Goal: Task Accomplishment & Management: Complete application form

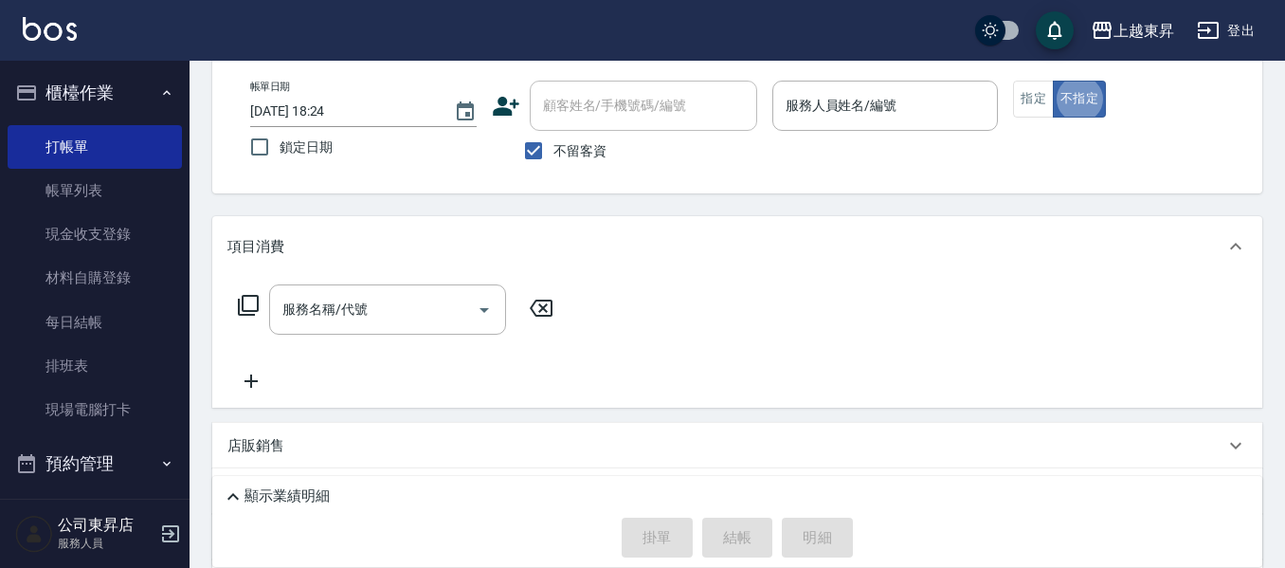
type button "false"
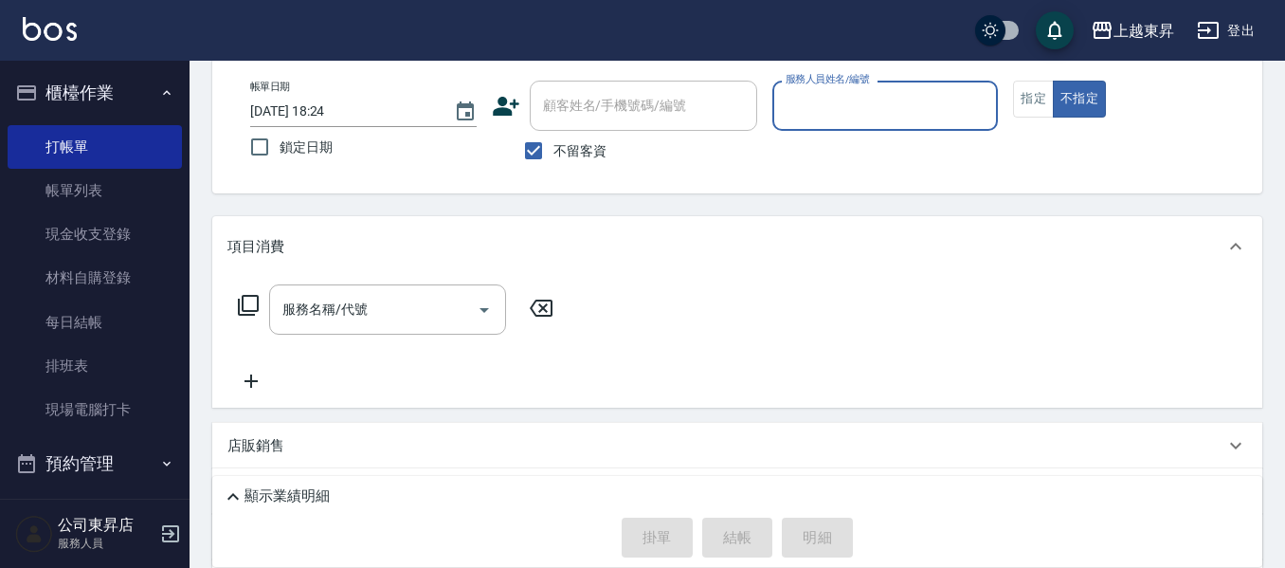
scroll to position [133, 0]
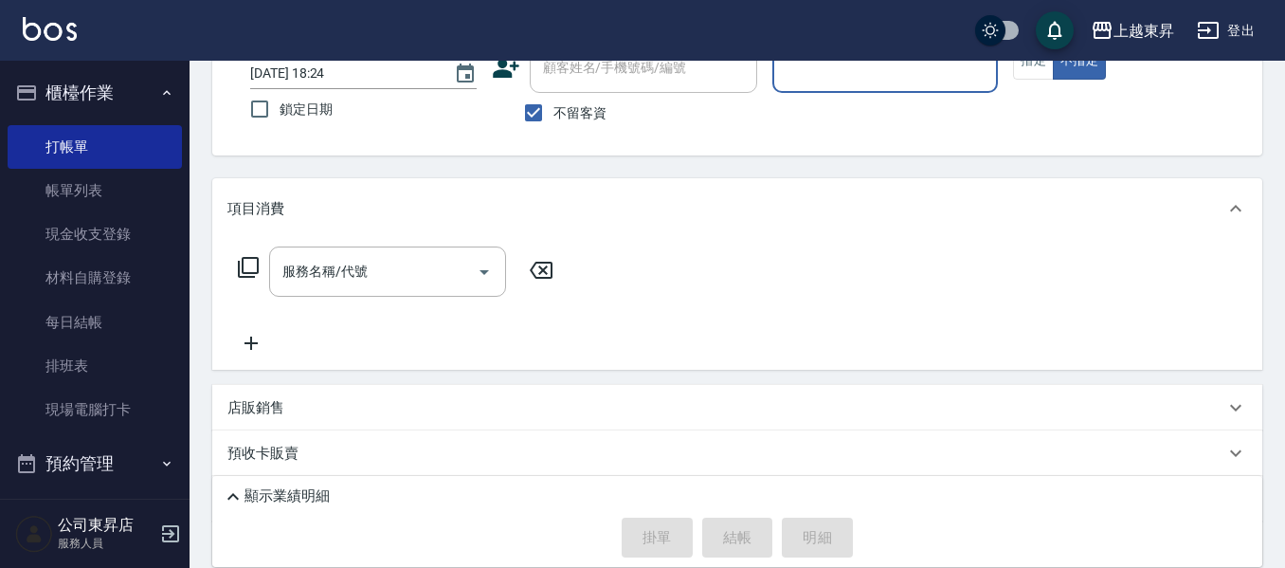
click at [1053, 43] on button "不指定" at bounding box center [1079, 61] width 53 height 37
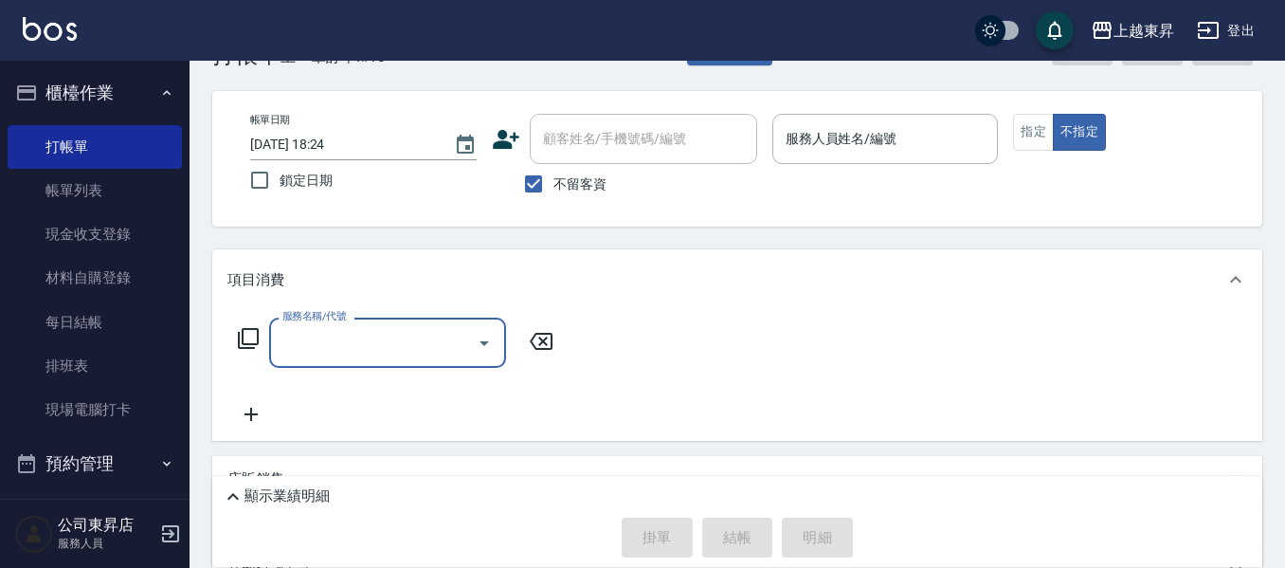
scroll to position [0, 0]
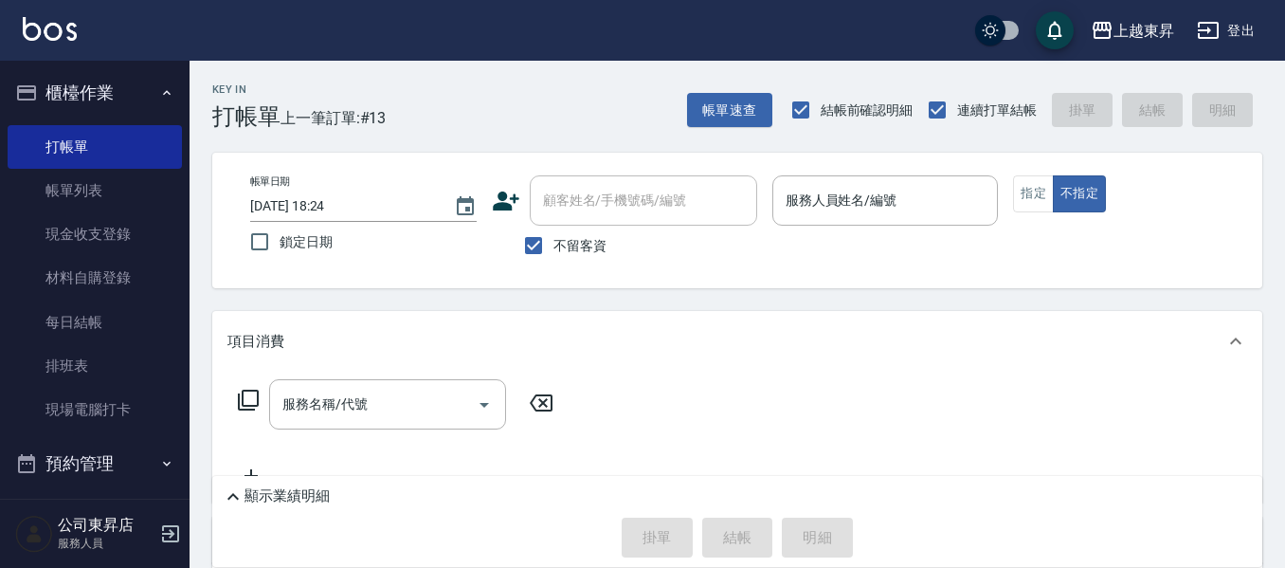
click at [575, 253] on span "不留客資" at bounding box center [580, 246] width 53 height 20
click at [554, 253] on input "不留客資" at bounding box center [534, 246] width 40 height 40
click at [621, 191] on input "顧客姓名/手機號碼/編號" at bounding box center [629, 200] width 182 height 33
click at [800, 355] on div "項目消費" at bounding box center [737, 341] width 1050 height 61
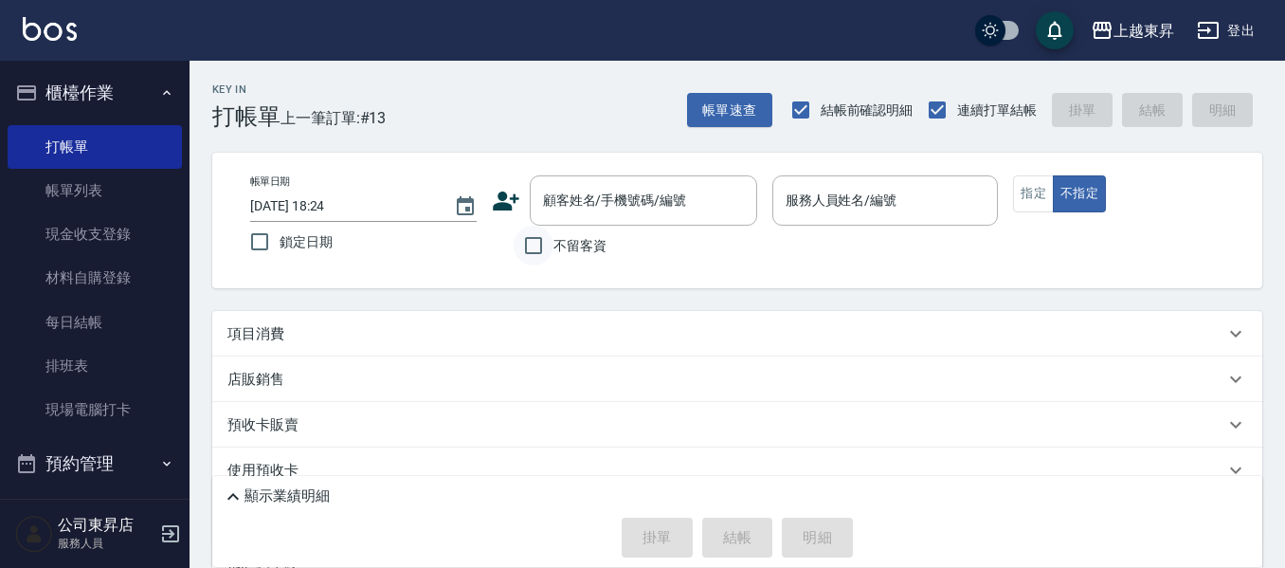
click at [542, 246] on input "不留客資" at bounding box center [534, 246] width 40 height 40
checkbox input "true"
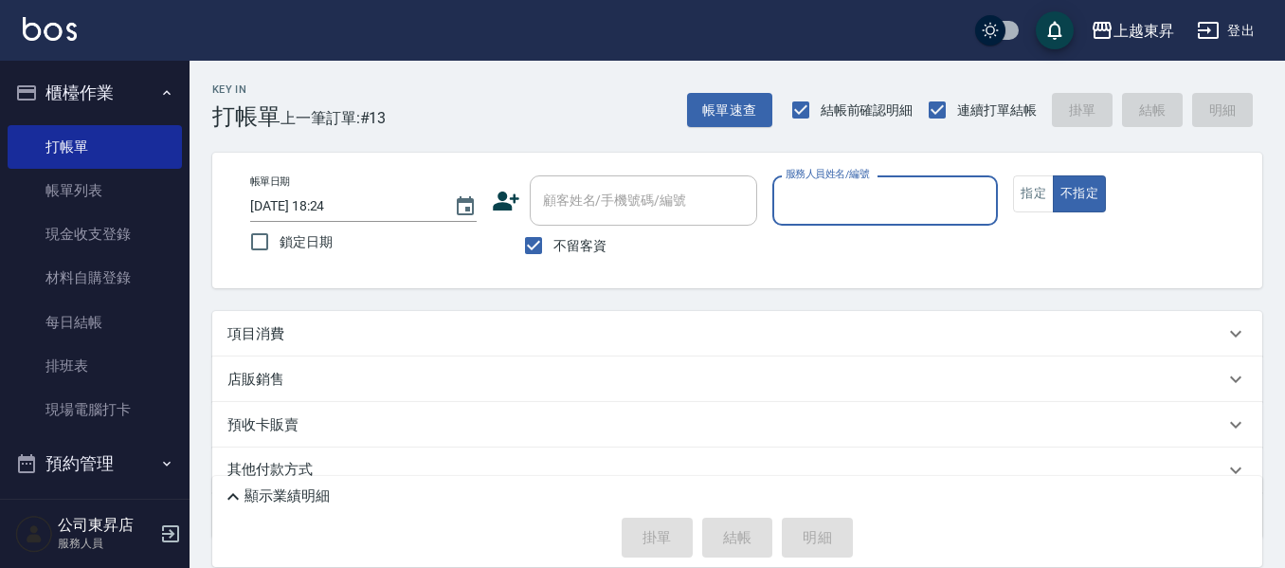
click at [883, 211] on input "服務人員姓名/編號" at bounding box center [885, 200] width 209 height 33
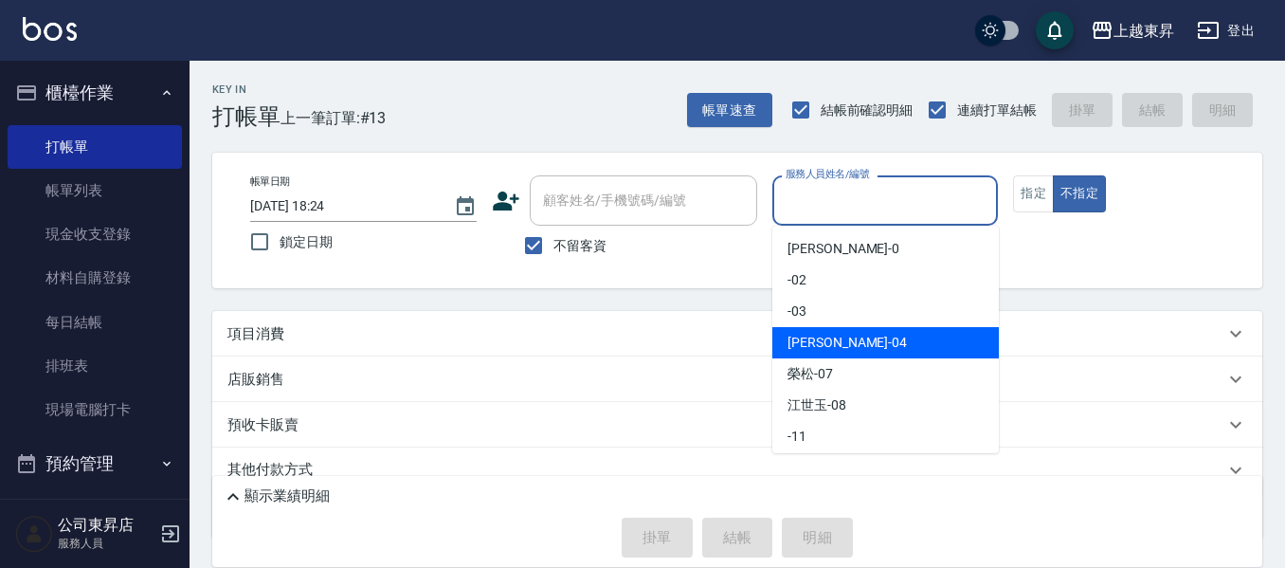
click at [868, 338] on div "[PERSON_NAME]04" at bounding box center [885, 342] width 227 height 31
type input "[PERSON_NAME]04"
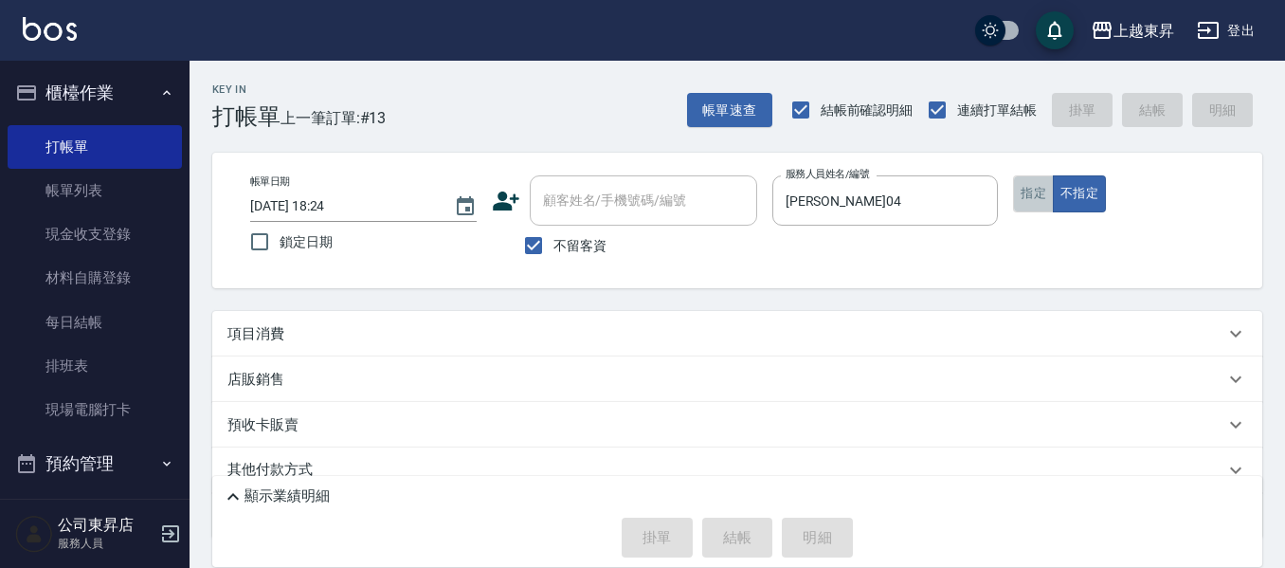
click at [1031, 190] on button "指定" at bounding box center [1033, 193] width 41 height 37
click at [250, 332] on p "項目消費" at bounding box center [255, 334] width 57 height 20
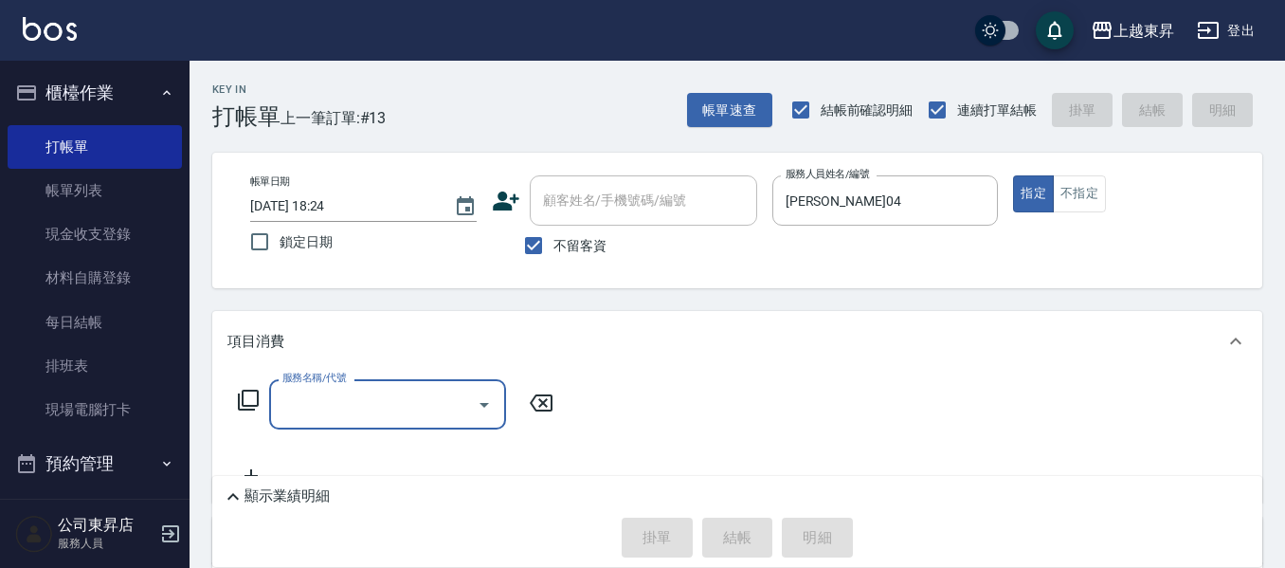
click at [420, 397] on input "服務名稱/代號" at bounding box center [373, 404] width 191 height 33
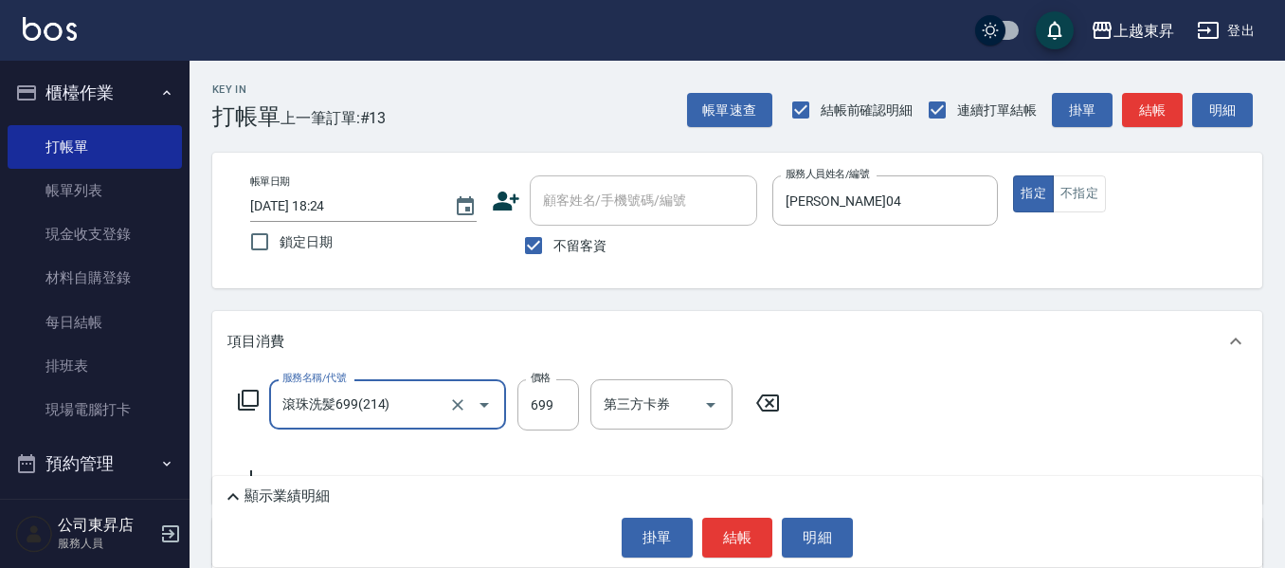
type input "滾珠洗髪699(214)"
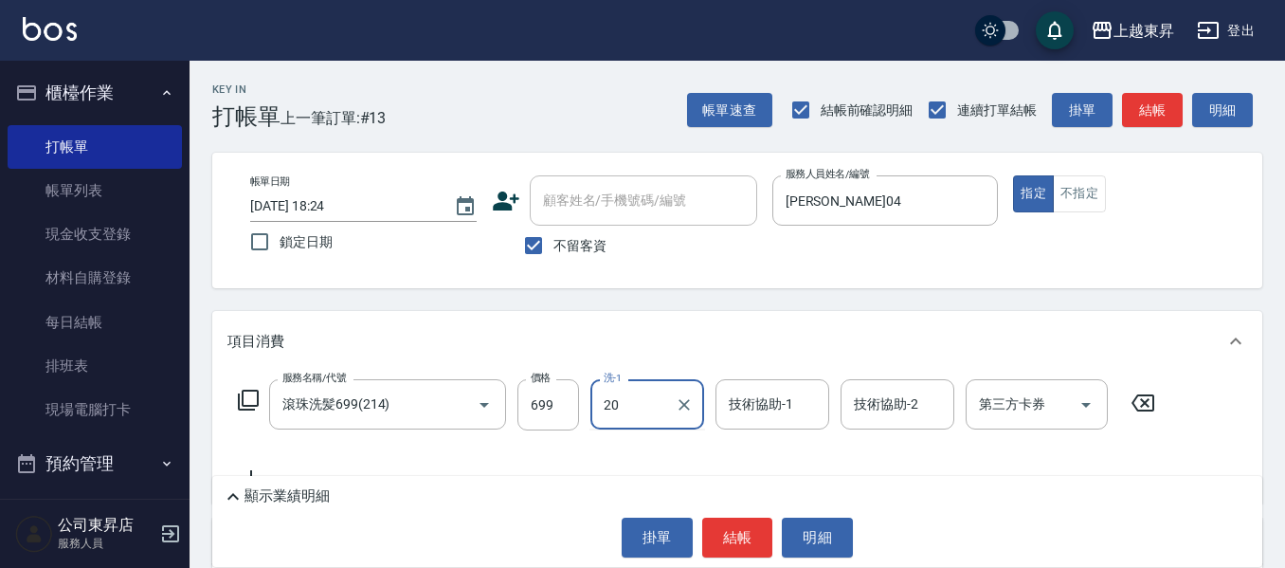
type input "林芯彤-20"
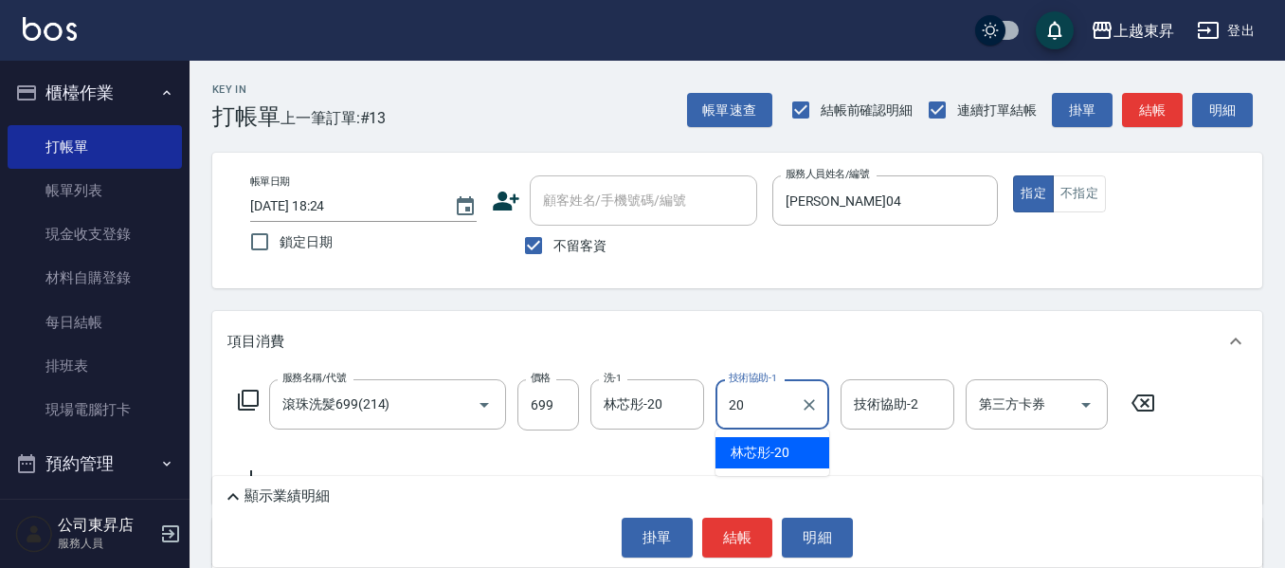
type input "2"
type input "[PERSON_NAME]-22"
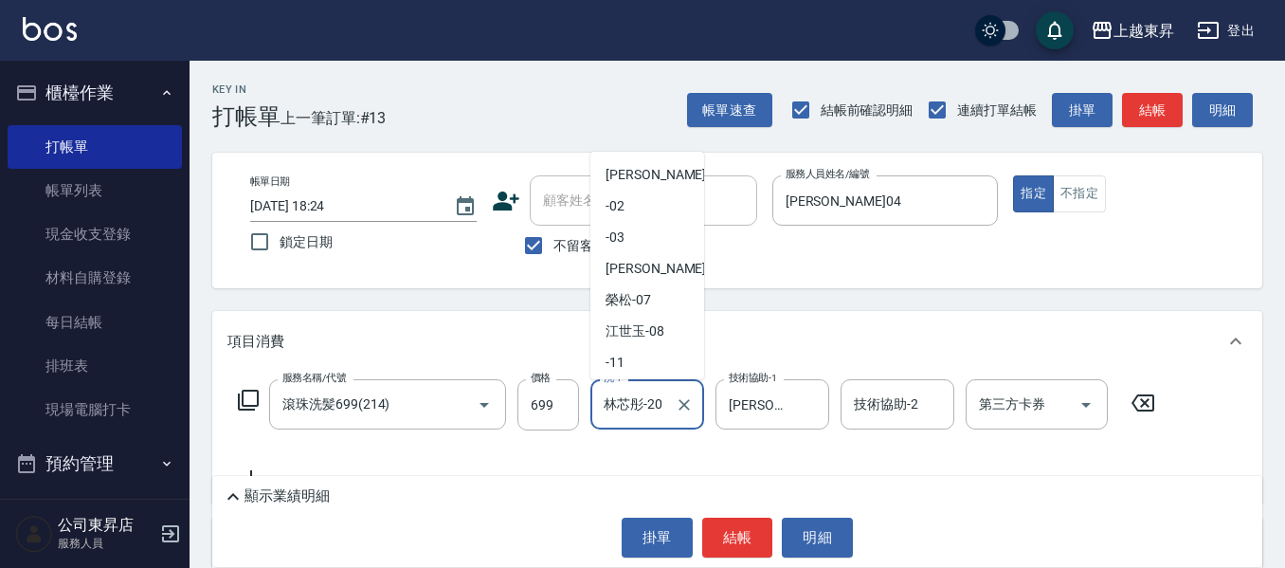
click at [663, 399] on input "林芯彤-20" at bounding box center [633, 404] width 68 height 33
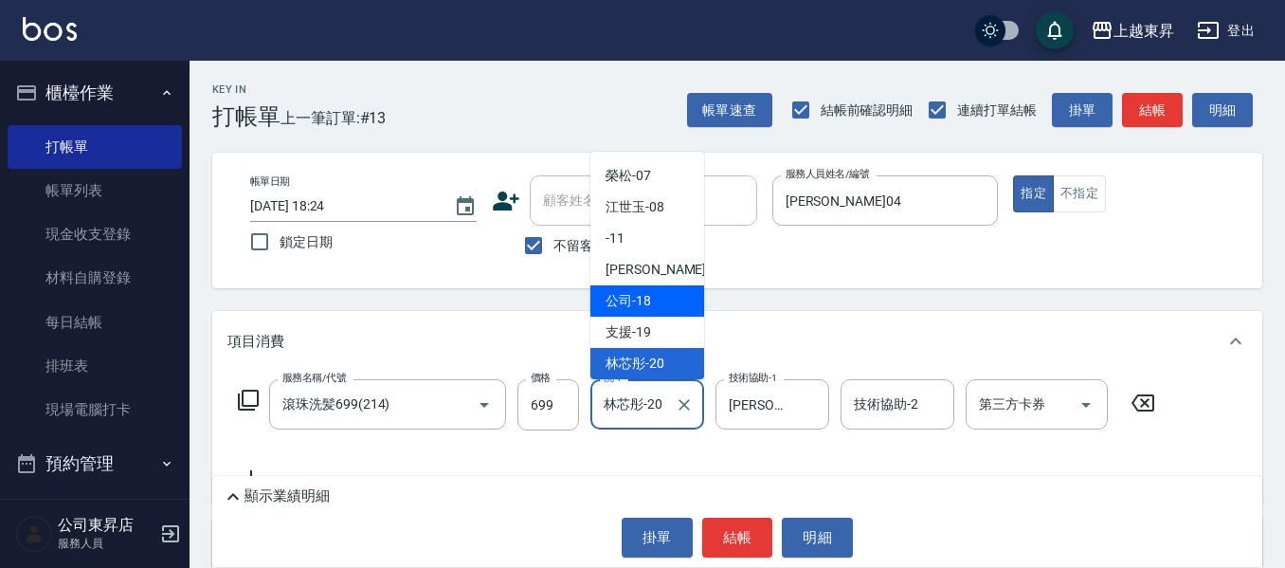
scroll to position [219, 0]
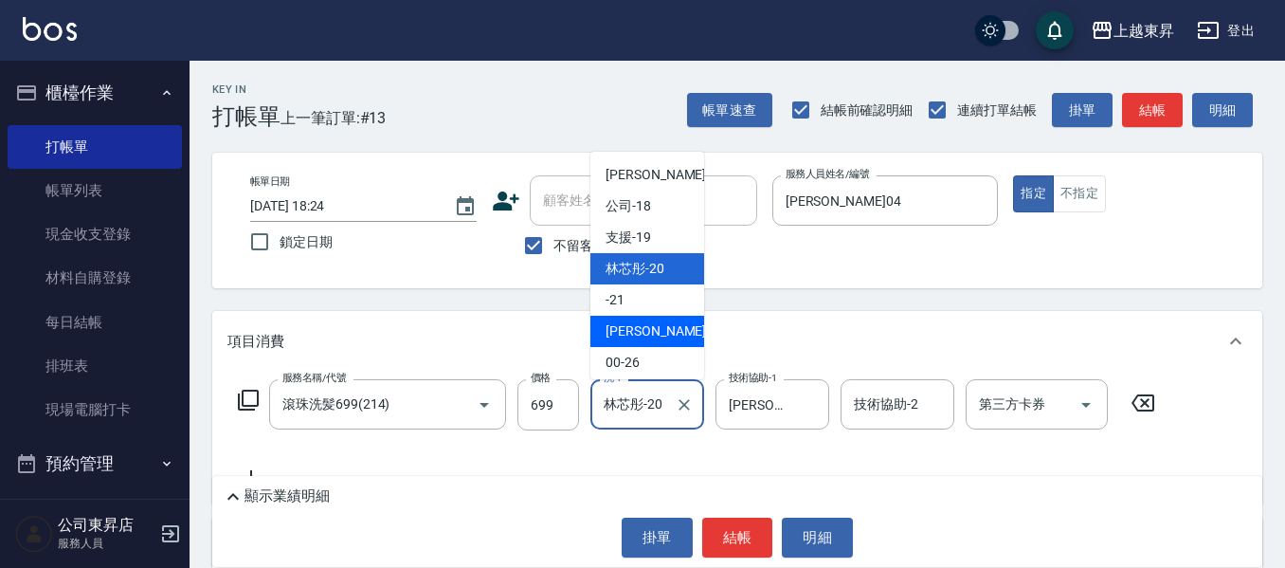
click at [681, 336] on div "[PERSON_NAME]-22" at bounding box center [647, 331] width 114 height 31
type input "[PERSON_NAME]-22"
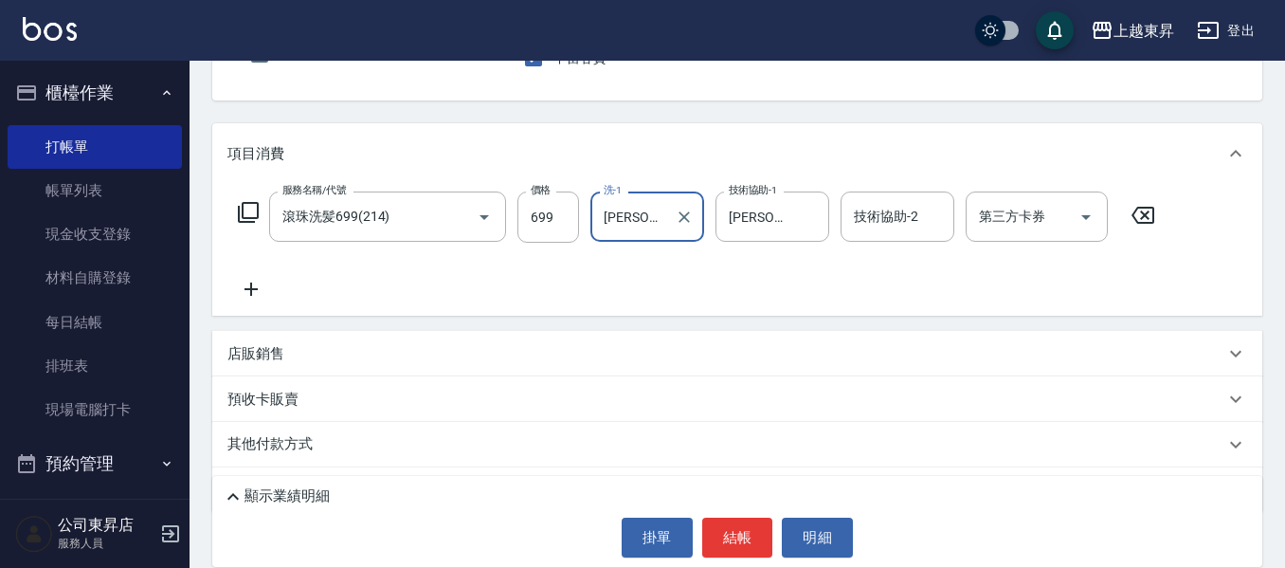
scroll to position [190, 0]
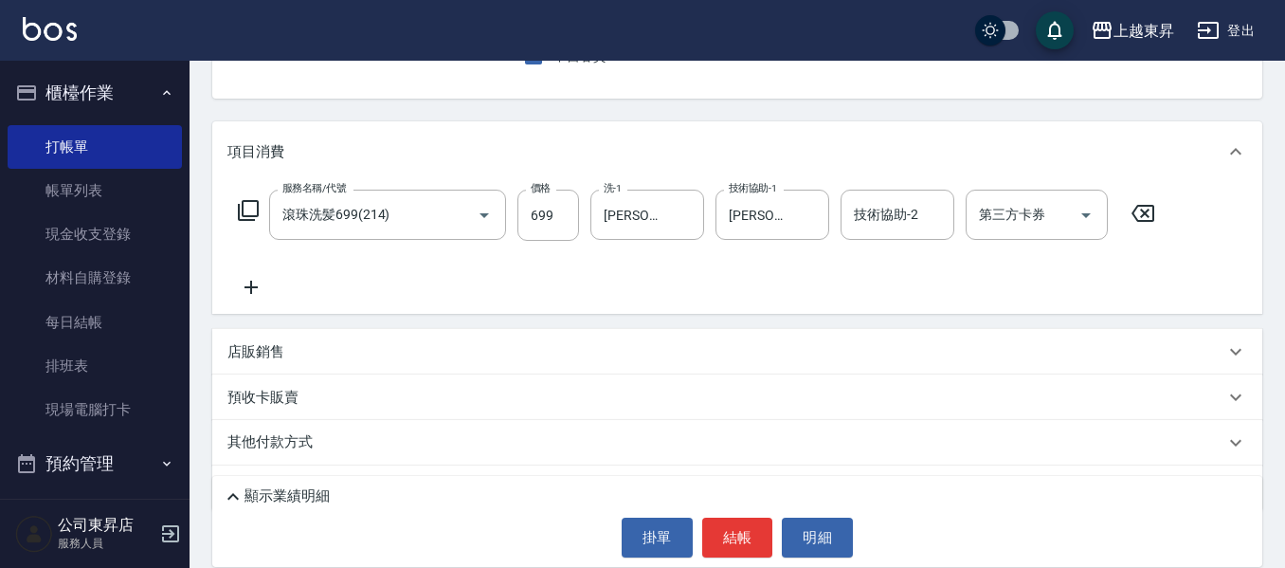
click at [245, 281] on icon at bounding box center [250, 287] width 47 height 23
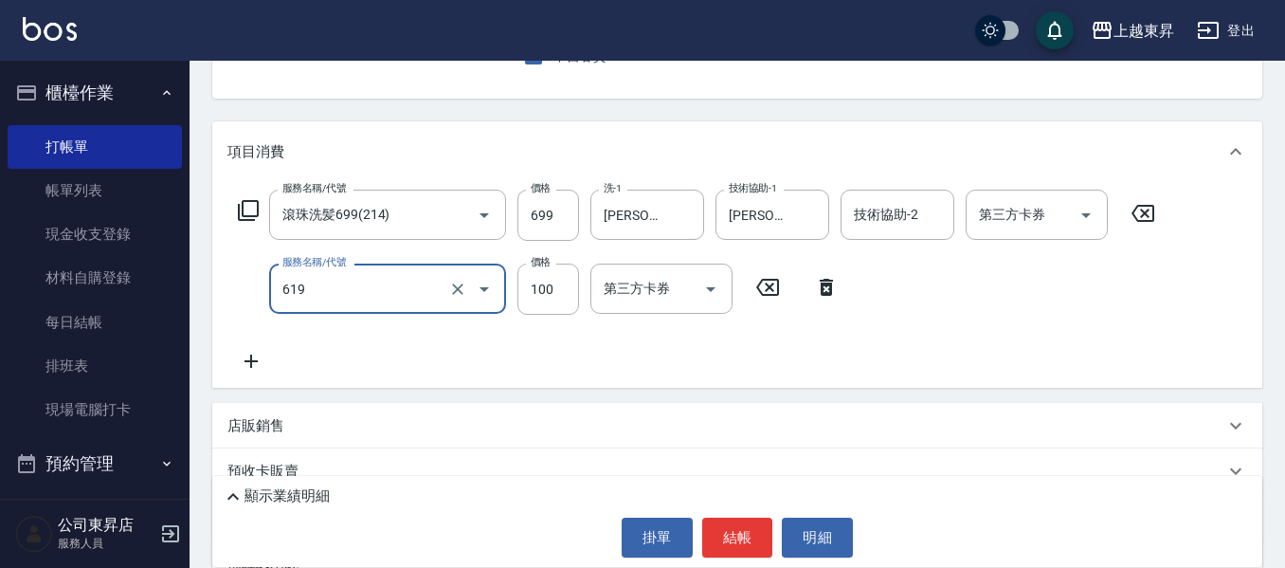
type input "[PERSON_NAME].玻酸.晶膜.水療(619)"
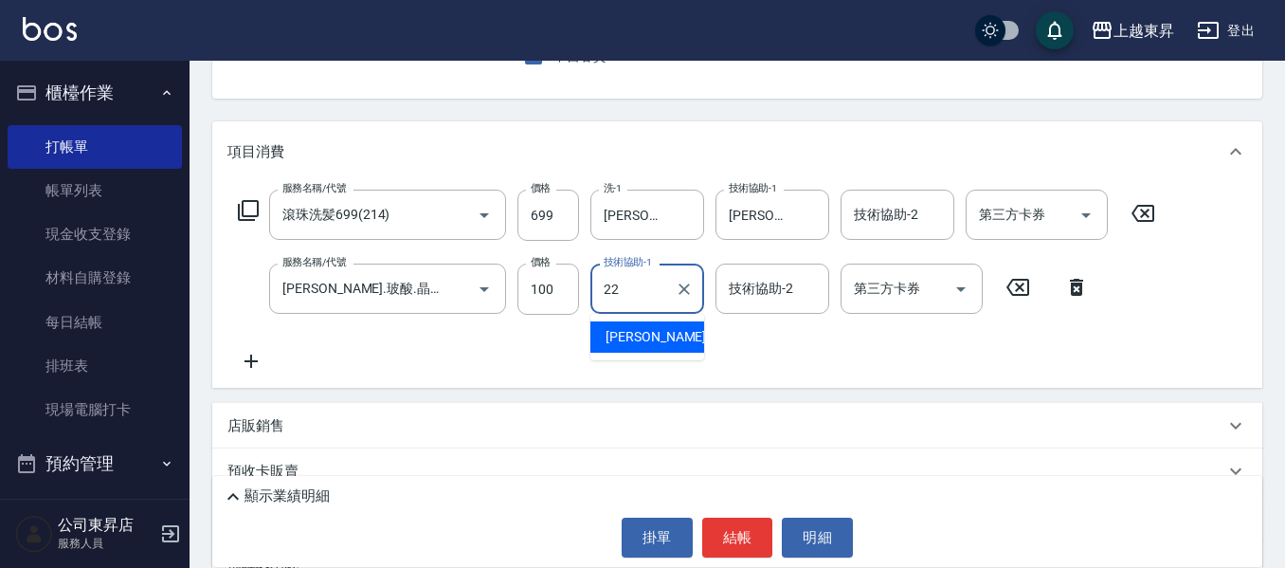
type input "[PERSON_NAME]-22"
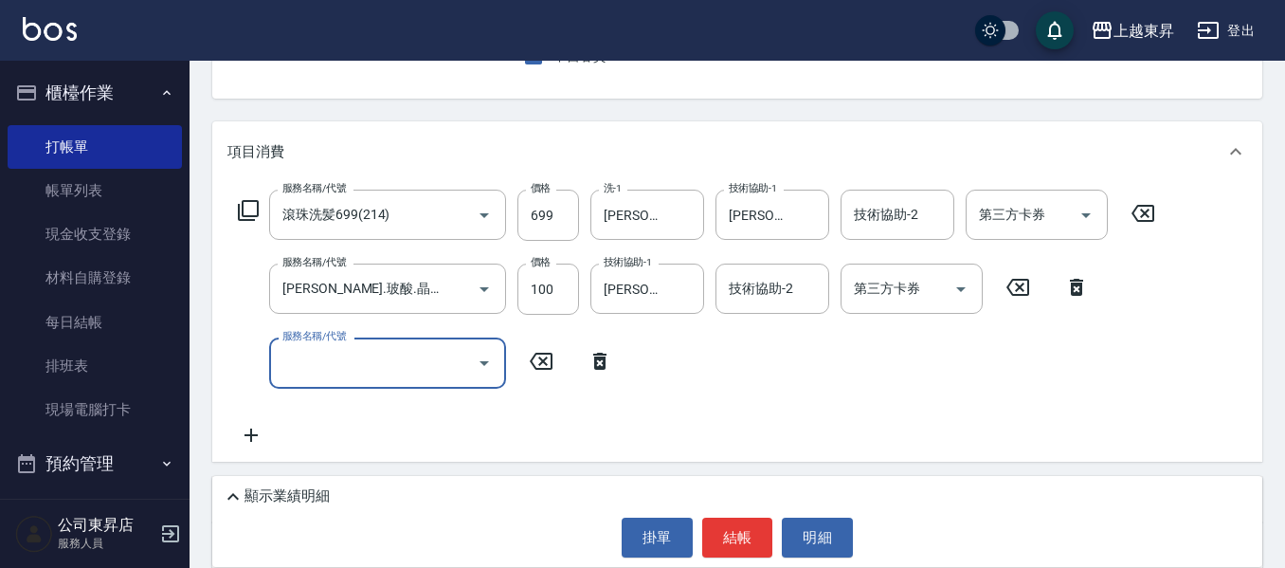
type input "5"
type input "剪髮(550)(409)"
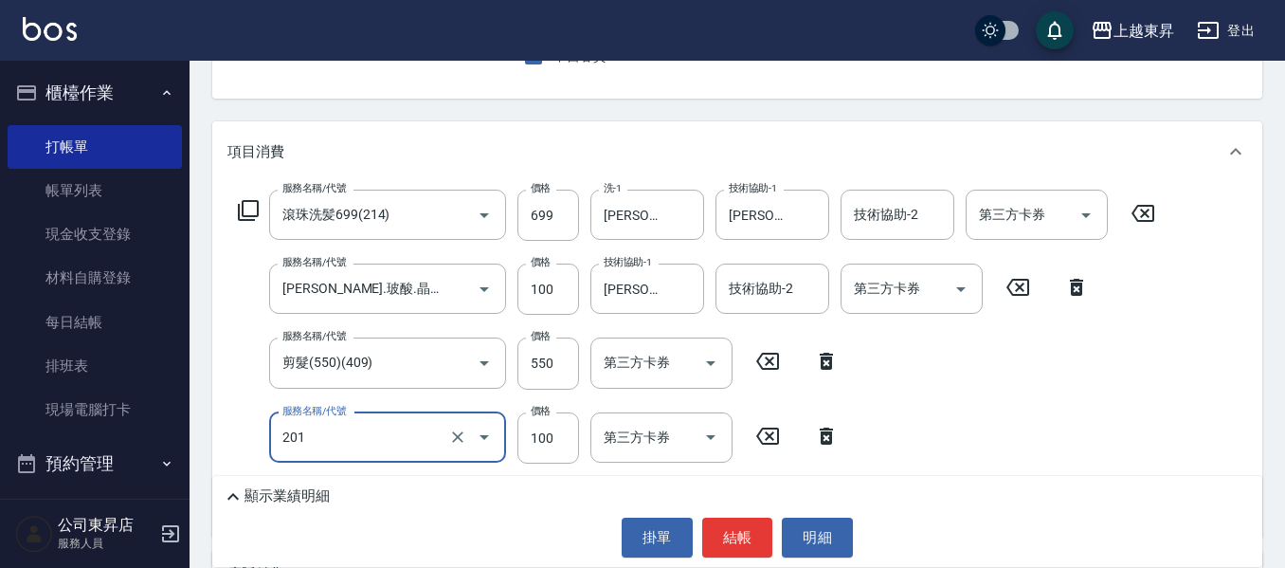
type input "洗髮[100](201)"
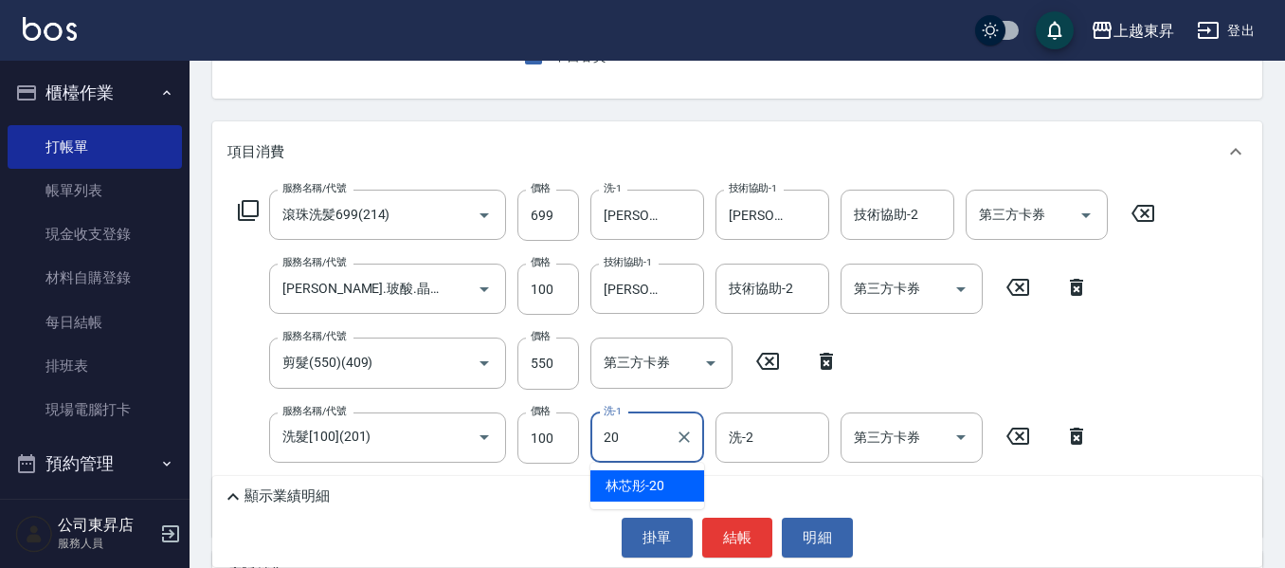
type input "林芯彤-20"
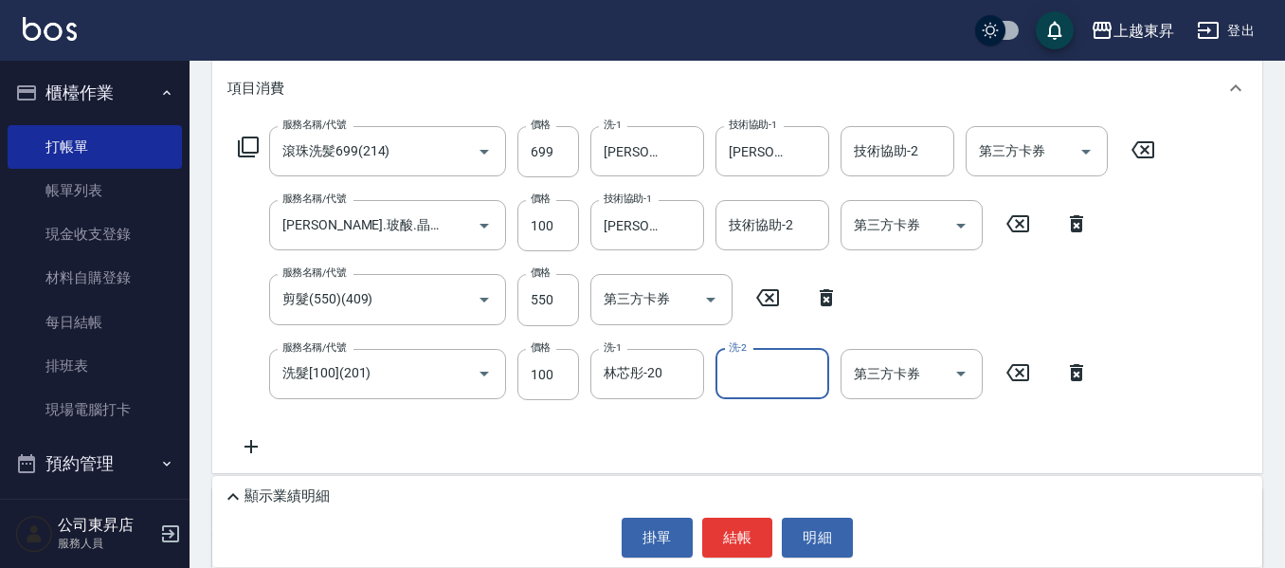
scroll to position [284, 0]
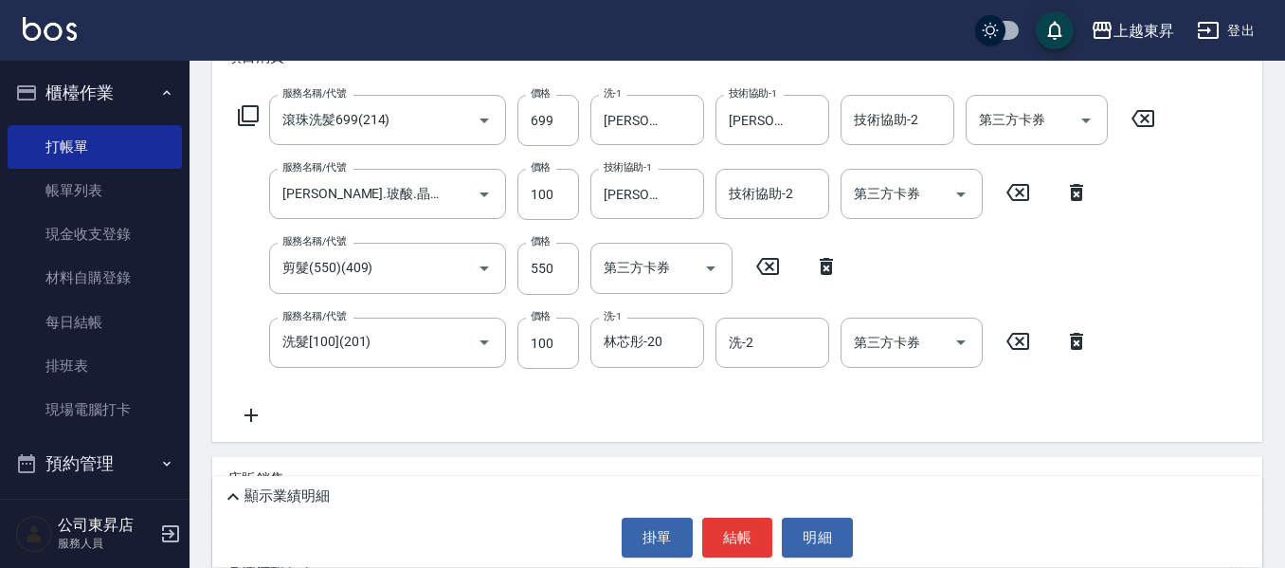
click at [252, 419] on icon at bounding box center [250, 415] width 47 height 23
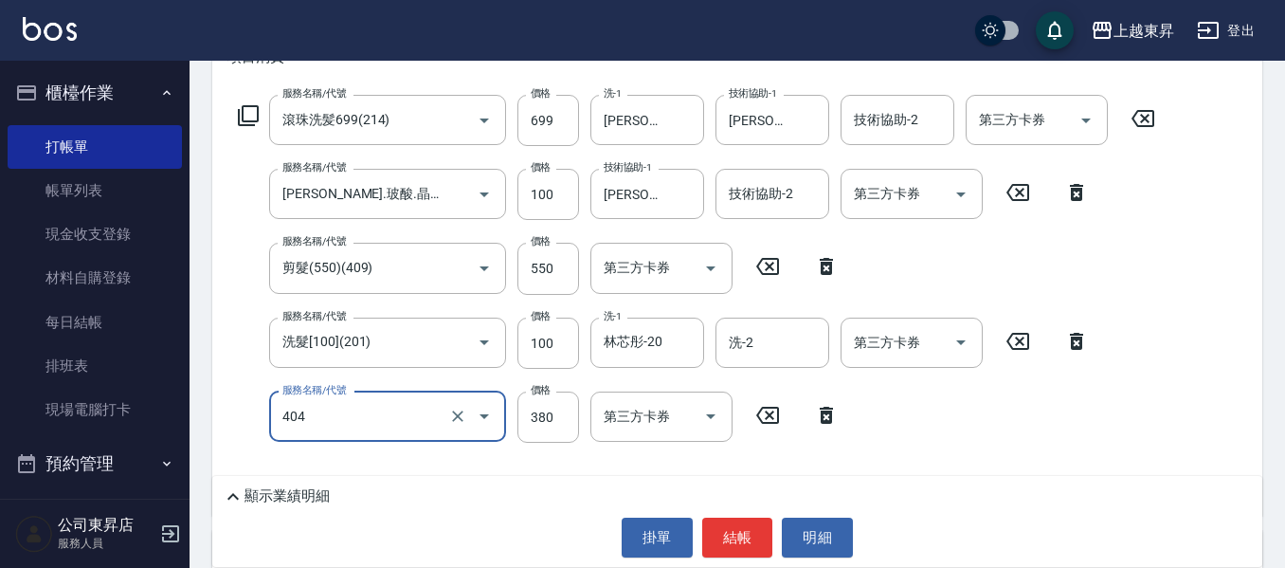
type input "剪髮(380)(404)"
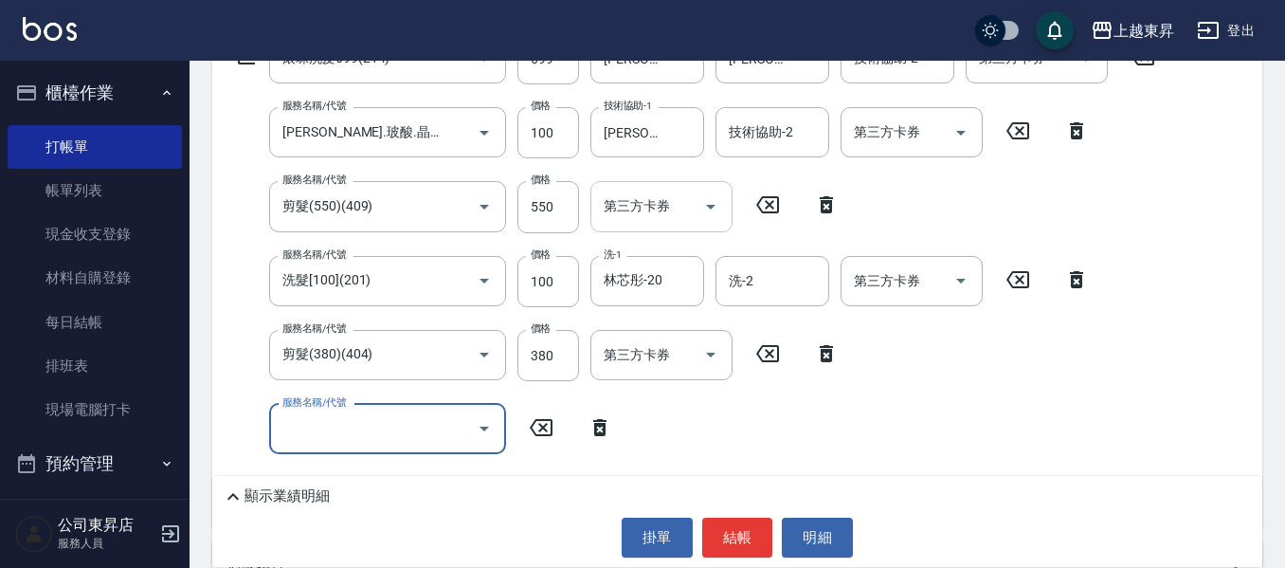
scroll to position [379, 0]
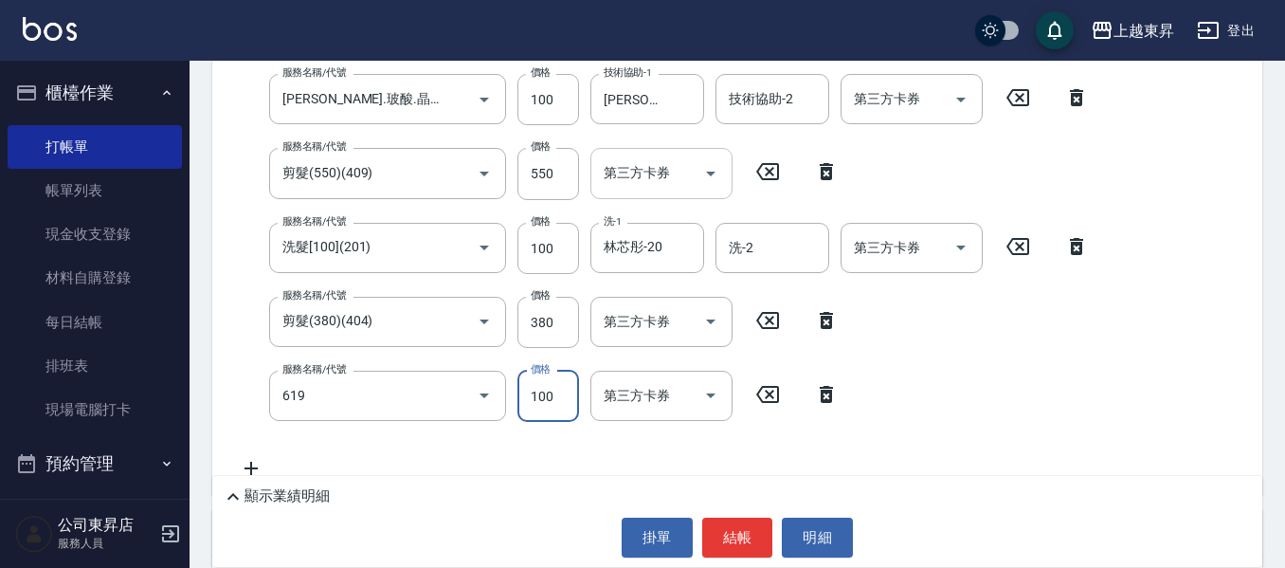
type input "[PERSON_NAME].玻酸.晶膜.水療(619)"
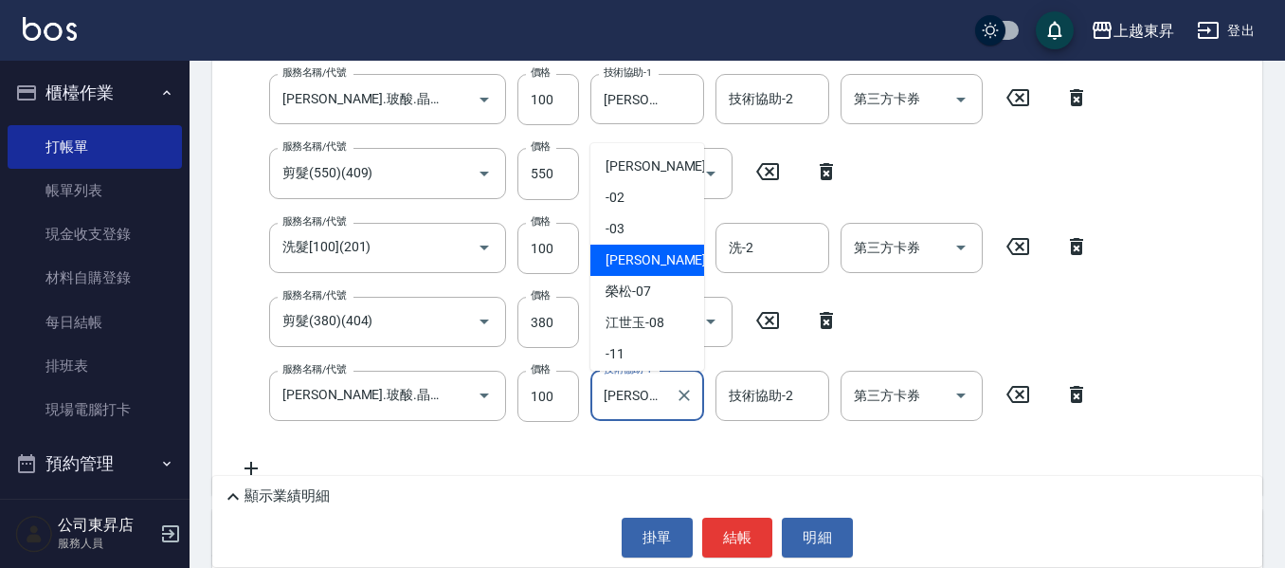
click at [627, 403] on input "[PERSON_NAME]04" at bounding box center [633, 395] width 68 height 33
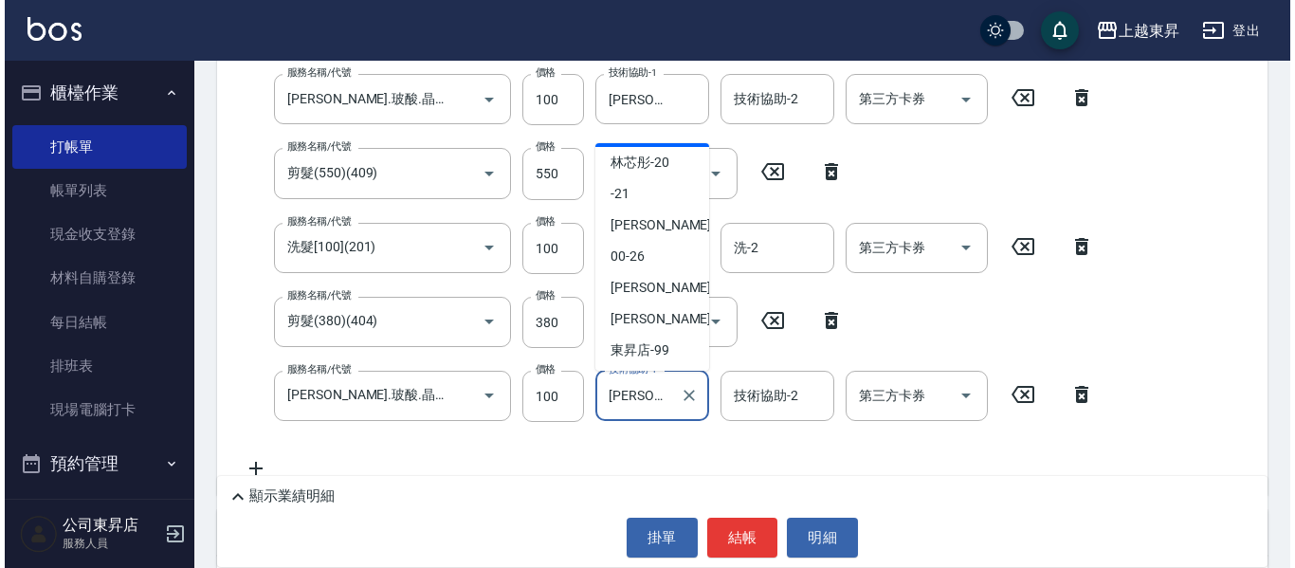
scroll to position [319, 0]
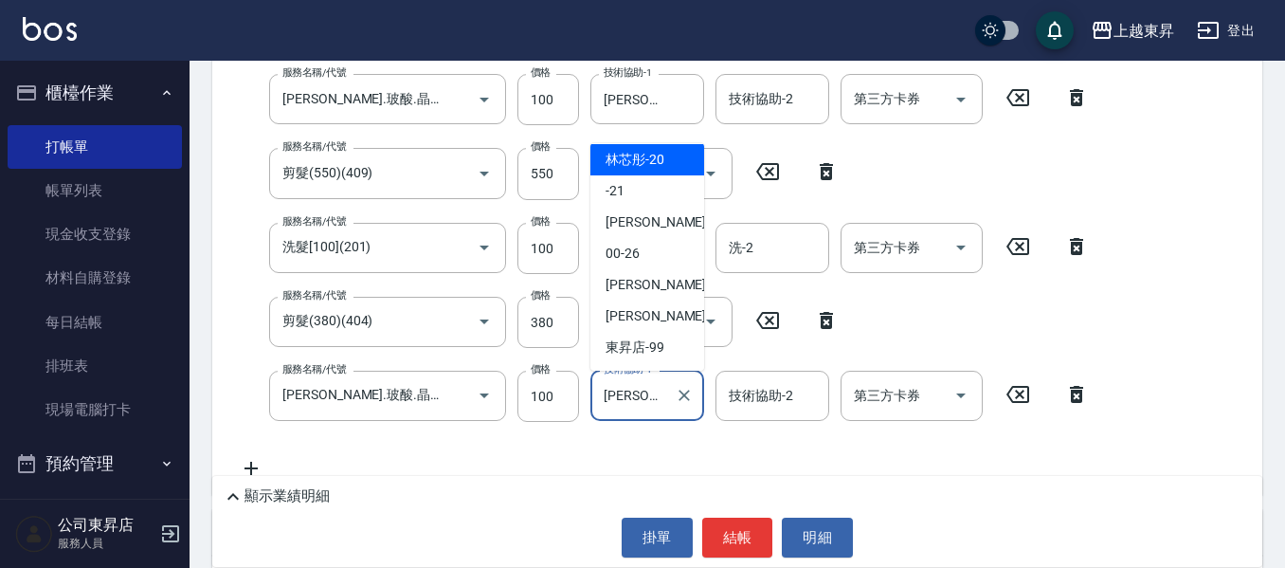
click at [638, 163] on span "林芯彤 -20" at bounding box center [635, 160] width 59 height 20
type input "林芯彤-20"
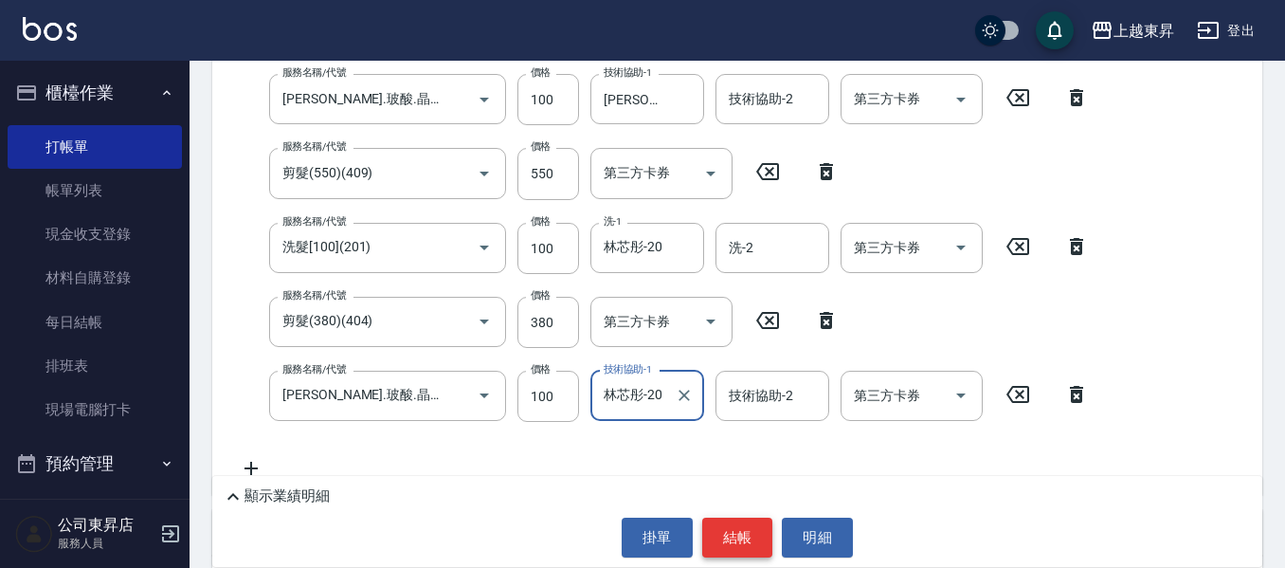
click at [708, 520] on button "結帳" at bounding box center [737, 538] width 71 height 40
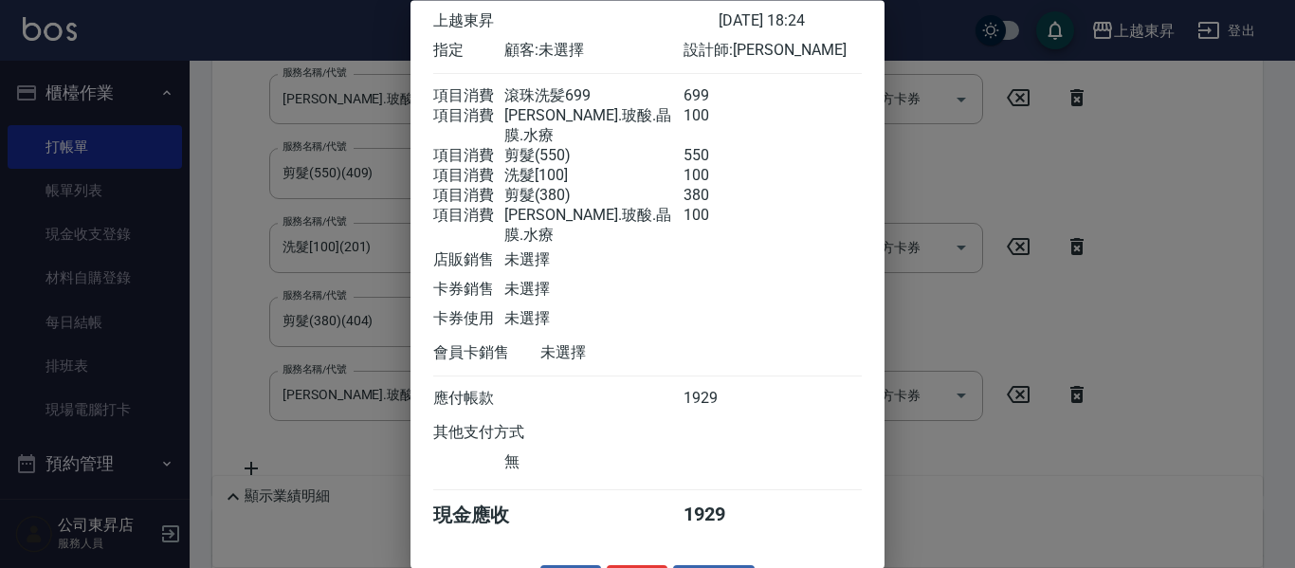
scroll to position [121, 0]
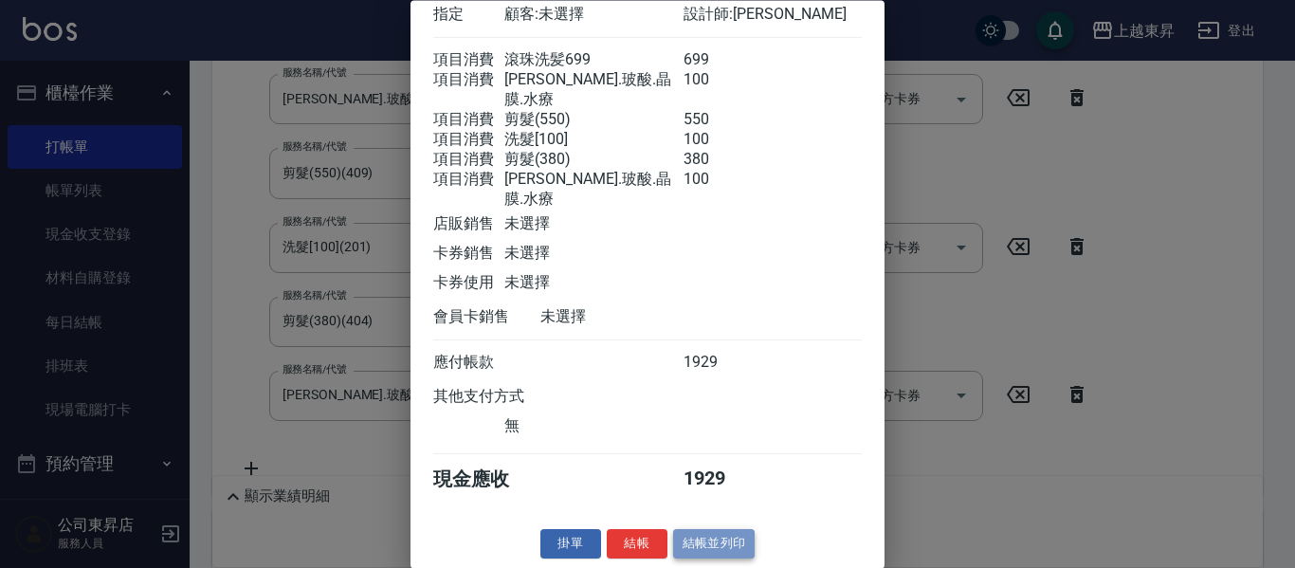
click at [705, 546] on button "結帳並列印" at bounding box center [714, 544] width 82 height 29
type input "[DATE] 19:04"
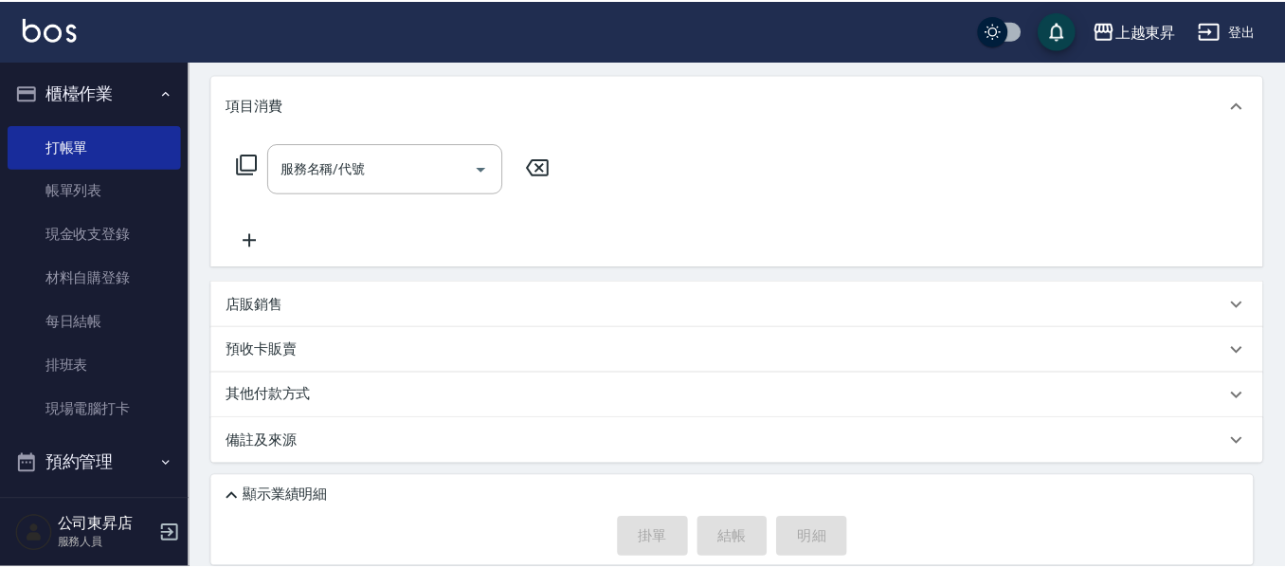
scroll to position [0, 0]
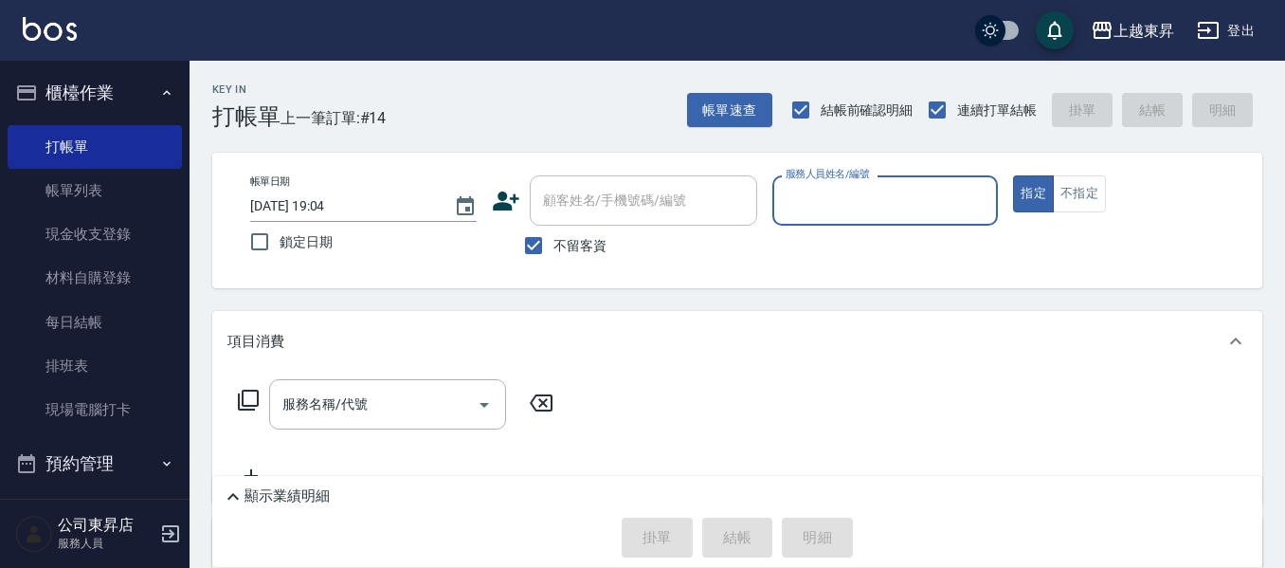
click at [594, 427] on div "服務名稱/代號 服務名稱/代號" at bounding box center [737, 437] width 1050 height 131
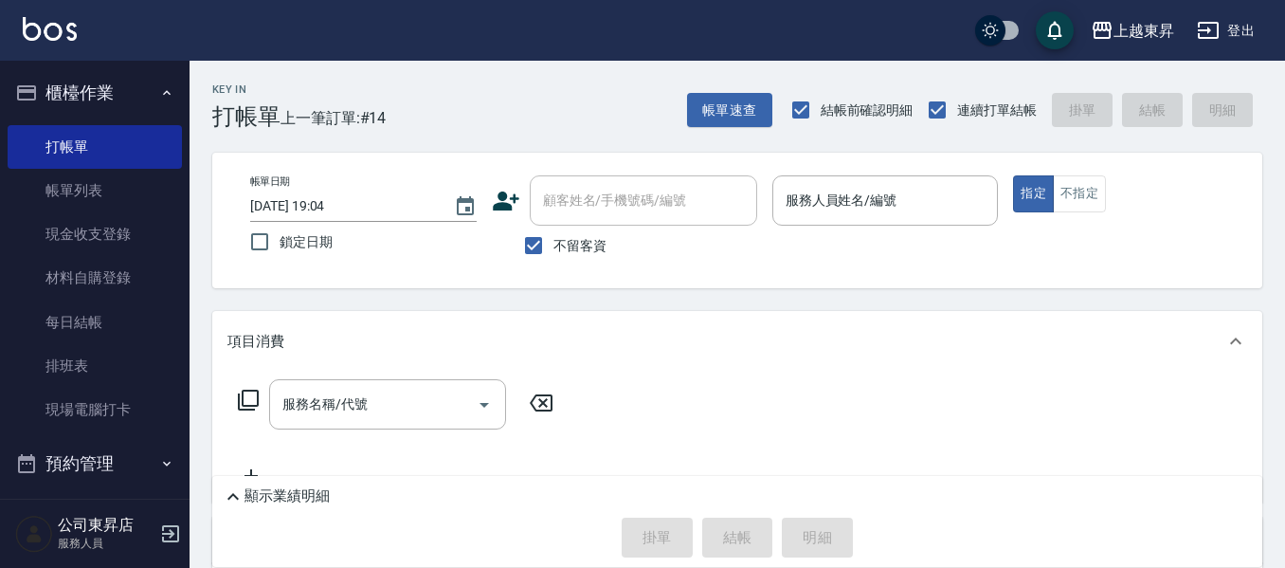
click at [579, 253] on span "不留客資" at bounding box center [580, 246] width 53 height 20
click at [554, 253] on input "不留客資" at bounding box center [534, 246] width 40 height 40
checkbox input "false"
click at [580, 218] on div "顧客姓名/手機號碼/編號" at bounding box center [643, 200] width 227 height 50
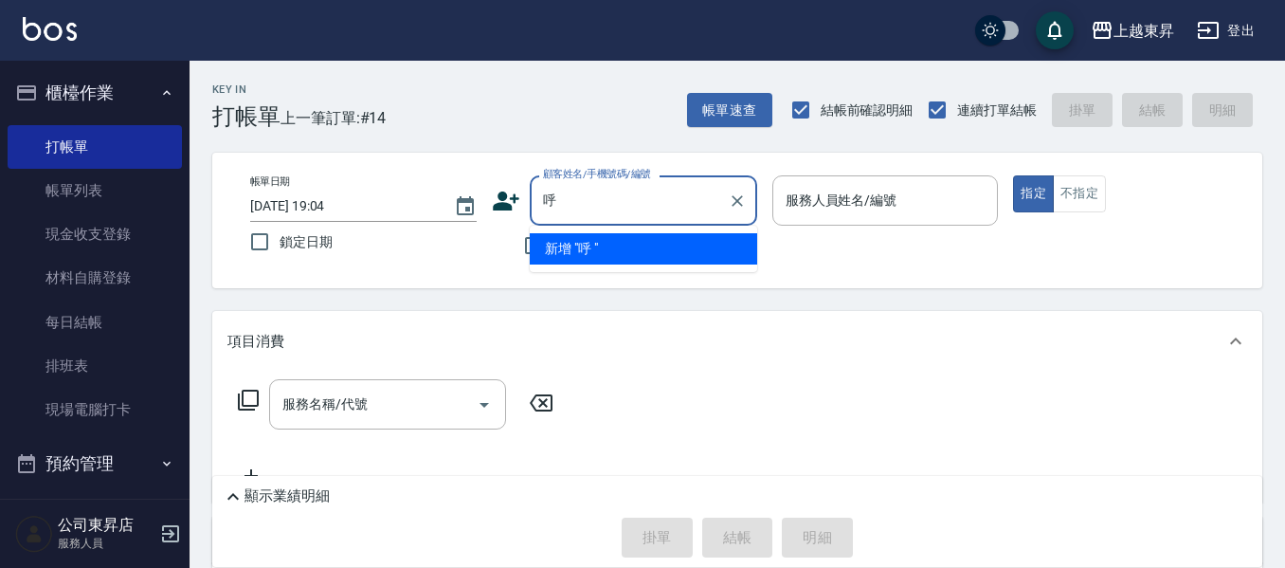
type input "呼"
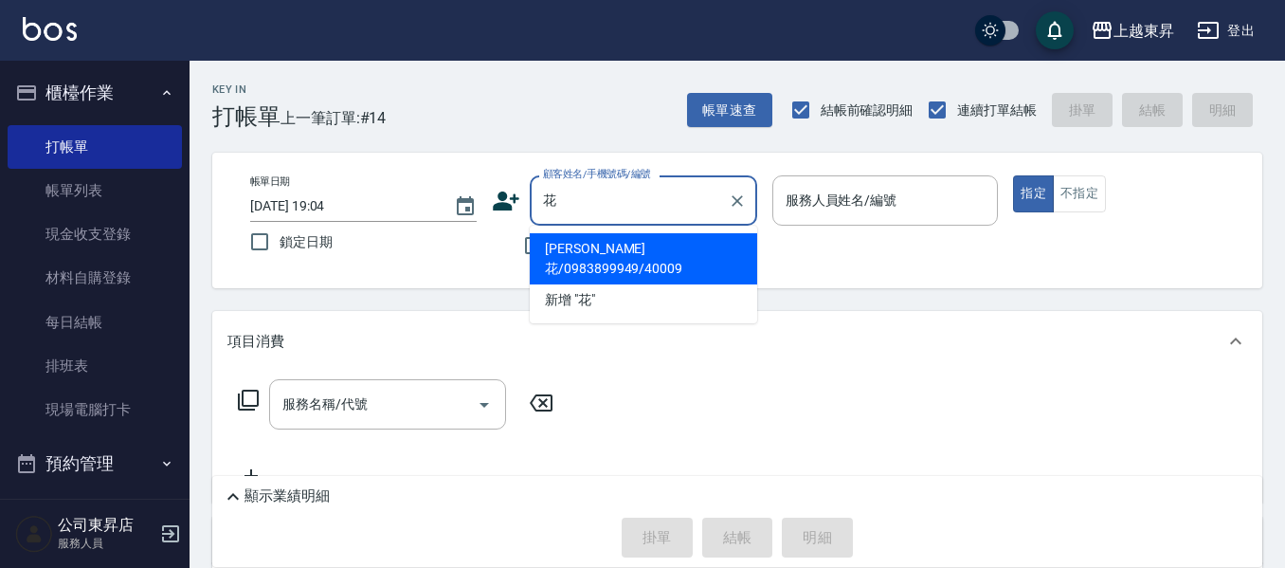
click at [719, 249] on li "[PERSON_NAME]花/0983899949/40009" at bounding box center [643, 258] width 227 height 51
type input "[PERSON_NAME]花/0983899949/40009"
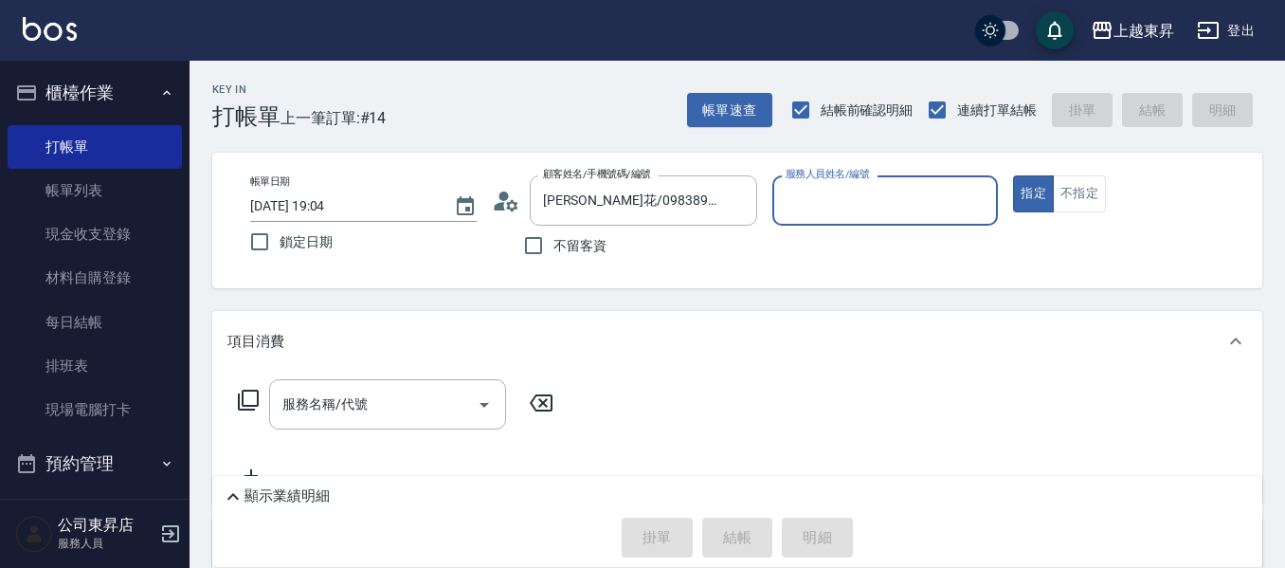
type input "[PERSON_NAME]04"
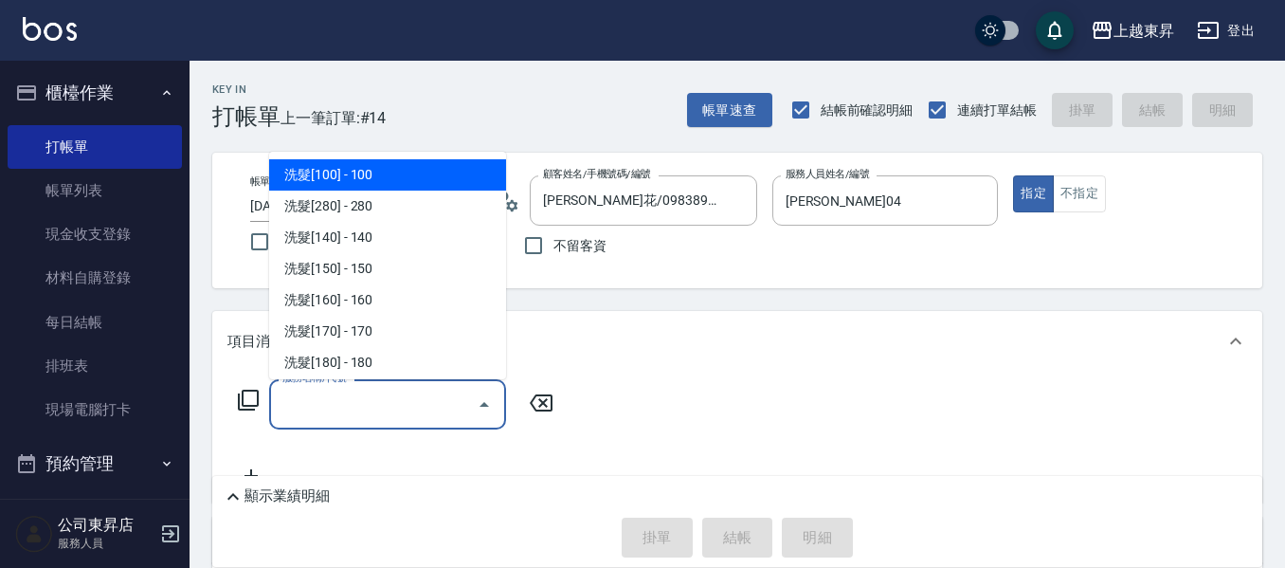
click at [371, 409] on input "服務名稱/代號" at bounding box center [373, 404] width 191 height 33
type input "2"
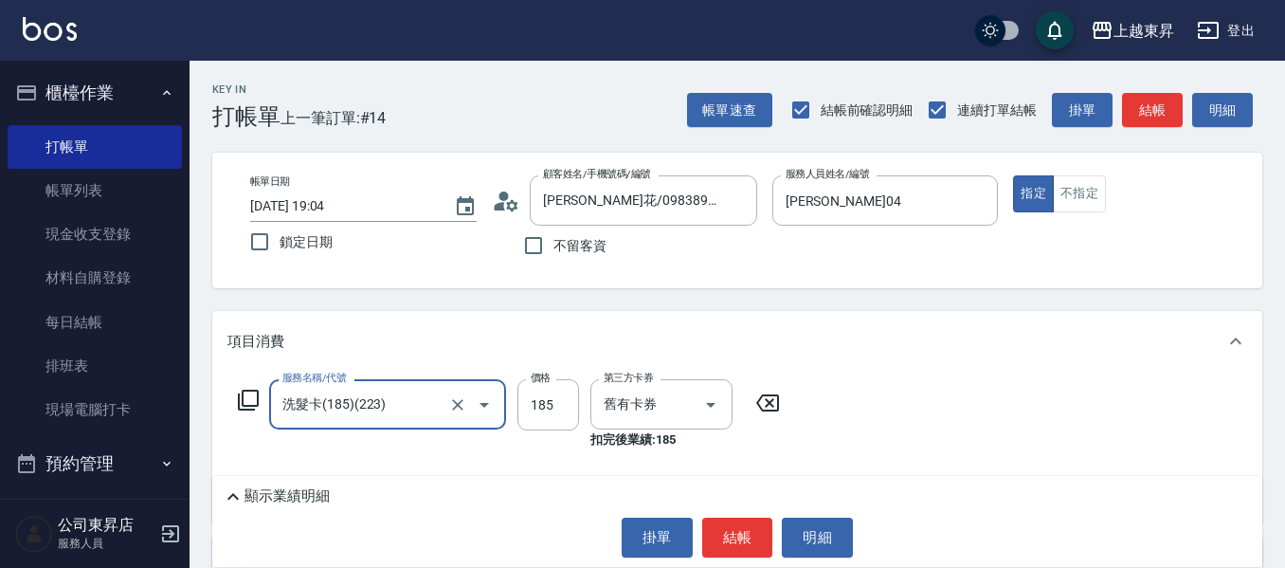
type input "洗髮卡(185)(223)"
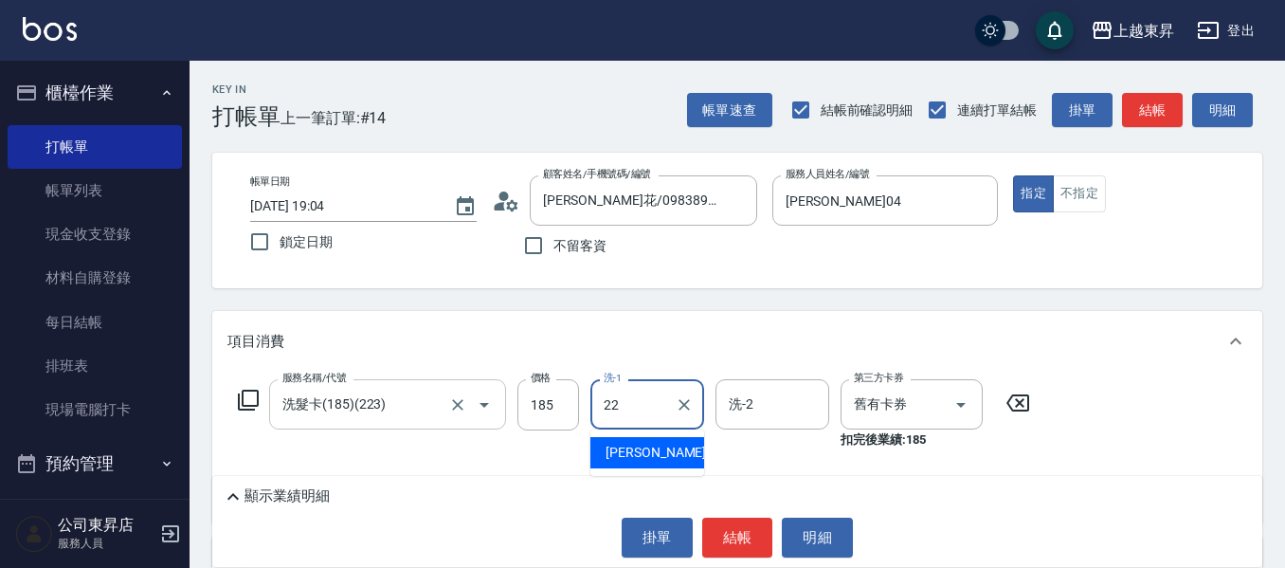
type input "[PERSON_NAME]-22"
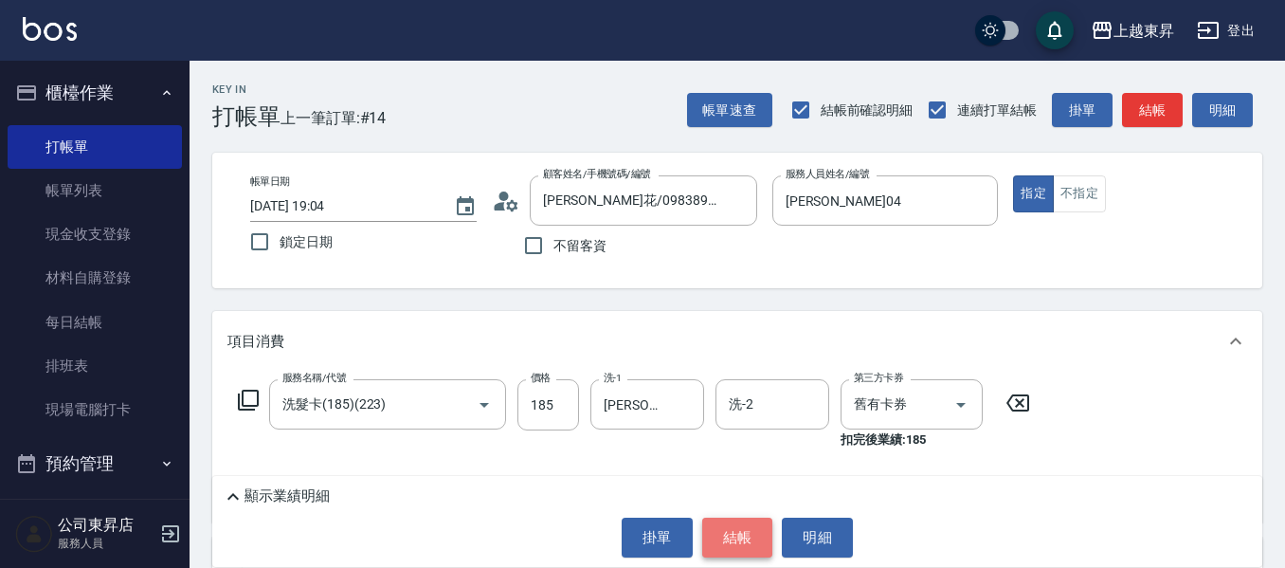
click at [749, 536] on button "結帳" at bounding box center [737, 538] width 71 height 40
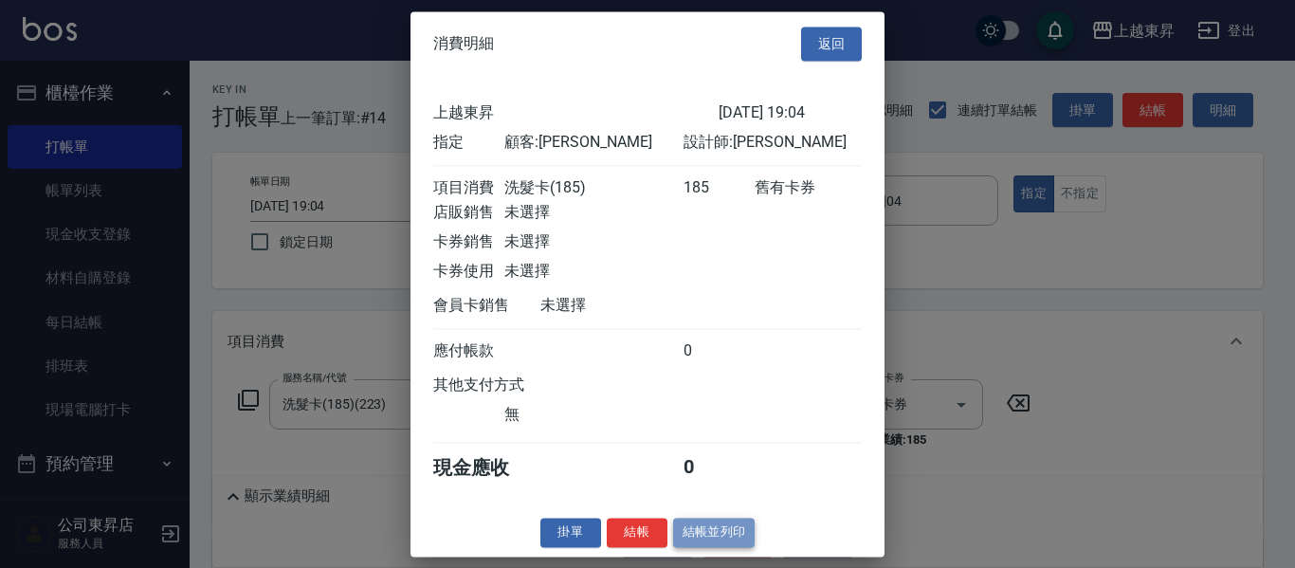
click at [705, 547] on button "結帳並列印" at bounding box center [714, 532] width 82 height 29
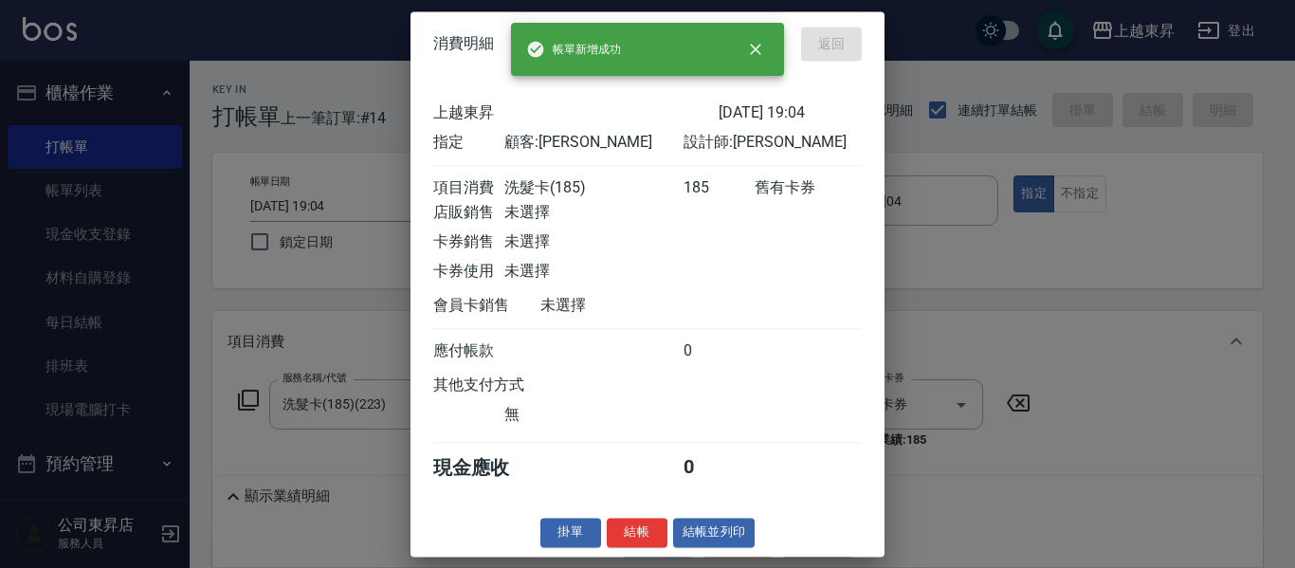
type input "[DATE] 19:05"
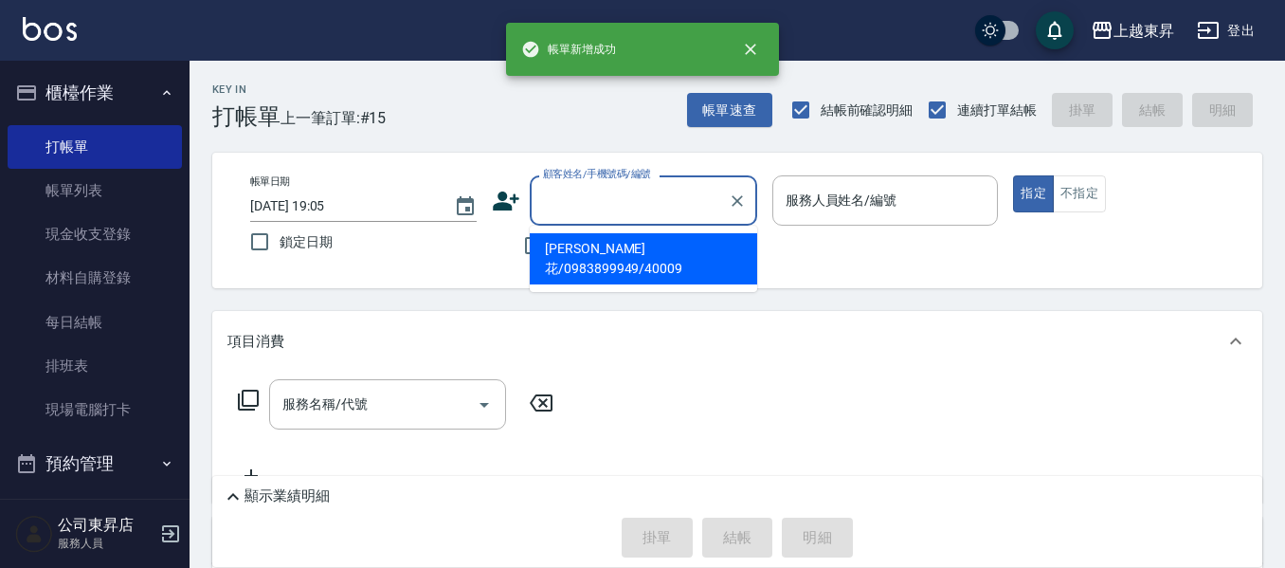
click at [625, 206] on input "顧客姓名/手機號碼/編號" at bounding box center [629, 200] width 182 height 33
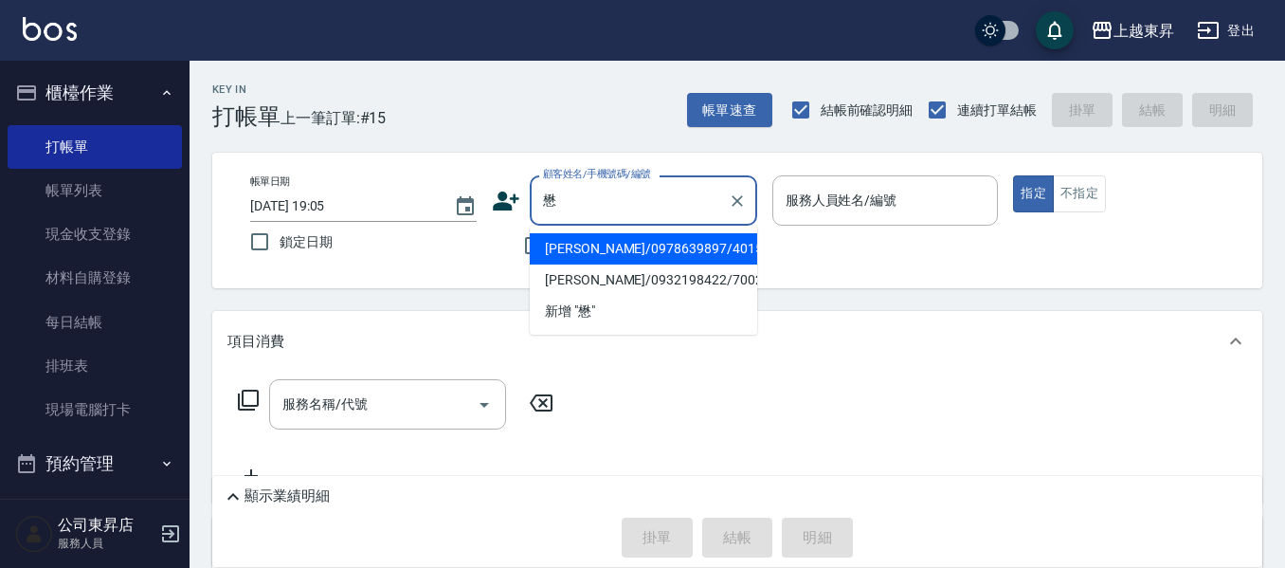
click at [674, 254] on li "[PERSON_NAME]/0978639897/40151" at bounding box center [643, 248] width 227 height 31
type input "[PERSON_NAME]/0978639897/40151"
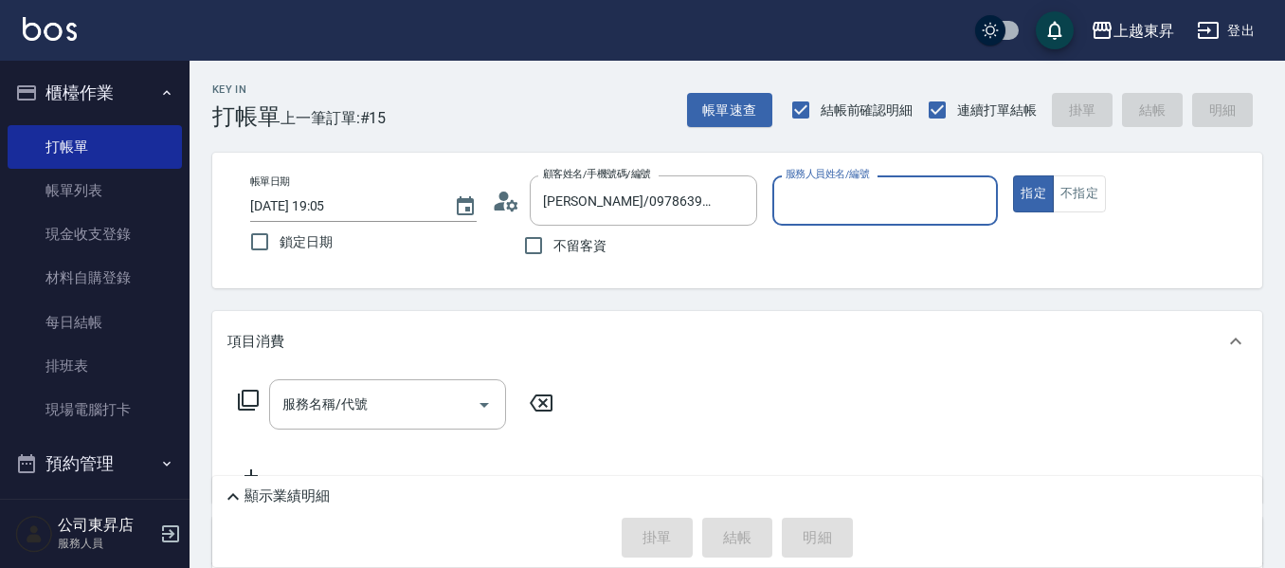
type input "[PERSON_NAME]04"
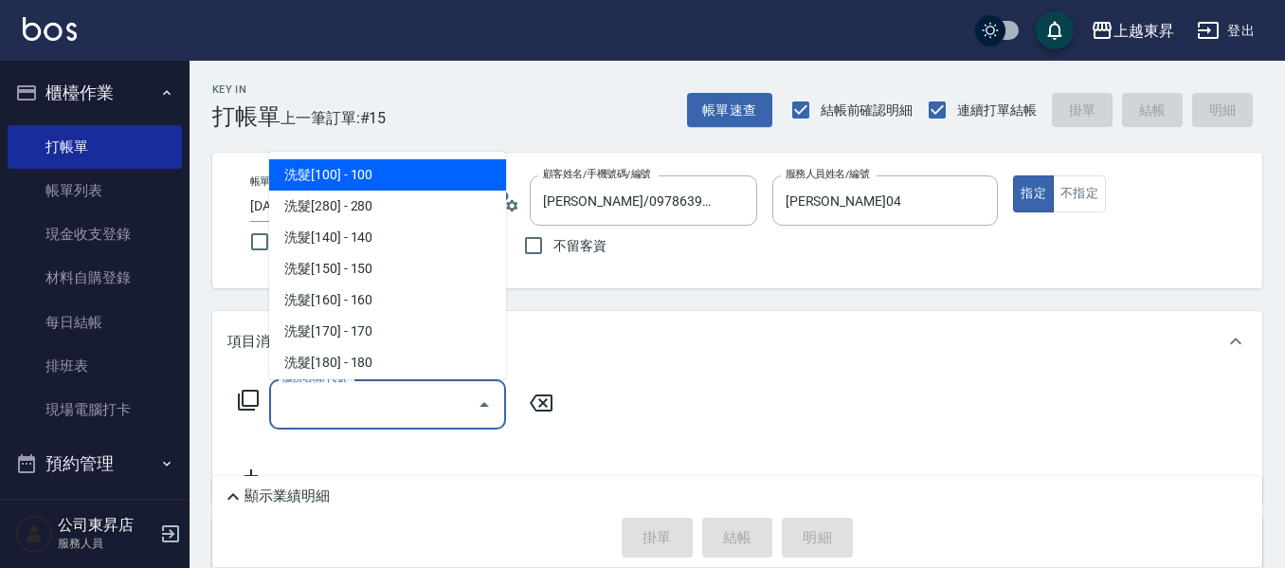
click at [404, 392] on input "服務名稱/代號" at bounding box center [373, 404] width 191 height 33
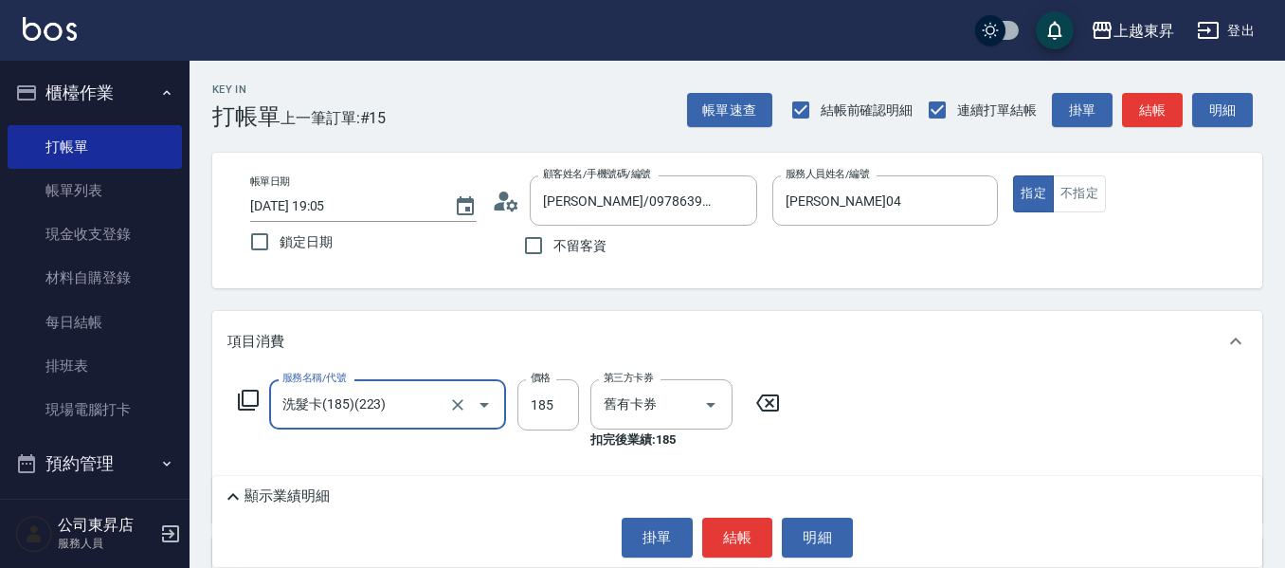
type input "洗髮卡(185)(223)"
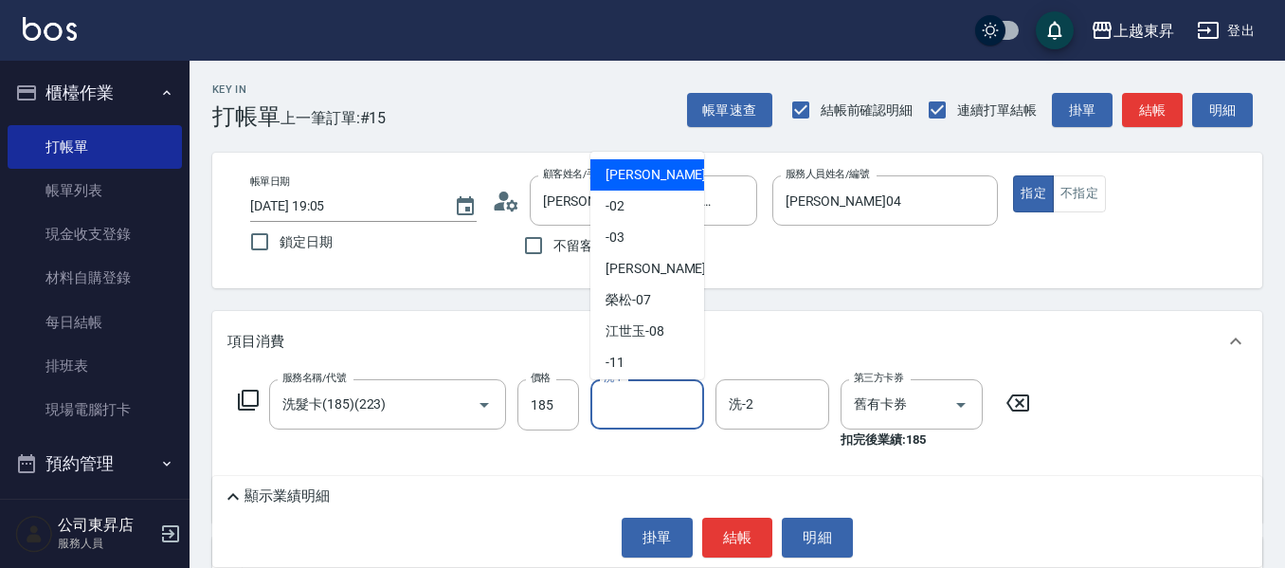
click at [643, 406] on input "洗-1" at bounding box center [647, 404] width 97 height 33
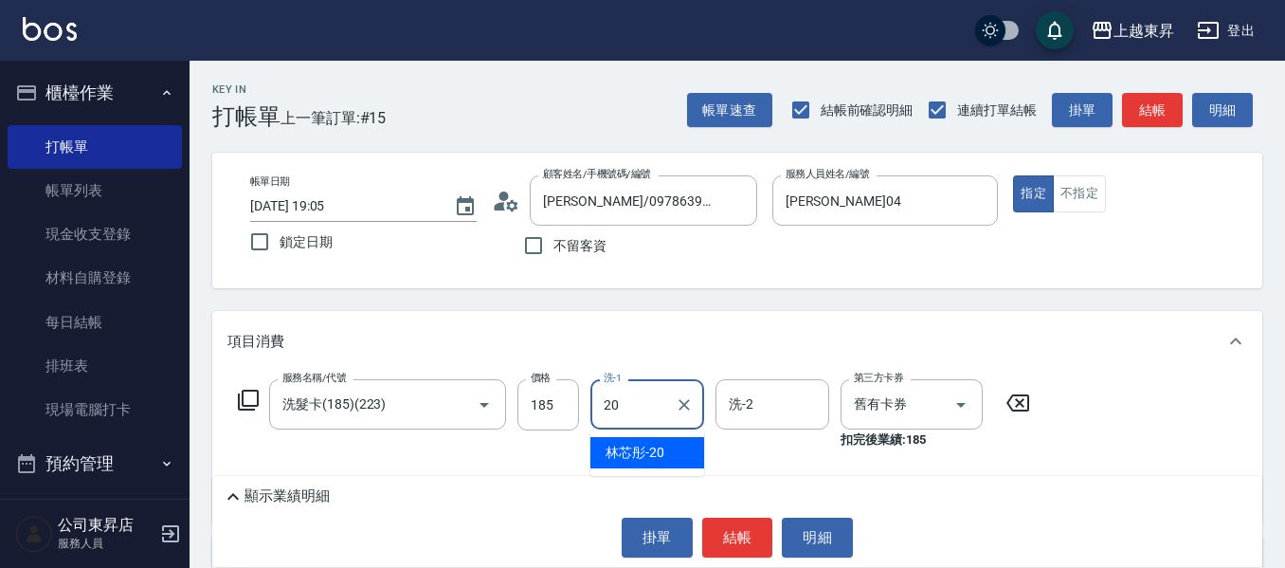
type input "林芯彤-20"
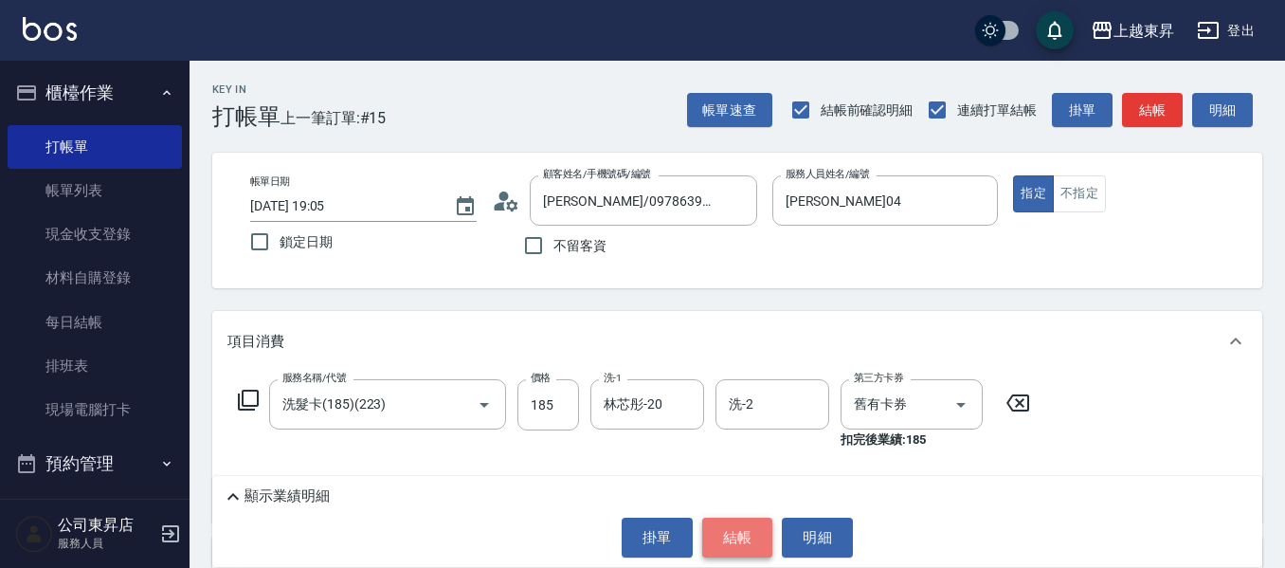
click at [753, 532] on button "結帳" at bounding box center [737, 538] width 71 height 40
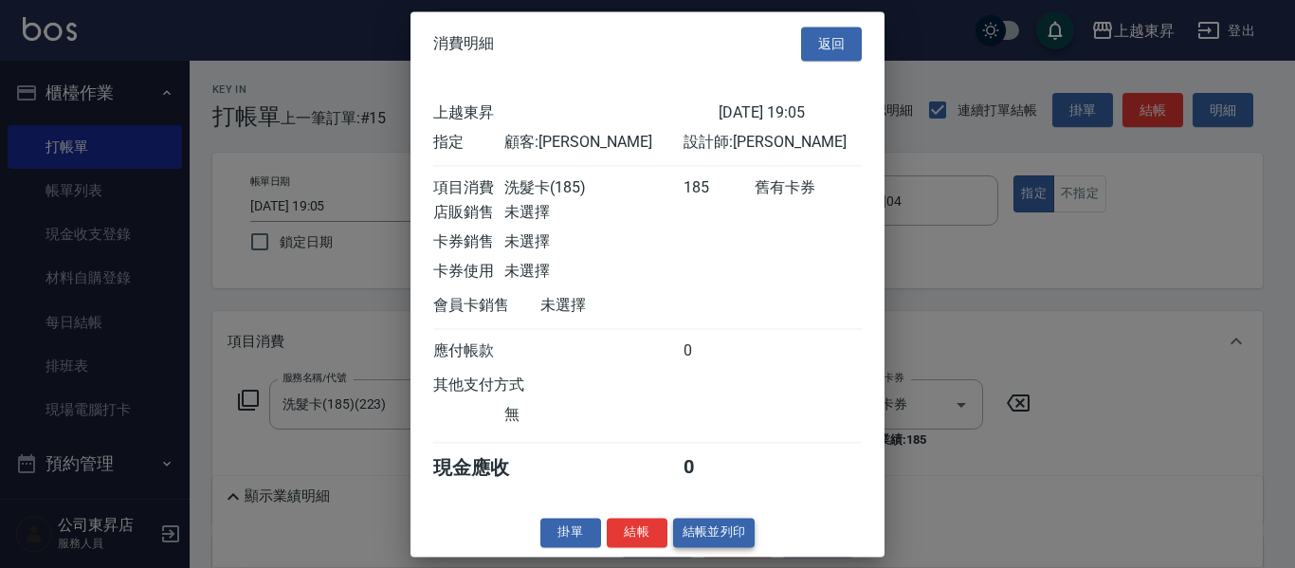
click at [734, 543] on button "結帳並列印" at bounding box center [714, 532] width 82 height 29
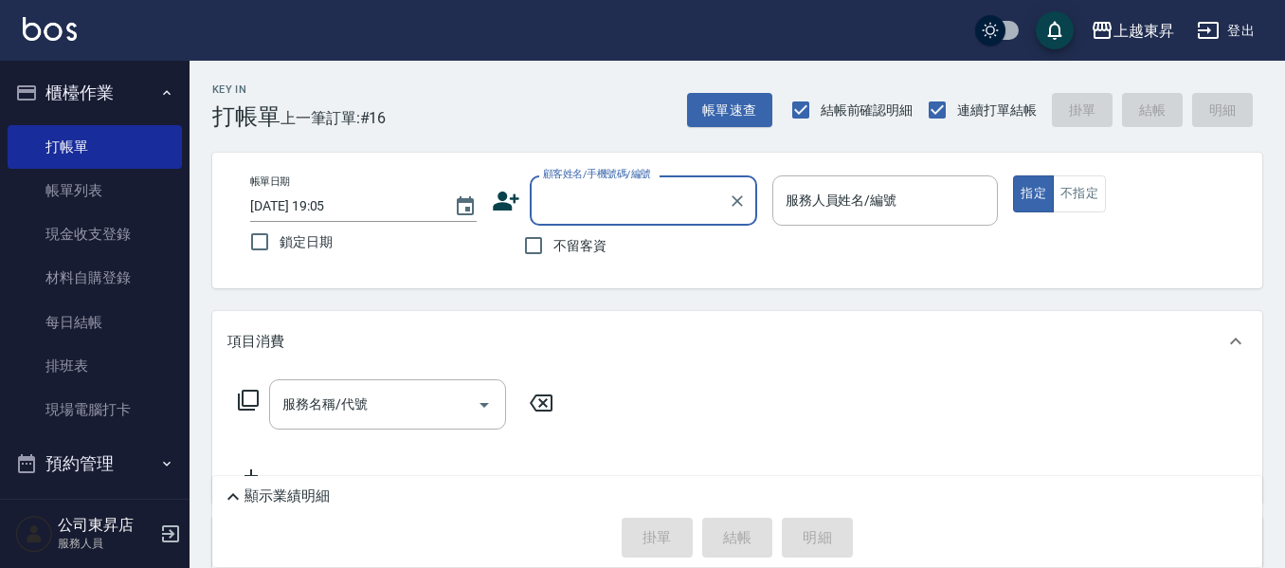
drag, startPoint x: 573, startPoint y: 247, endPoint x: 640, endPoint y: 247, distance: 66.3
click at [573, 247] on span "不留客資" at bounding box center [580, 246] width 53 height 20
click at [554, 247] on input "不留客資" at bounding box center [534, 246] width 40 height 40
checkbox input "true"
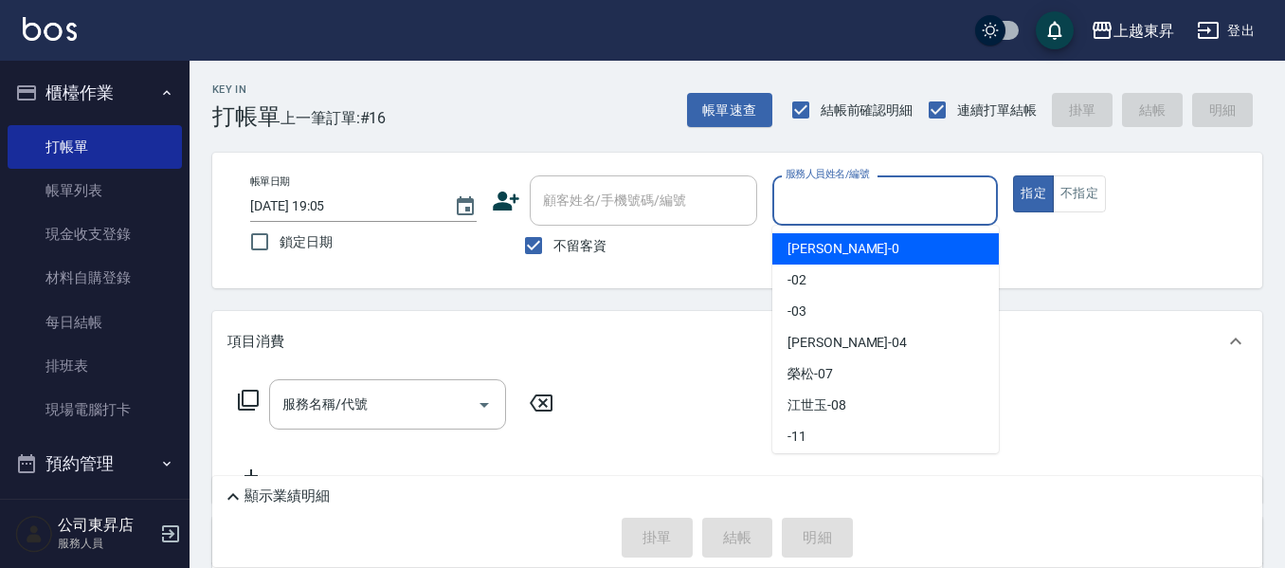
click at [823, 216] on input "服務人員姓名/編號" at bounding box center [885, 200] width 209 height 33
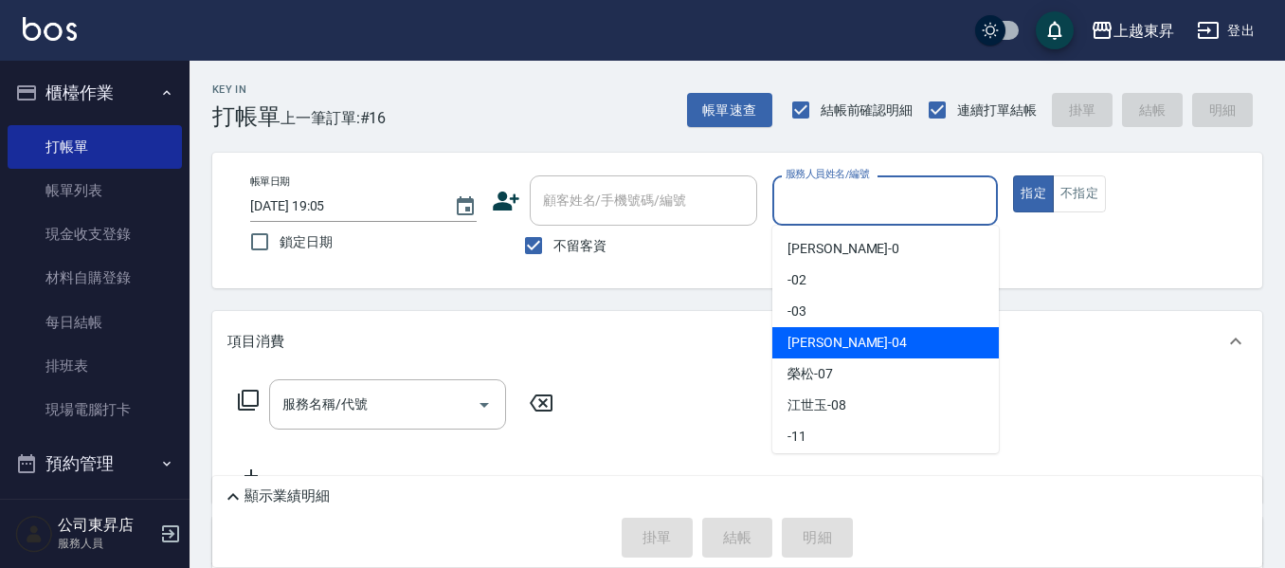
click at [845, 344] on span "[PERSON_NAME]04" at bounding box center [847, 343] width 119 height 20
type input "[PERSON_NAME]04"
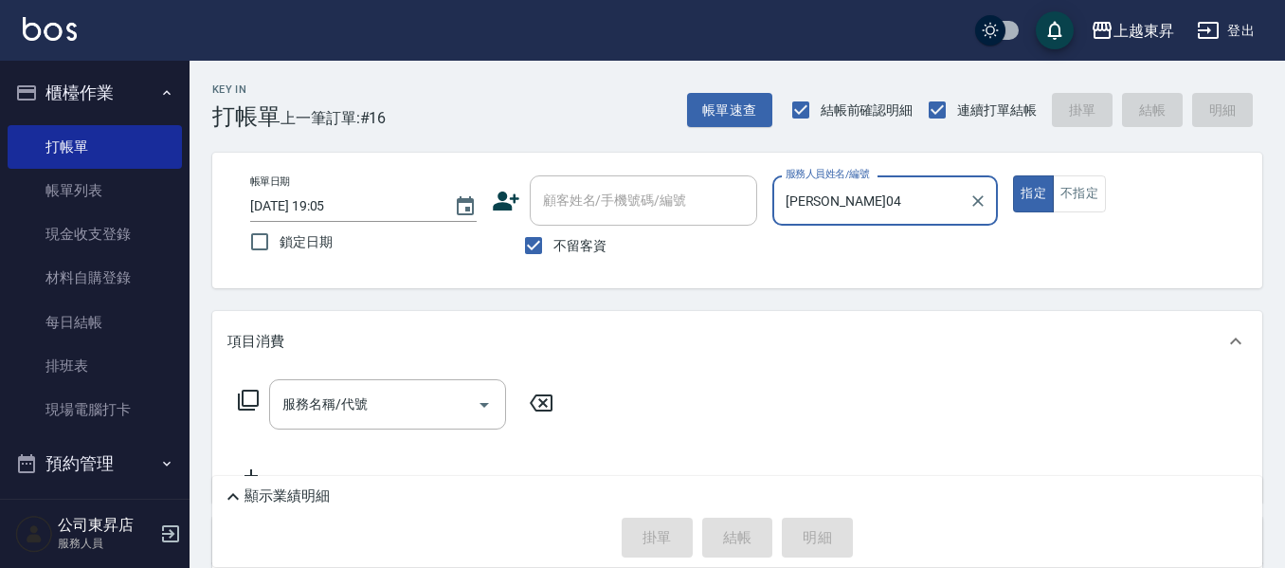
drag, startPoint x: 1087, startPoint y: 184, endPoint x: 691, endPoint y: 296, distance: 411.7
click at [1086, 184] on button "不指定" at bounding box center [1079, 193] width 53 height 37
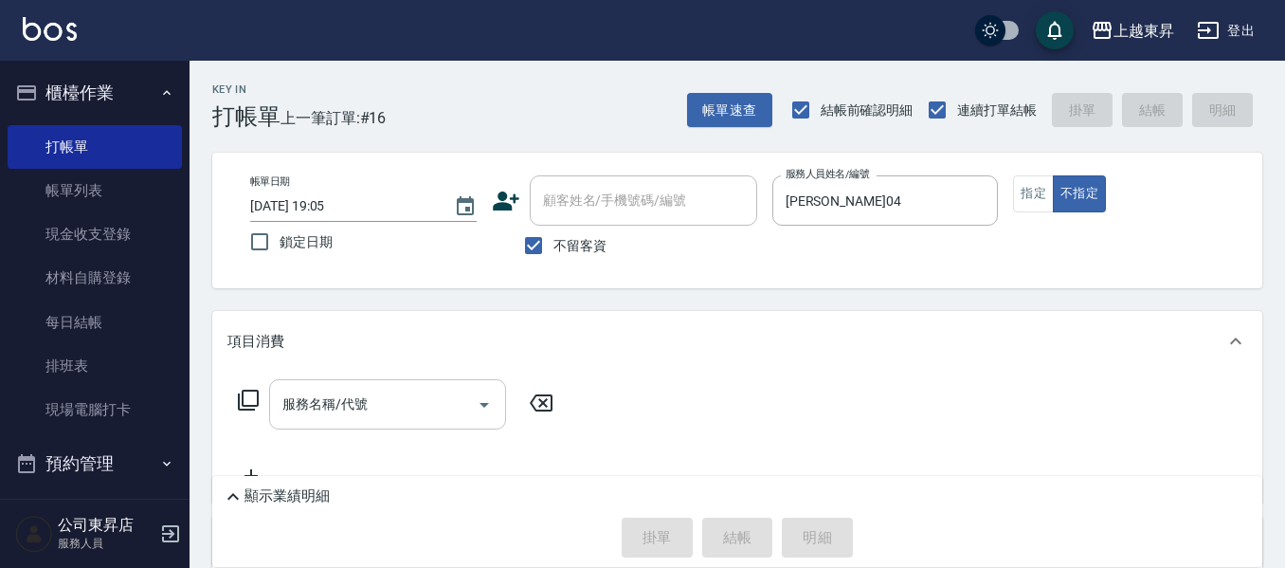
click at [322, 396] on div "服務名稱/代號 服務名稱/代號" at bounding box center [387, 404] width 237 height 50
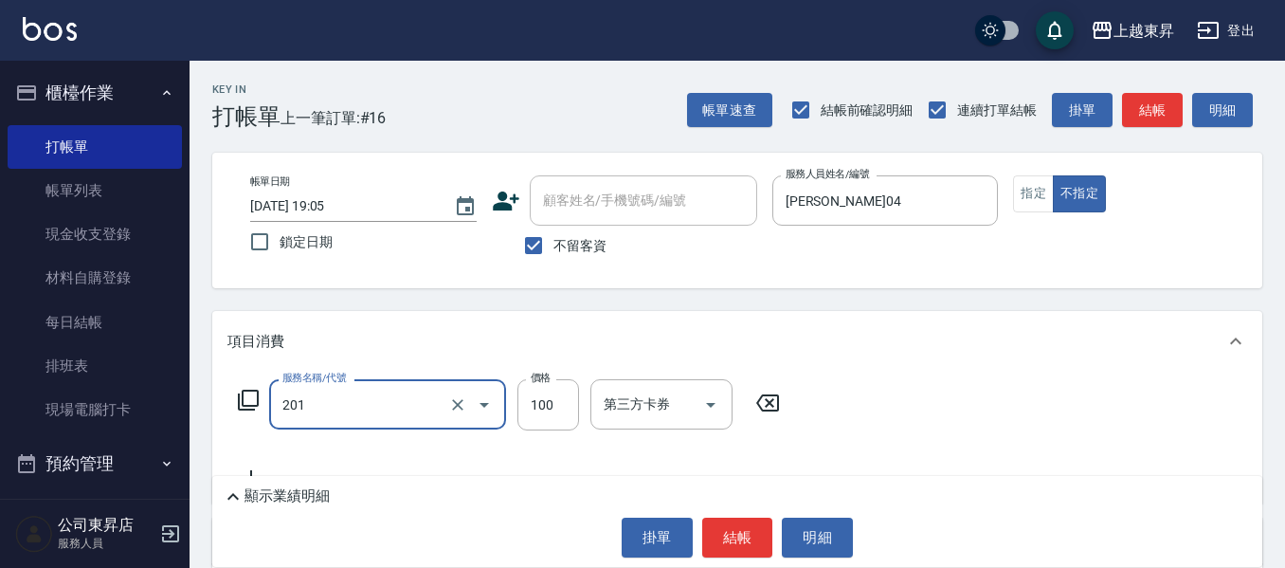
type input "洗髮[100](201)"
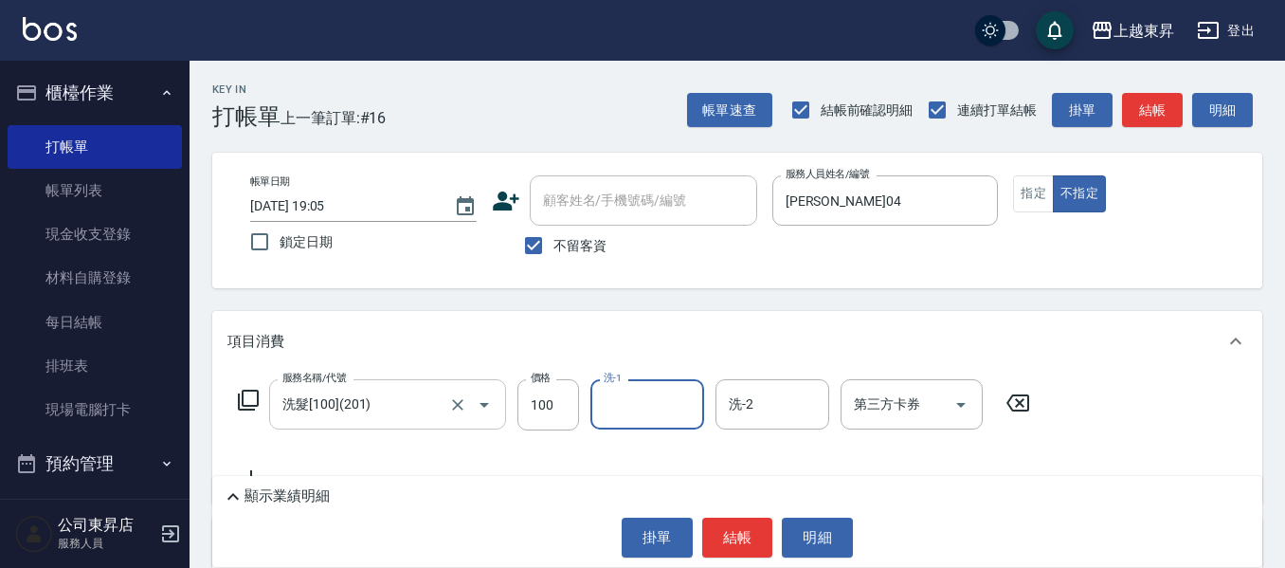
type input "2"
type input "[PERSON_NAME]04"
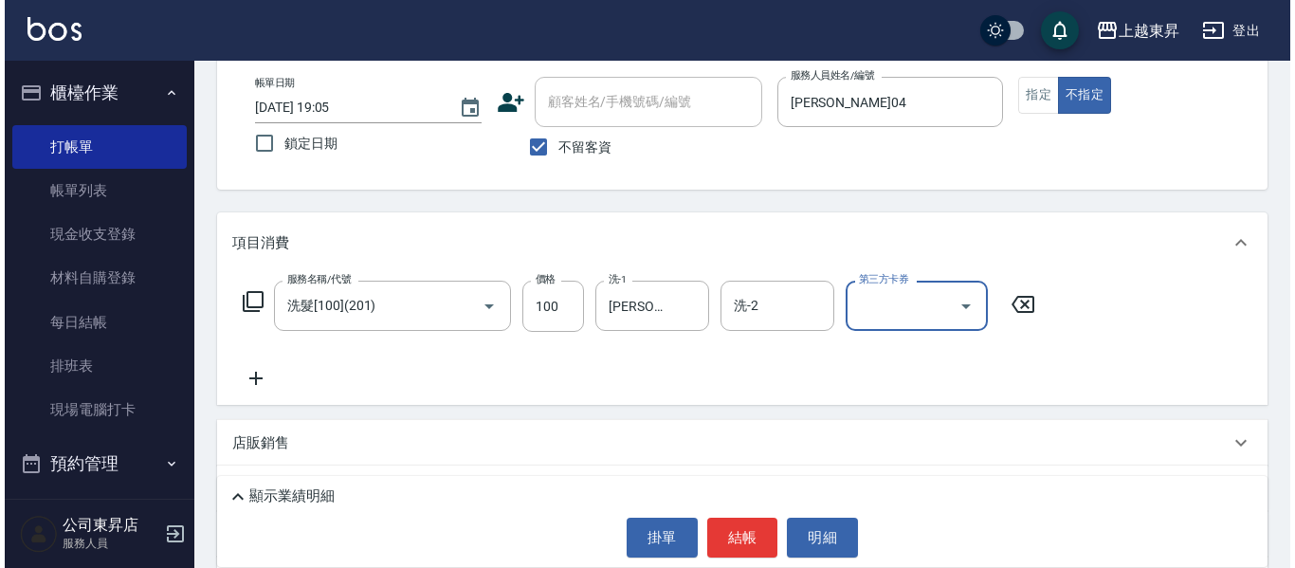
scroll to position [237, 0]
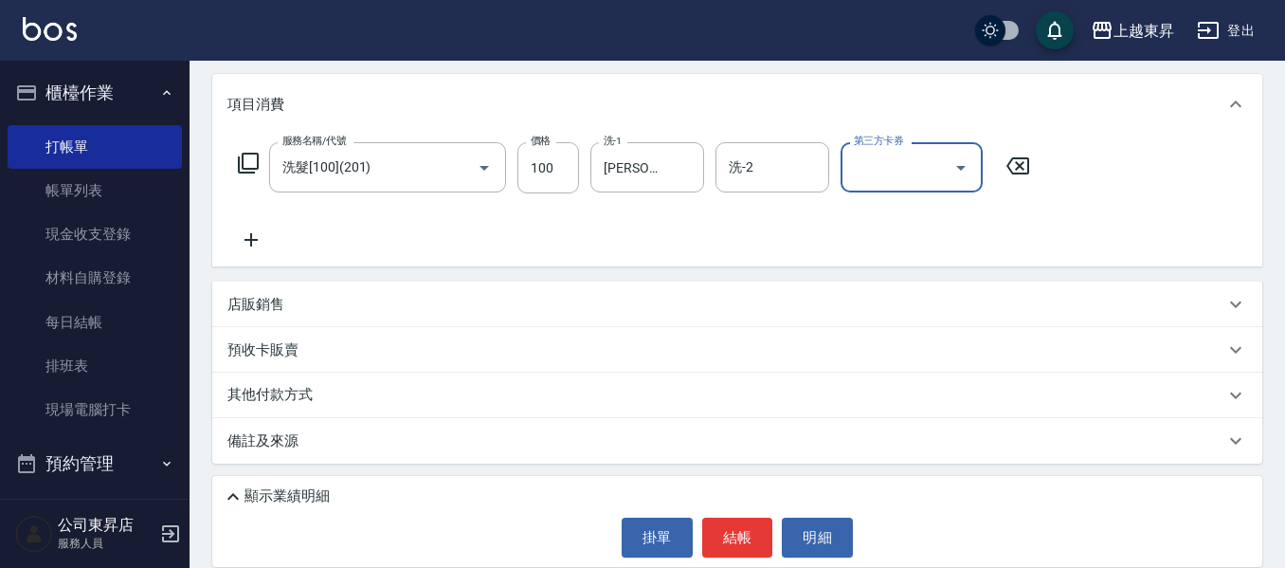
click at [261, 245] on icon at bounding box center [250, 239] width 47 height 23
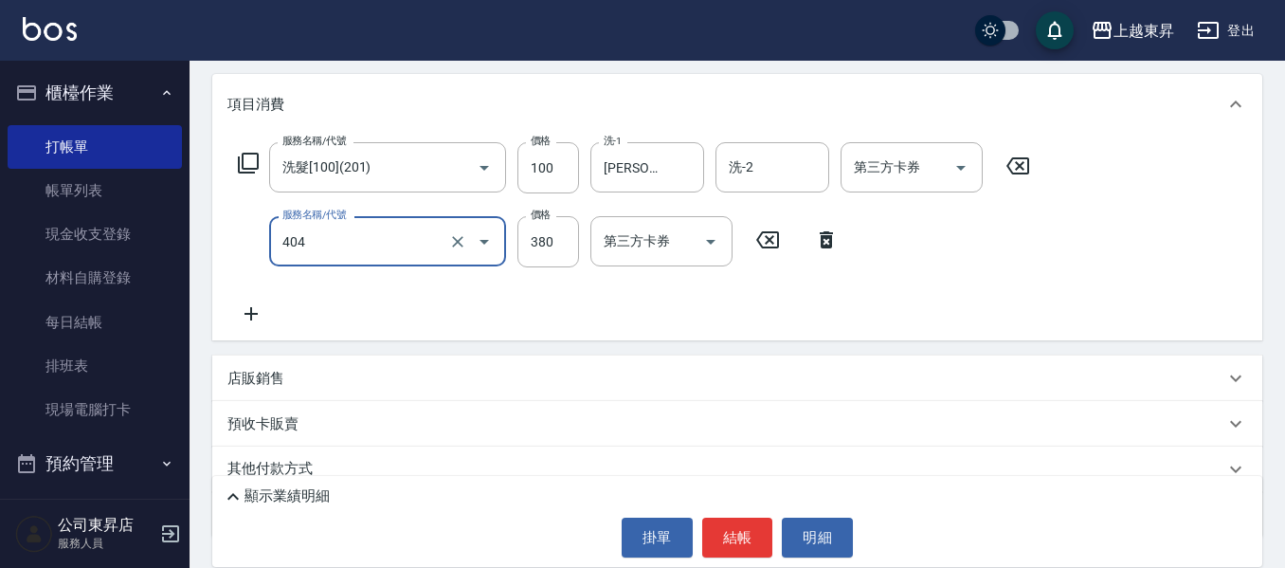
type input "剪髮(380)(404)"
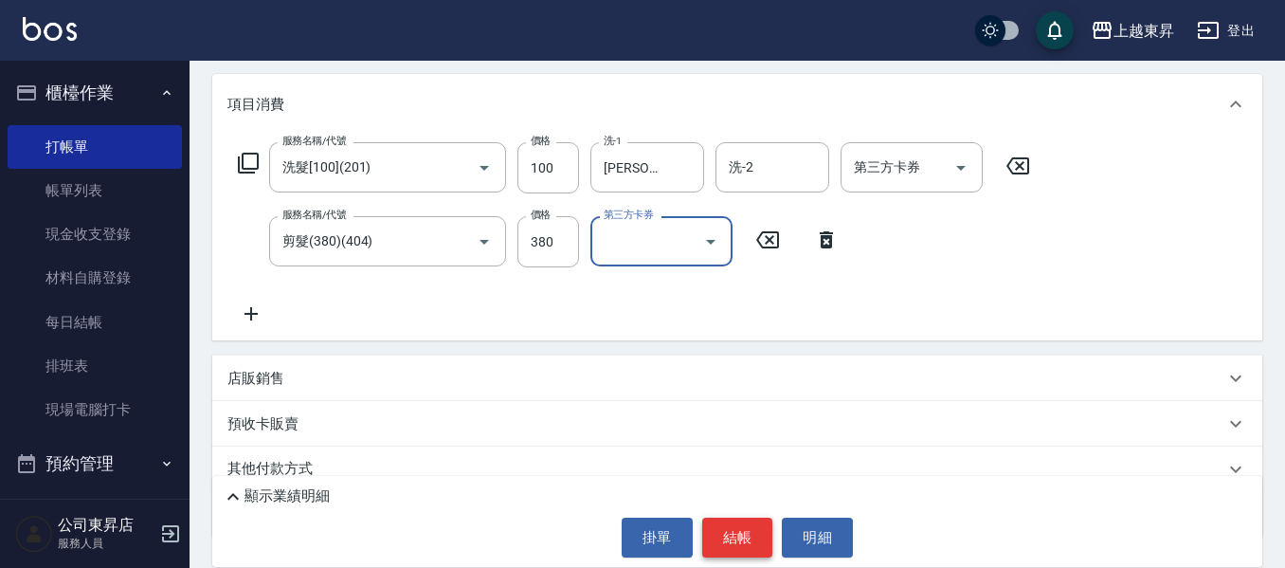
click at [754, 540] on button "結帳" at bounding box center [737, 538] width 71 height 40
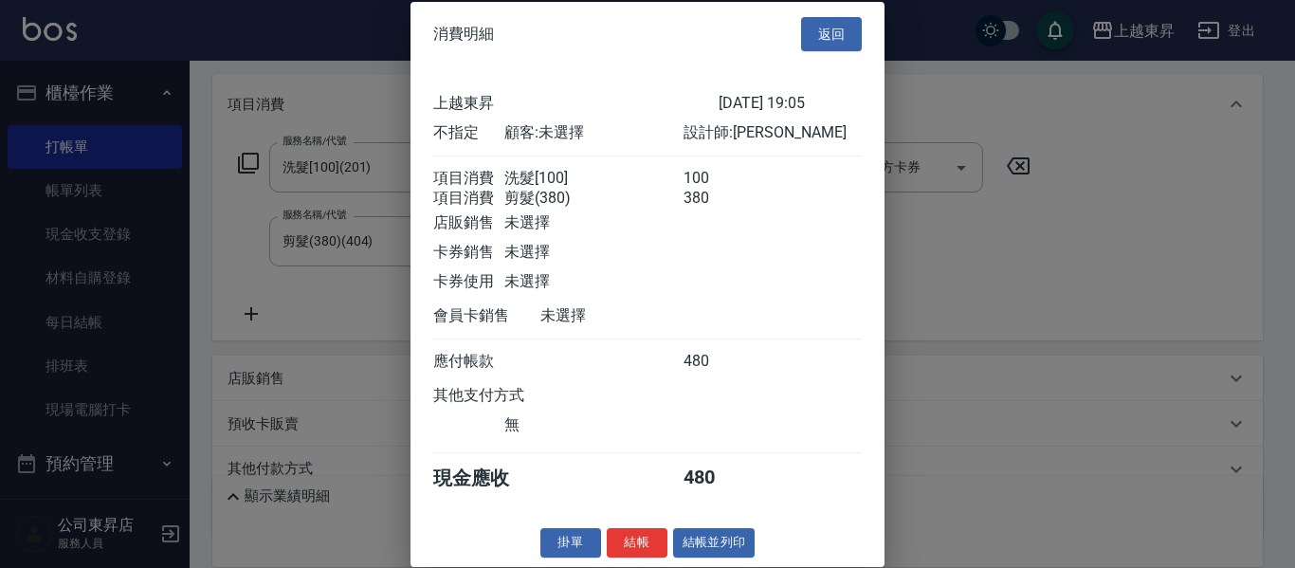
scroll to position [30, 0]
click at [712, 547] on button "結帳並列印" at bounding box center [714, 542] width 82 height 29
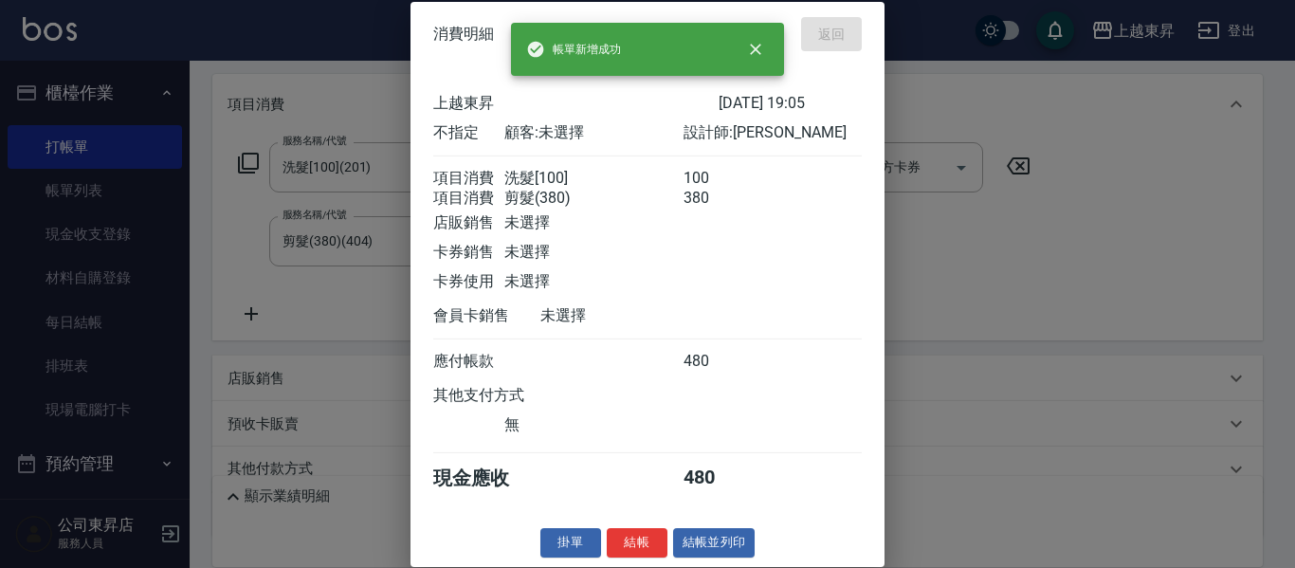
type input "[DATE] 19:06"
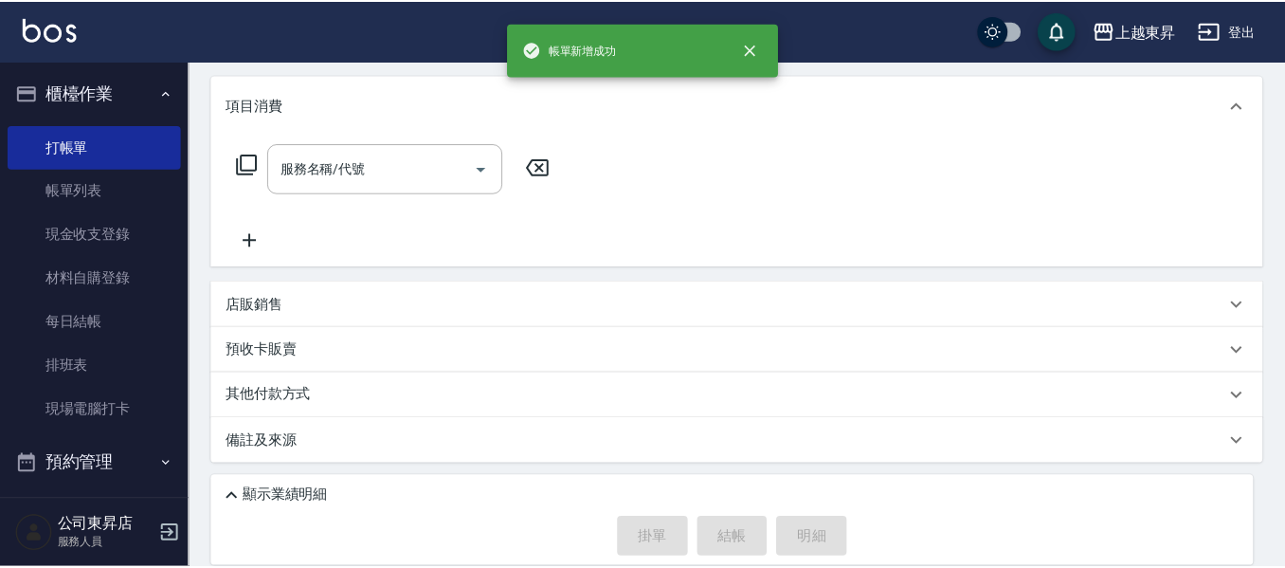
scroll to position [0, 0]
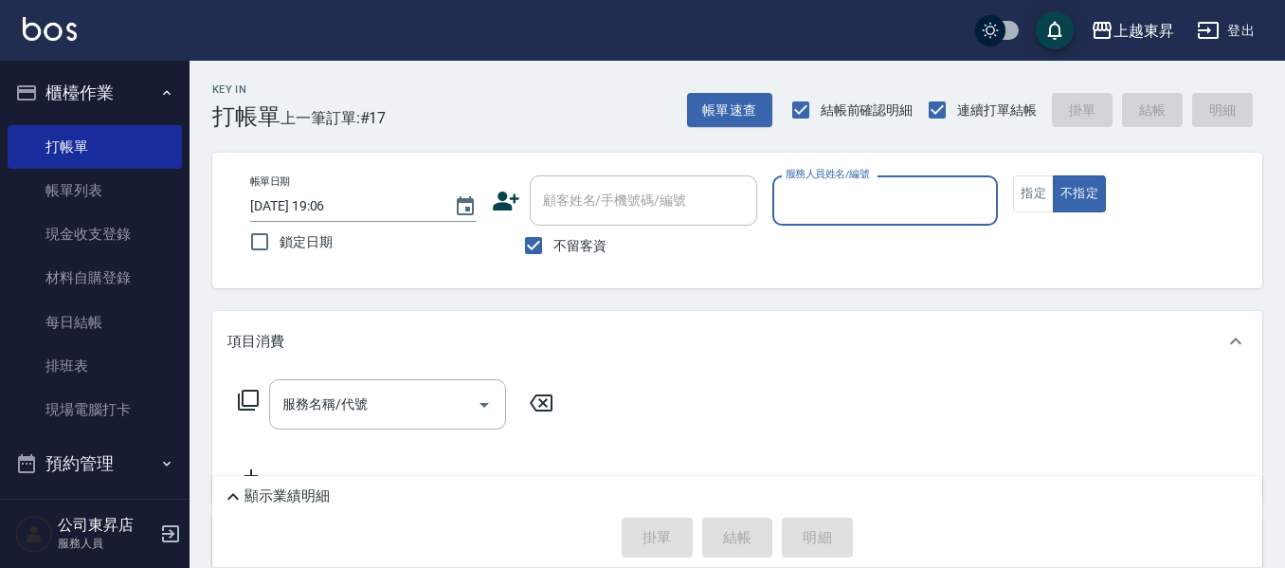
click at [596, 245] on span "不留客資" at bounding box center [580, 246] width 53 height 20
click at [554, 245] on input "不留客資" at bounding box center [534, 246] width 40 height 40
checkbox input "false"
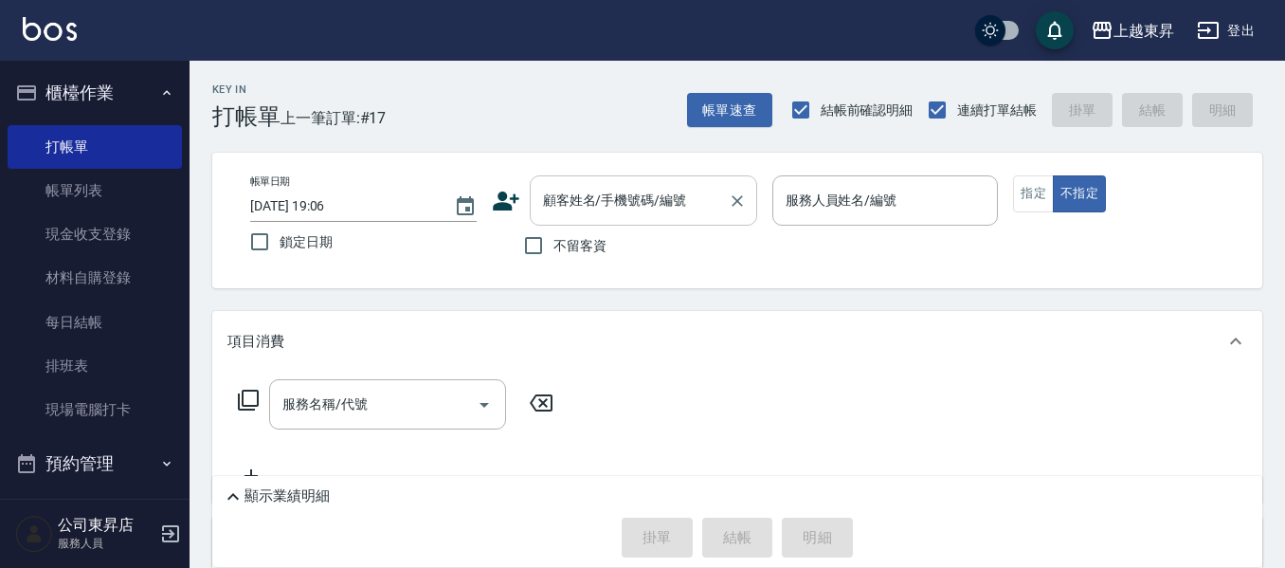
click at [643, 191] on div "顧客姓名/手機號碼/編號 顧客姓名/手機號碼/編號" at bounding box center [643, 200] width 227 height 50
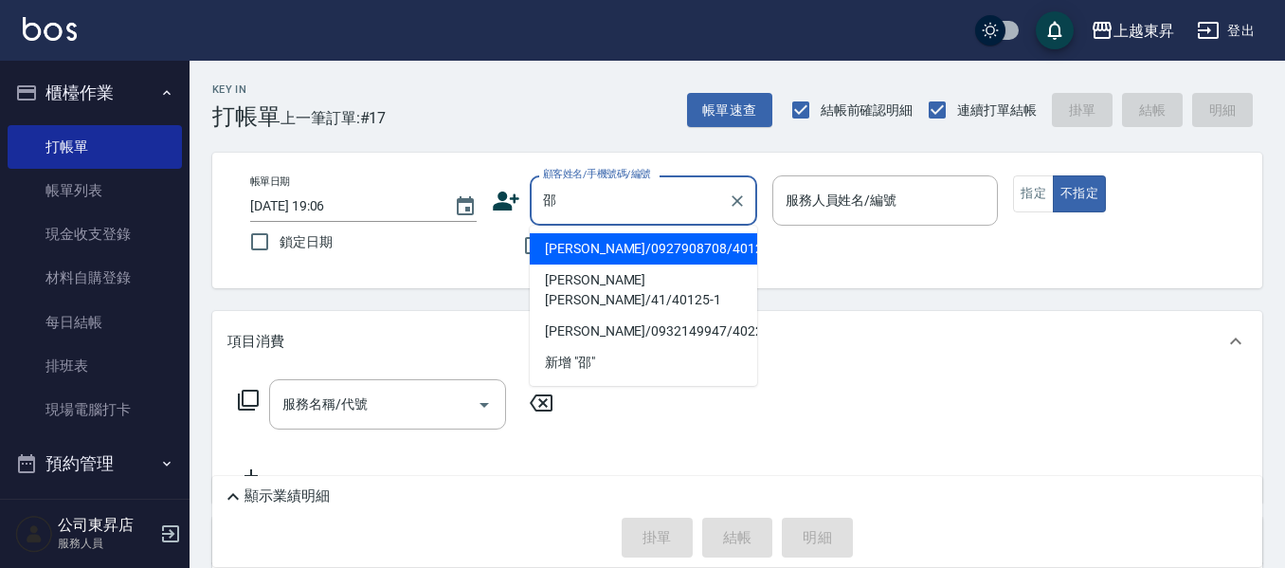
click at [710, 254] on li "[PERSON_NAME]/0927908708/40125" at bounding box center [643, 248] width 227 height 31
type input "[PERSON_NAME]/0927908708/40125"
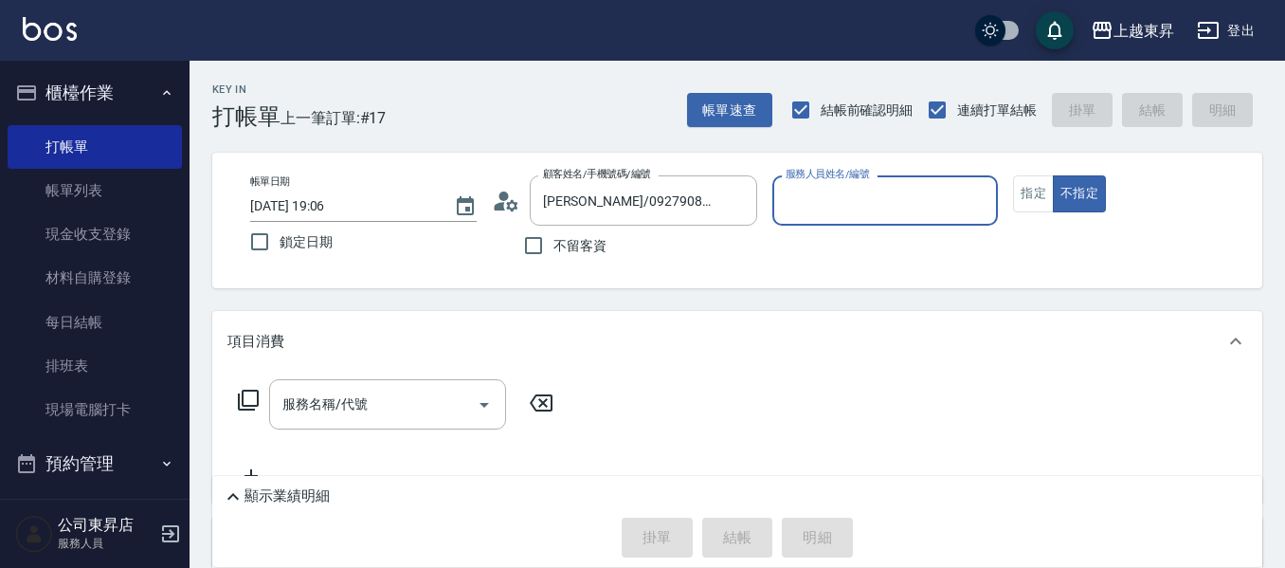
type input "[PERSON_NAME]04"
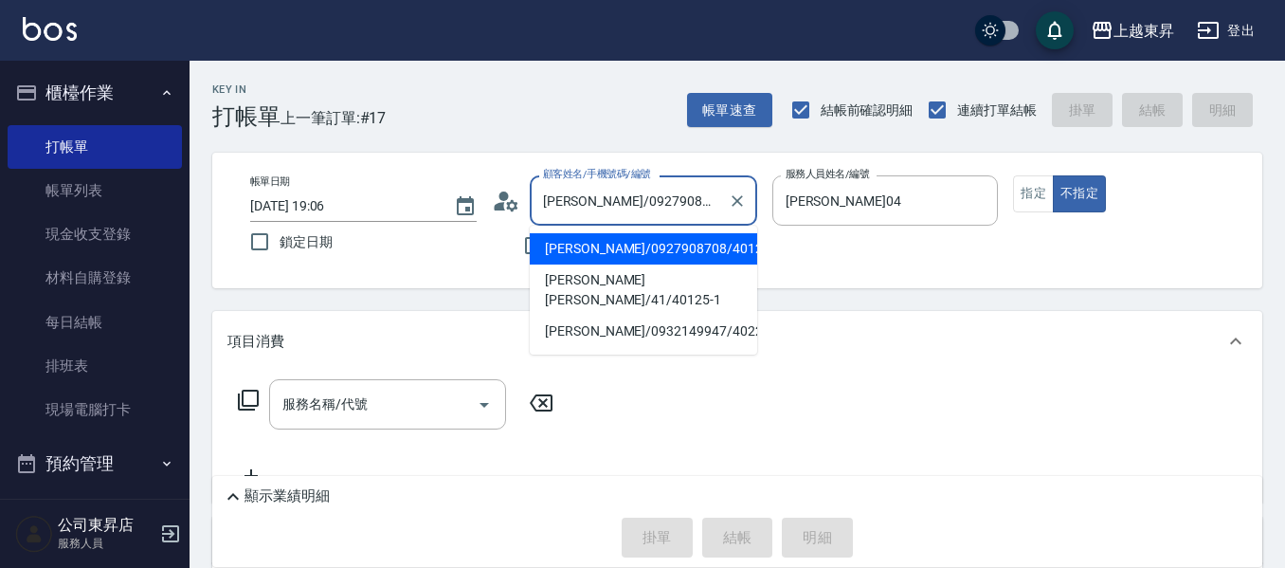
click at [644, 212] on input "[PERSON_NAME]/0927908708/40125" at bounding box center [629, 200] width 182 height 33
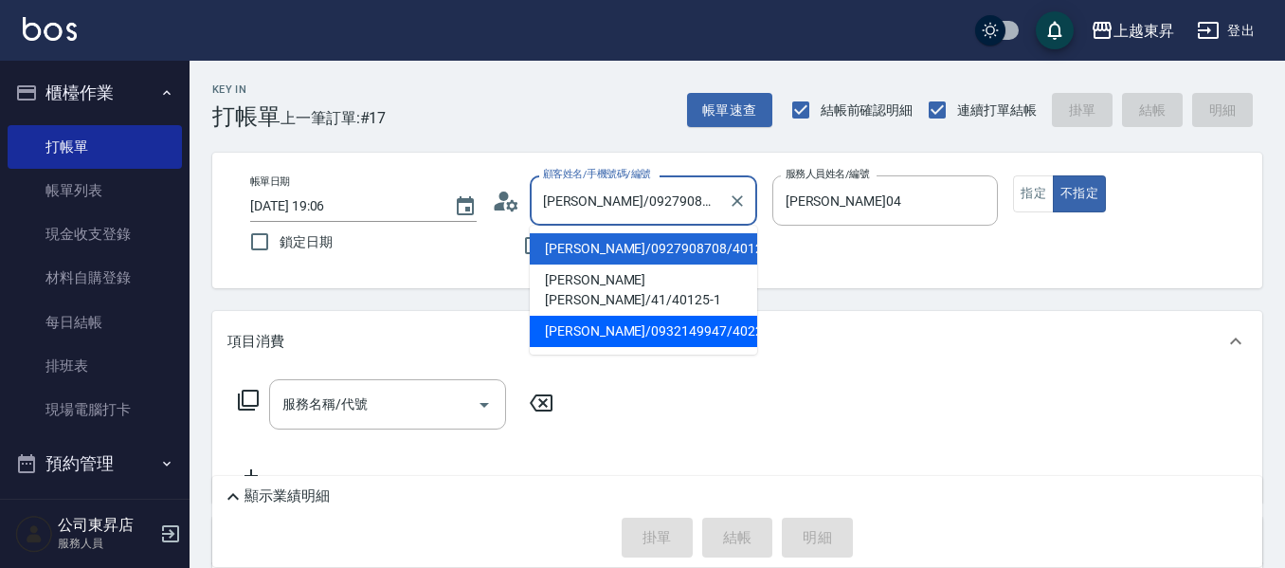
click at [615, 316] on li "[PERSON_NAME]/0932149947/40220" at bounding box center [643, 331] width 227 height 31
type input "[PERSON_NAME]/0932149947/40220"
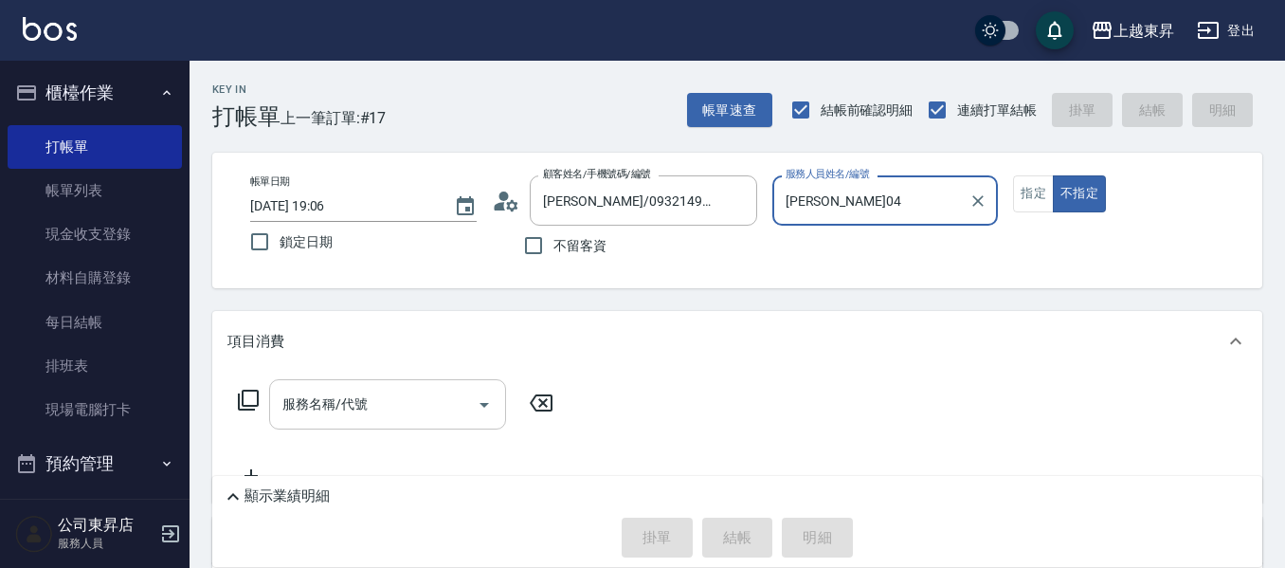
click at [395, 407] on input "服務名稱/代號" at bounding box center [373, 404] width 191 height 33
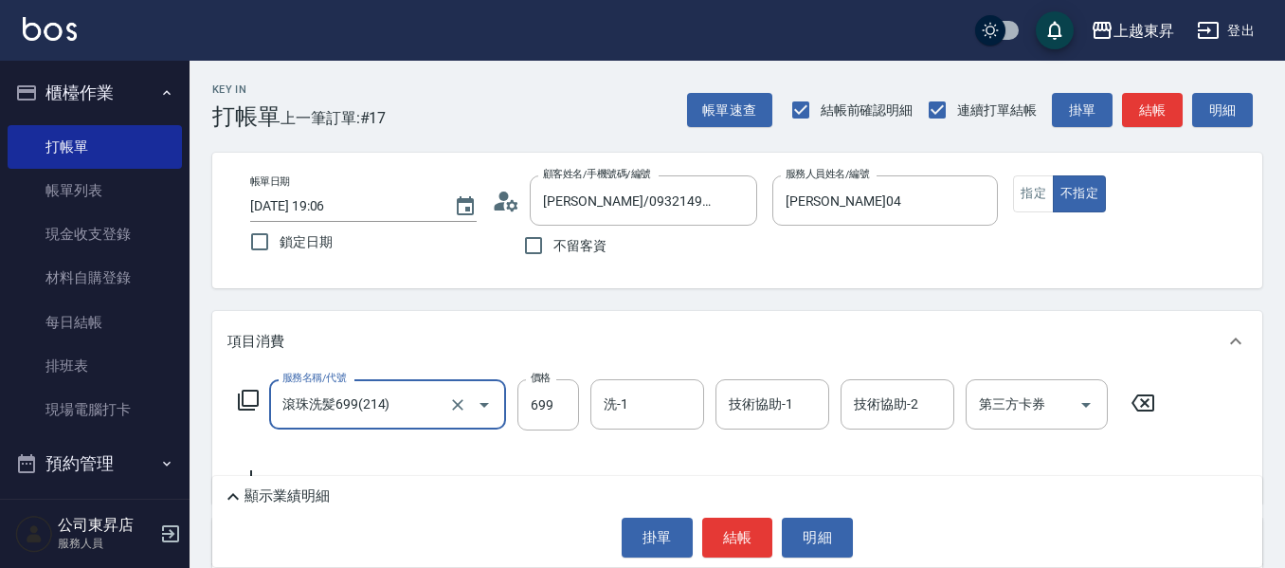
type input "滾珠洗髪699(214)"
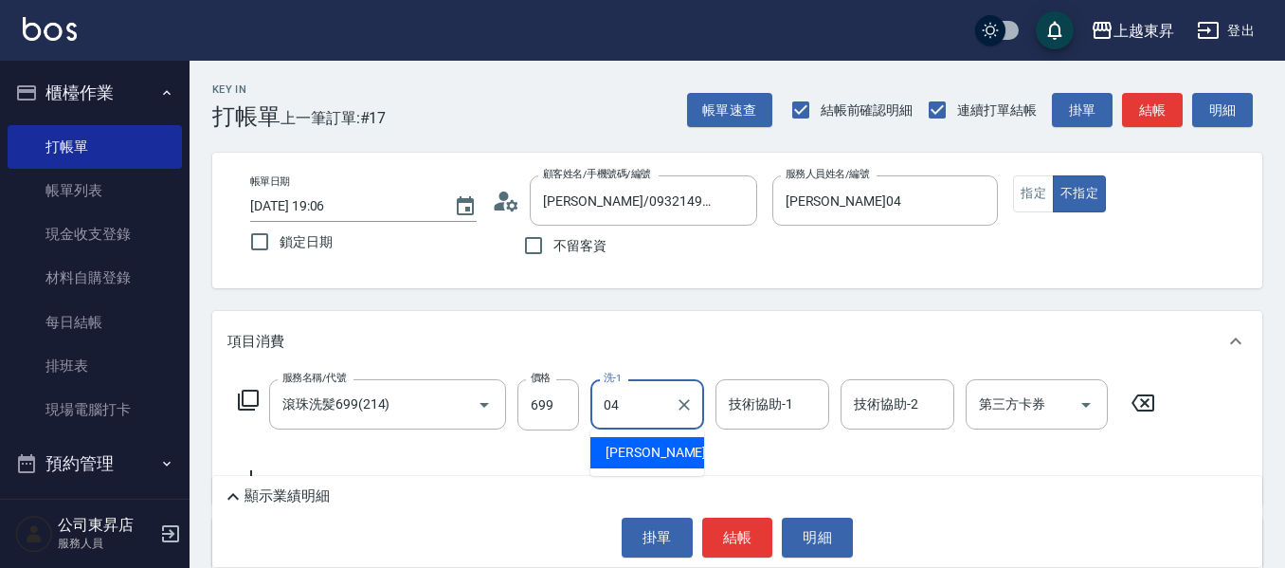
type input "[PERSON_NAME]04"
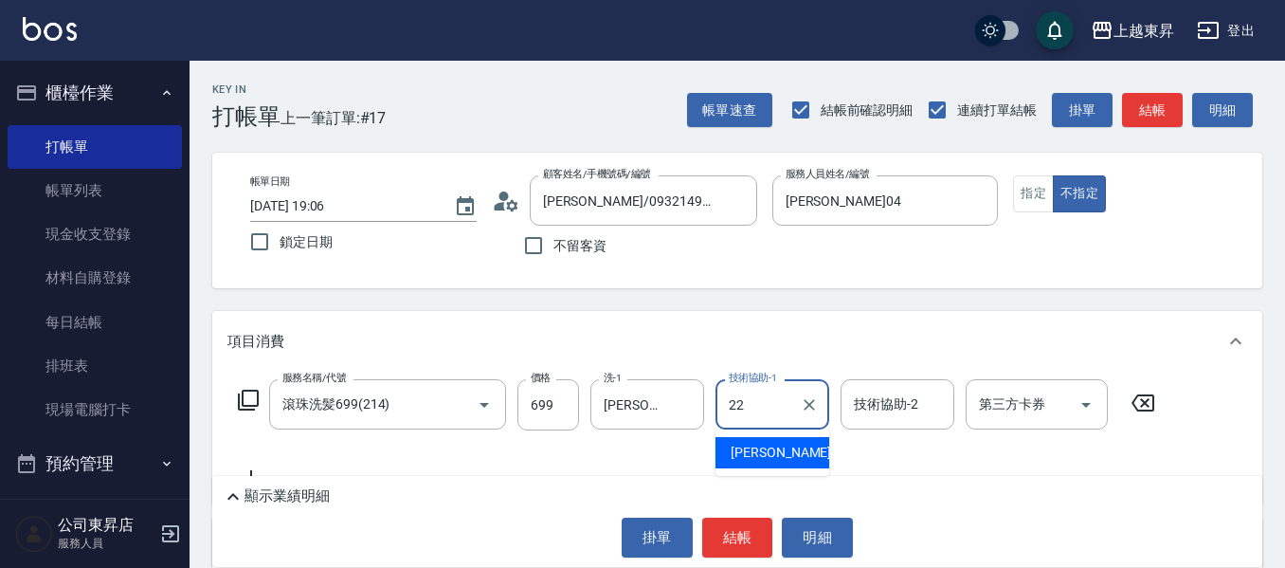
type input "[PERSON_NAME]-22"
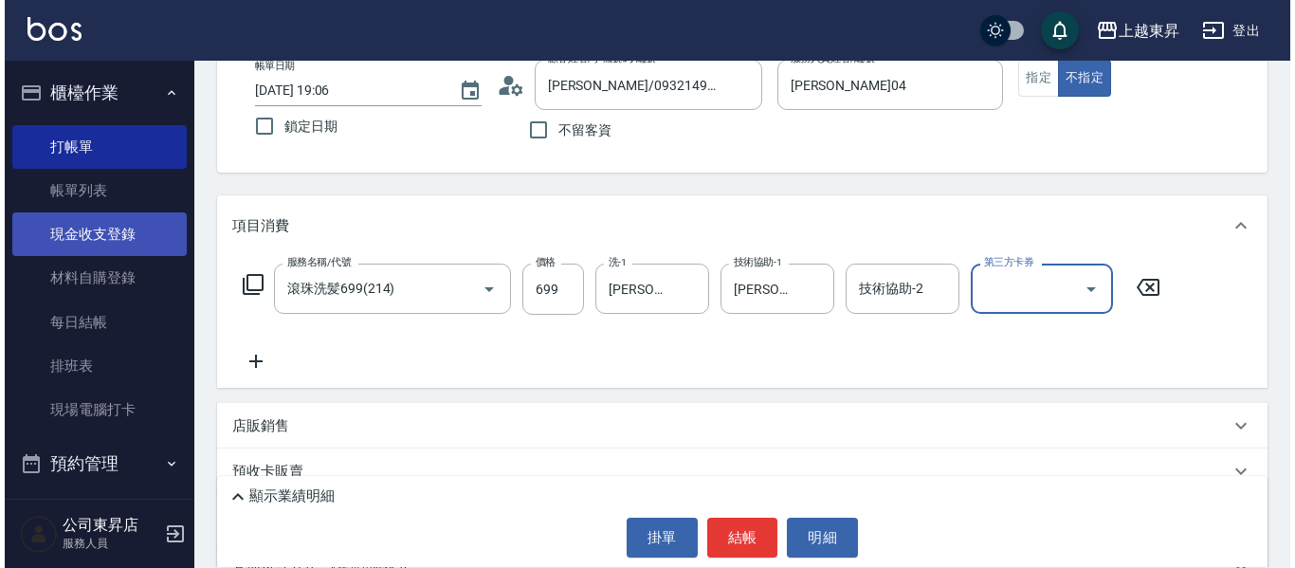
scroll to position [284, 0]
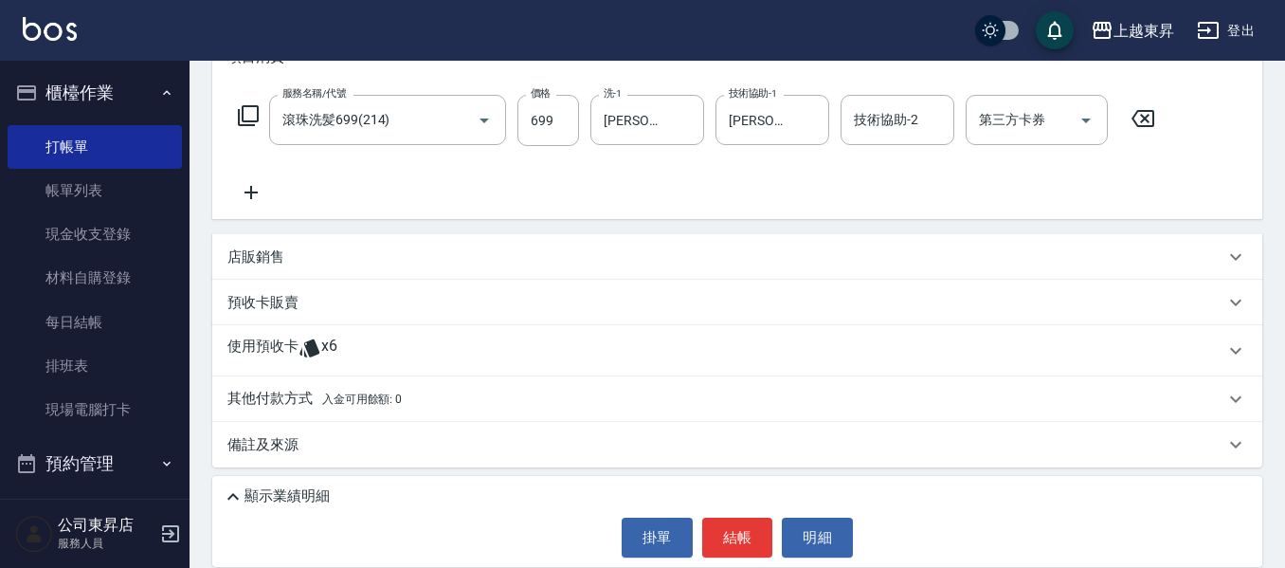
click at [250, 195] on icon at bounding box center [251, 192] width 13 height 13
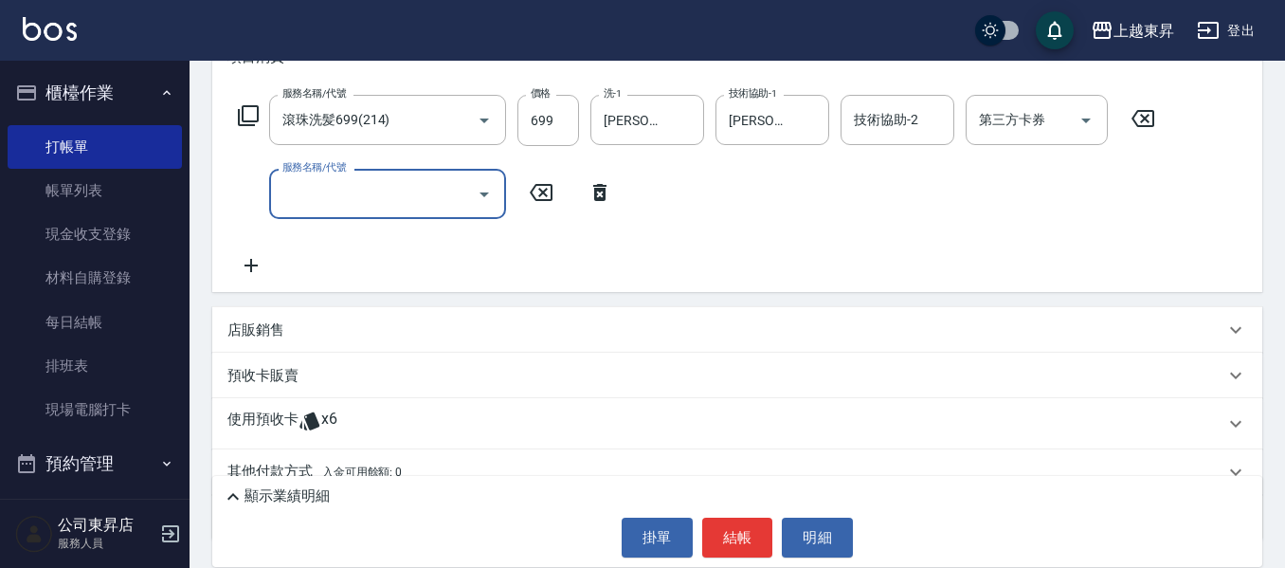
click at [260, 108] on div "服務名稱/代號 滾珠洗髪699(214) 服務名稱/代號 價格 699 價格 洗-1 [PERSON_NAME]-04 洗-1 技術協助-1 [PERSON_…" at bounding box center [696, 120] width 939 height 51
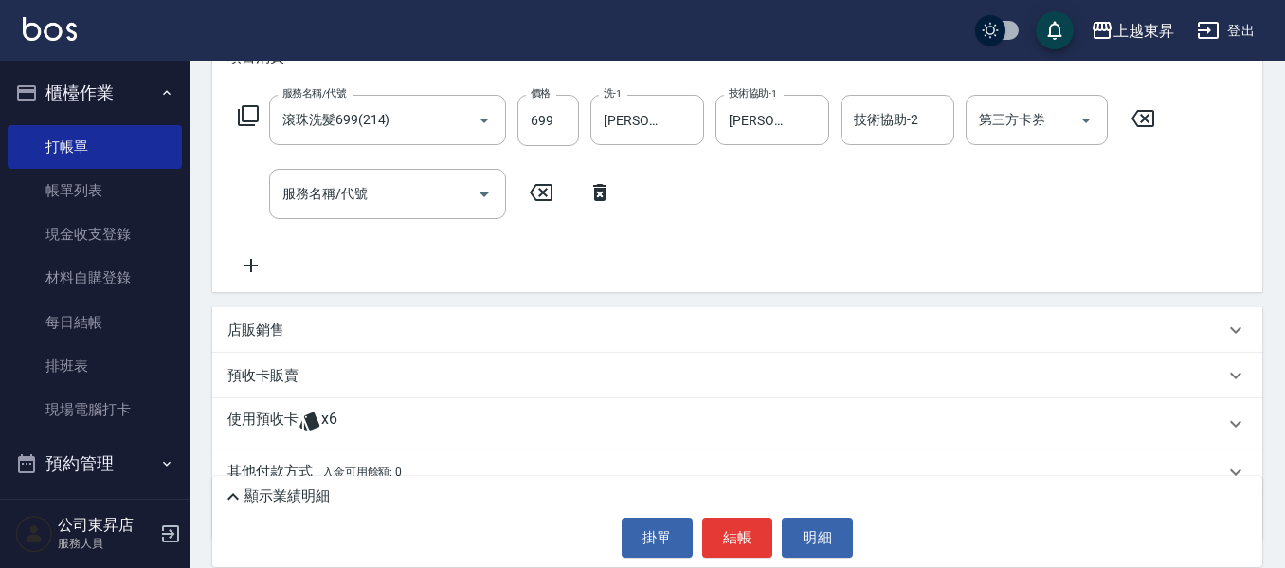
click at [253, 117] on icon at bounding box center [248, 115] width 23 height 23
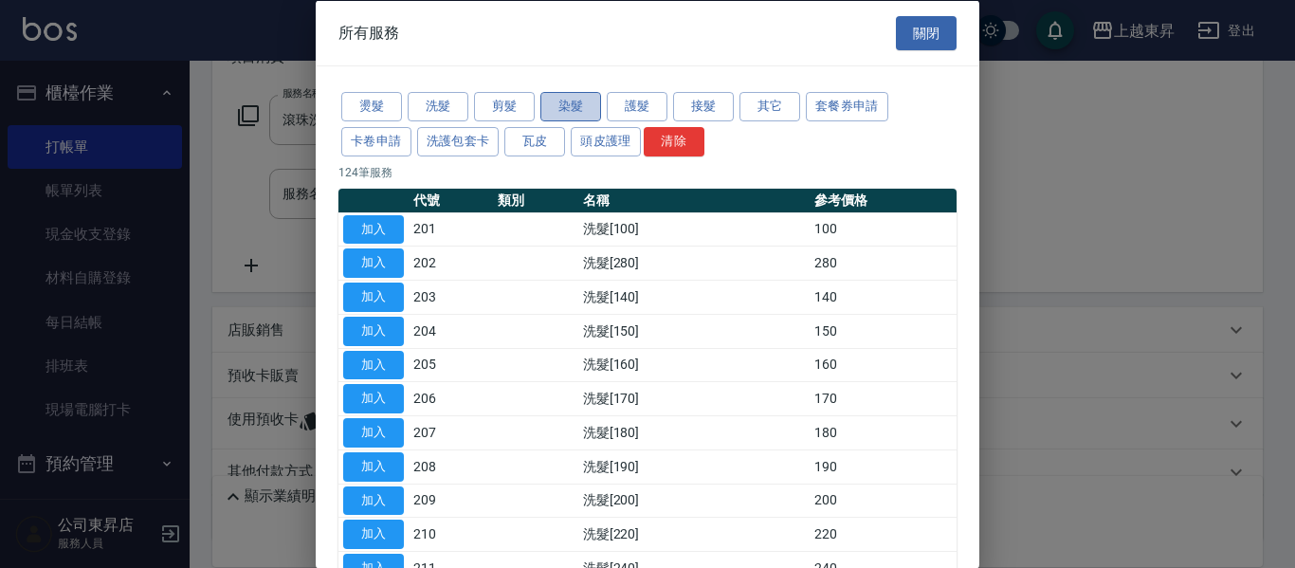
click at [557, 102] on button "染髮" at bounding box center [570, 106] width 61 height 29
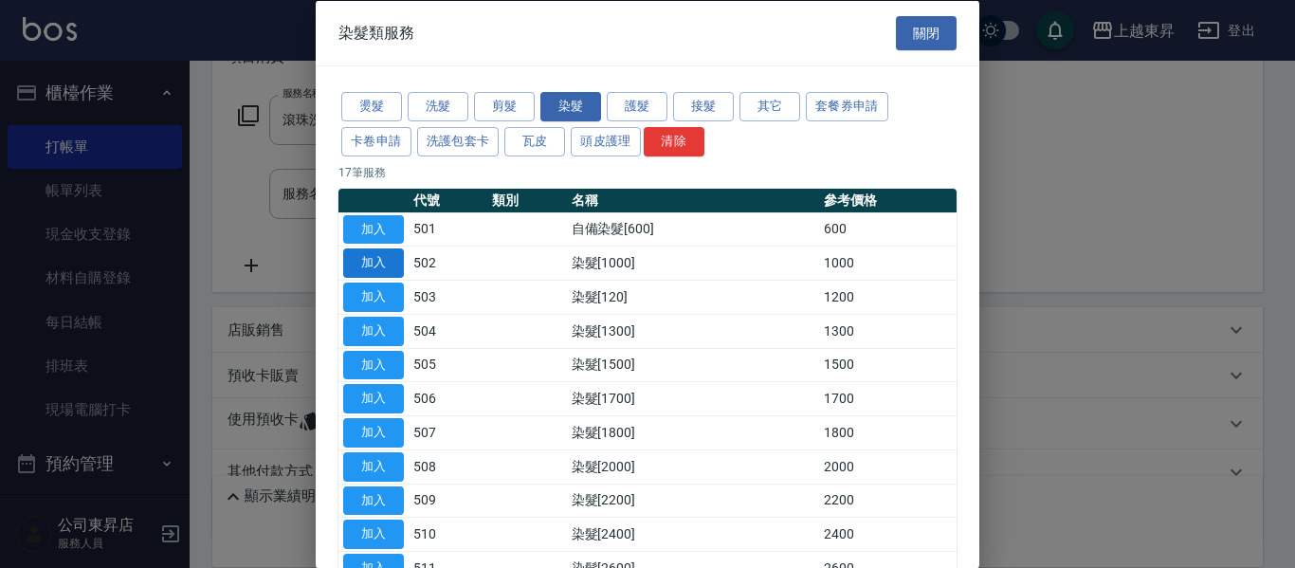
click at [384, 263] on button "加入" at bounding box center [373, 262] width 61 height 29
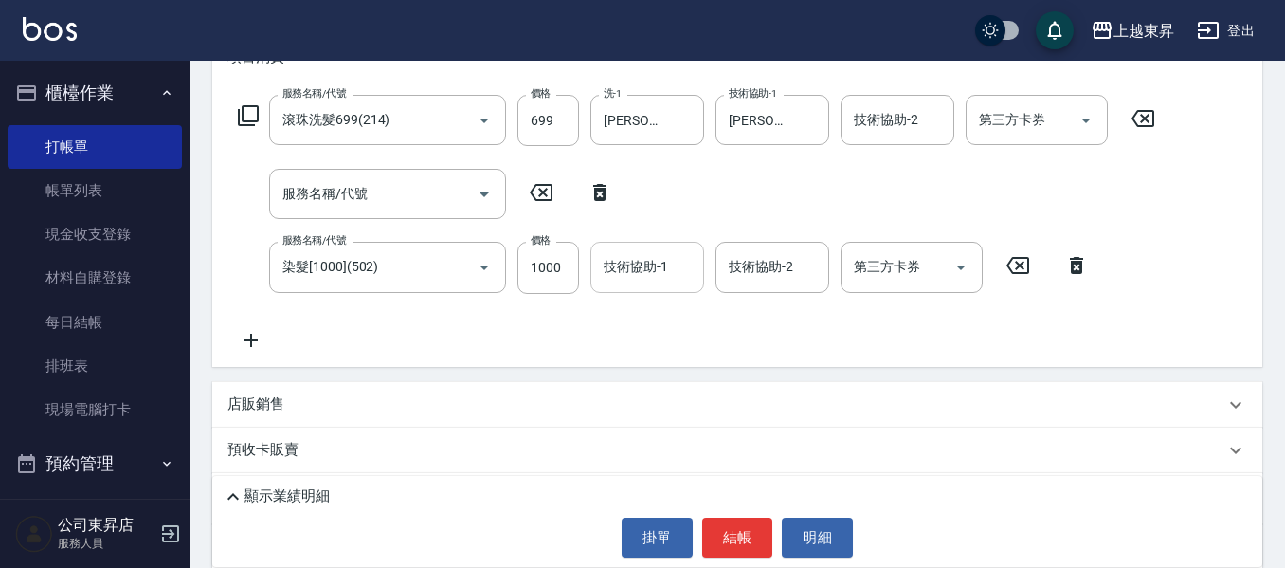
click at [645, 263] on div "技術協助-1 技術協助-1" at bounding box center [647, 267] width 114 height 50
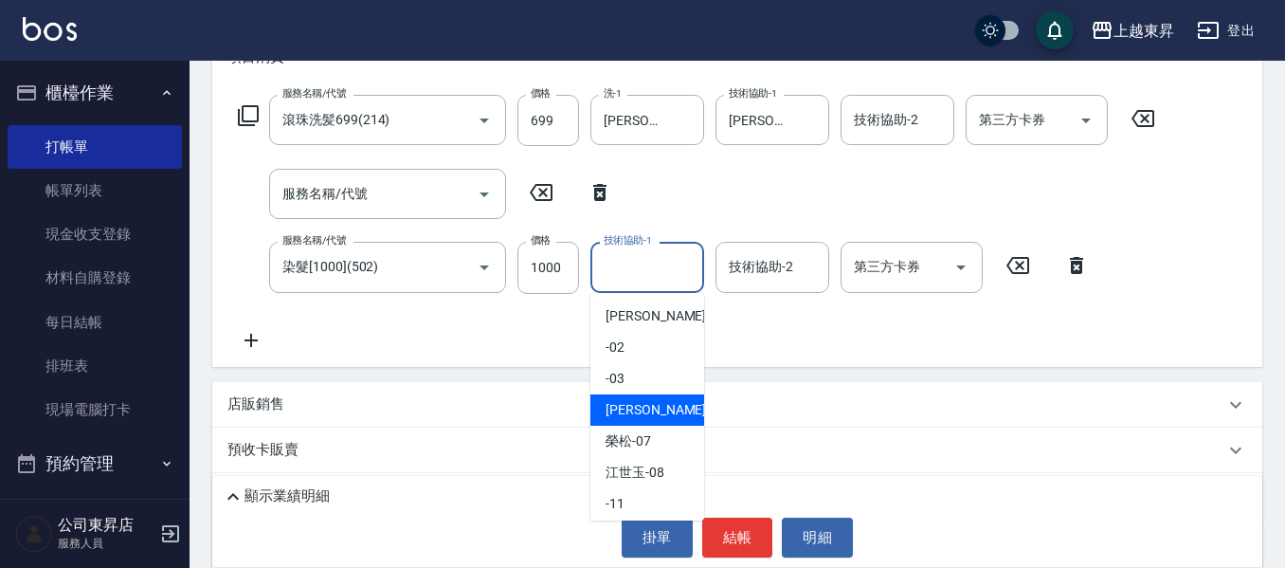
click at [638, 409] on span "[PERSON_NAME]04" at bounding box center [665, 410] width 119 height 20
type input "[PERSON_NAME]04"
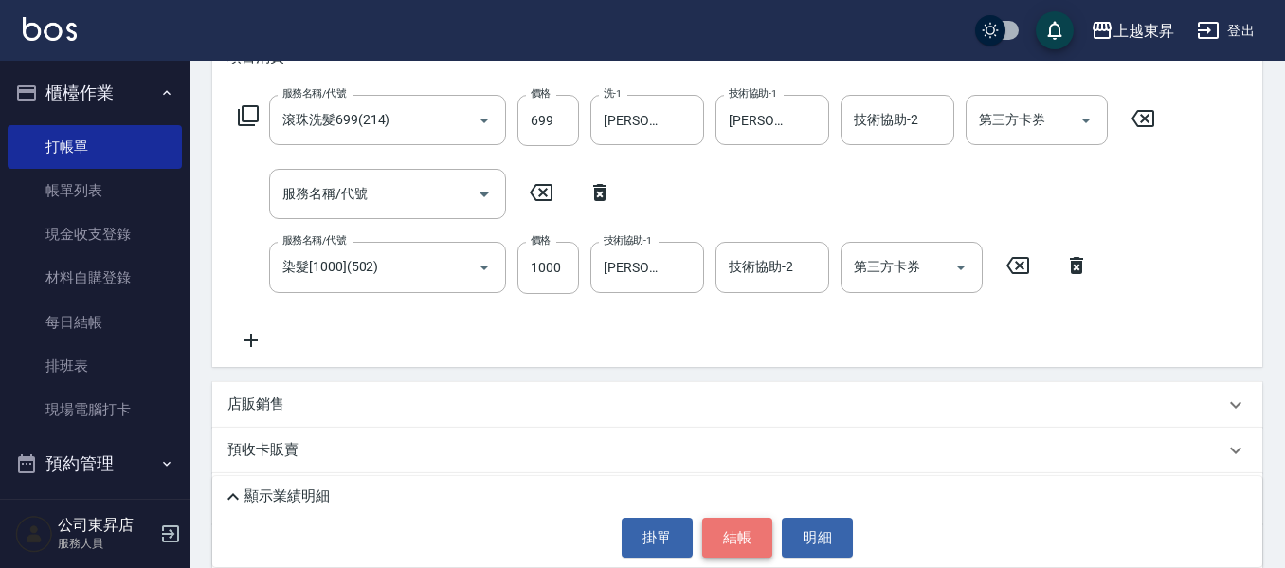
click at [720, 526] on button "結帳" at bounding box center [737, 538] width 71 height 40
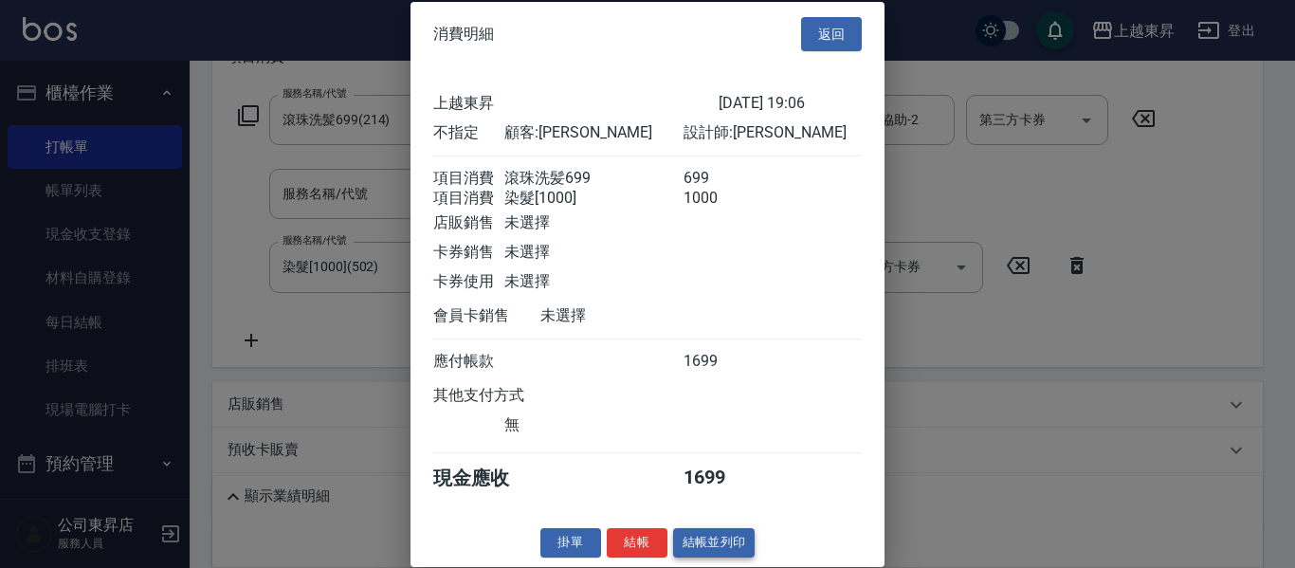
click at [695, 557] on button "結帳並列印" at bounding box center [714, 542] width 82 height 29
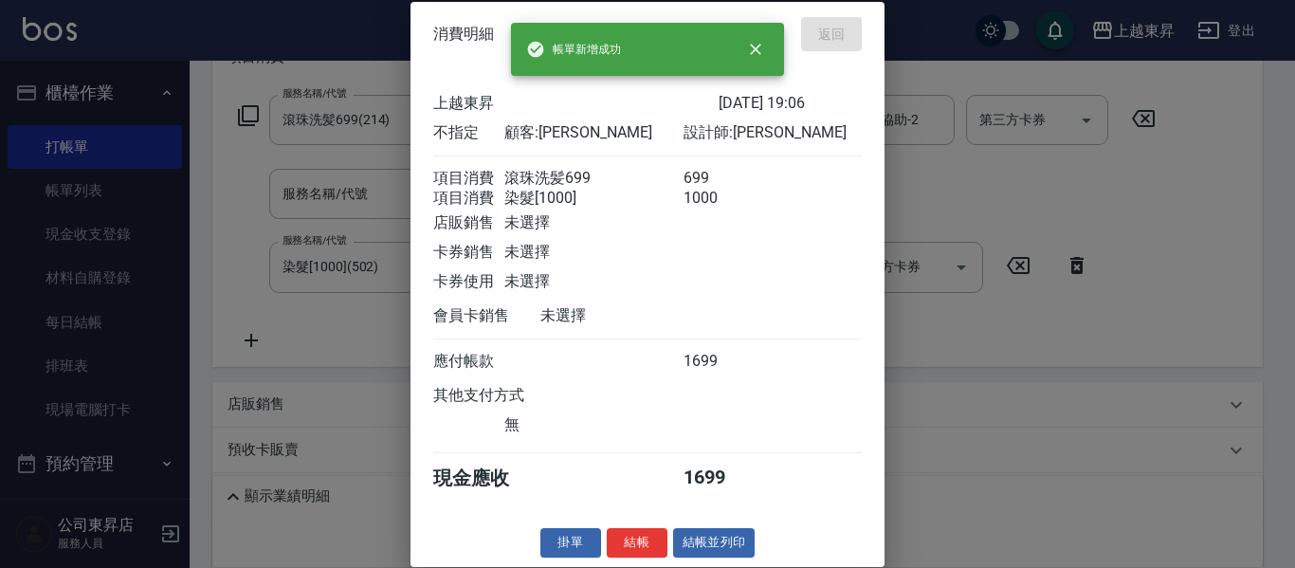
type input "[DATE] 19:07"
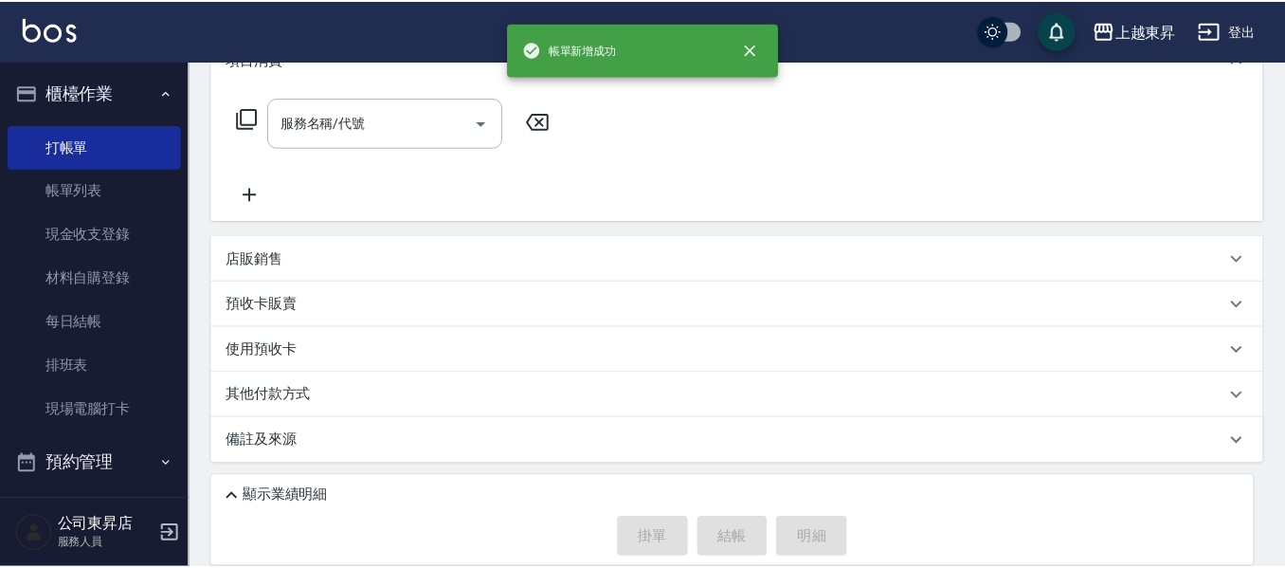
scroll to position [0, 0]
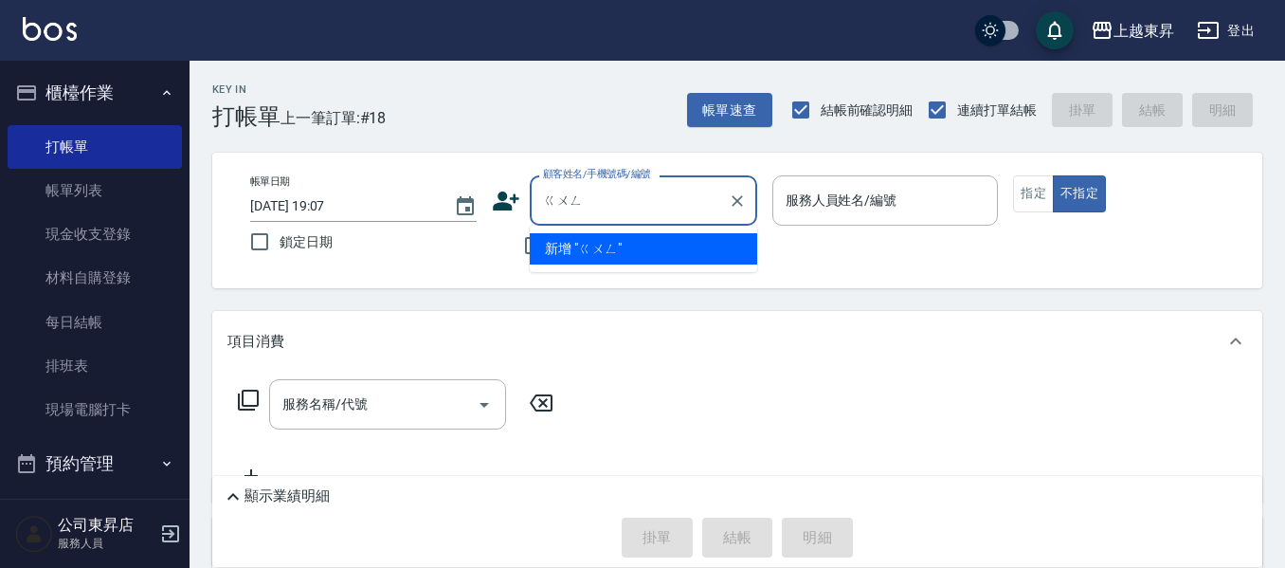
type input "公"
type input "拱"
type input "功"
type input "宮"
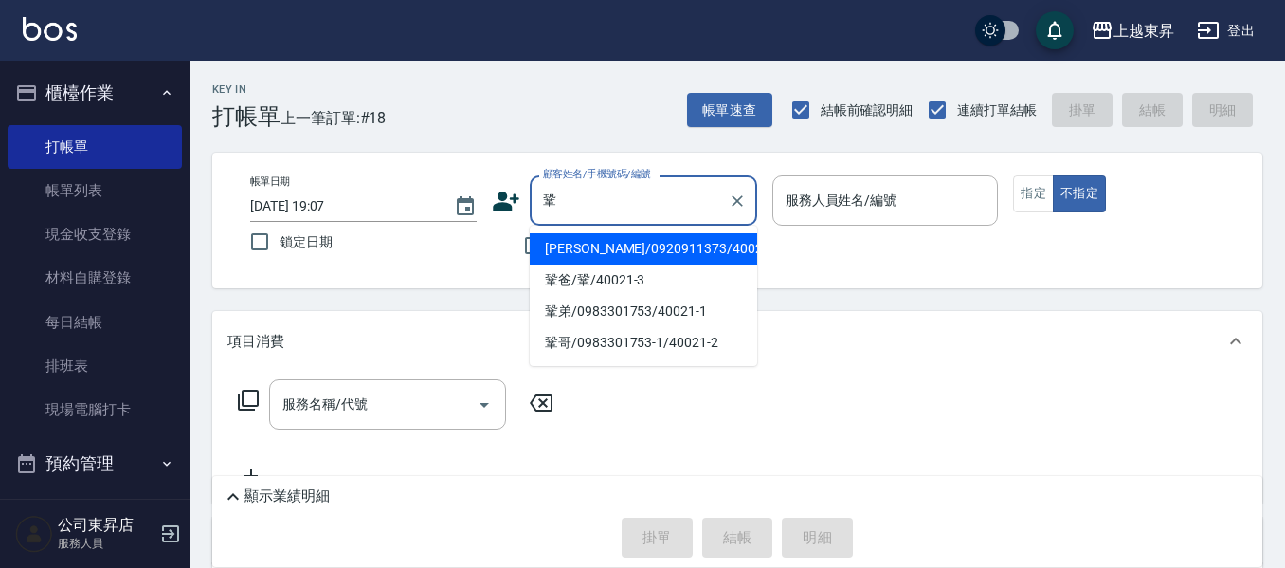
click at [580, 230] on ul "[PERSON_NAME]/0920911373/40021 鞏爸/[PERSON_NAME]/40021-3 鞏弟/0983301753/40021-1 鞏…" at bounding box center [643, 296] width 227 height 140
click at [580, 238] on li "[PERSON_NAME]/0920911373/40021" at bounding box center [643, 248] width 227 height 31
type input "[PERSON_NAME]/0920911373/40021"
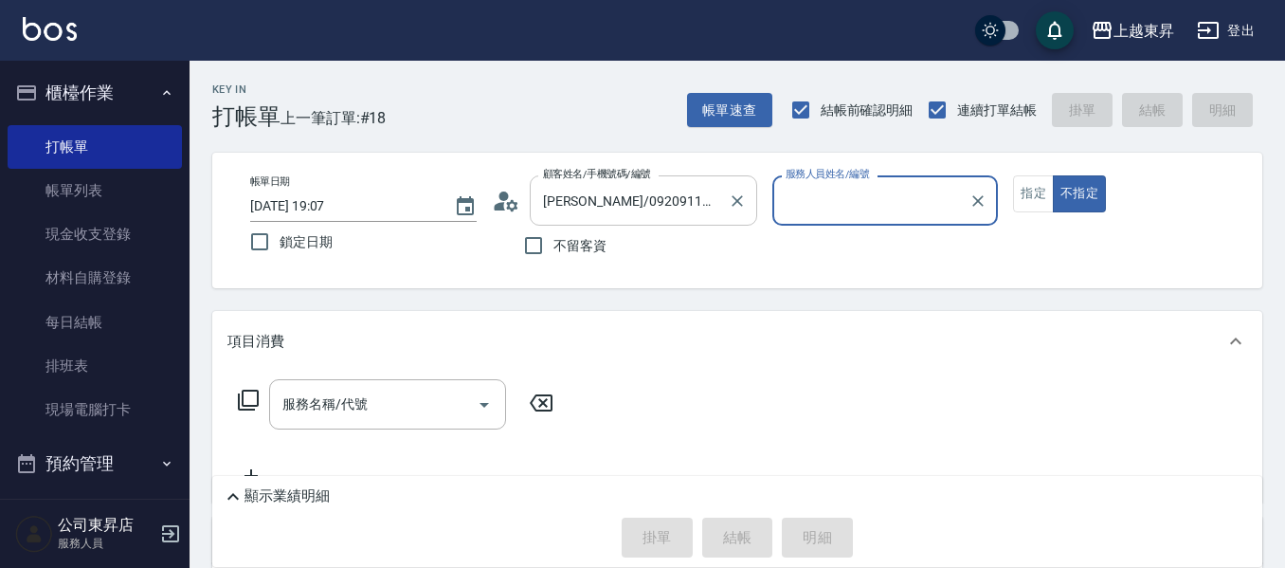
type input "[PERSON_NAME]04"
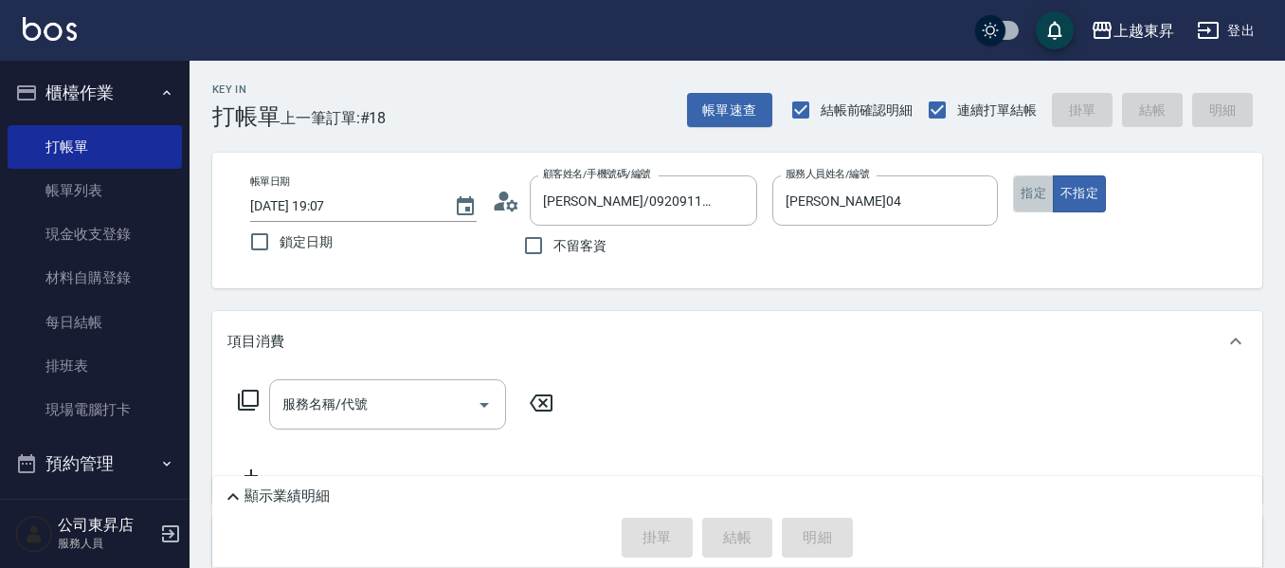
click at [1032, 185] on button "指定" at bounding box center [1033, 193] width 41 height 37
click at [348, 401] on input "服務名稱/代號" at bounding box center [373, 404] width 191 height 33
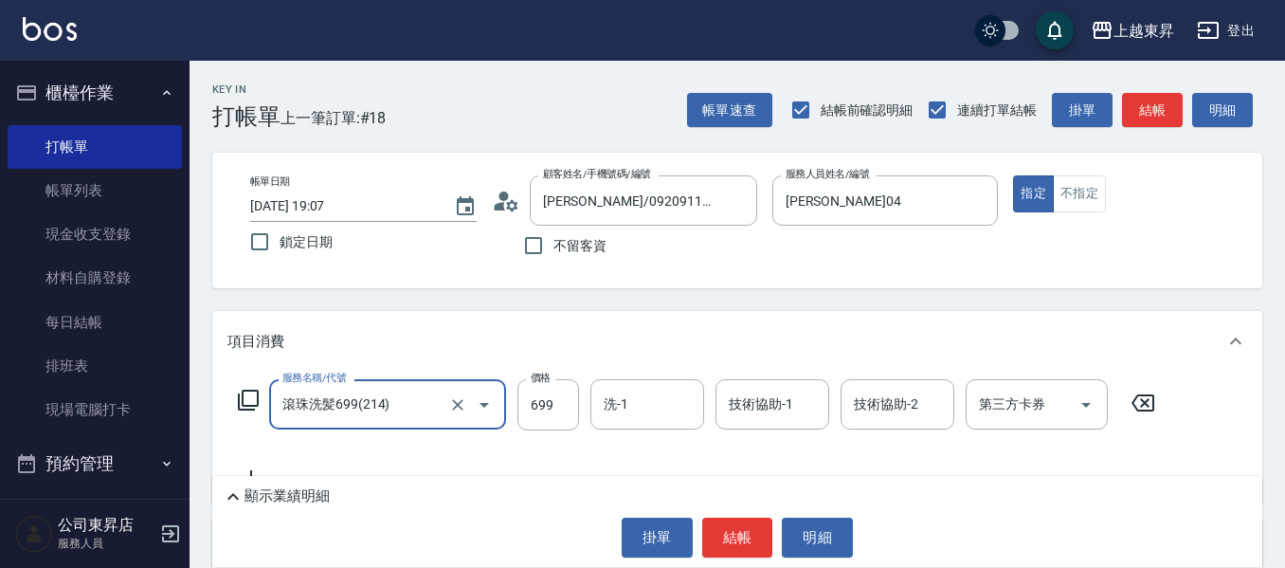
type input "滾珠洗髪699(214)"
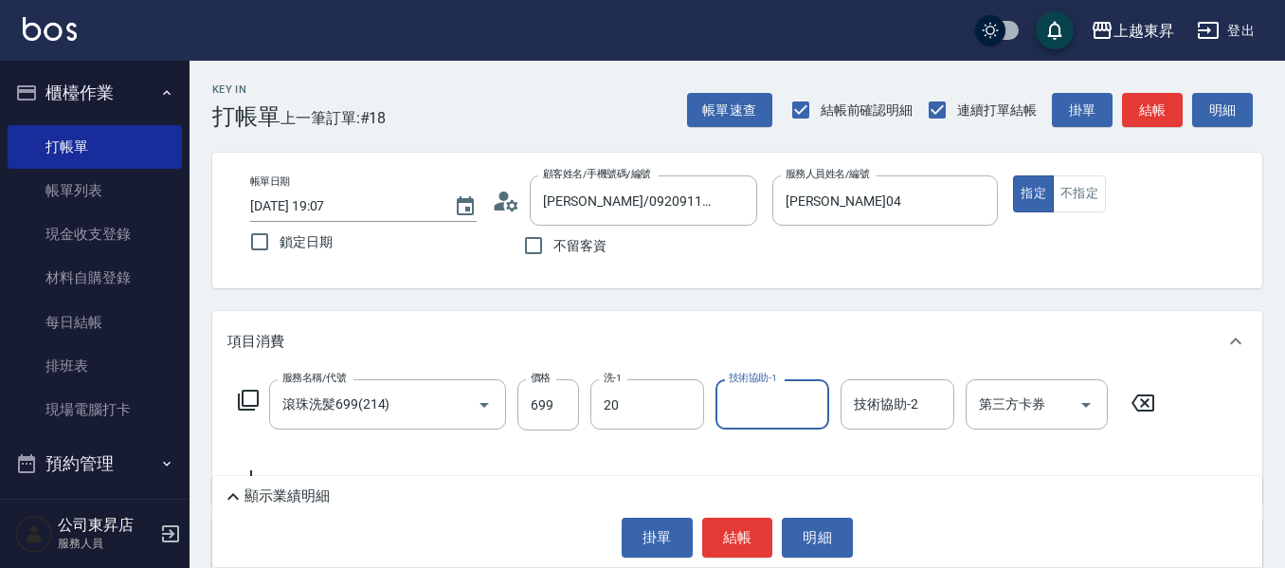
type input "林芯彤-20"
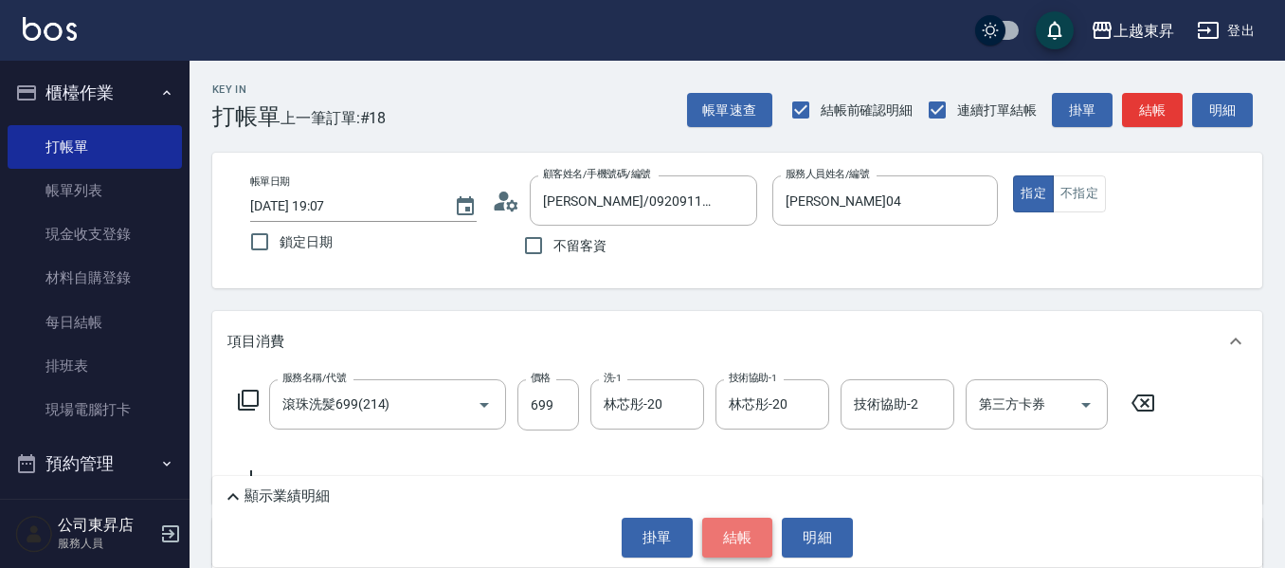
click at [732, 534] on button "結帳" at bounding box center [737, 538] width 71 height 40
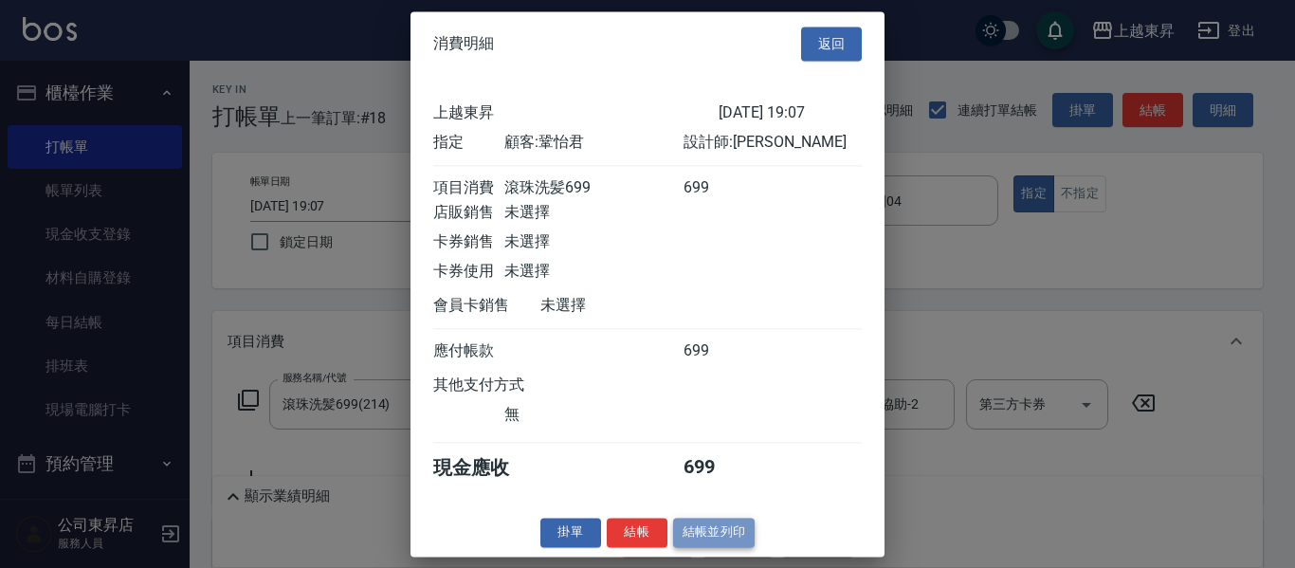
click at [733, 547] on button "結帳並列印" at bounding box center [714, 532] width 82 height 29
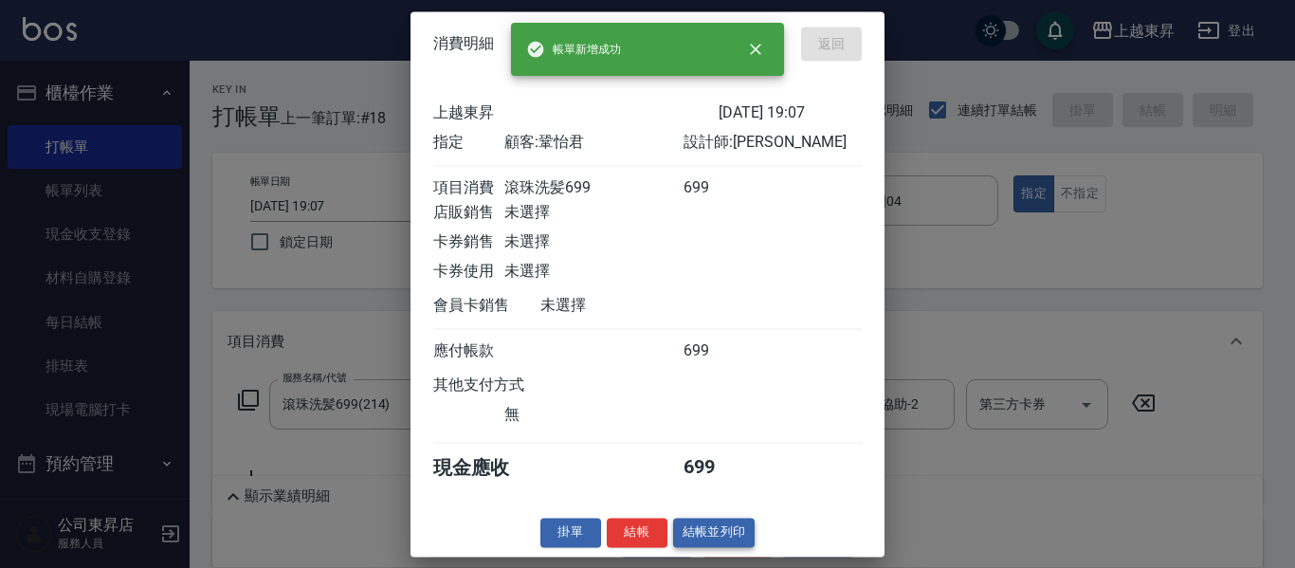
type input "[DATE] 19:08"
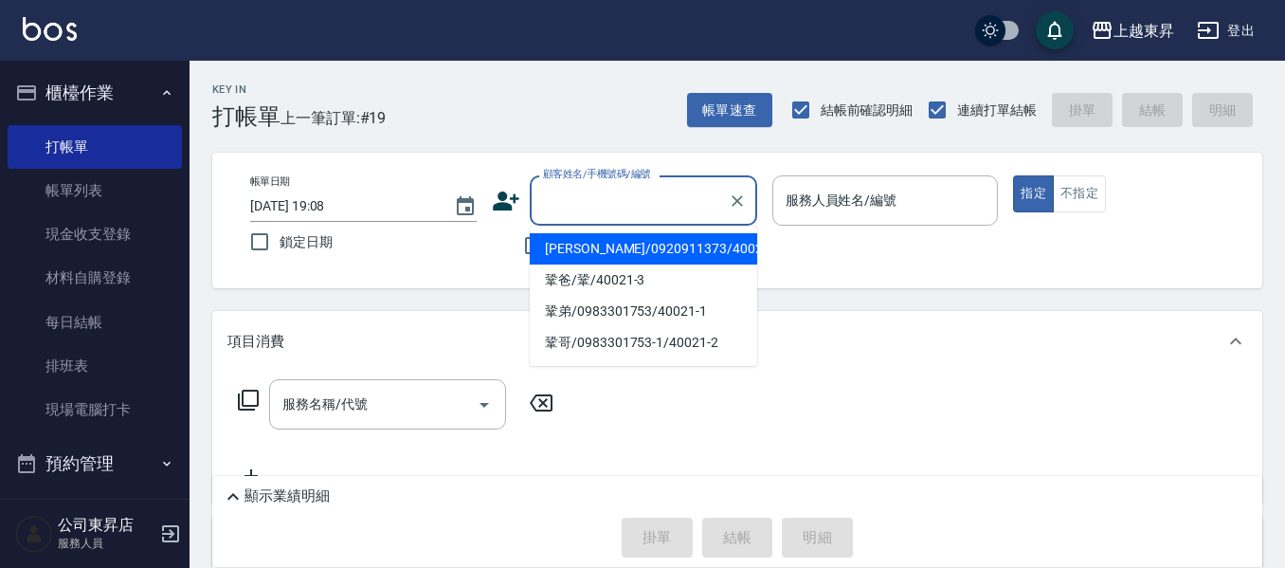
click at [601, 184] on input "顧客姓名/手機號碼/編號" at bounding box center [629, 200] width 182 height 33
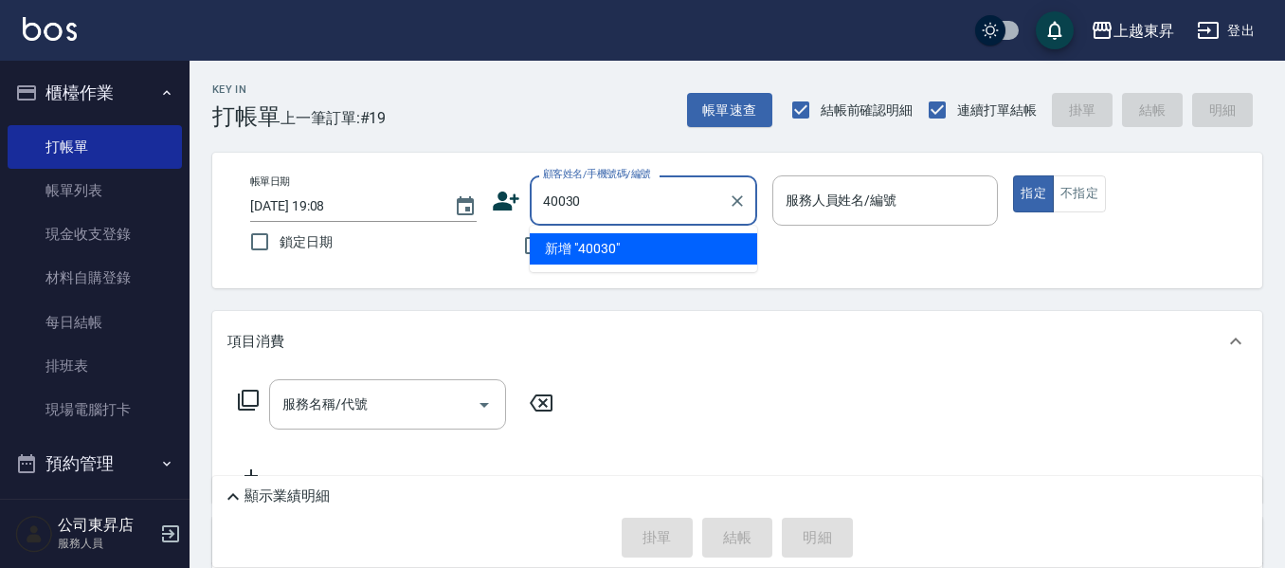
type input "40030"
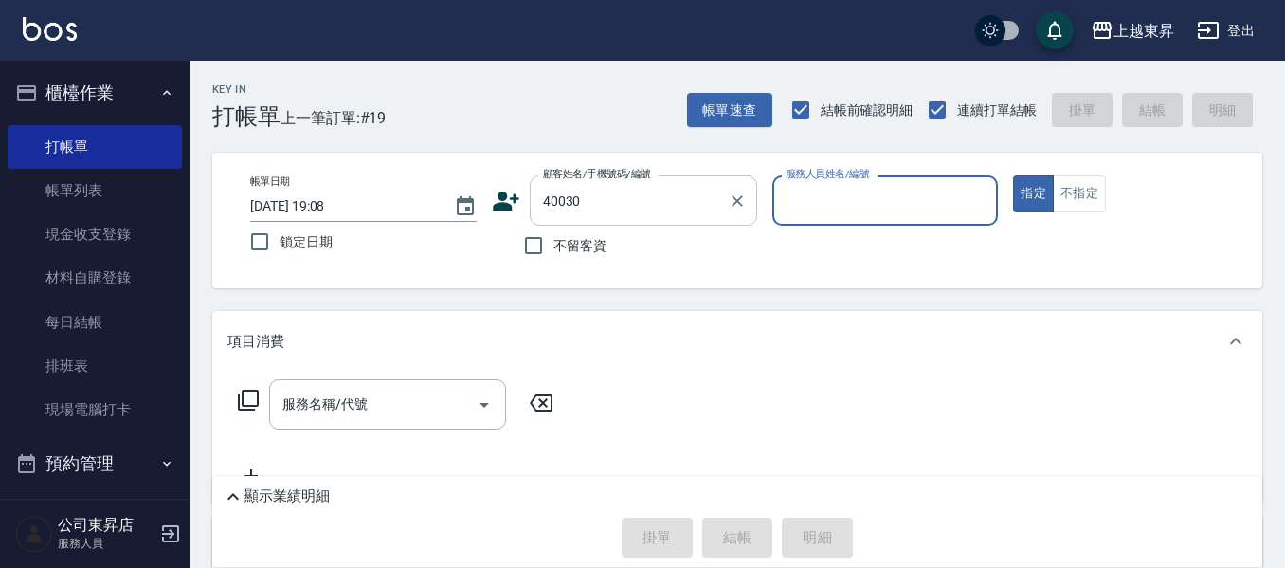
click at [1013, 175] on button "指定" at bounding box center [1033, 193] width 41 height 37
type button "true"
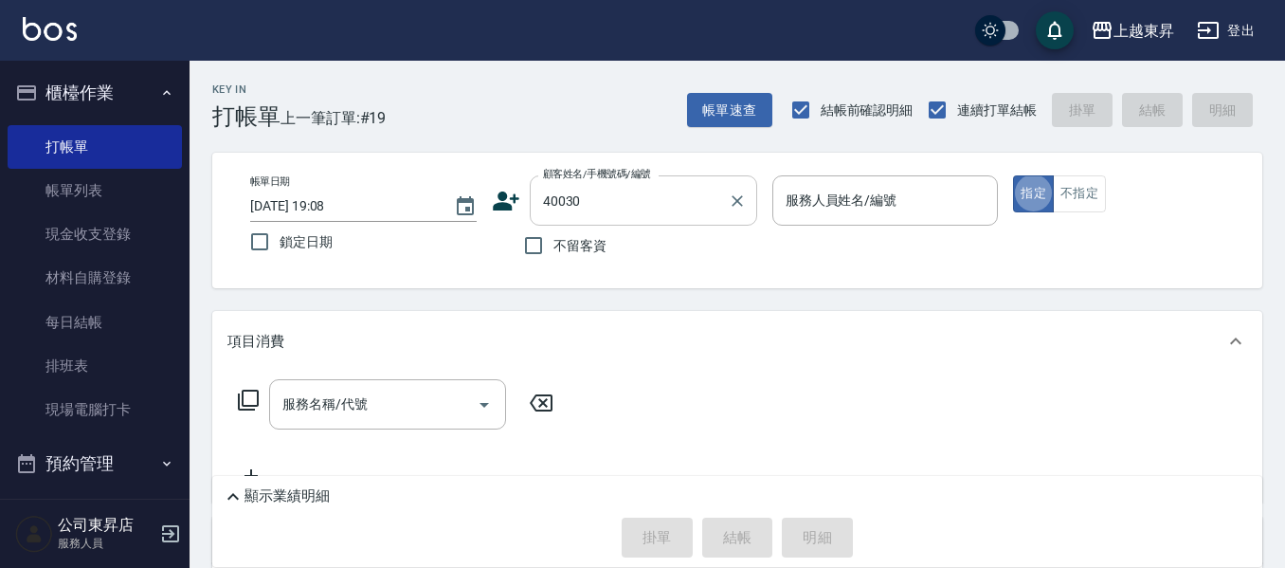
type input "[PERSON_NAME]/0937175269/40030"
type input "[PERSON_NAME]04"
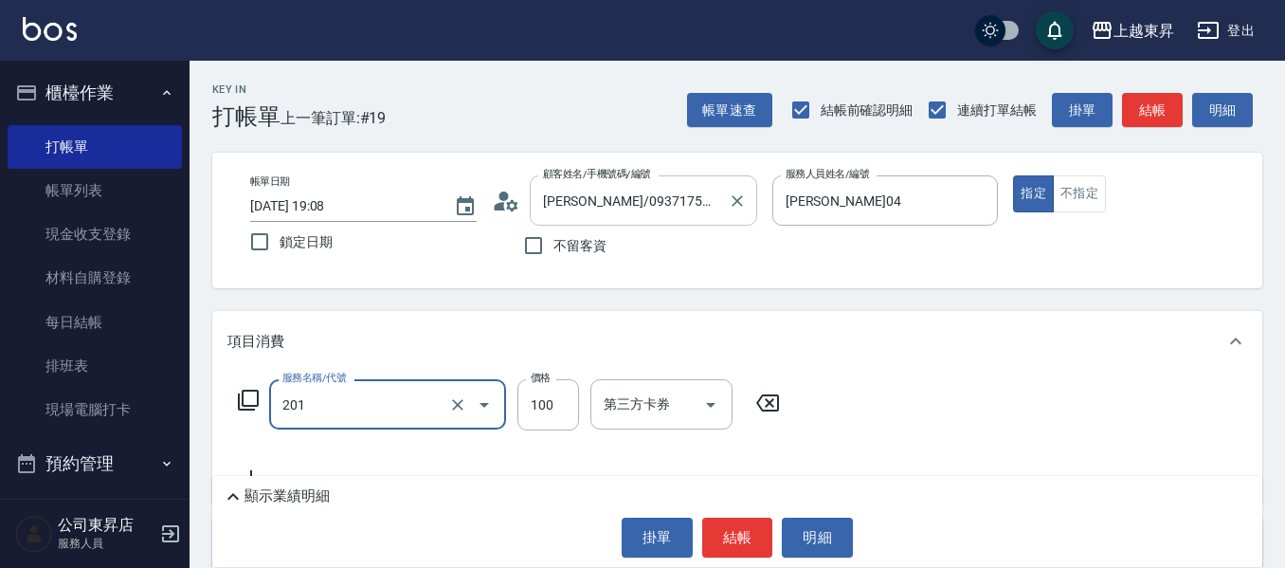
type input "洗髮[100](201)"
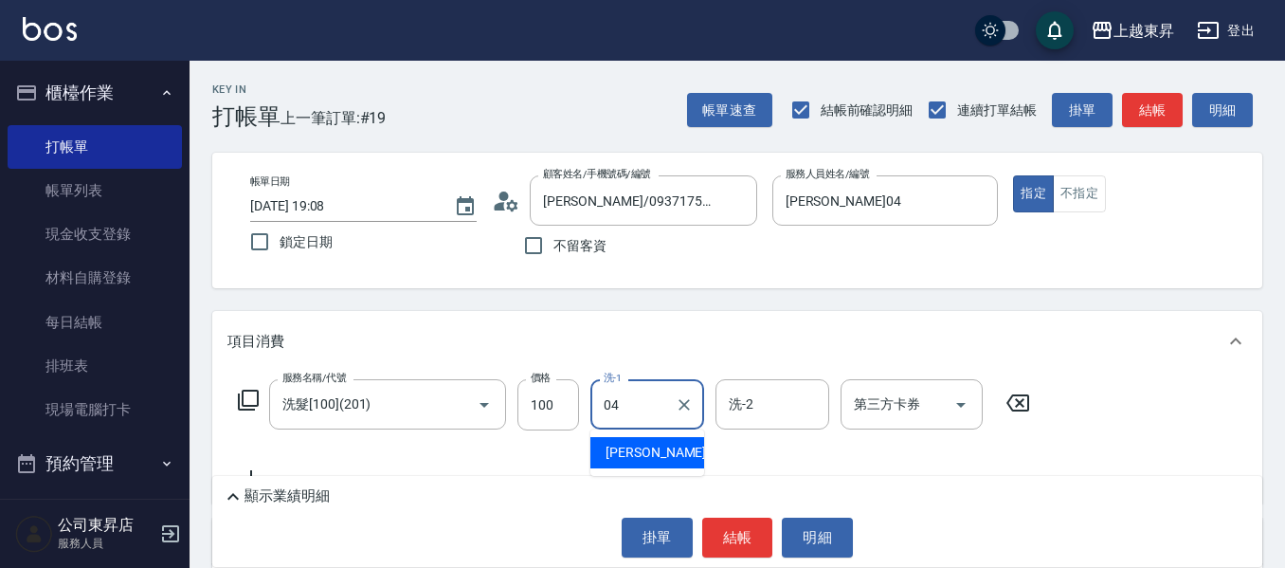
type input "0"
type input "[PERSON_NAME]-22"
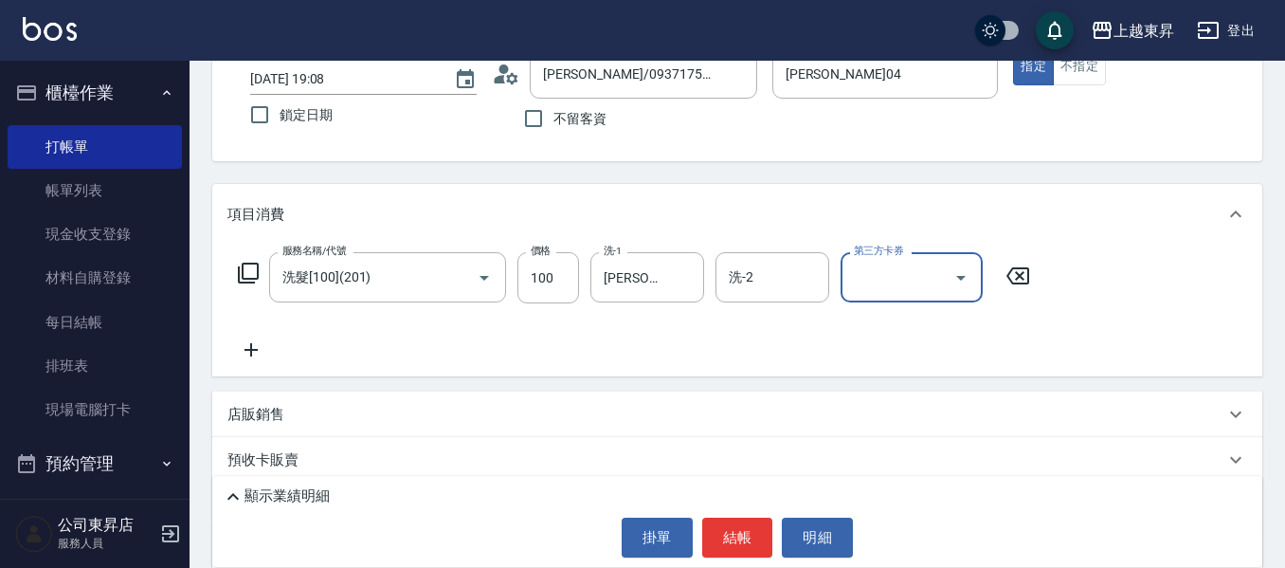
scroll to position [282, 0]
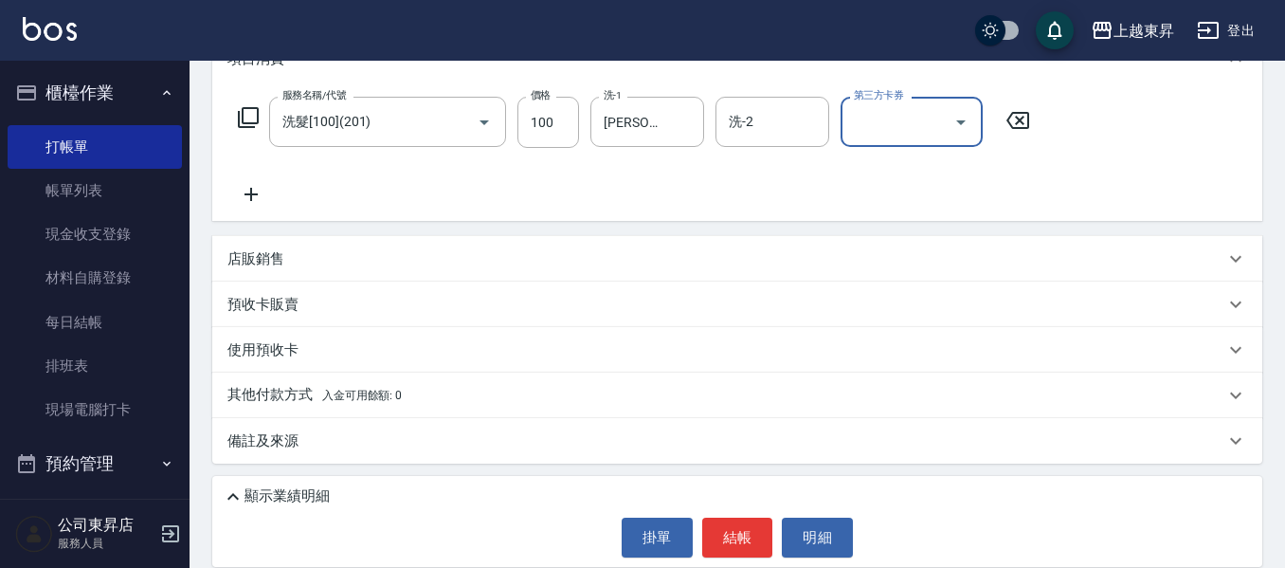
click at [249, 201] on icon at bounding box center [250, 194] width 47 height 23
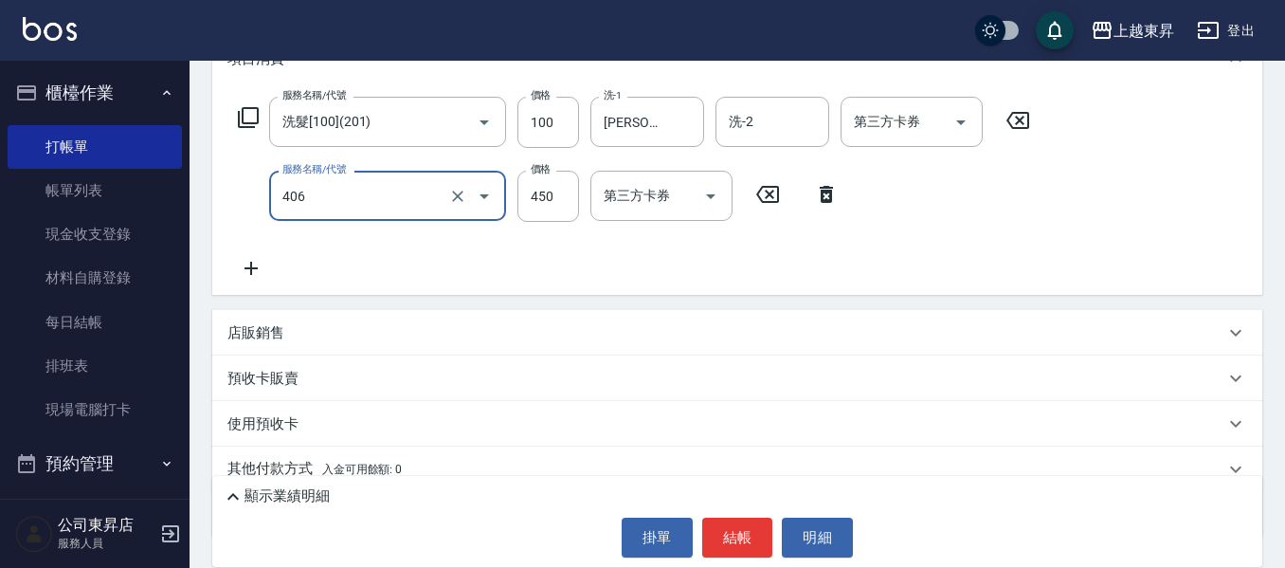
type input "剪髮(450)(406)"
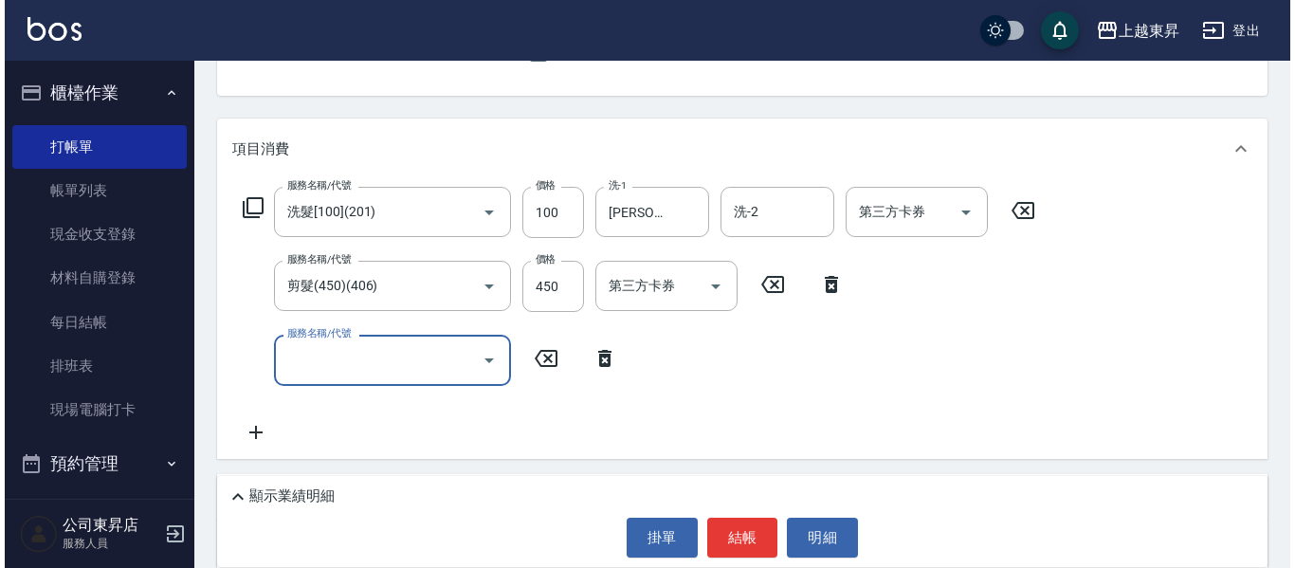
scroll to position [188, 0]
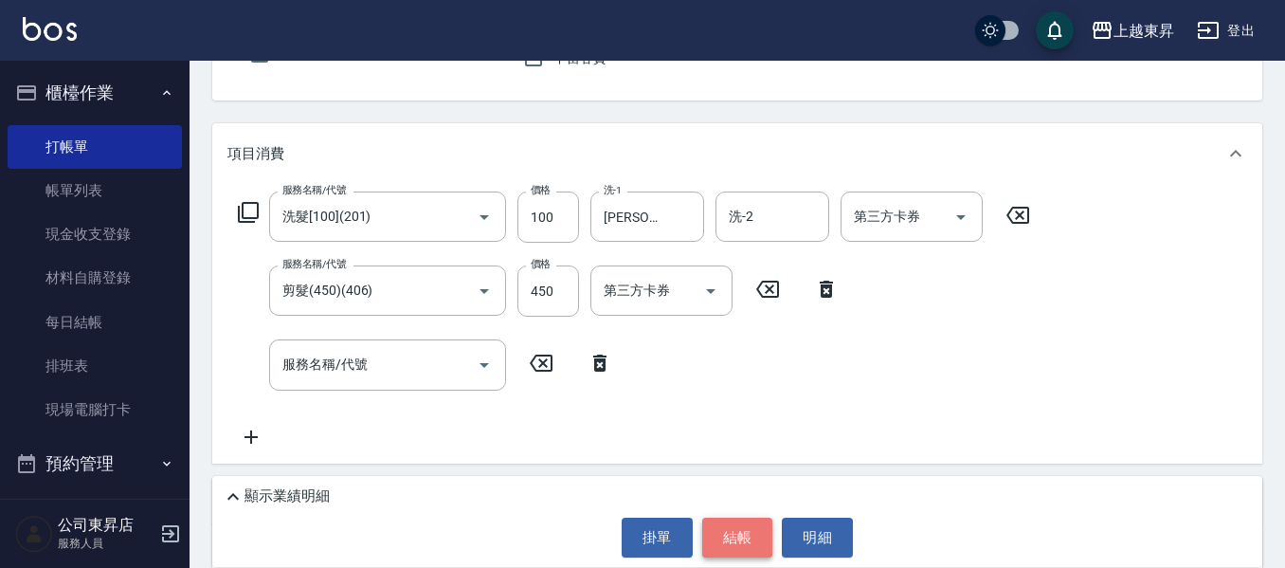
click at [755, 554] on button "結帳" at bounding box center [737, 538] width 71 height 40
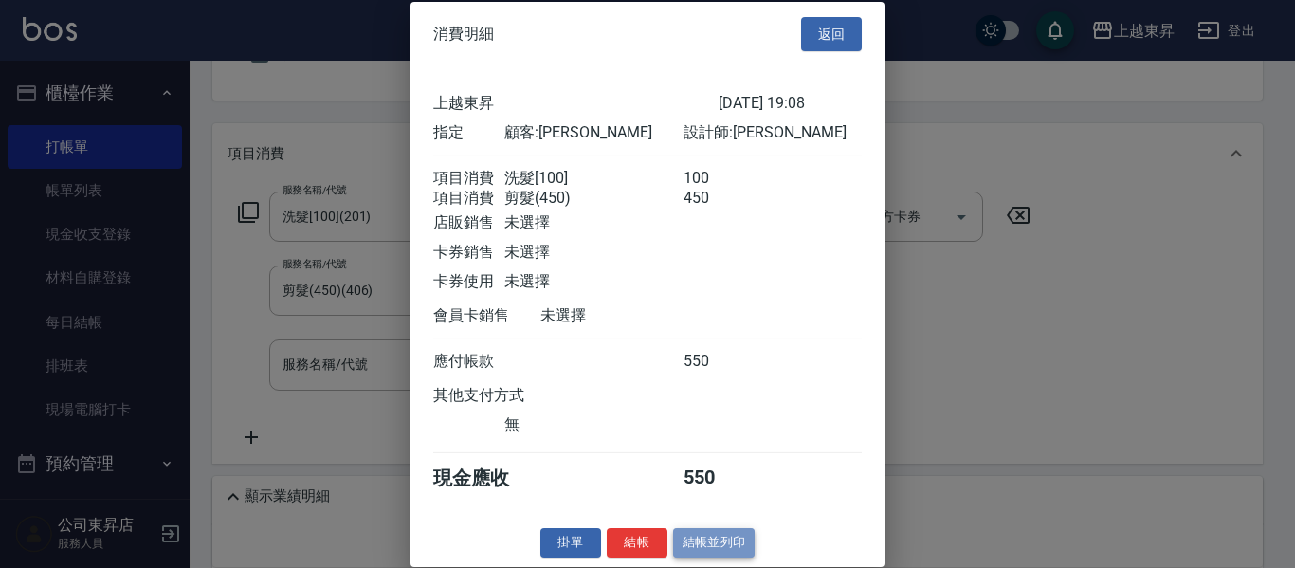
click at [737, 557] on button "結帳並列印" at bounding box center [714, 542] width 82 height 29
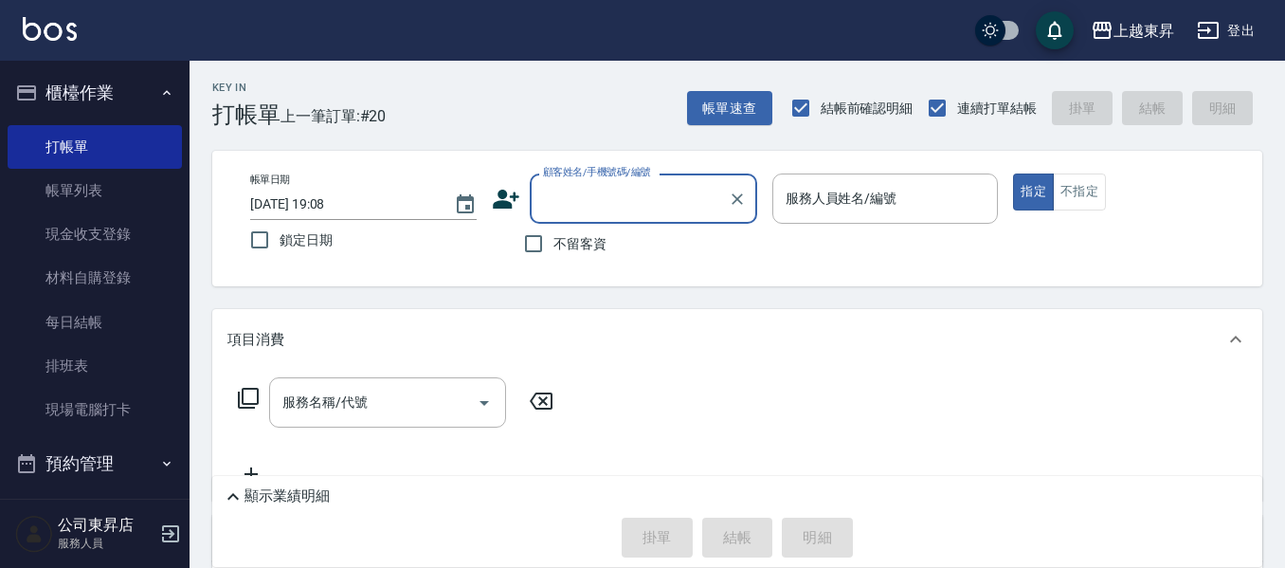
scroll to position [0, 0]
drag, startPoint x: 569, startPoint y: 243, endPoint x: 605, endPoint y: 239, distance: 36.2
click at [569, 242] on span "不留客資" at bounding box center [580, 246] width 53 height 20
click at [554, 242] on input "不留客資" at bounding box center [534, 246] width 40 height 40
checkbox input "true"
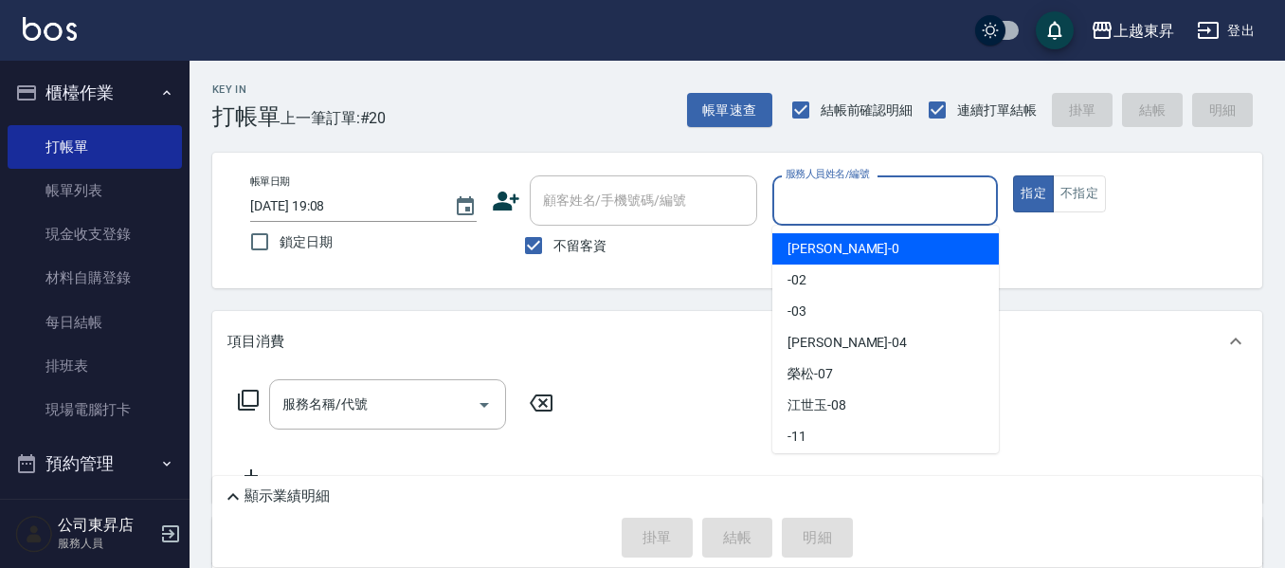
click at [874, 217] on input "服務人員姓名/編號" at bounding box center [885, 200] width 209 height 33
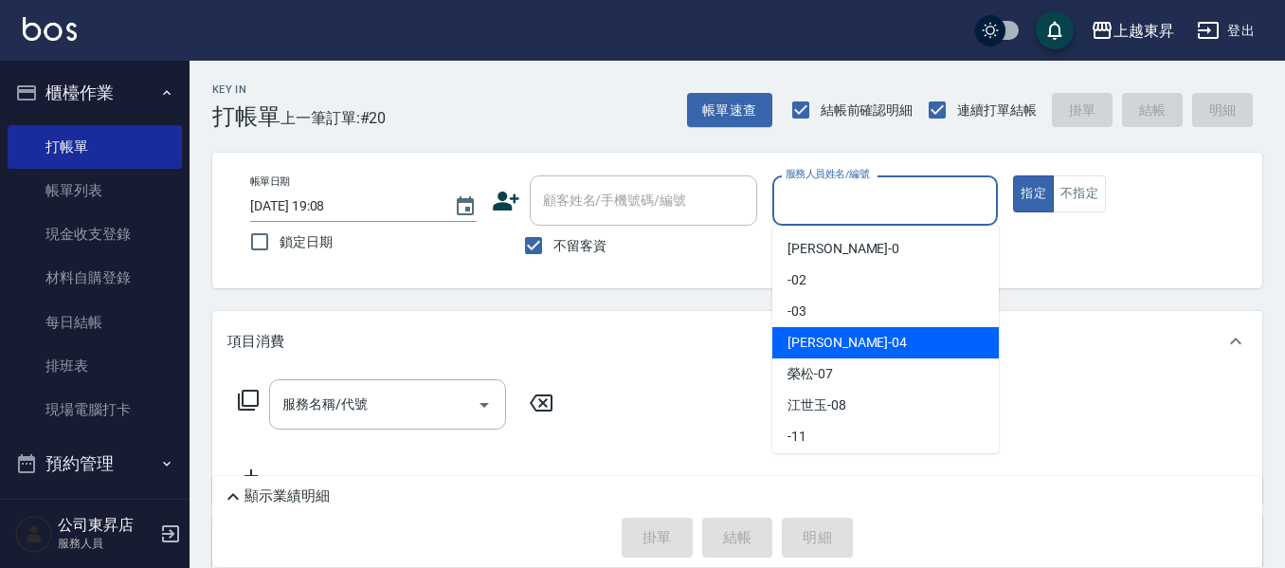
click at [894, 354] on div "[PERSON_NAME]04" at bounding box center [885, 342] width 227 height 31
type input "[PERSON_NAME]04"
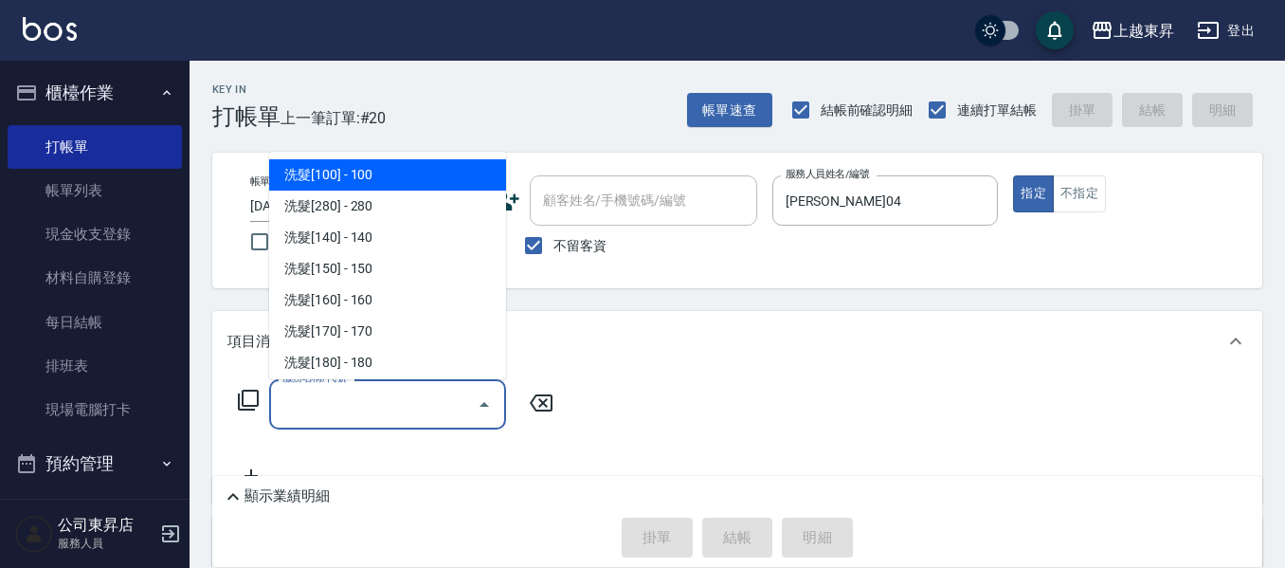
click at [329, 403] on input "服務名稱/代號" at bounding box center [373, 404] width 191 height 33
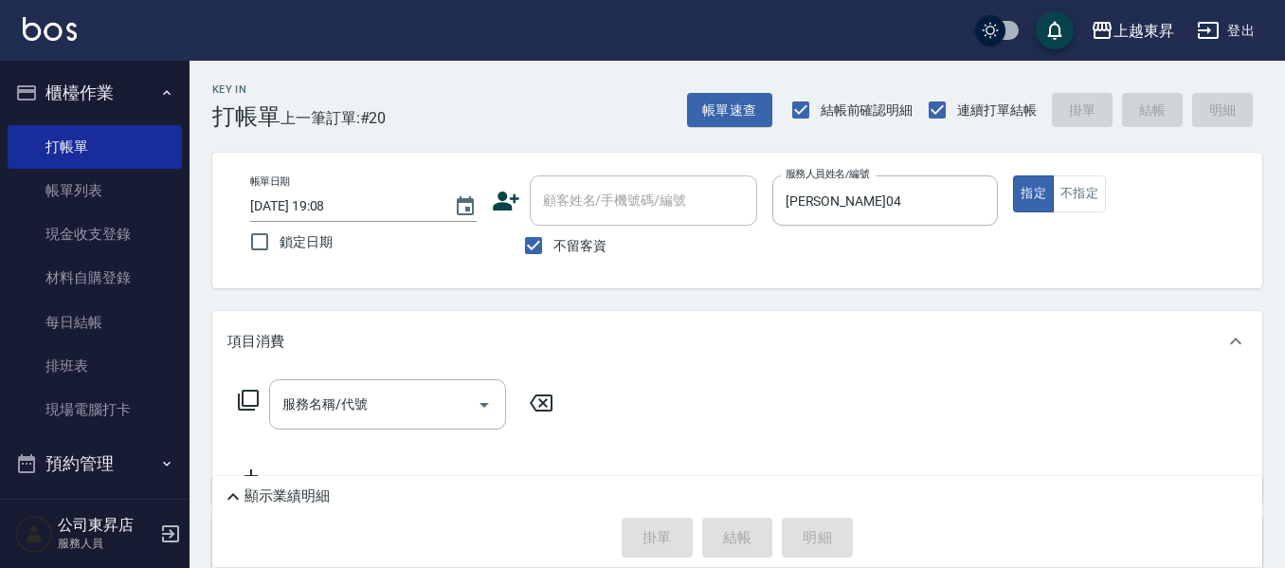
click at [249, 402] on icon at bounding box center [248, 400] width 23 height 23
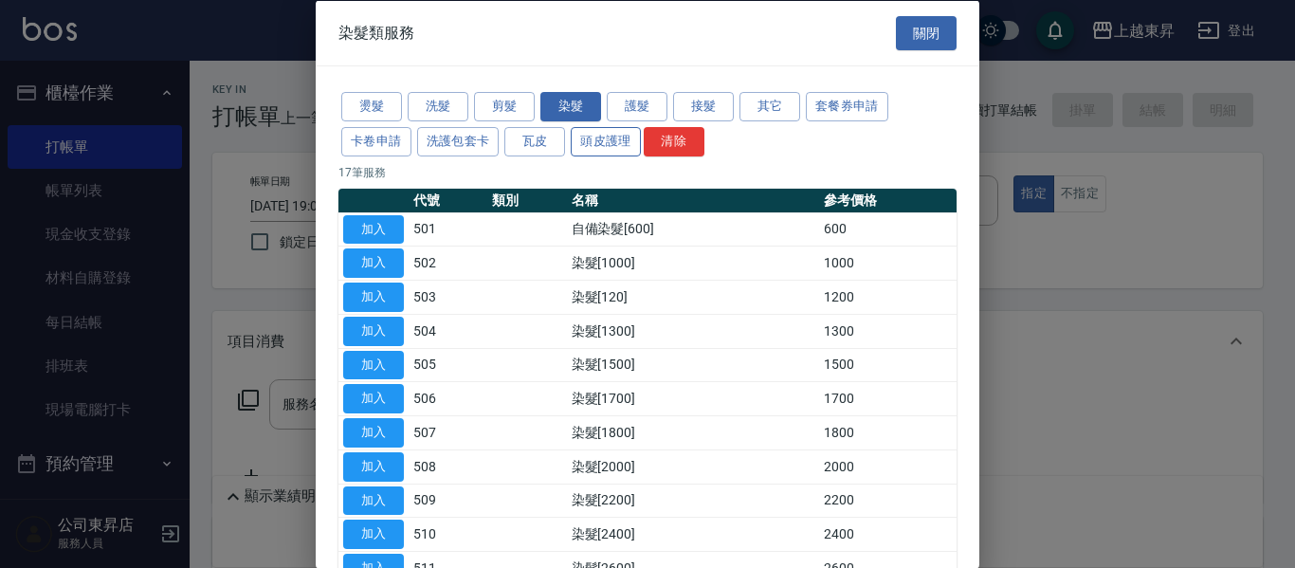
click at [619, 138] on button "頭皮護理" at bounding box center [606, 140] width 70 height 29
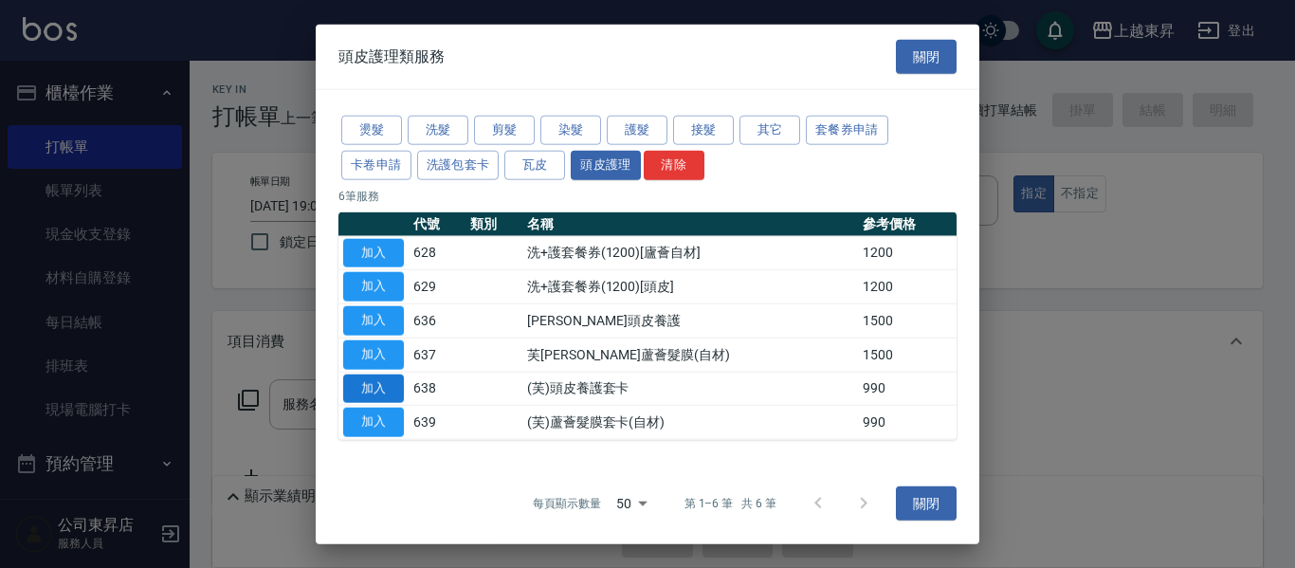
click at [379, 396] on button "加入" at bounding box center [373, 387] width 61 height 29
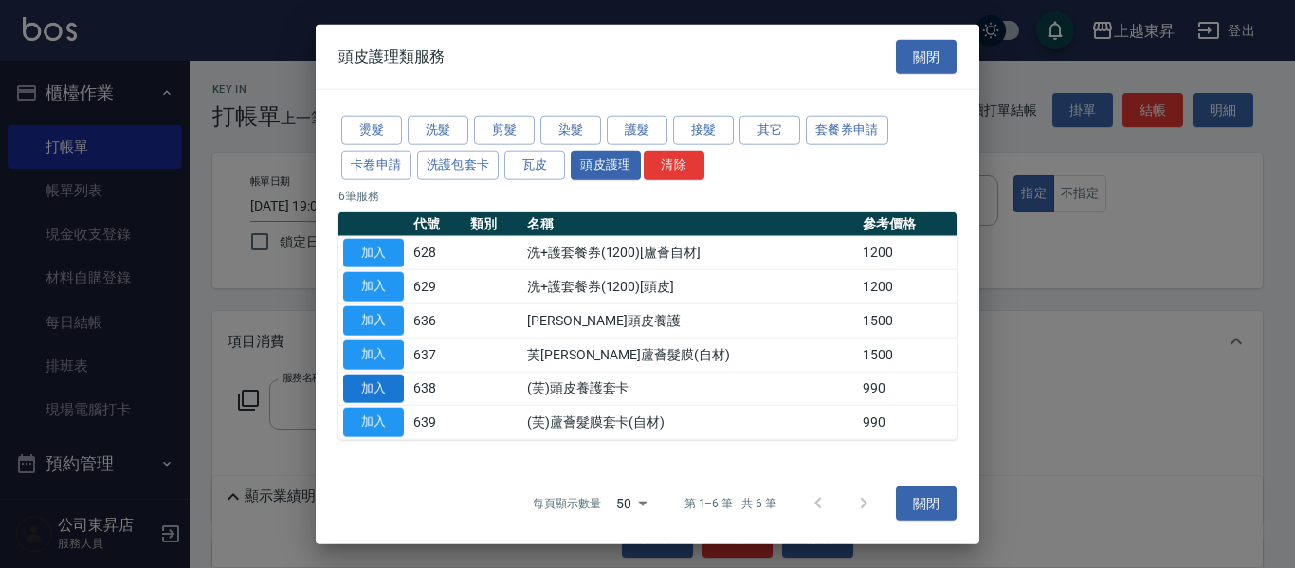
type input "(芙)頭皮養護套卡(638)"
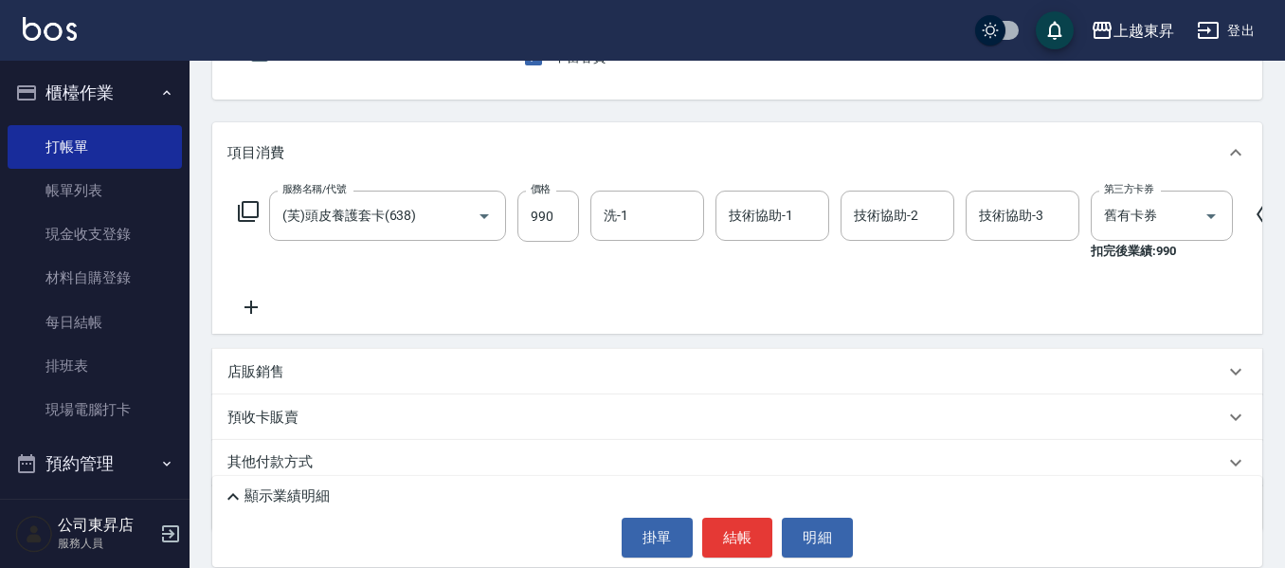
scroll to position [190, 0]
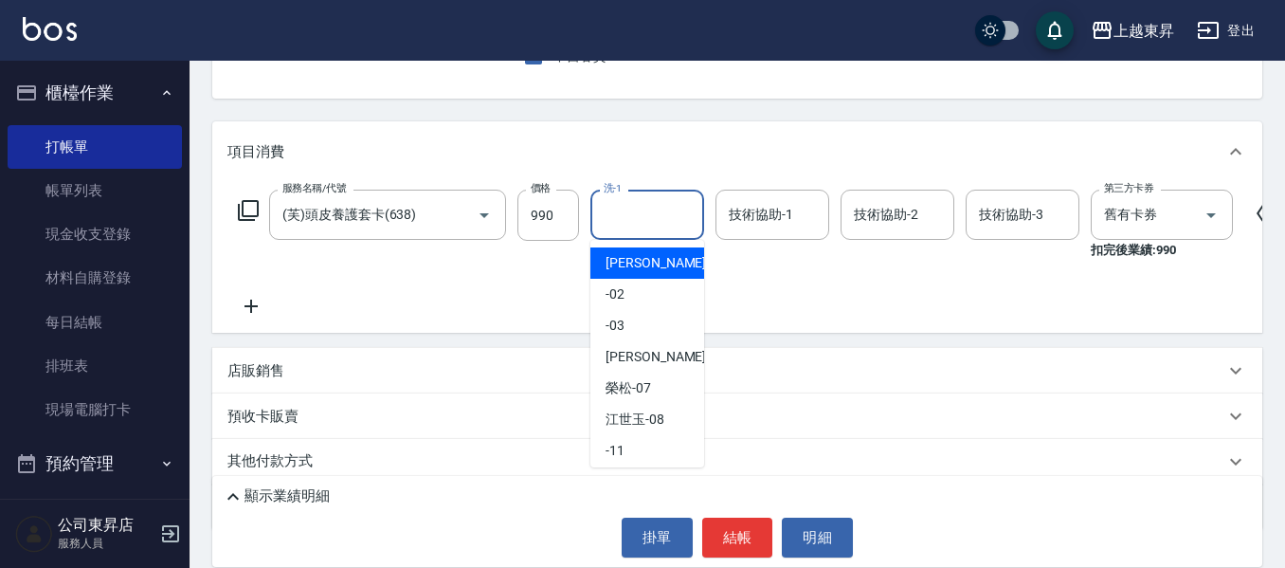
click at [635, 222] on input "洗-1" at bounding box center [647, 214] width 97 height 33
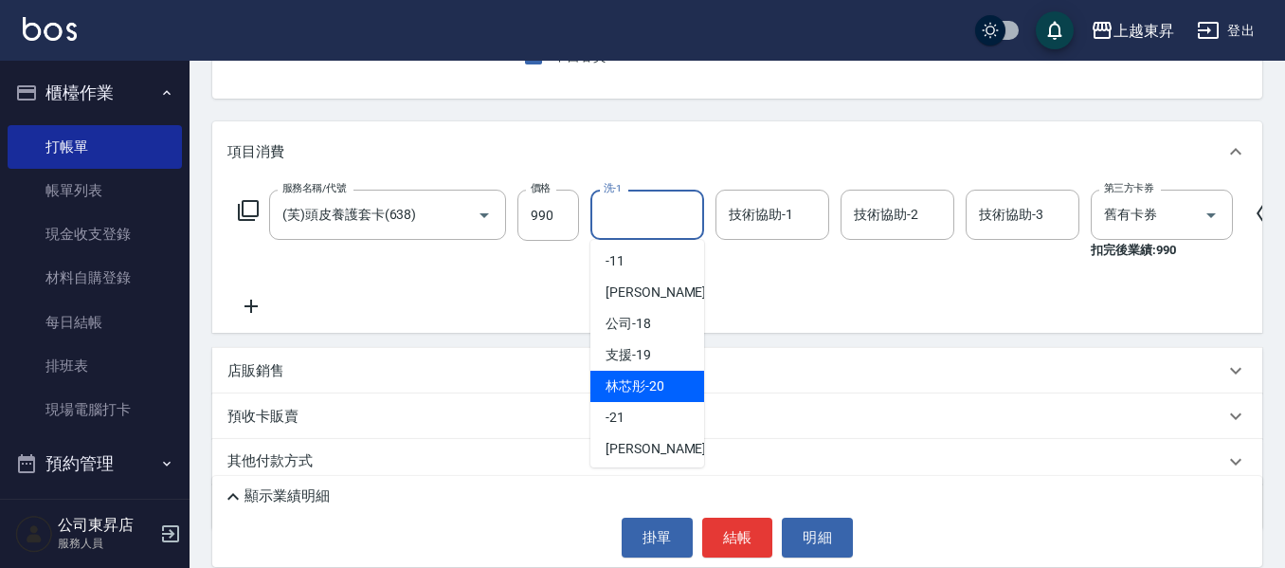
click at [652, 386] on span "林芯彤 -20" at bounding box center [635, 386] width 59 height 20
type input "林芯彤-20"
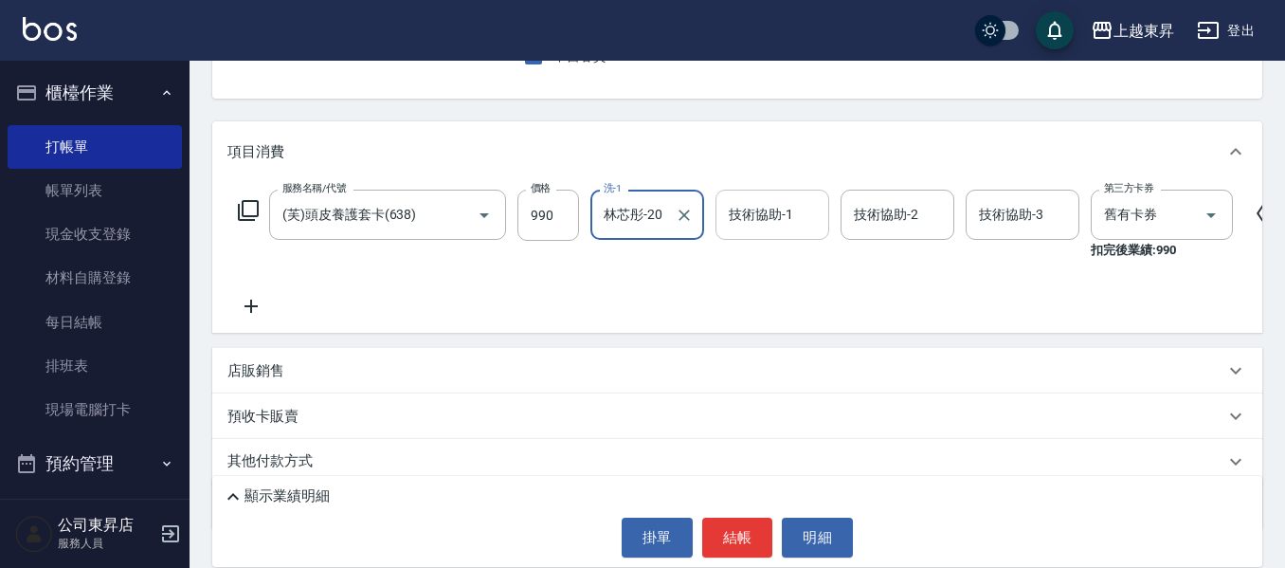
click at [774, 226] on input "技術協助-1" at bounding box center [772, 214] width 97 height 33
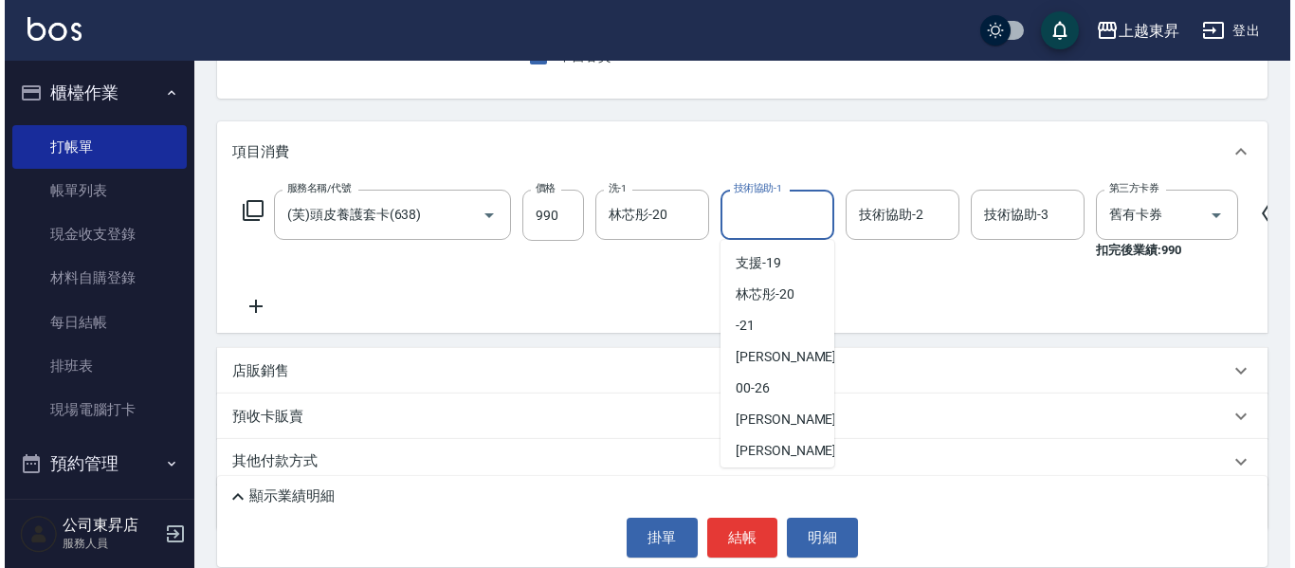
scroll to position [284, 0]
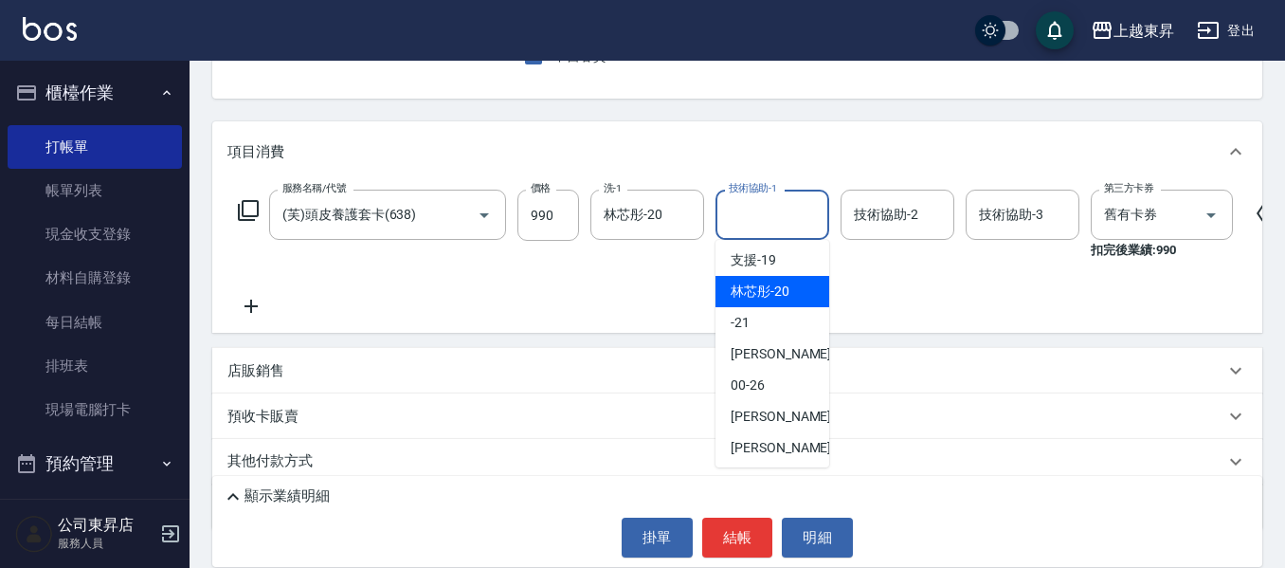
click at [768, 302] on div "林芯彤 -20" at bounding box center [773, 291] width 114 height 31
type input "林芯彤-20"
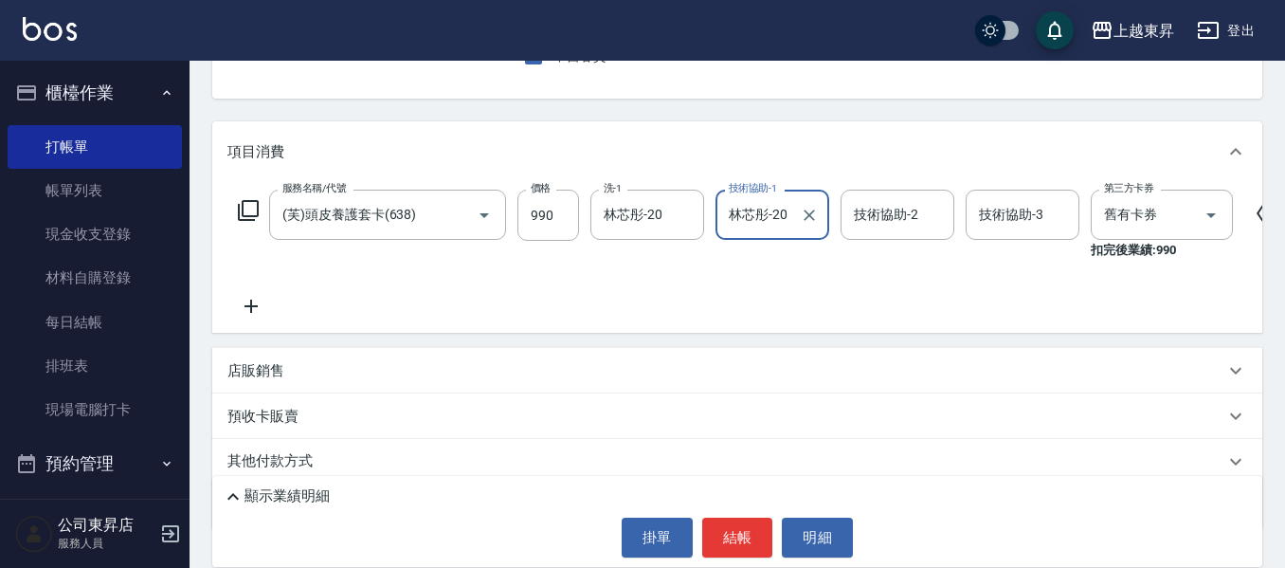
click at [245, 304] on icon at bounding box center [250, 306] width 47 height 23
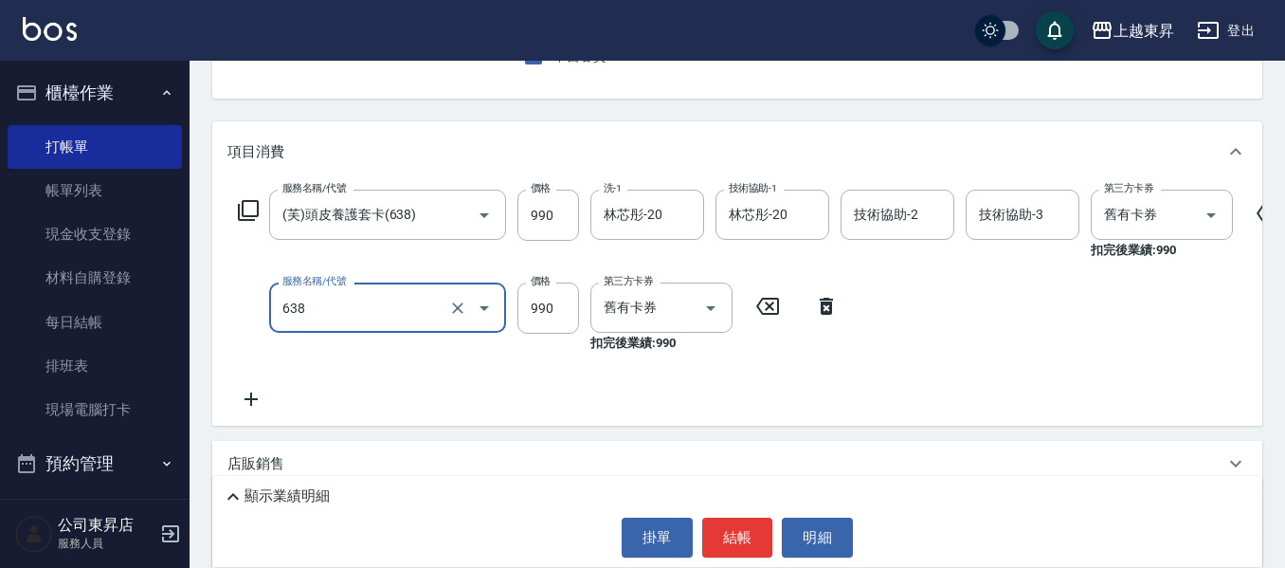
type input "(芙)頭皮養護套卡(638)"
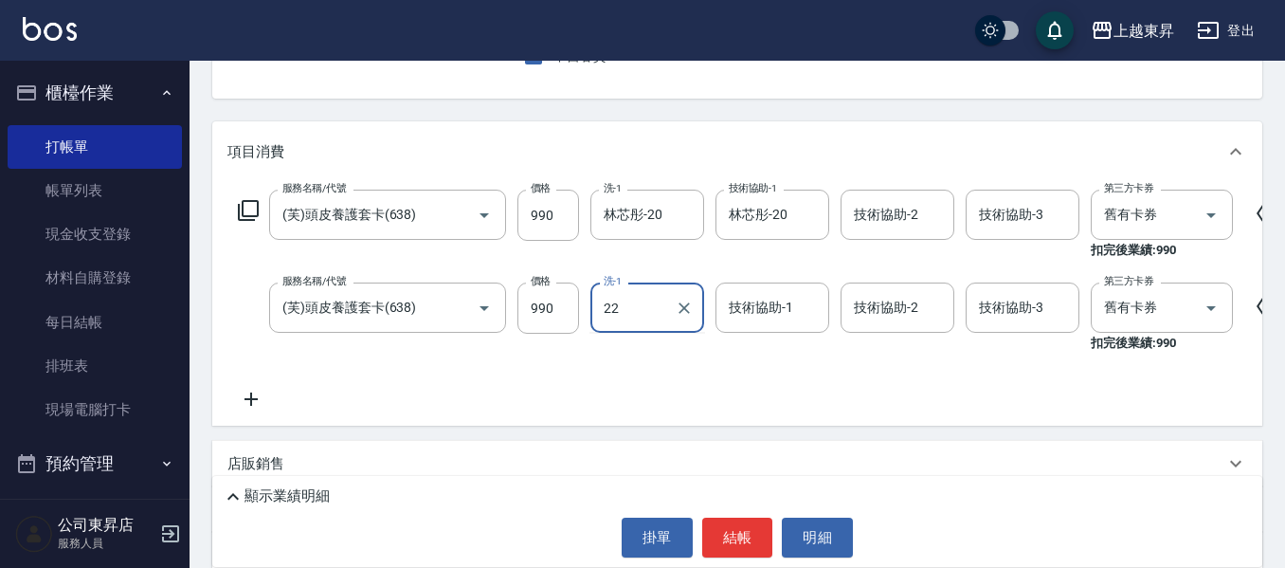
type input "[PERSON_NAME]-22"
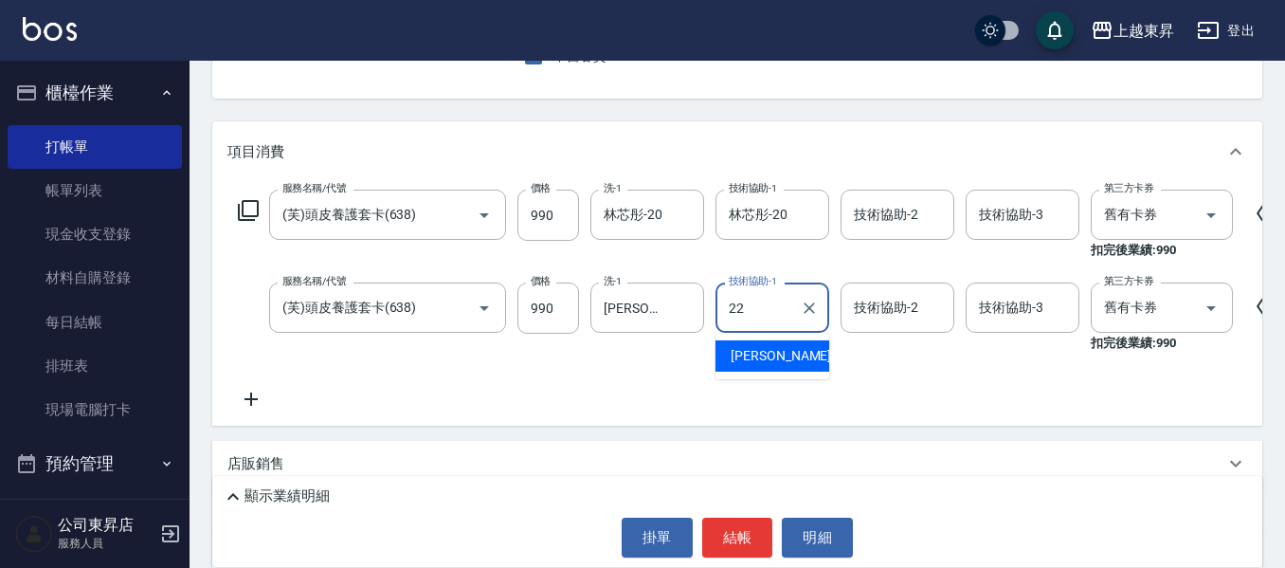
type input "[PERSON_NAME]-22"
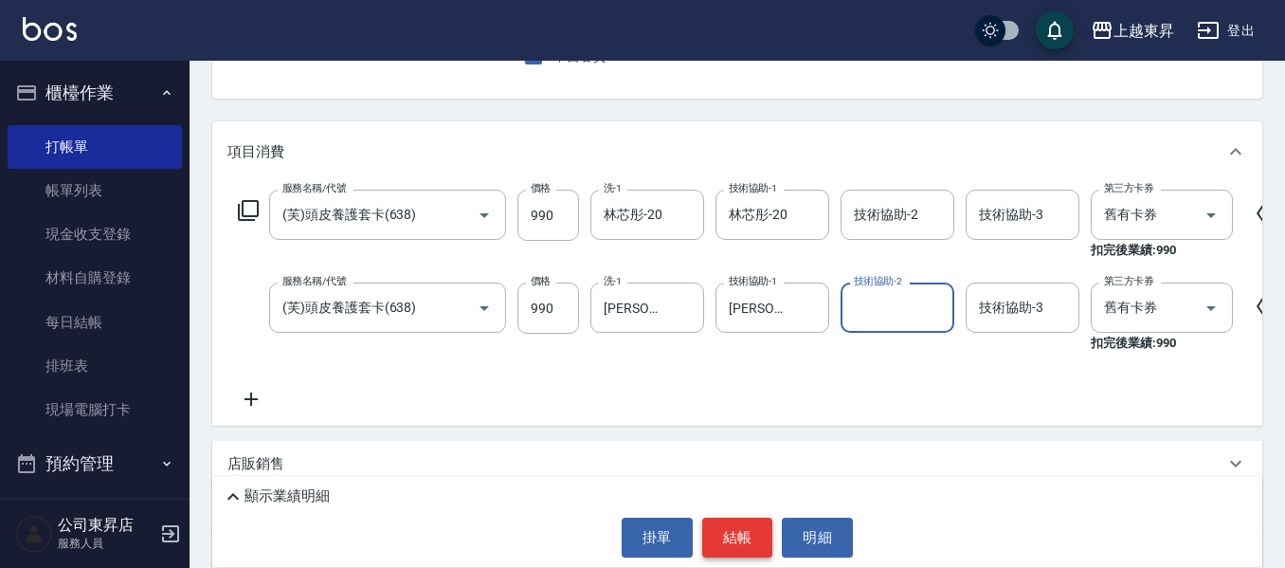
click at [706, 524] on button "結帳" at bounding box center [737, 538] width 71 height 40
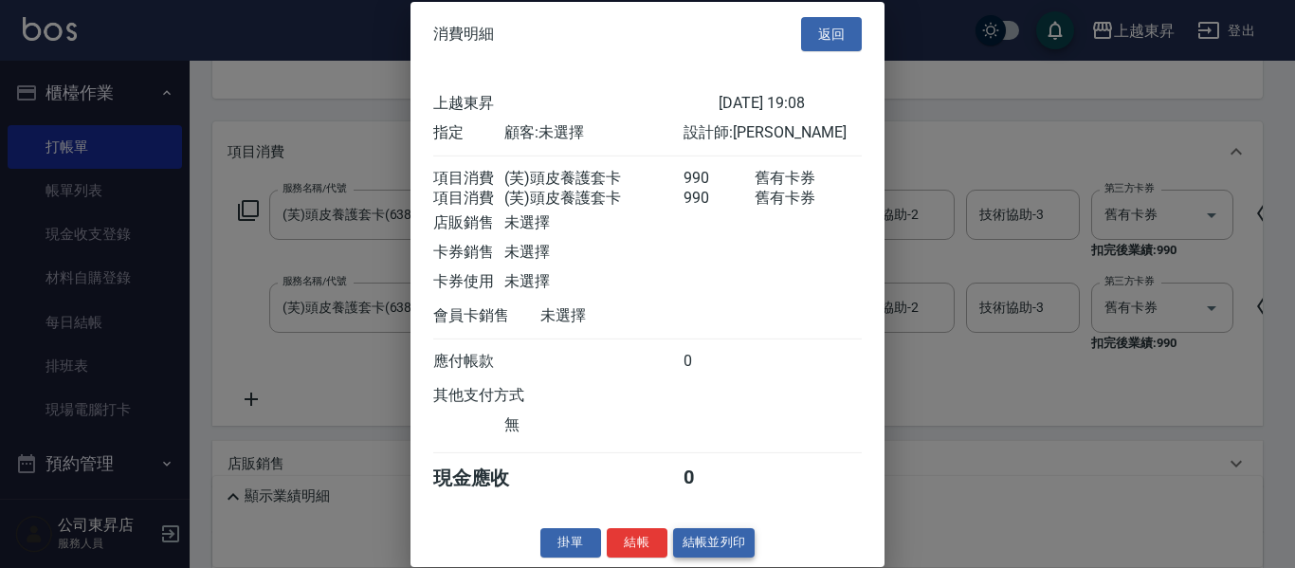
click at [713, 557] on button "結帳並列印" at bounding box center [714, 542] width 82 height 29
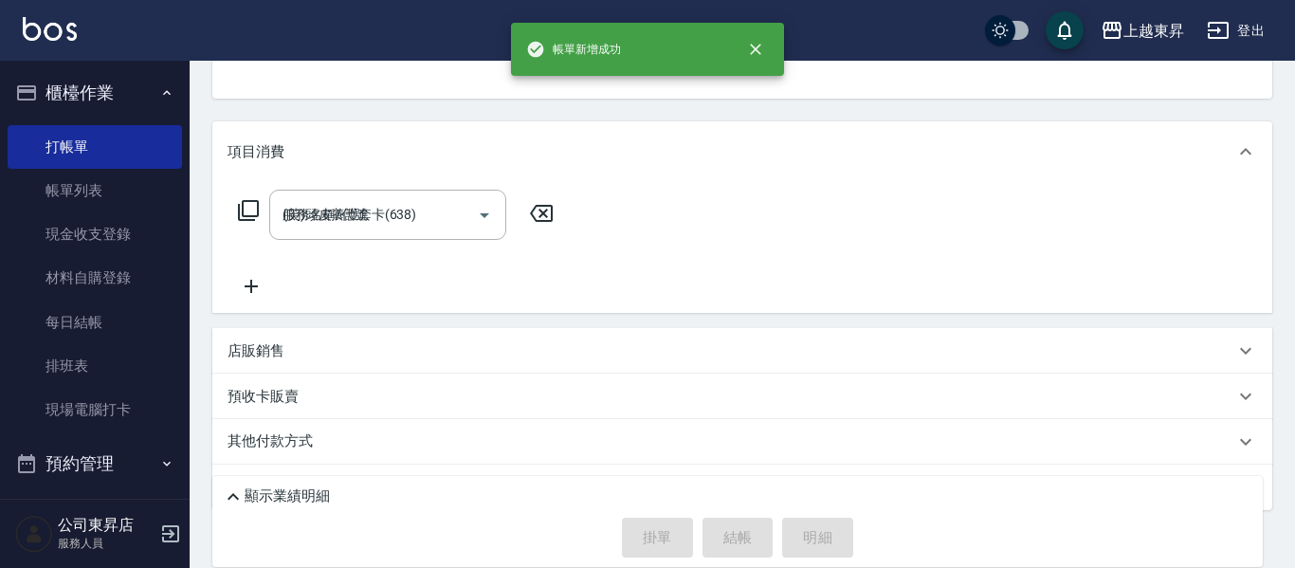
type input "[DATE] 19:09"
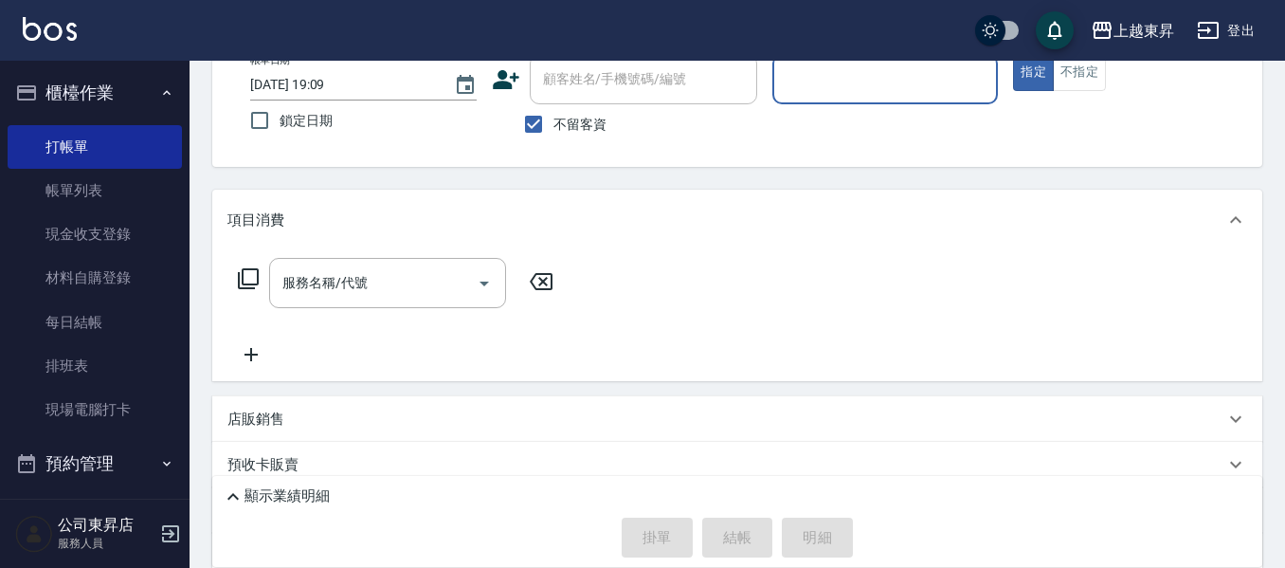
scroll to position [0, 0]
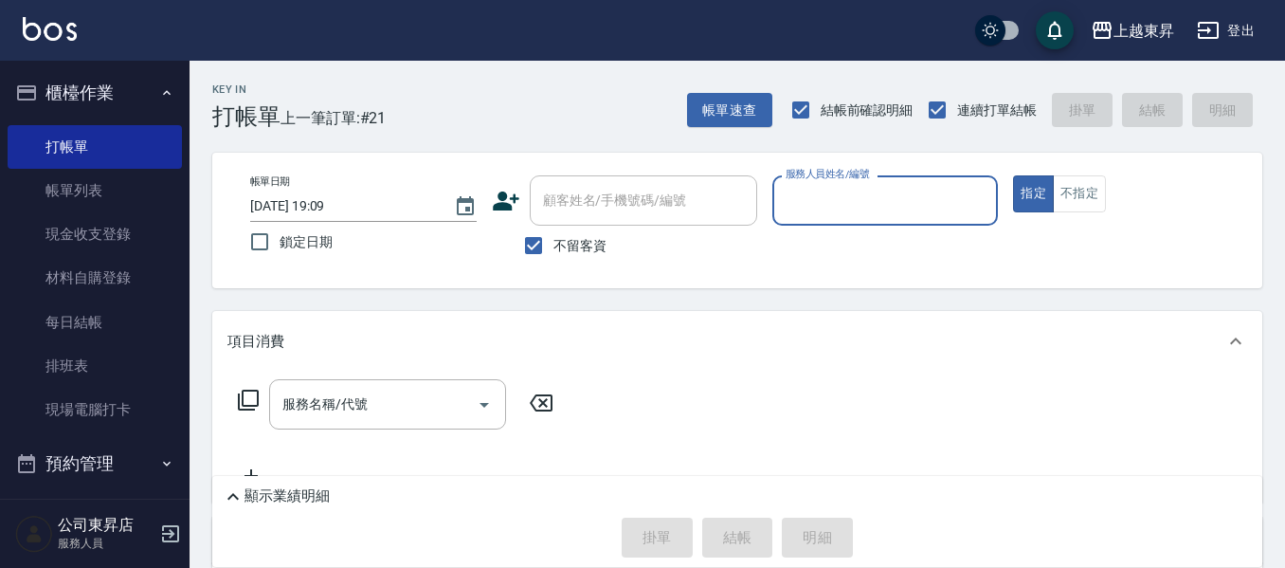
click at [584, 247] on span "不留客資" at bounding box center [580, 246] width 53 height 20
click at [554, 247] on input "不留客資" at bounding box center [534, 246] width 40 height 40
checkbox input "false"
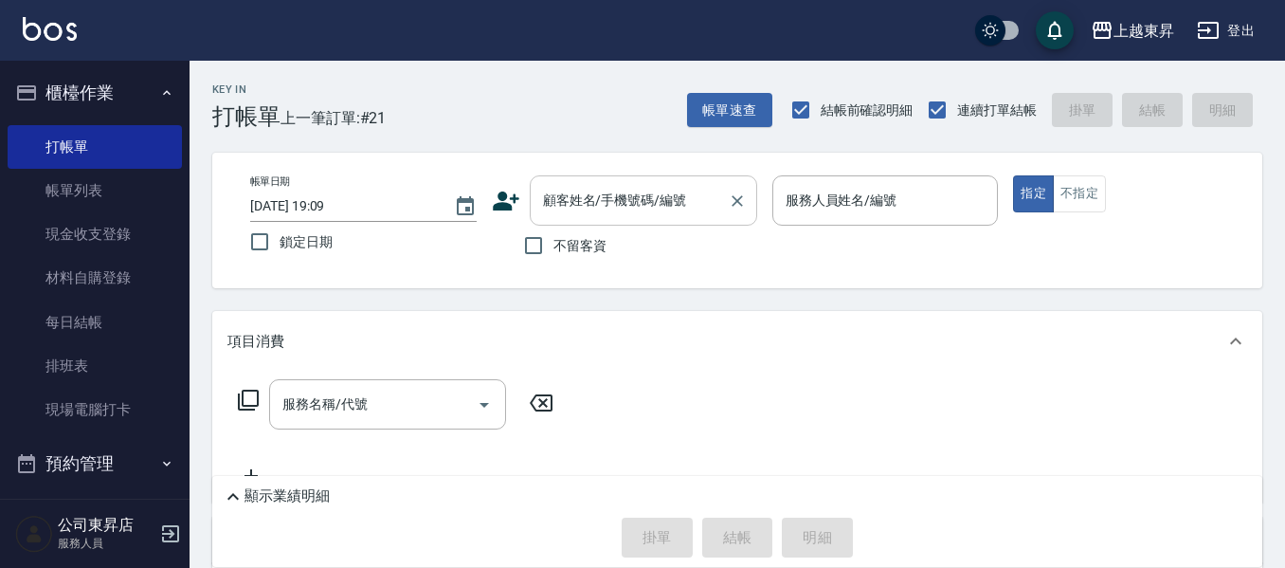
click at [590, 202] on input "顧客姓名/手機號碼/編號" at bounding box center [629, 200] width 182 height 33
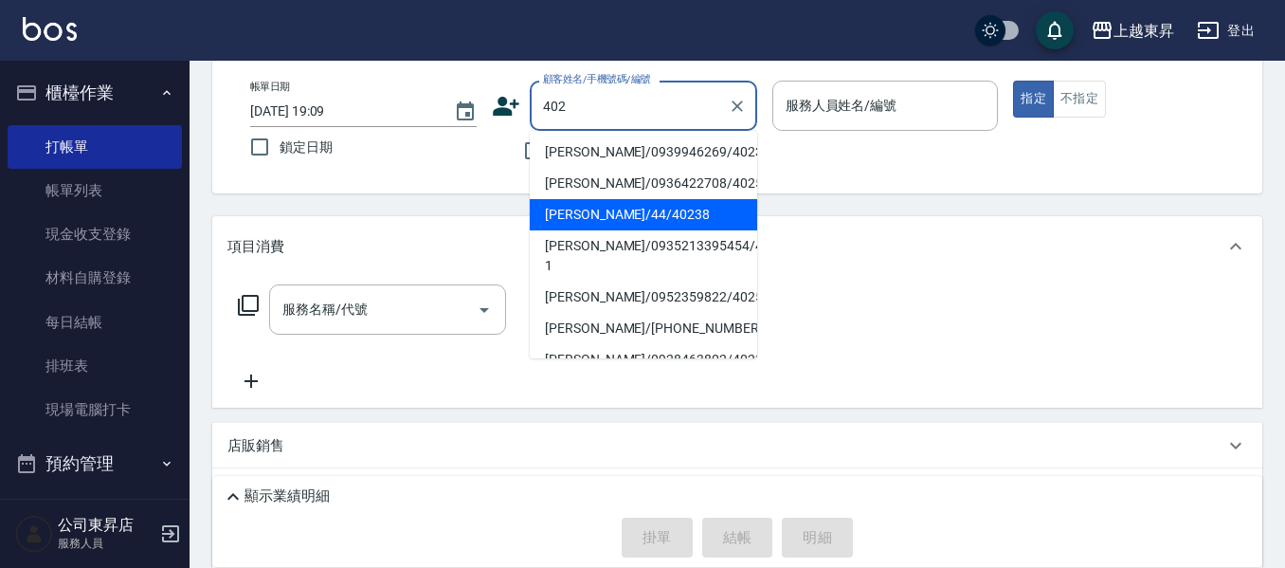
scroll to position [95, 0]
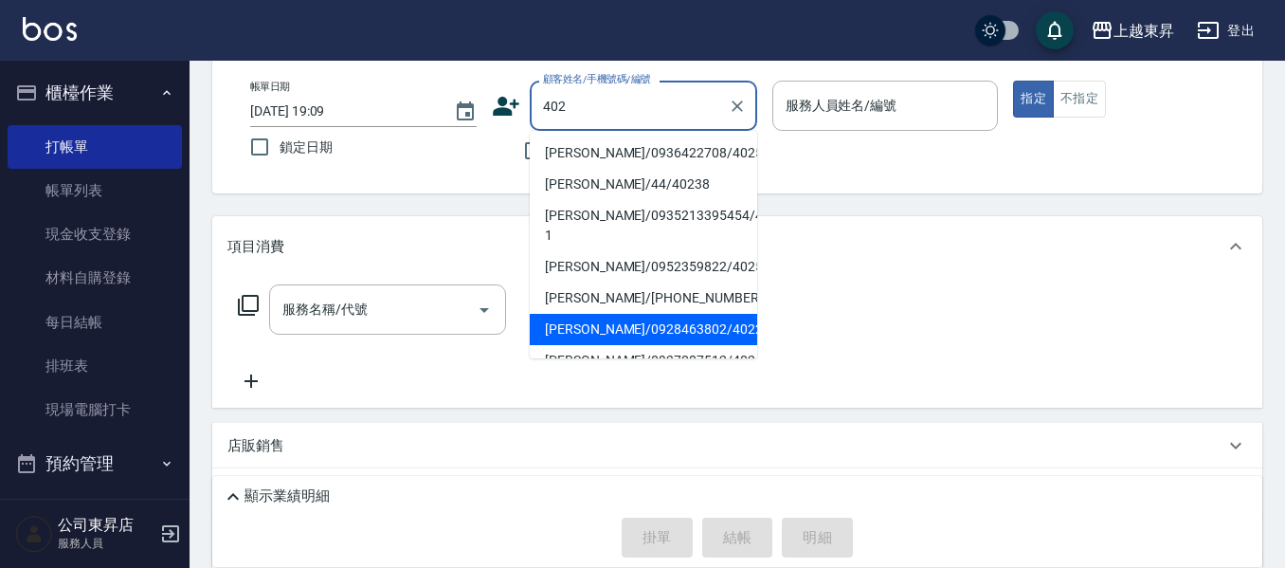
click at [712, 330] on li "[PERSON_NAME]/0928463802/40226" at bounding box center [643, 329] width 227 height 31
type input "[PERSON_NAME]/0928463802/40226"
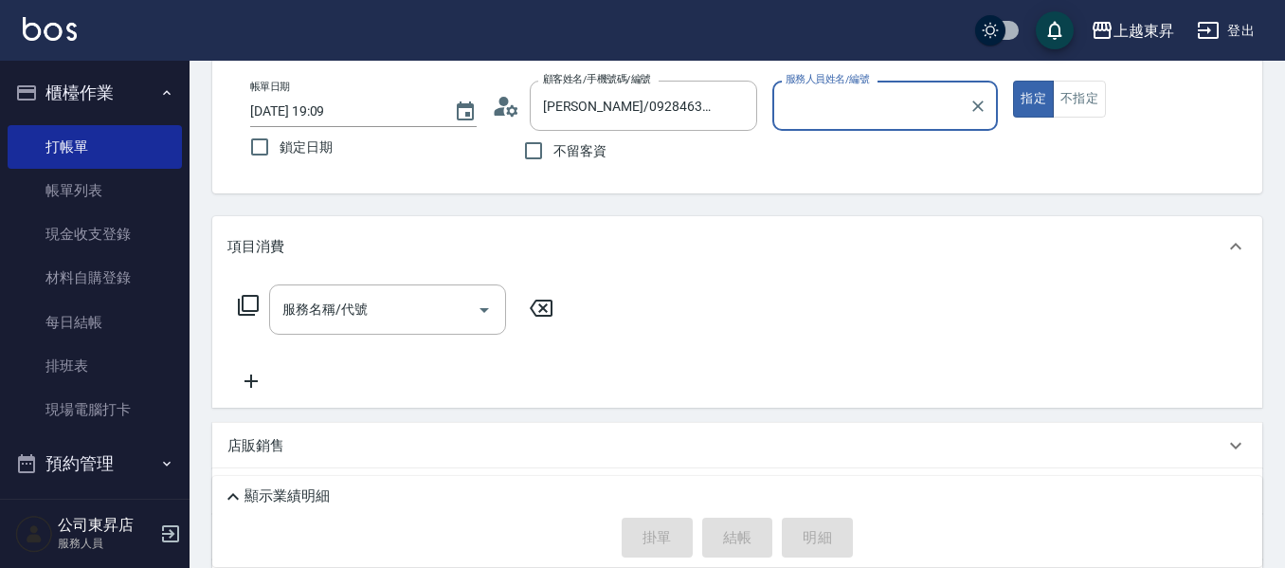
type input "[PERSON_NAME]04"
click at [312, 325] on input "服務名稱/代號" at bounding box center [373, 309] width 191 height 33
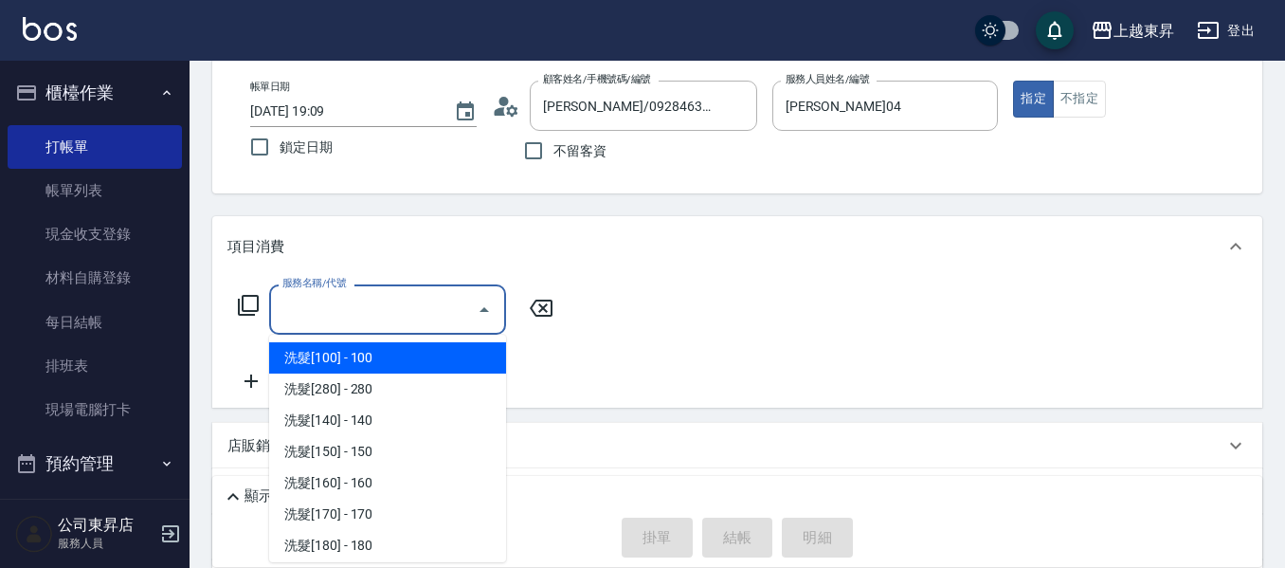
click at [426, 360] on span "洗髮[100] - 100" at bounding box center [387, 357] width 237 height 31
type input "洗髮[100](201)"
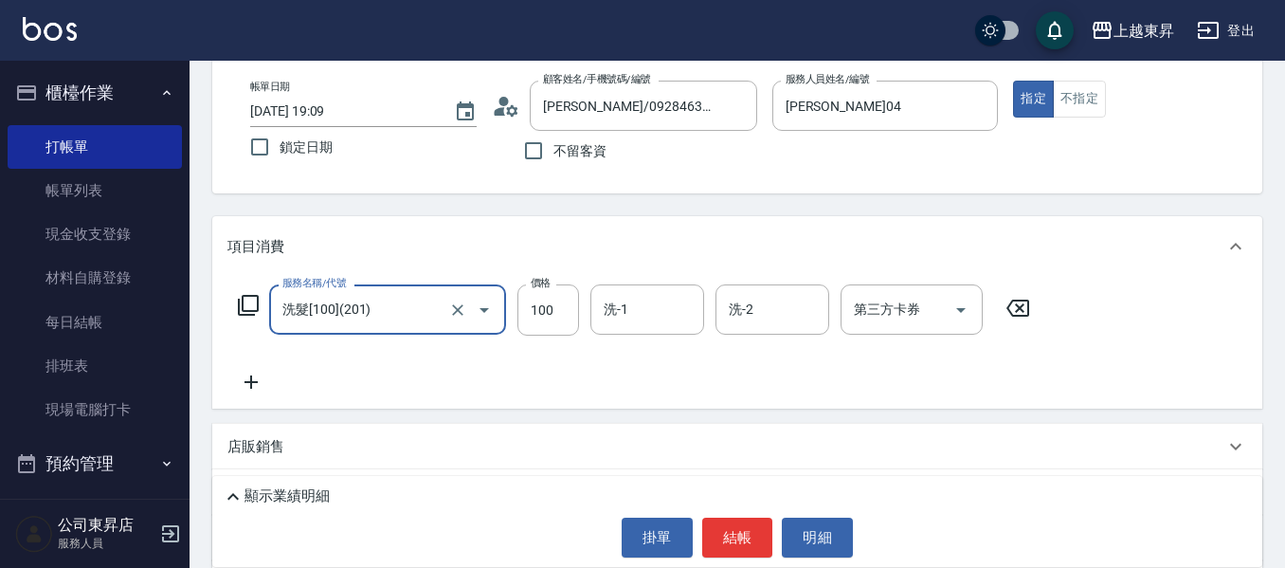
click at [248, 385] on icon at bounding box center [250, 382] width 47 height 23
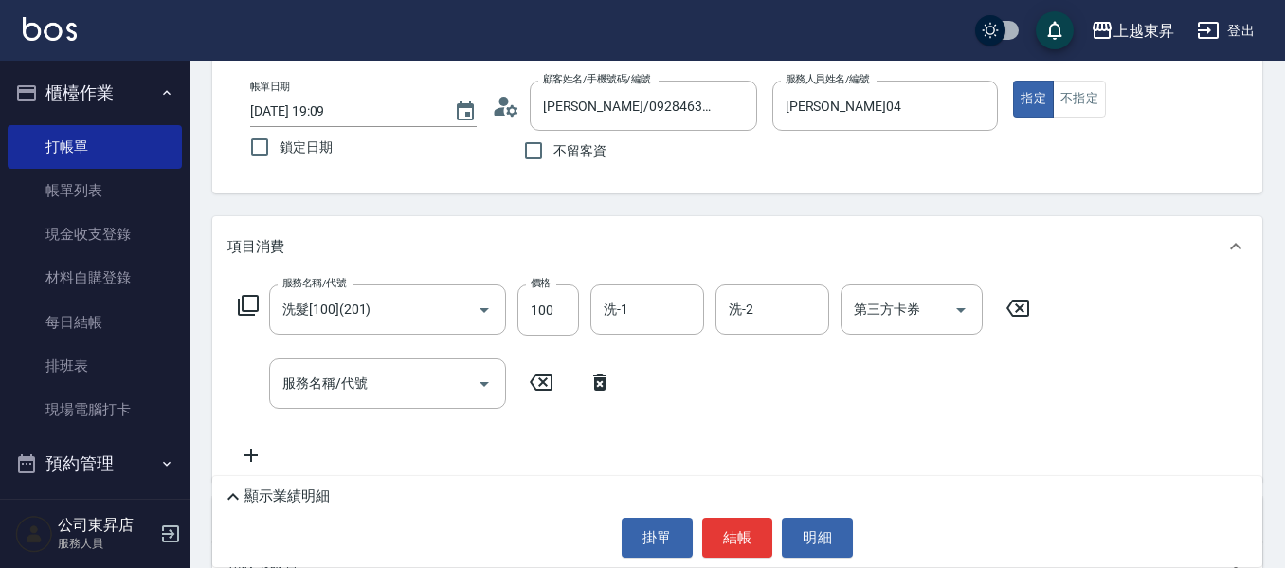
click at [252, 300] on icon at bounding box center [248, 305] width 23 height 23
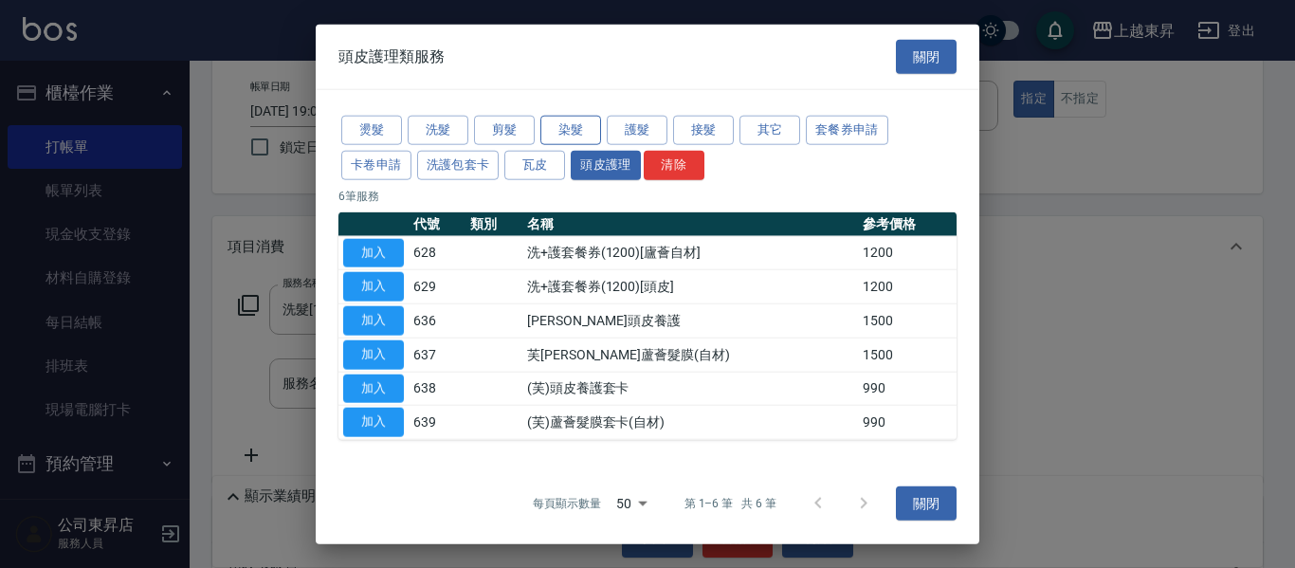
click at [560, 125] on button "染髮" at bounding box center [570, 130] width 61 height 29
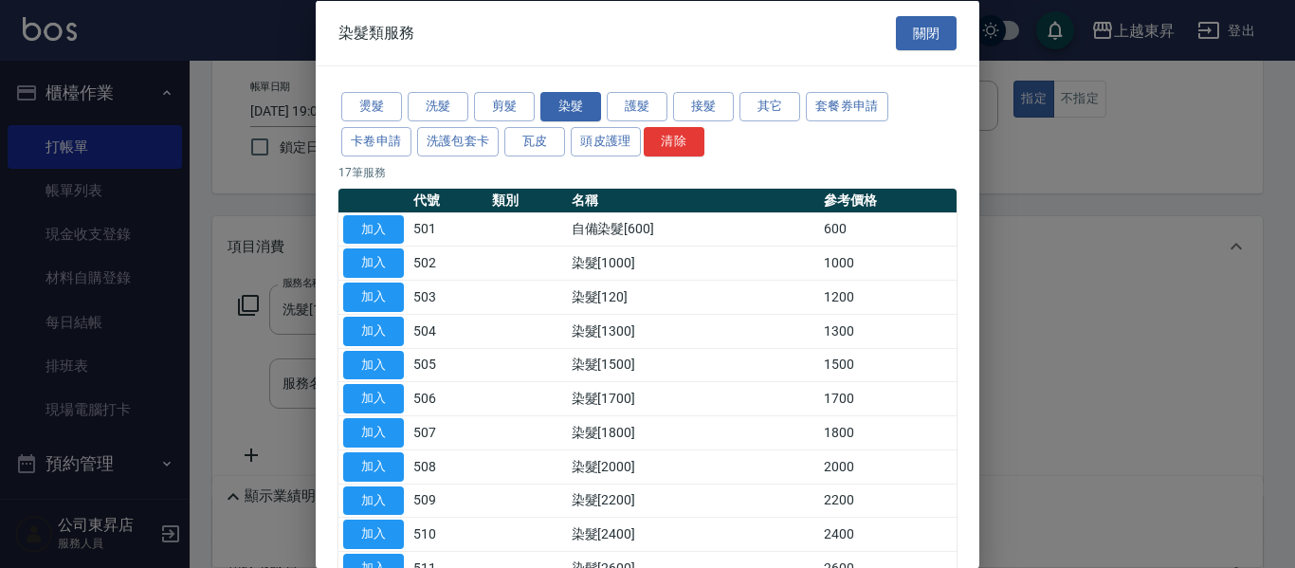
drag, startPoint x: 1161, startPoint y: 174, endPoint x: 1068, endPoint y: 129, distance: 103.4
click at [1157, 174] on div at bounding box center [647, 284] width 1295 height 568
click at [925, 31] on button "關閉" at bounding box center [926, 32] width 61 height 35
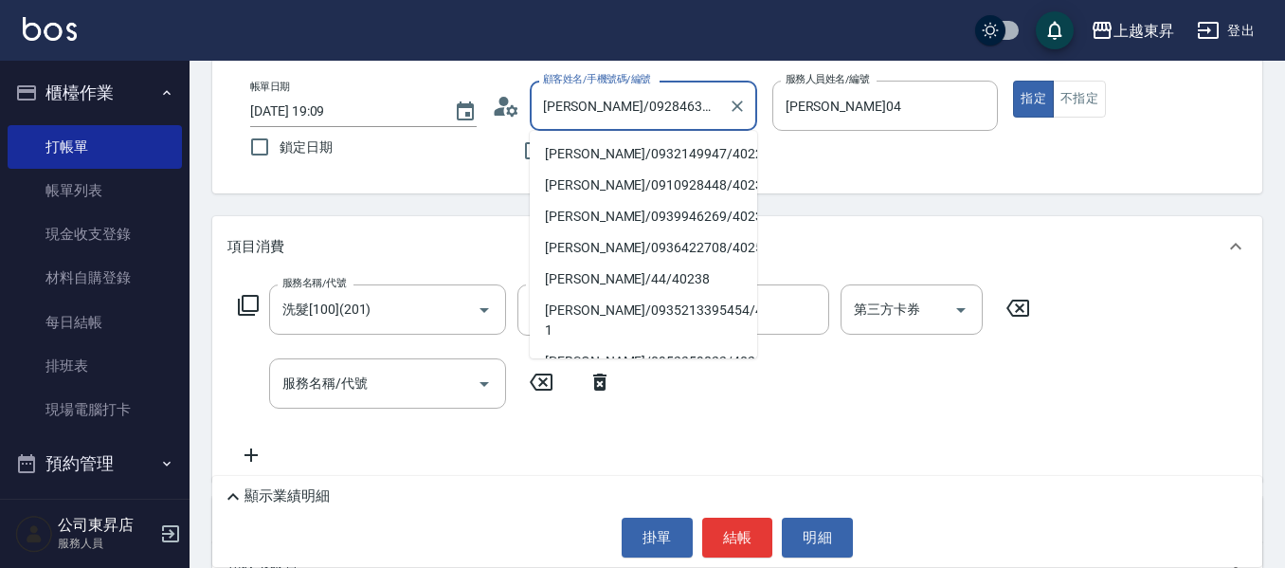
click at [703, 110] on input "[PERSON_NAME]/0928463802/40226" at bounding box center [629, 105] width 182 height 33
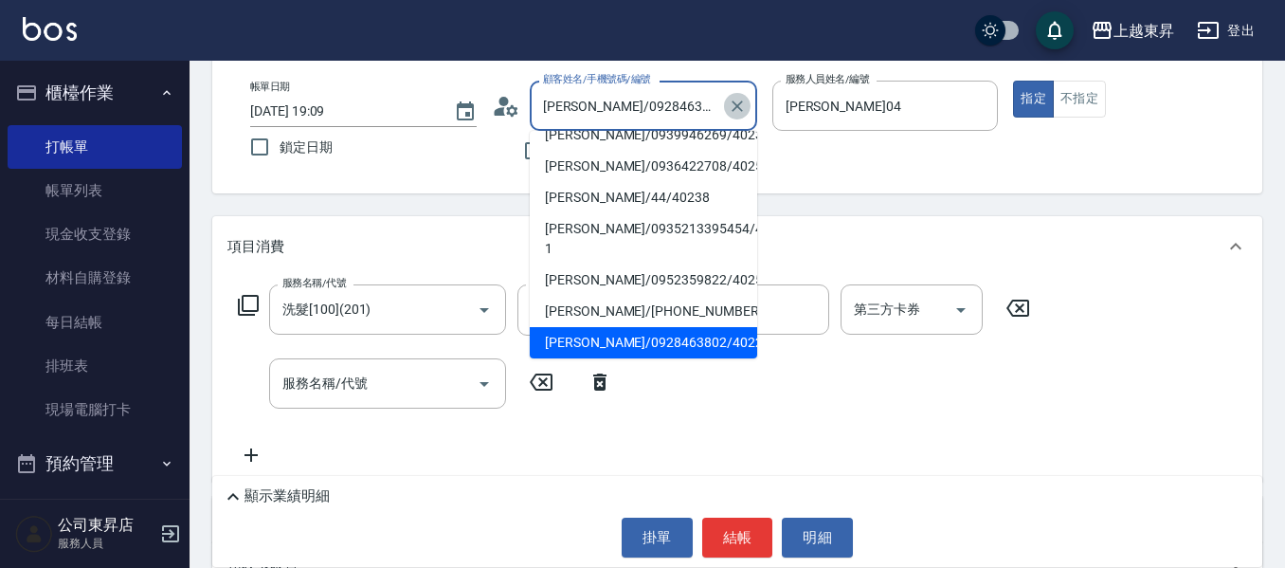
click at [744, 102] on icon "Clear" at bounding box center [737, 106] width 19 height 19
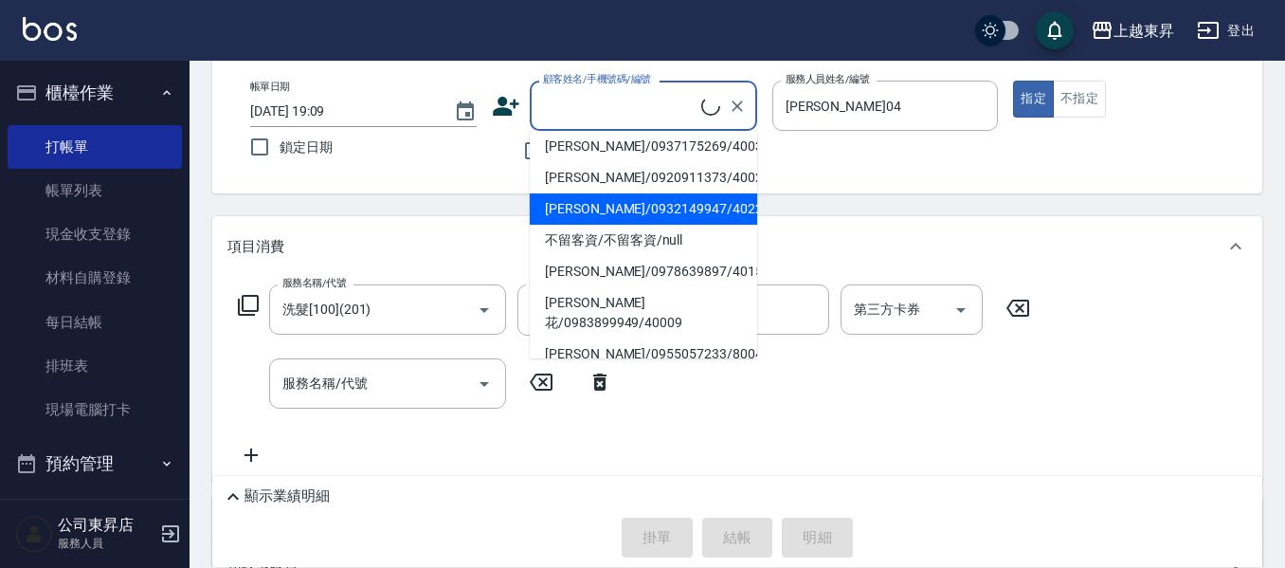
scroll to position [0, 0]
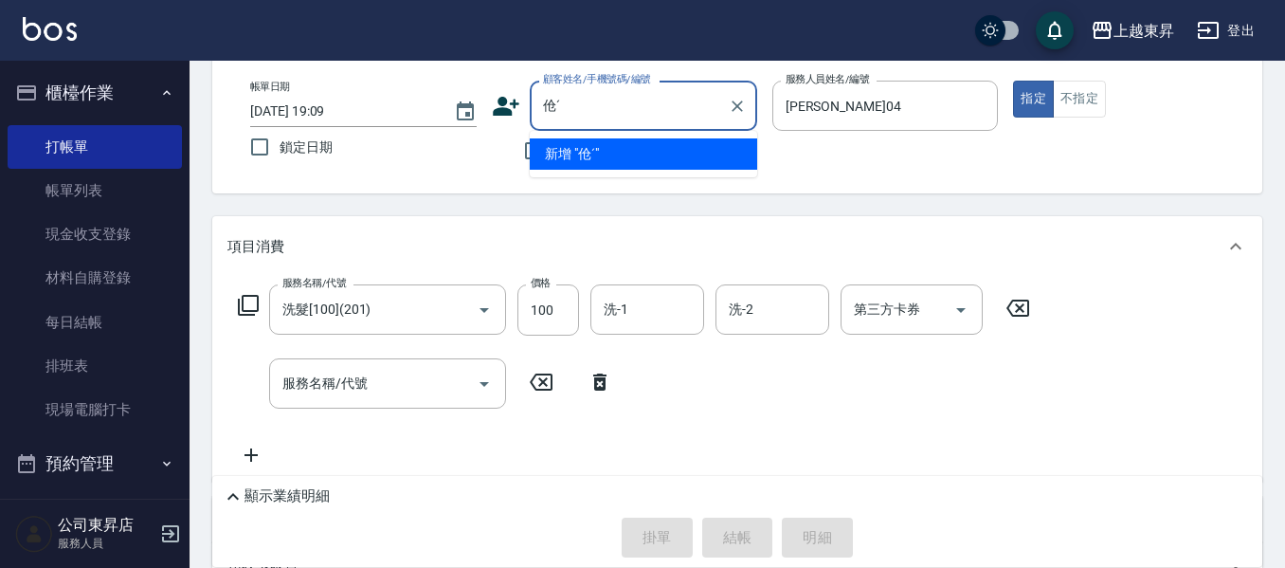
type input "伧"
type input "琛"
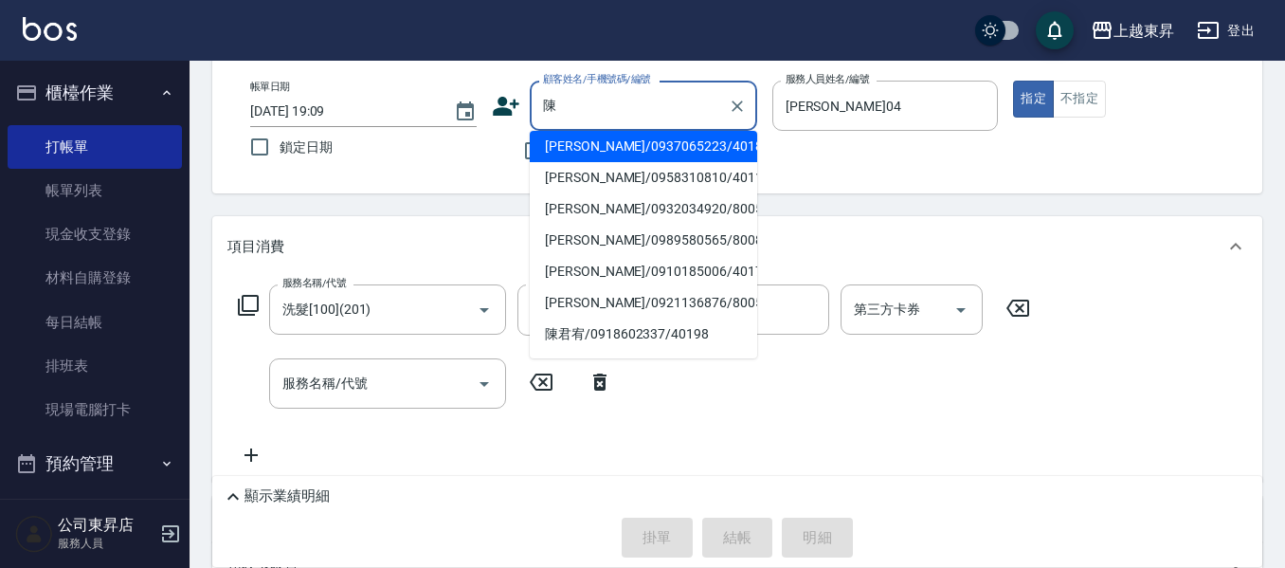
scroll to position [464, 0]
click at [637, 101] on input "陳" at bounding box center [629, 105] width 182 height 33
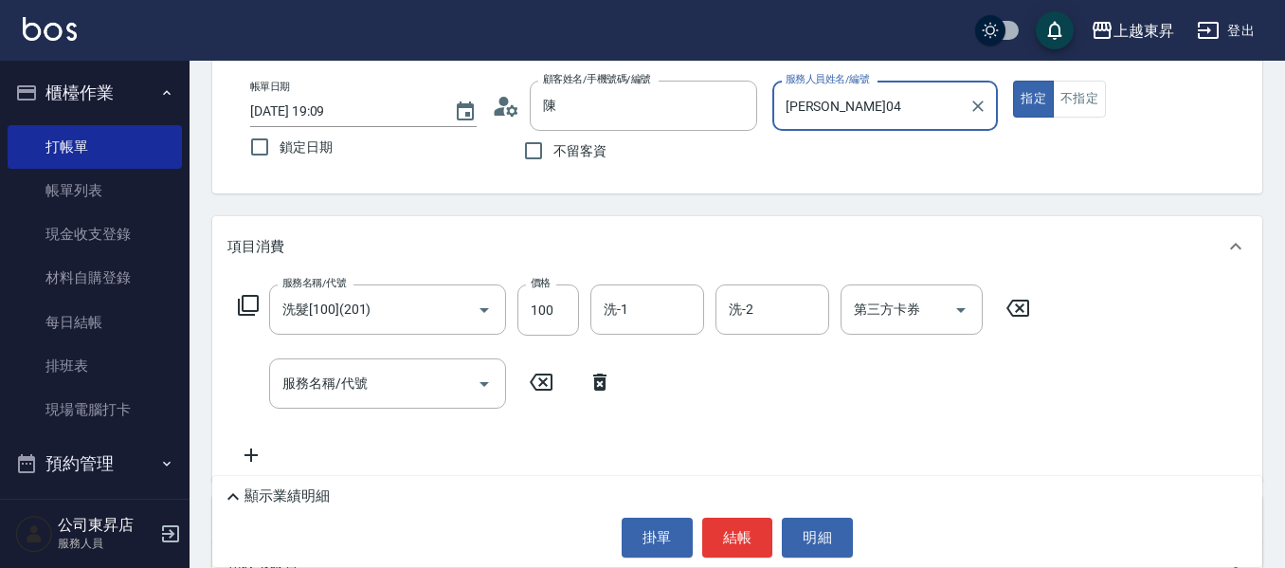
type input "[PERSON_NAME]/0983013070/00003"
type input "支援-19"
click at [718, 113] on input "[PERSON_NAME]/0983013070/00003" at bounding box center [629, 105] width 182 height 33
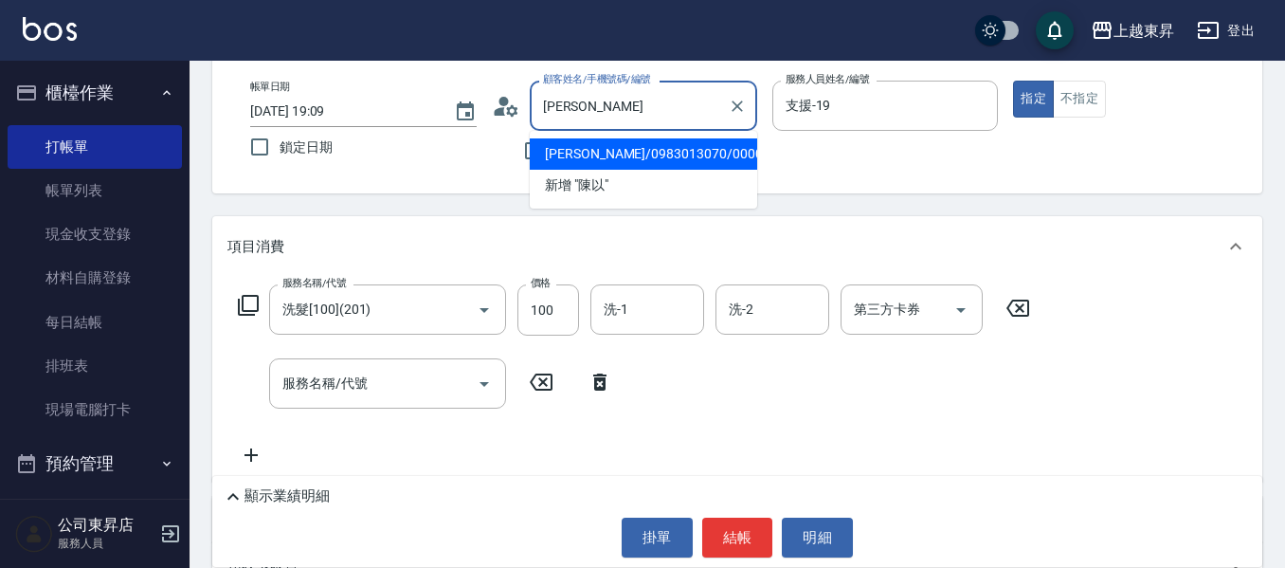
type input "陳"
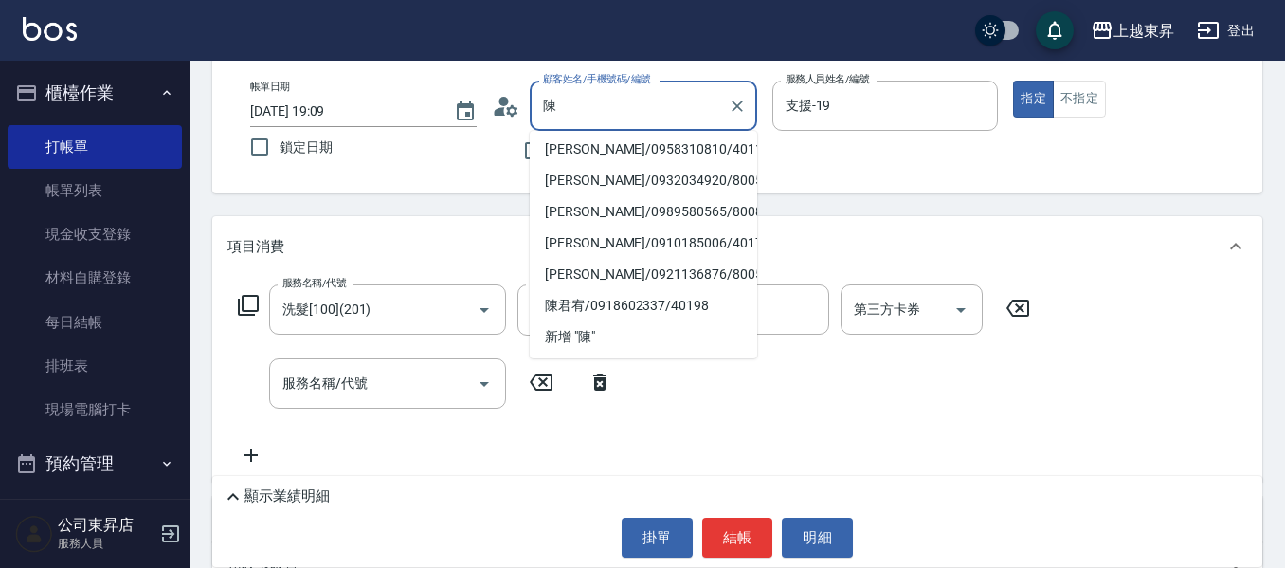
scroll to position [464, 0]
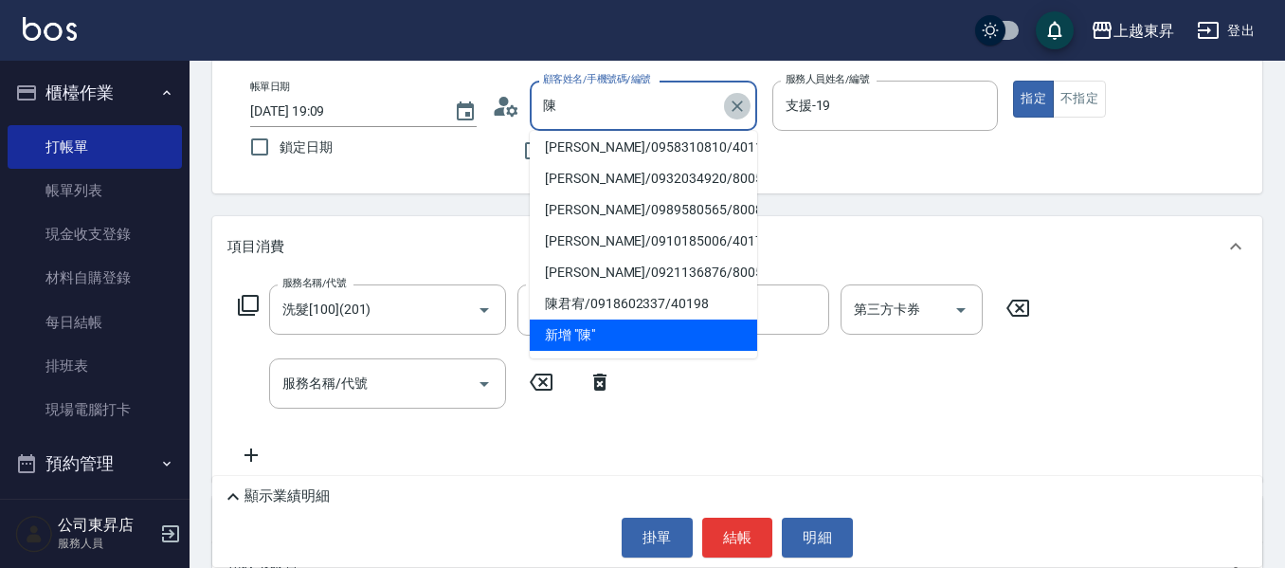
click at [736, 100] on icon "Clear" at bounding box center [737, 106] width 19 height 19
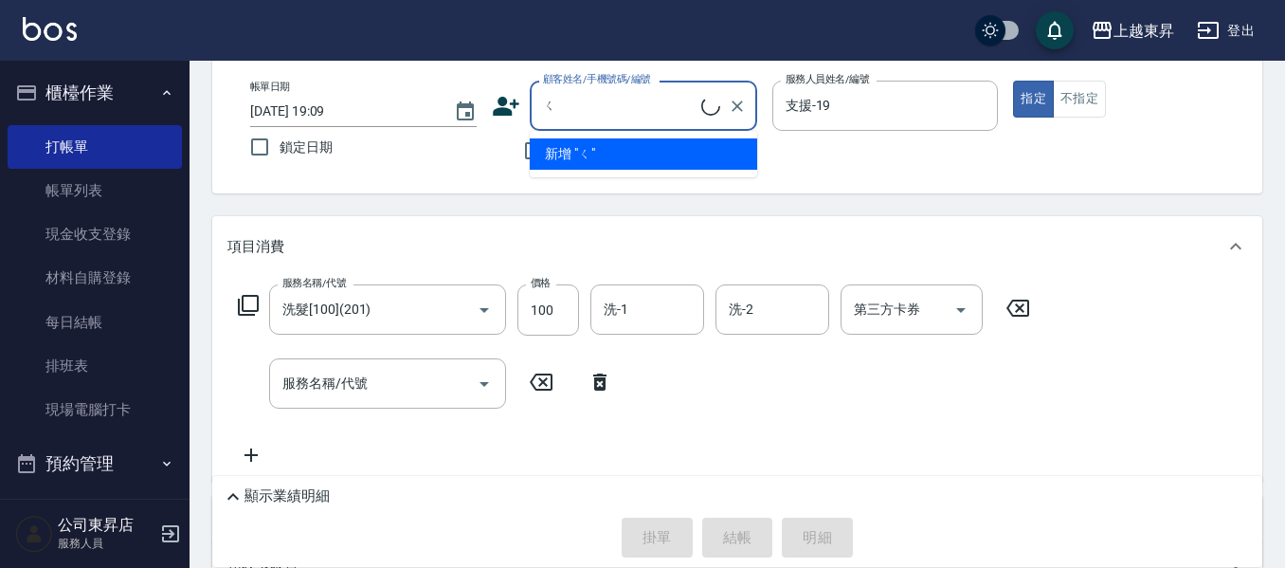
scroll to position [0, 0]
type input "[PERSON_NAME]"
click at [725, 106] on button "Clear" at bounding box center [737, 106] width 27 height 27
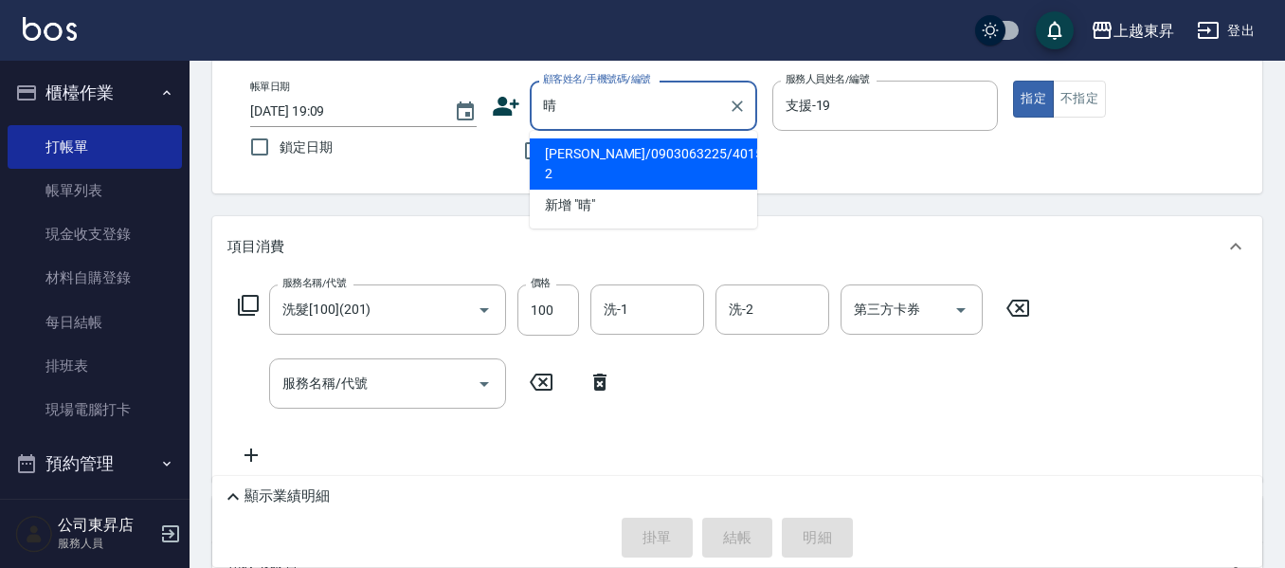
click at [624, 160] on li "[PERSON_NAME]/0903063225/40159-2" at bounding box center [643, 163] width 227 height 51
type input "[PERSON_NAME]/0903063225/40159-2"
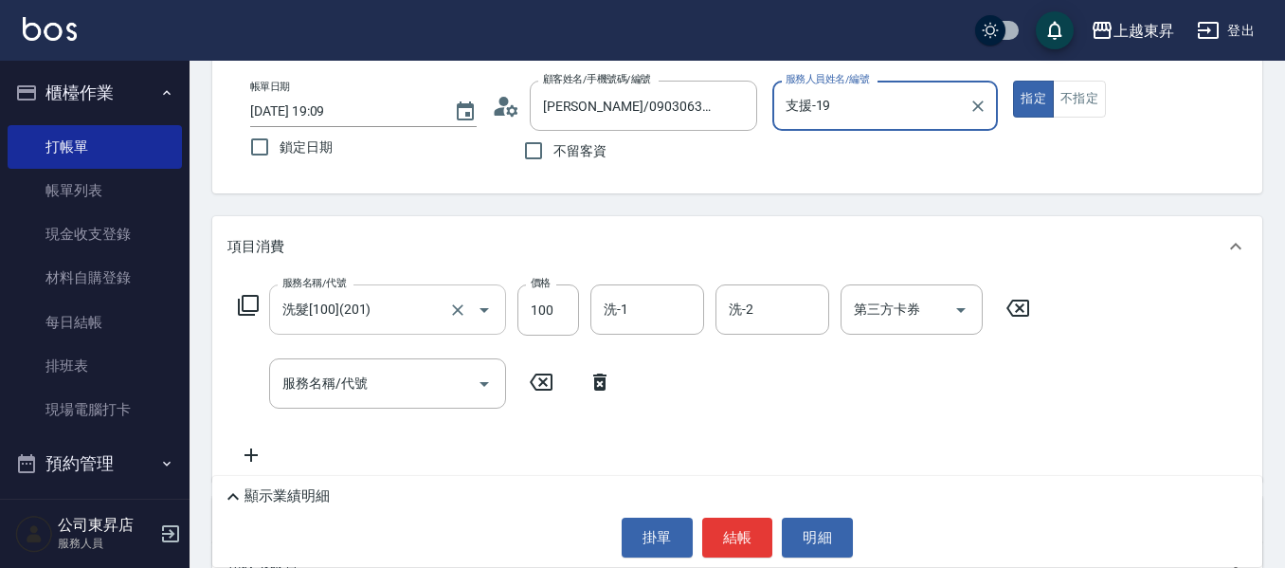
type input "[PERSON_NAME]04"
click at [456, 315] on icon "Clear" at bounding box center [457, 309] width 19 height 19
type input "洗髮[100](201)"
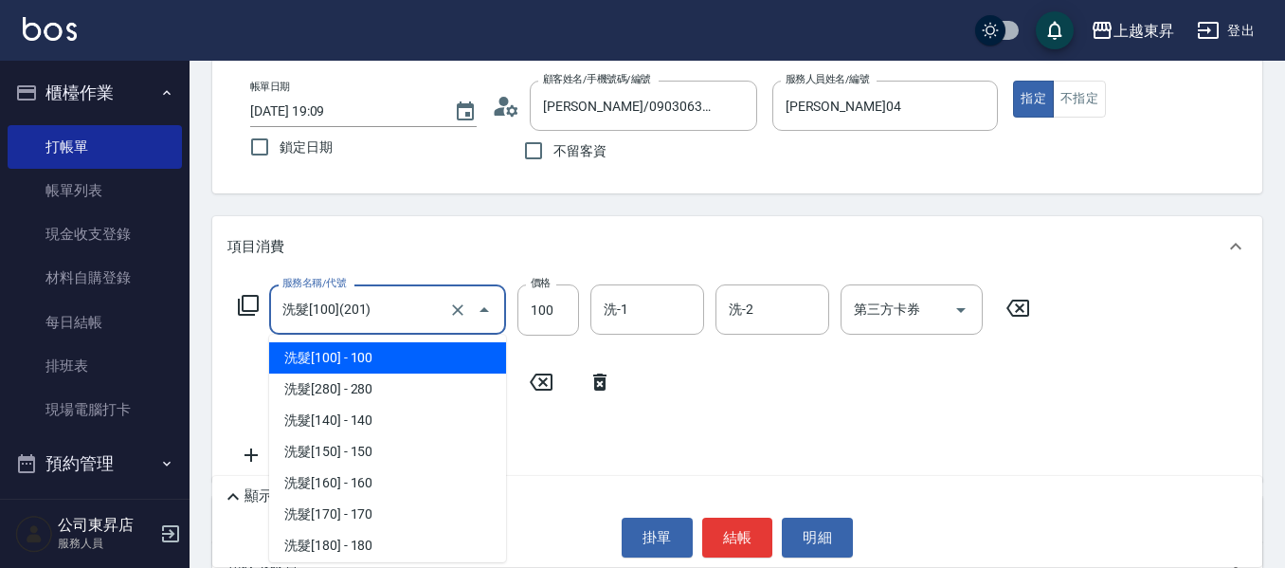
click at [433, 303] on input "洗髮[100](201)" at bounding box center [361, 309] width 167 height 33
click at [459, 305] on icon "Clear" at bounding box center [457, 309] width 19 height 19
click at [311, 317] on input "服務名稱/代號" at bounding box center [361, 309] width 167 height 33
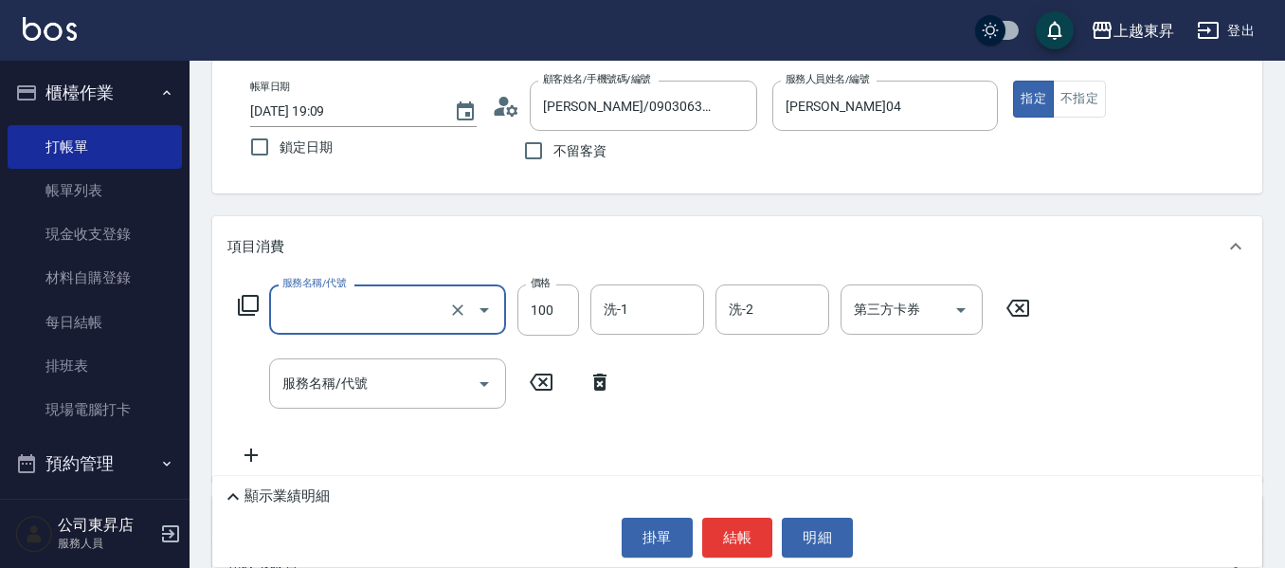
type input "洗髮[100](201)"
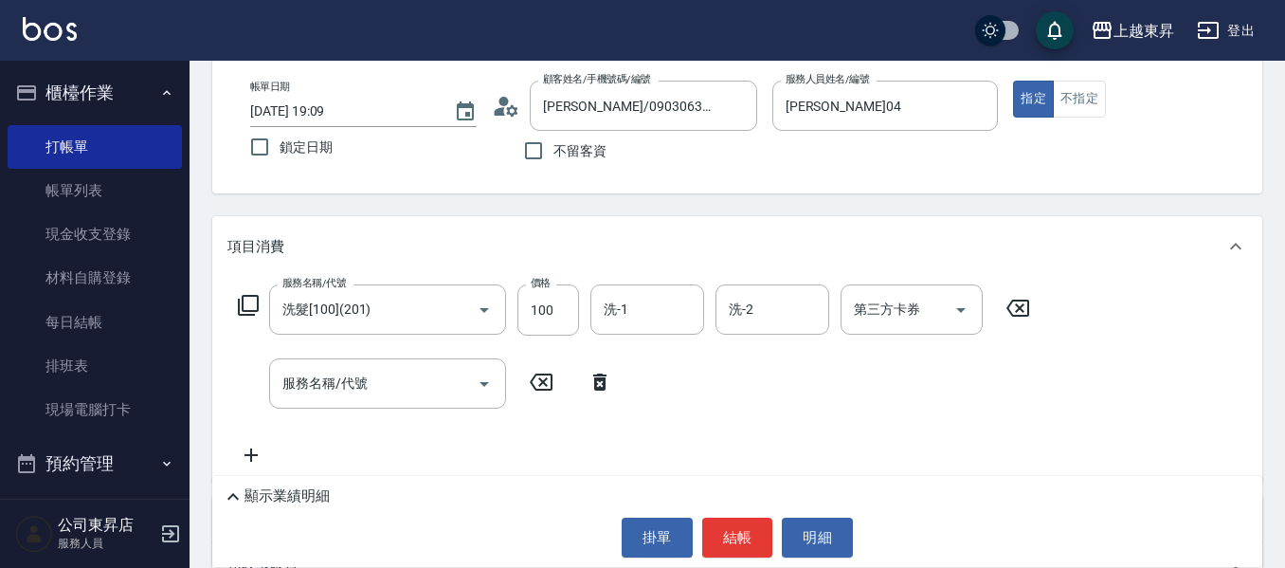
click at [239, 310] on icon at bounding box center [248, 305] width 21 height 21
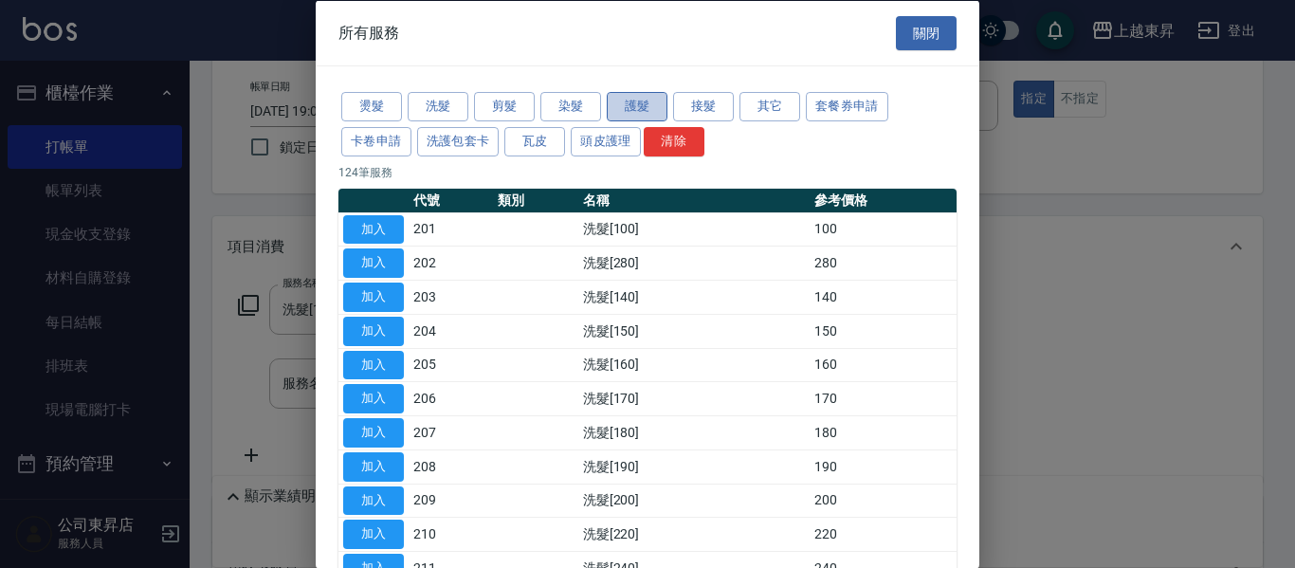
click at [659, 99] on button "護髮" at bounding box center [637, 106] width 61 height 29
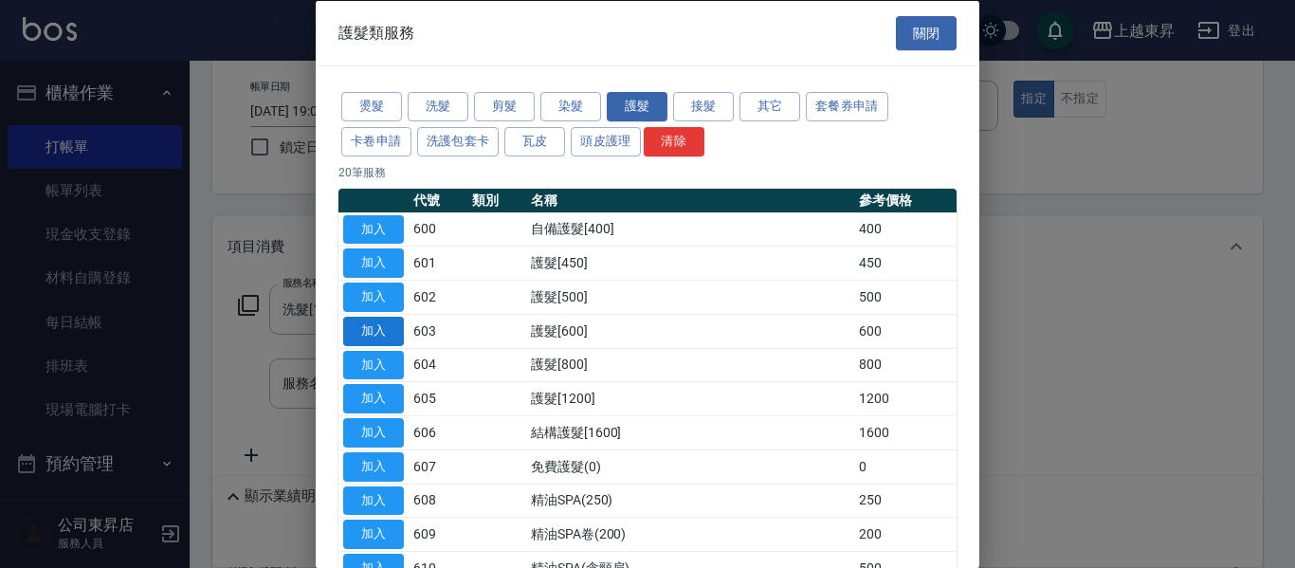
click at [383, 328] on button "加入" at bounding box center [373, 330] width 61 height 29
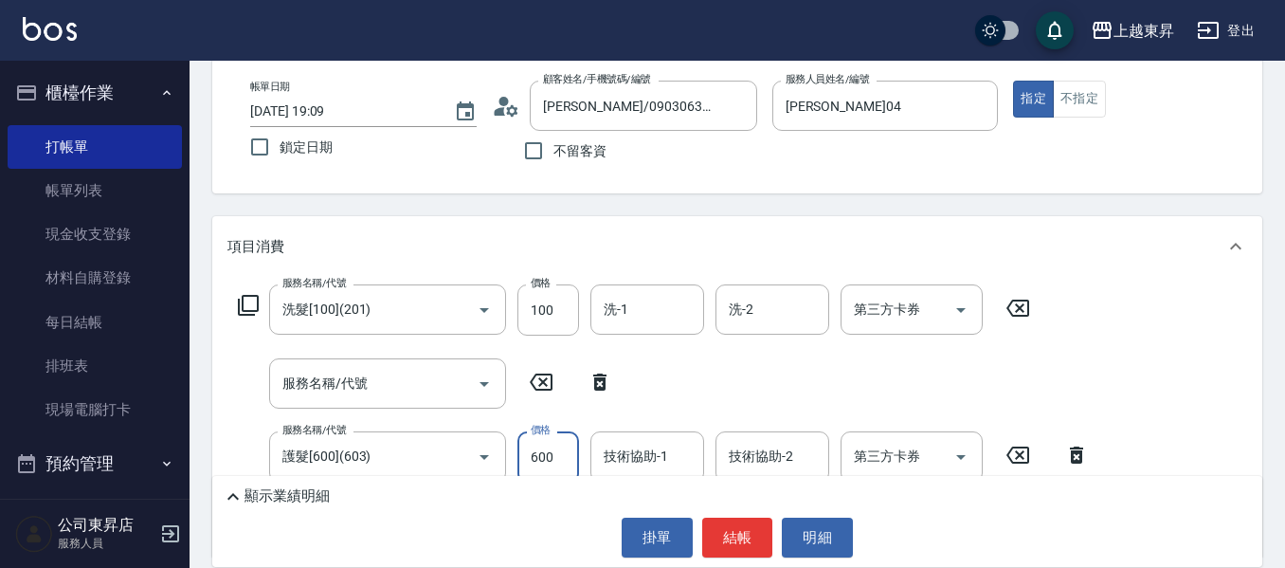
click at [557, 462] on input "600" at bounding box center [549, 456] width 62 height 51
type input "799"
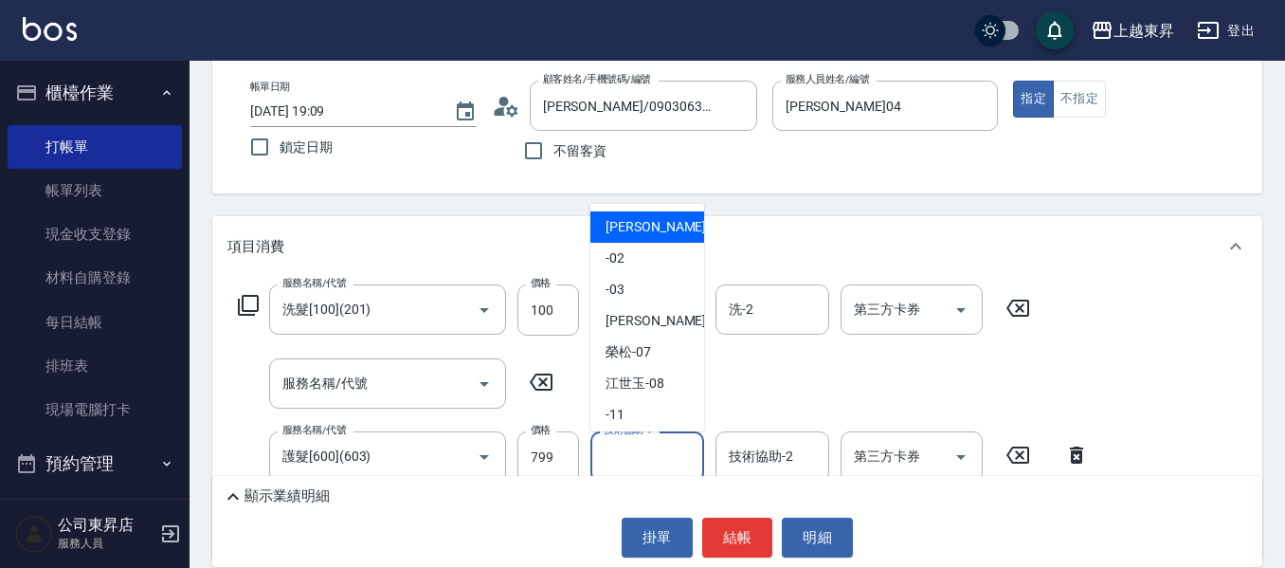
click at [652, 462] on input "技術協助-1" at bounding box center [647, 456] width 97 height 33
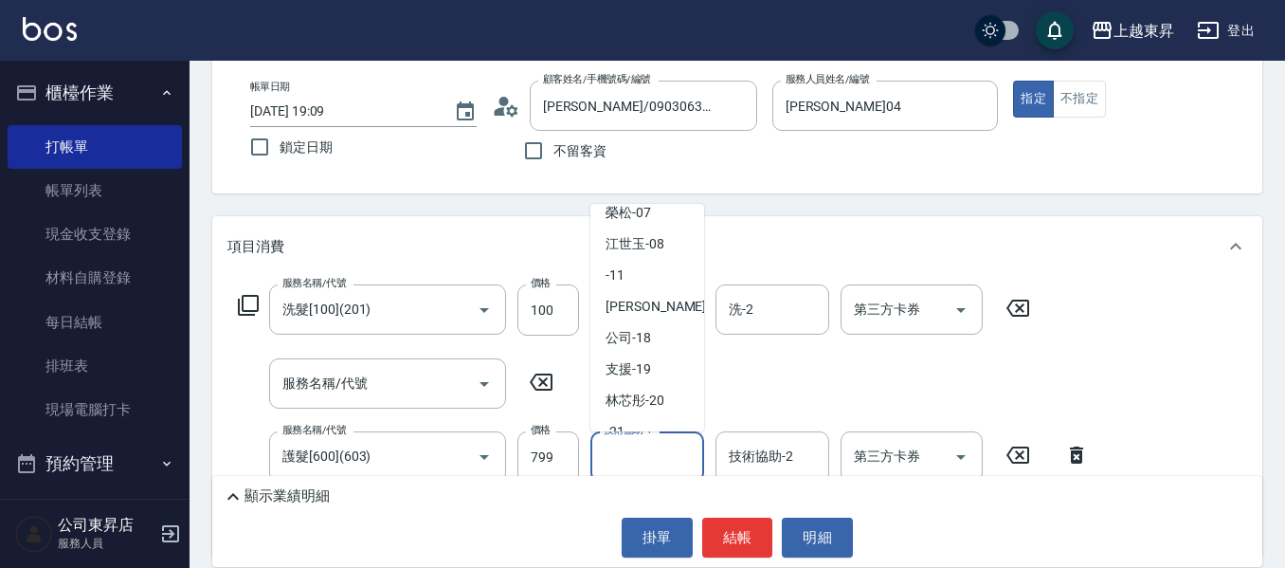
scroll to position [284, 0]
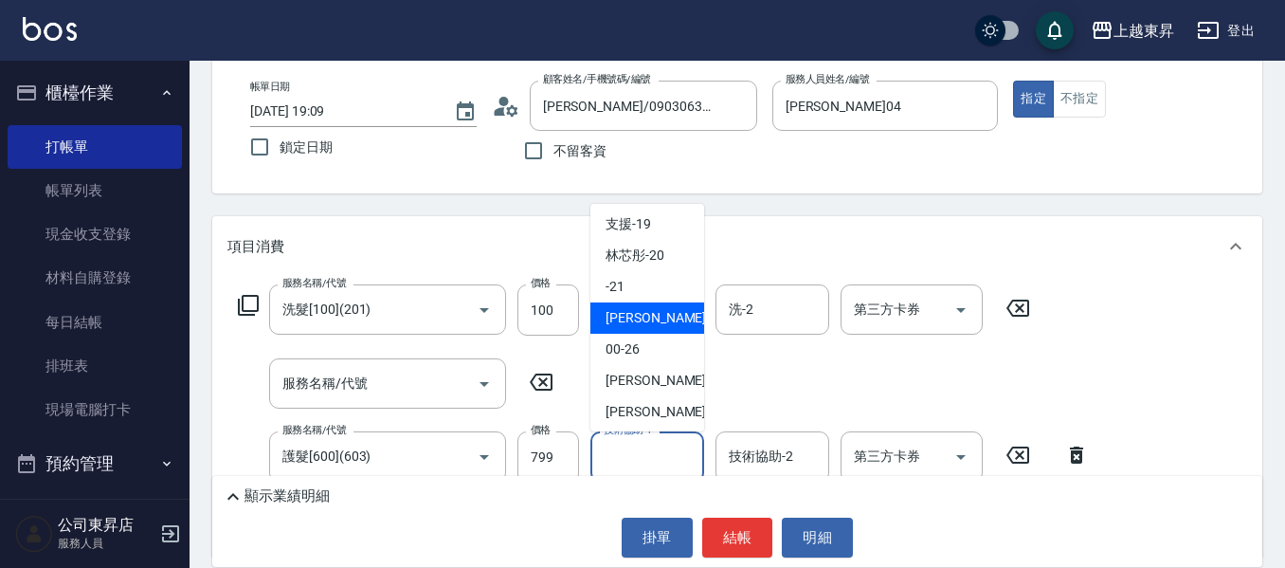
click at [658, 315] on span "[PERSON_NAME]-22" at bounding box center [665, 318] width 119 height 20
type input "[PERSON_NAME]-22"
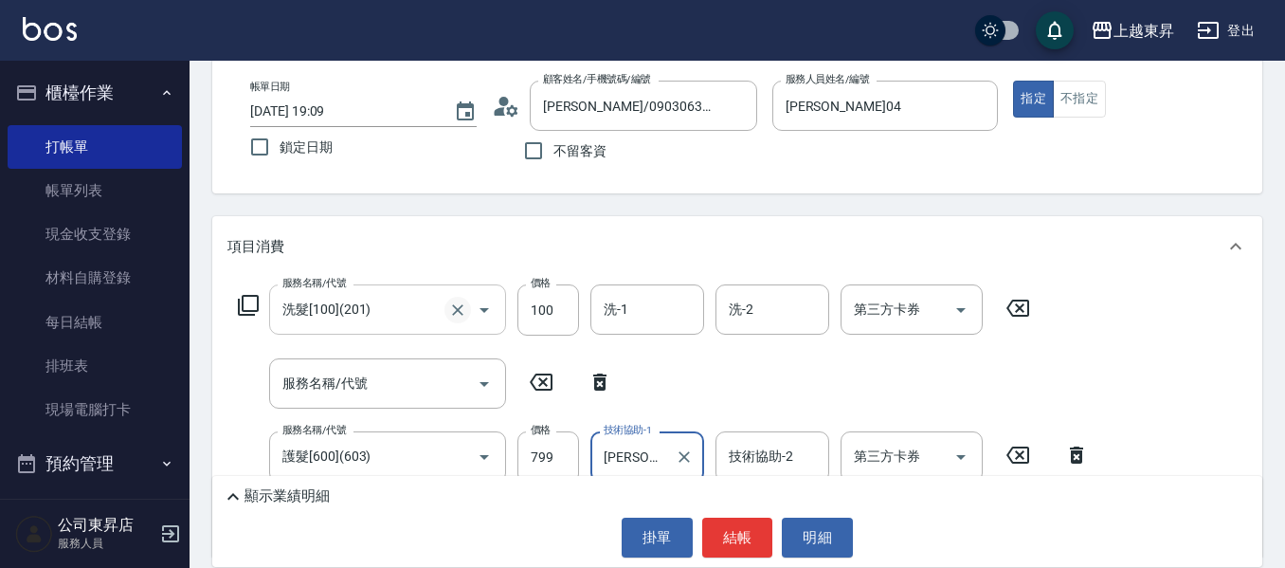
click at [449, 306] on icon "Clear" at bounding box center [457, 309] width 19 height 19
type input "洗髮[100](201)"
click at [406, 305] on input "洗髮[100](201)" at bounding box center [361, 309] width 167 height 33
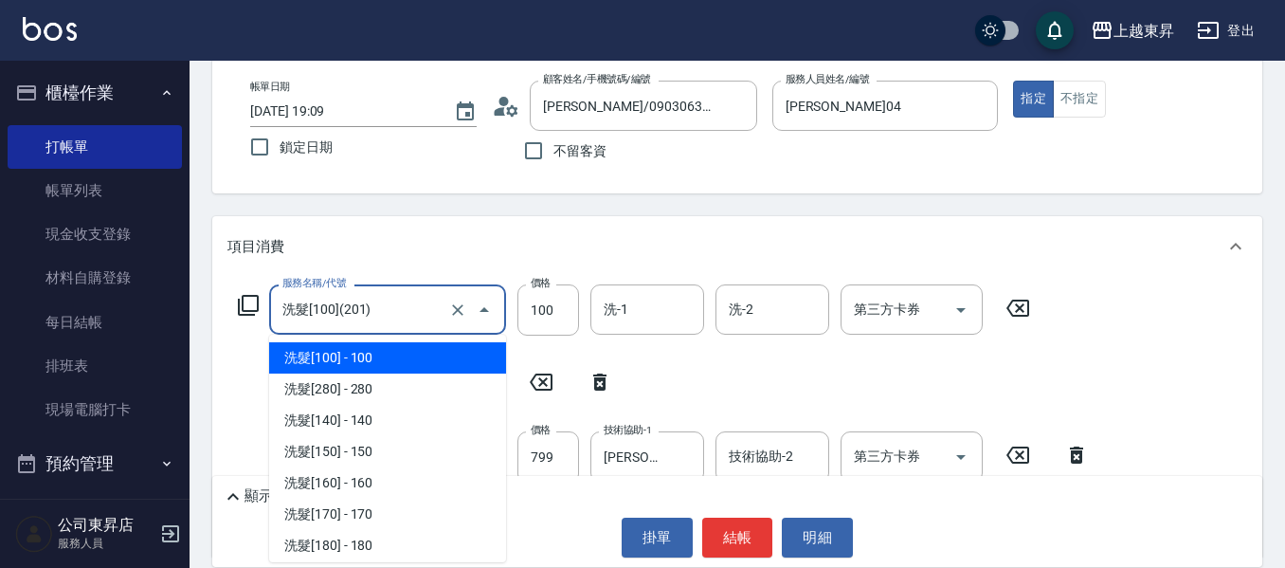
click at [248, 298] on icon at bounding box center [248, 305] width 23 height 23
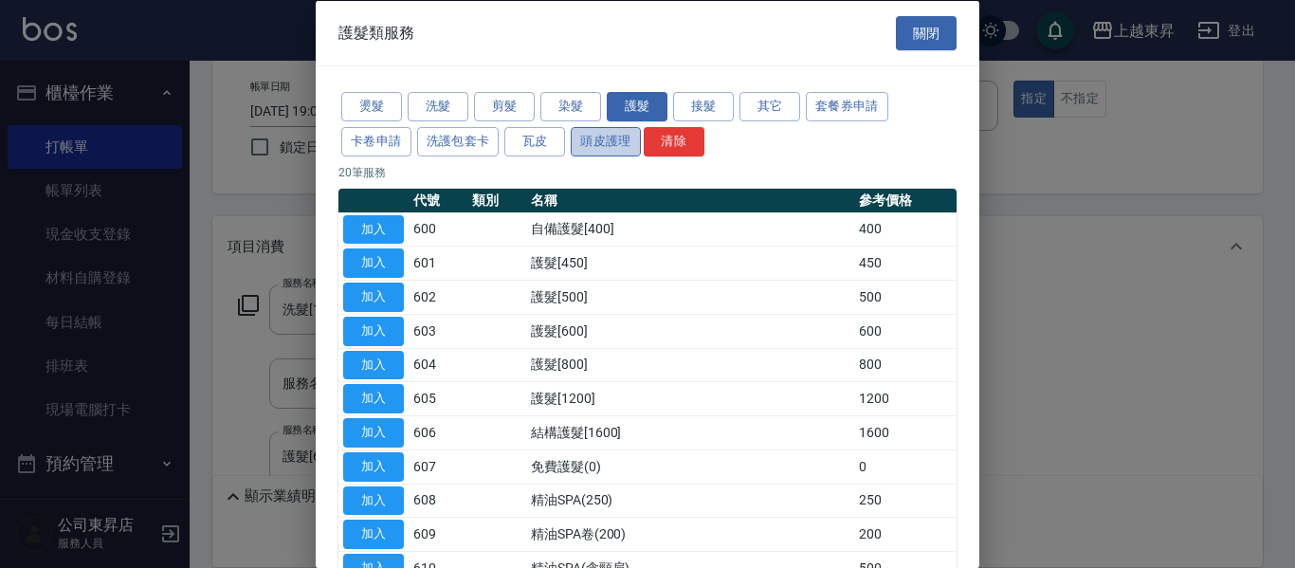
click at [573, 139] on button "頭皮護理" at bounding box center [606, 140] width 70 height 29
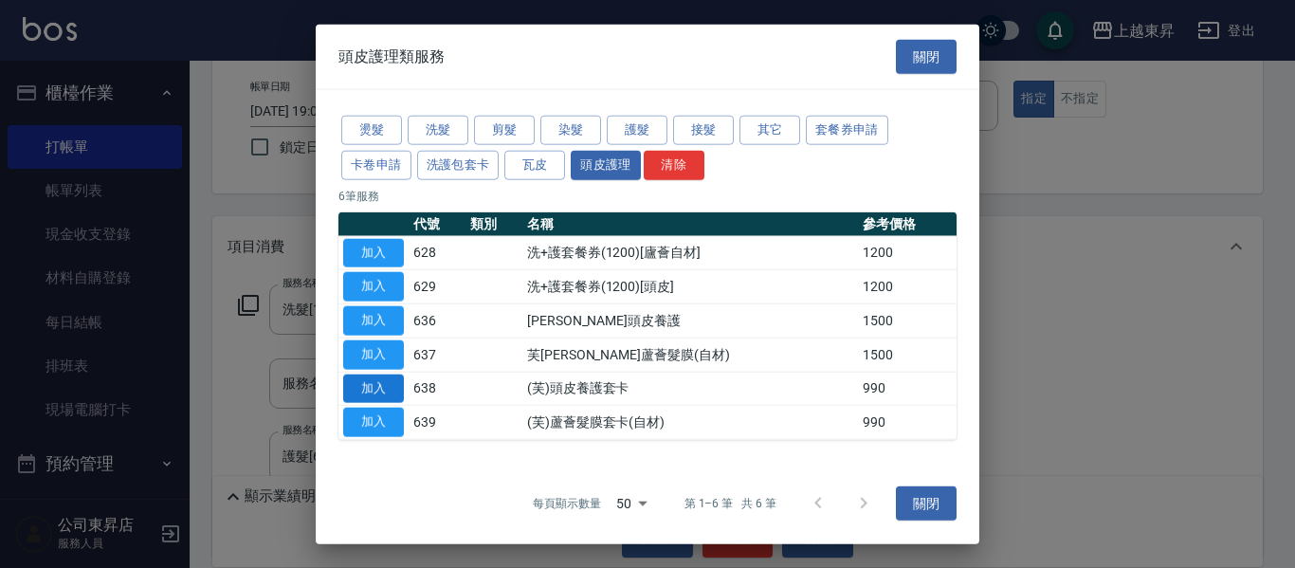
click at [387, 383] on button "加入" at bounding box center [373, 387] width 61 height 29
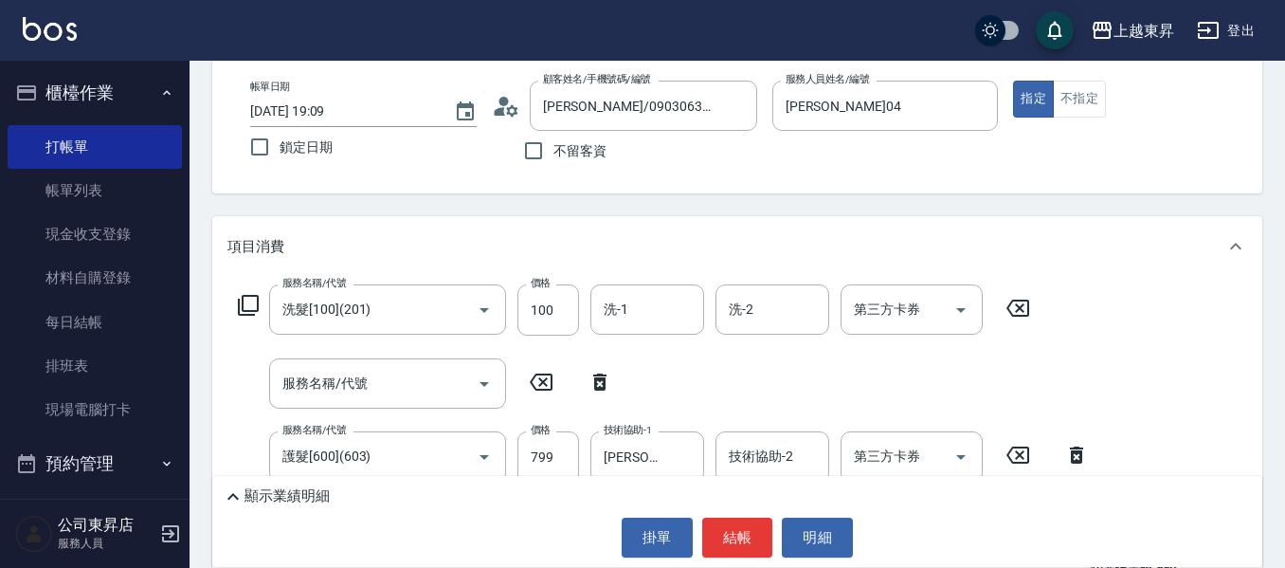
click at [1009, 303] on icon at bounding box center [1017, 308] width 47 height 23
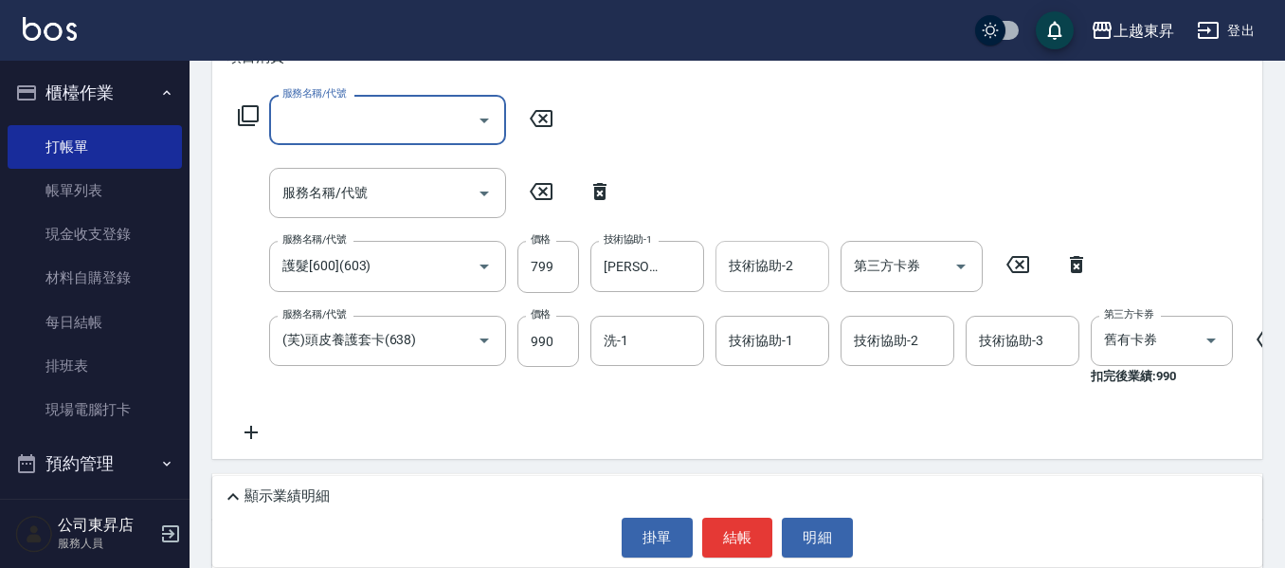
click at [770, 274] on input "技術協助-2" at bounding box center [772, 265] width 97 height 33
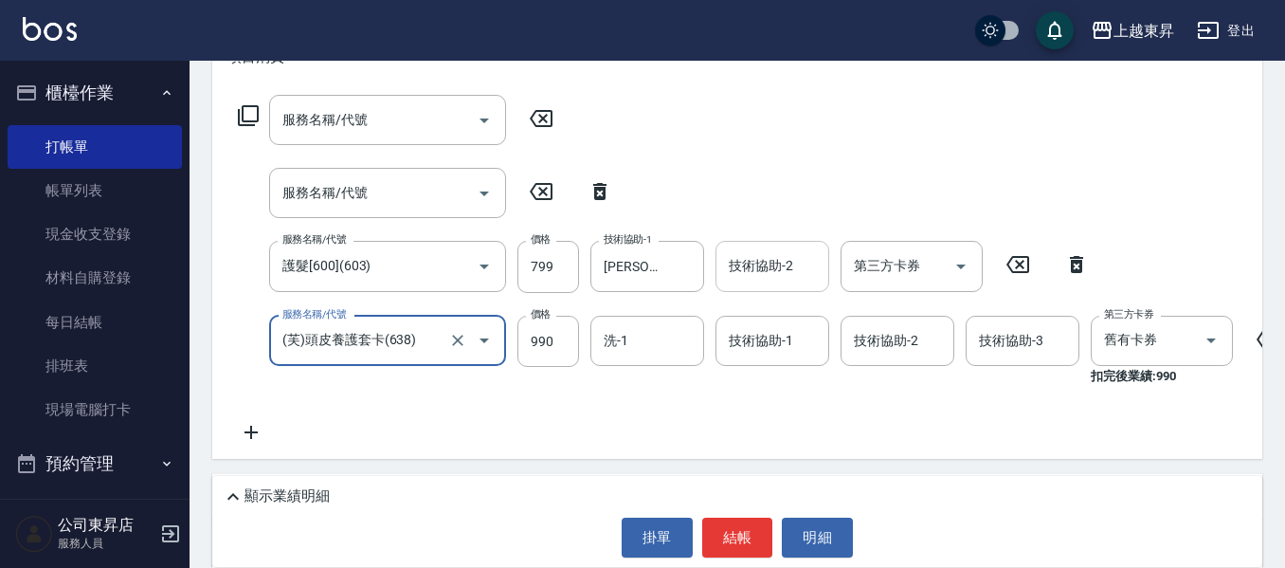
click at [774, 265] on input "技術協助-2" at bounding box center [772, 265] width 97 height 33
click at [652, 340] on input "洗-1" at bounding box center [647, 340] width 97 height 33
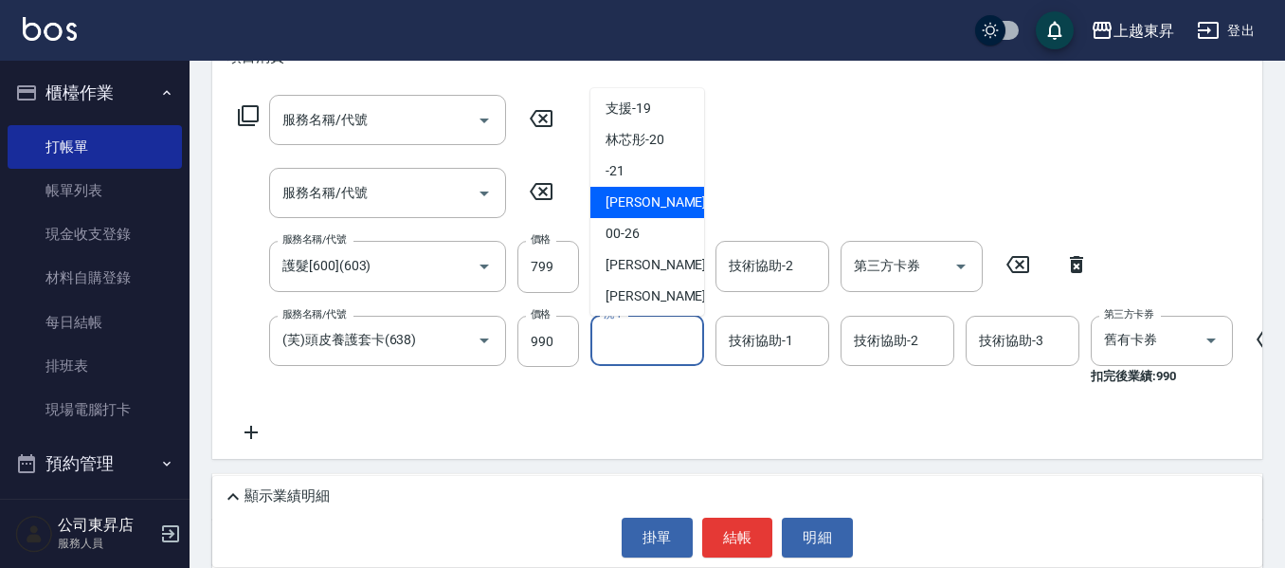
click at [656, 203] on span "[PERSON_NAME]-22" at bounding box center [665, 202] width 119 height 20
type input "[PERSON_NAME]-22"
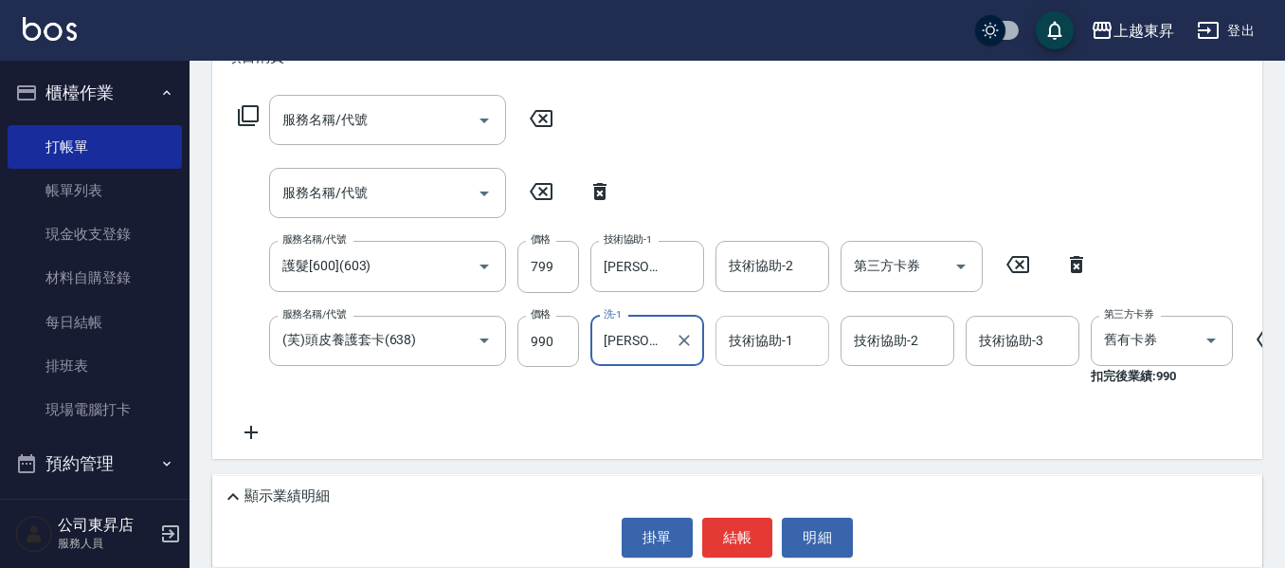
click at [783, 347] on input "技術協助-1" at bounding box center [772, 340] width 97 height 33
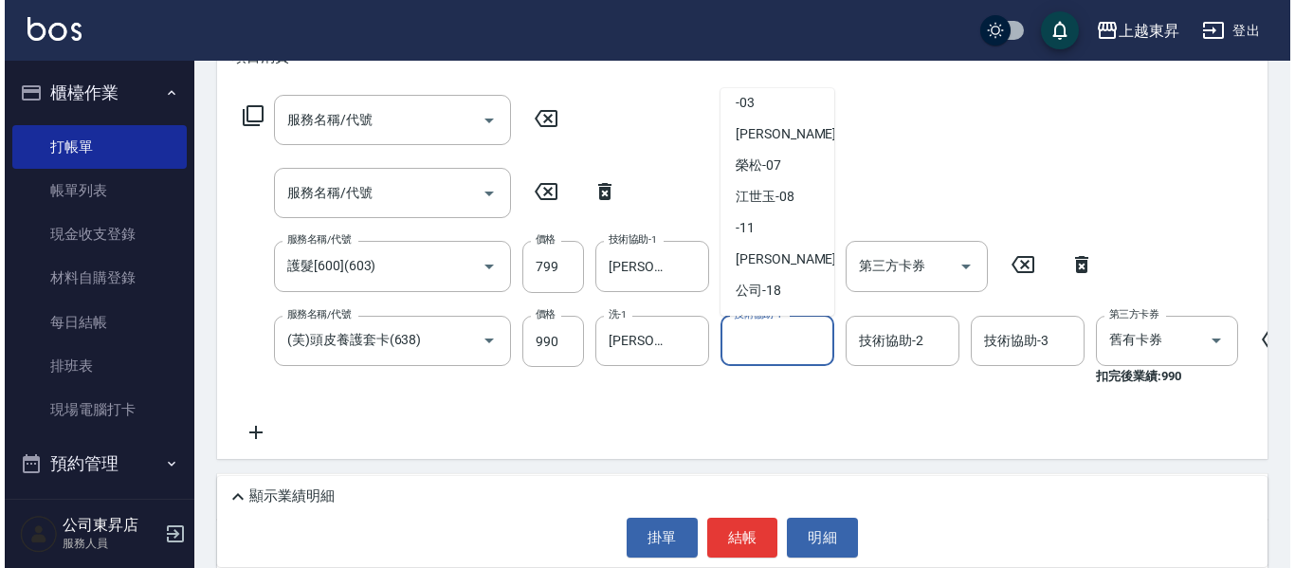
scroll to position [190, 0]
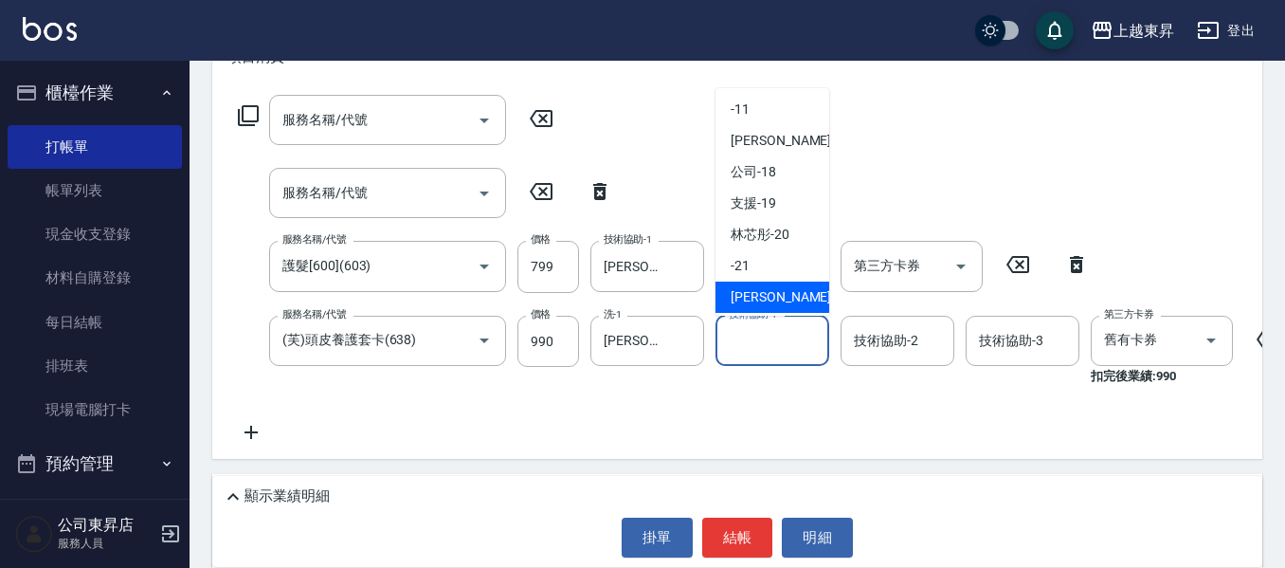
drag, startPoint x: 793, startPoint y: 306, endPoint x: 809, endPoint y: 314, distance: 17.8
click at [793, 307] on div "[PERSON_NAME]-22" at bounding box center [773, 297] width 114 height 31
type input "[PERSON_NAME]-22"
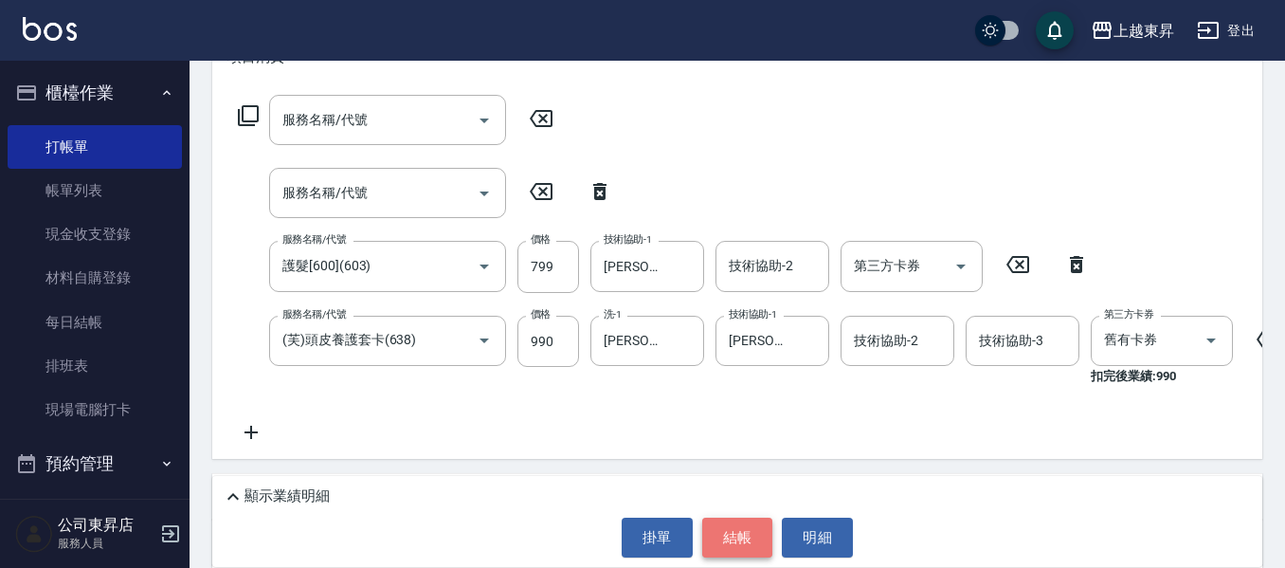
click at [737, 536] on button "結帳" at bounding box center [737, 538] width 71 height 40
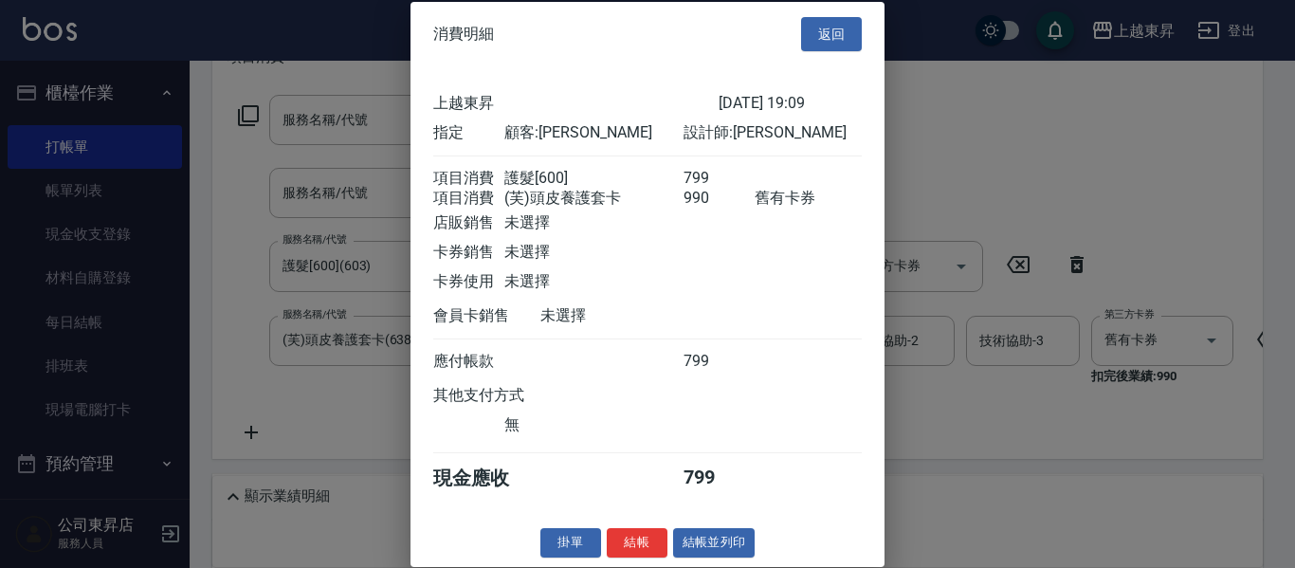
scroll to position [30, 0]
drag, startPoint x: 677, startPoint y: 536, endPoint x: 686, endPoint y: 535, distance: 9.7
click at [686, 535] on button "結帳並列印" at bounding box center [714, 542] width 82 height 29
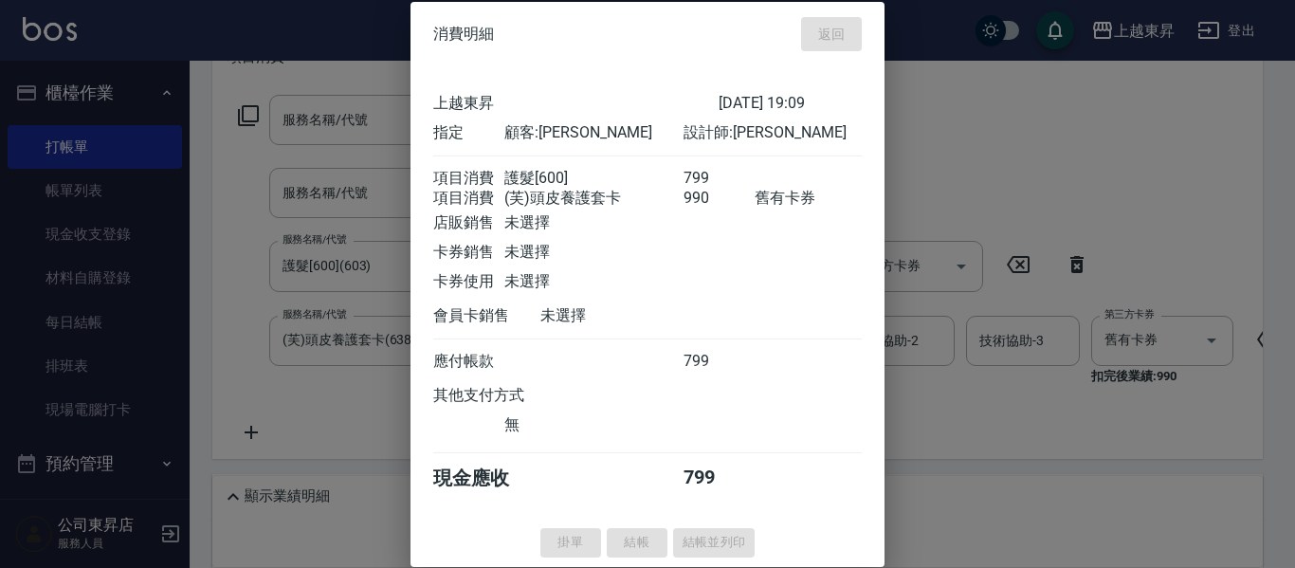
click at [686, 535] on div "掛單 結帳 結帳並列印" at bounding box center [647, 542] width 474 height 29
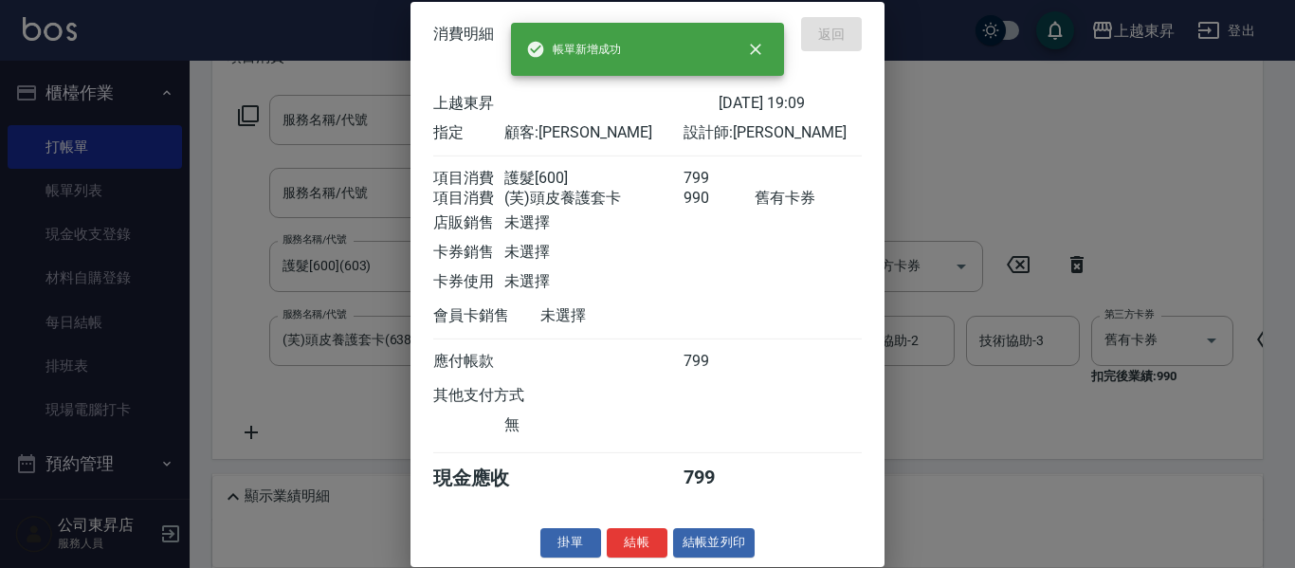
type input "[DATE] 19:12"
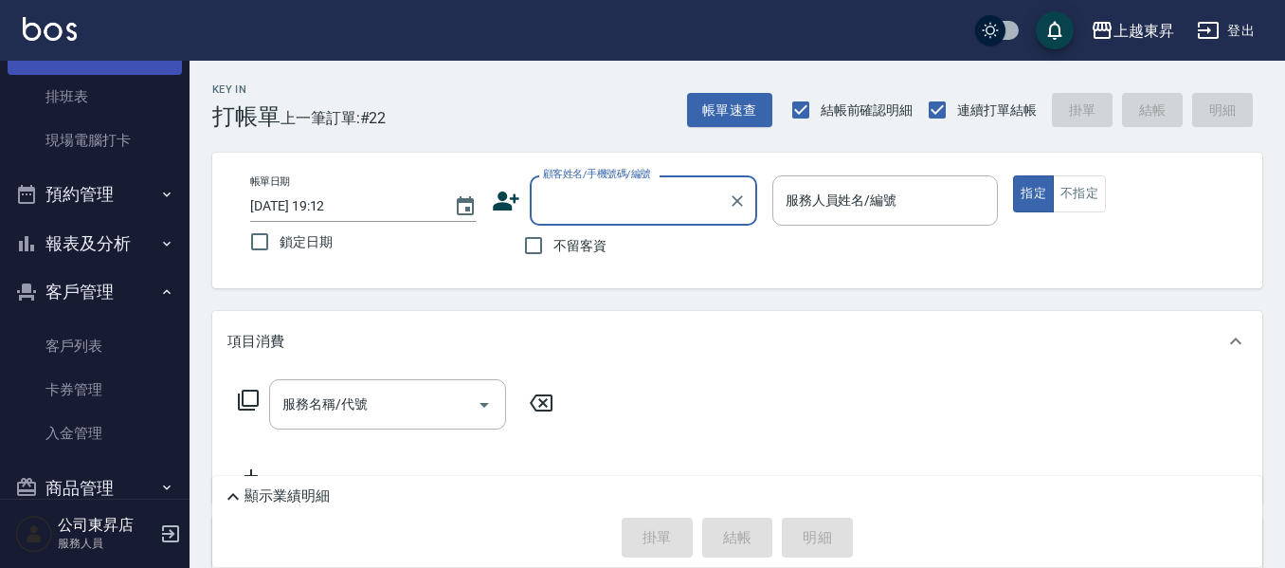
scroll to position [284, 0]
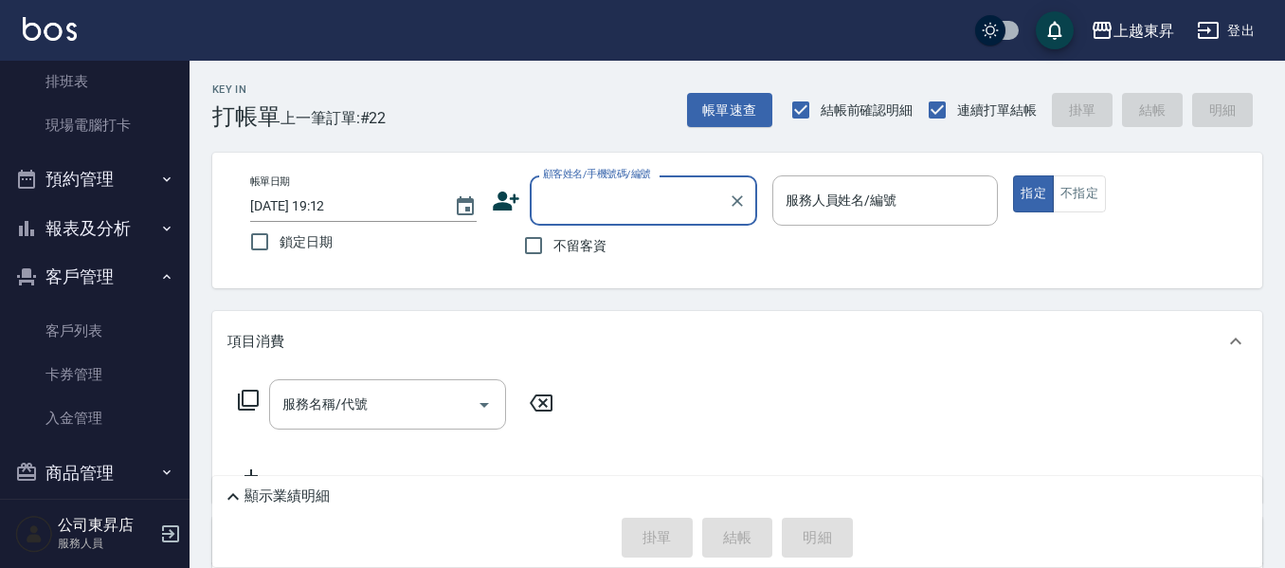
click at [64, 229] on button "報表及分析" at bounding box center [95, 228] width 174 height 49
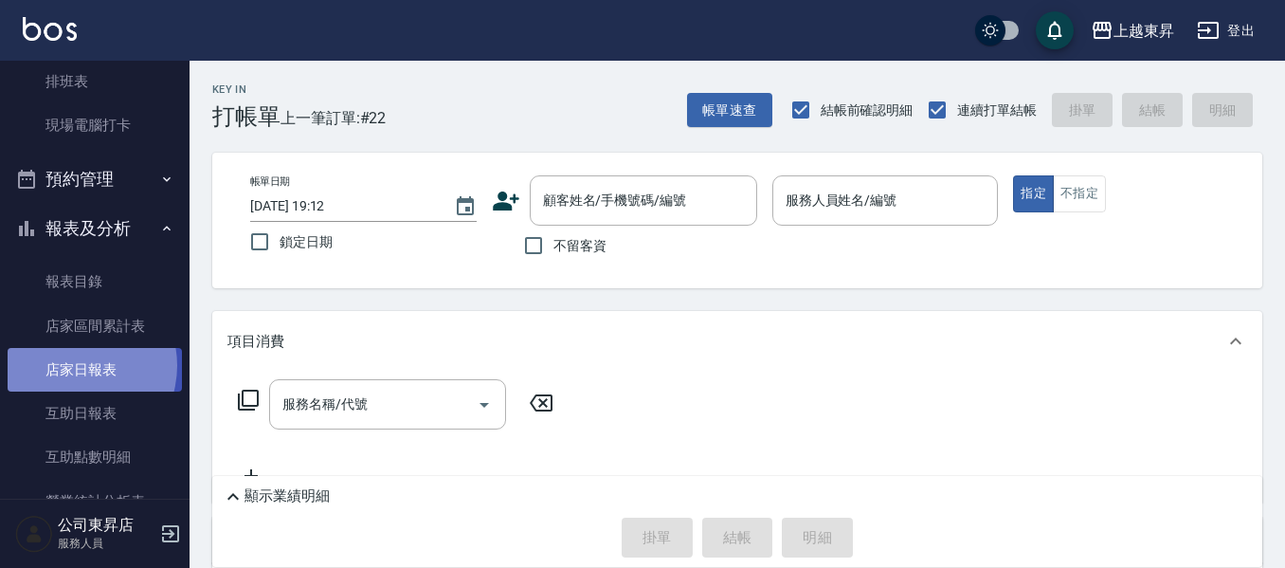
click at [71, 366] on link "店家日報表" at bounding box center [95, 370] width 174 height 44
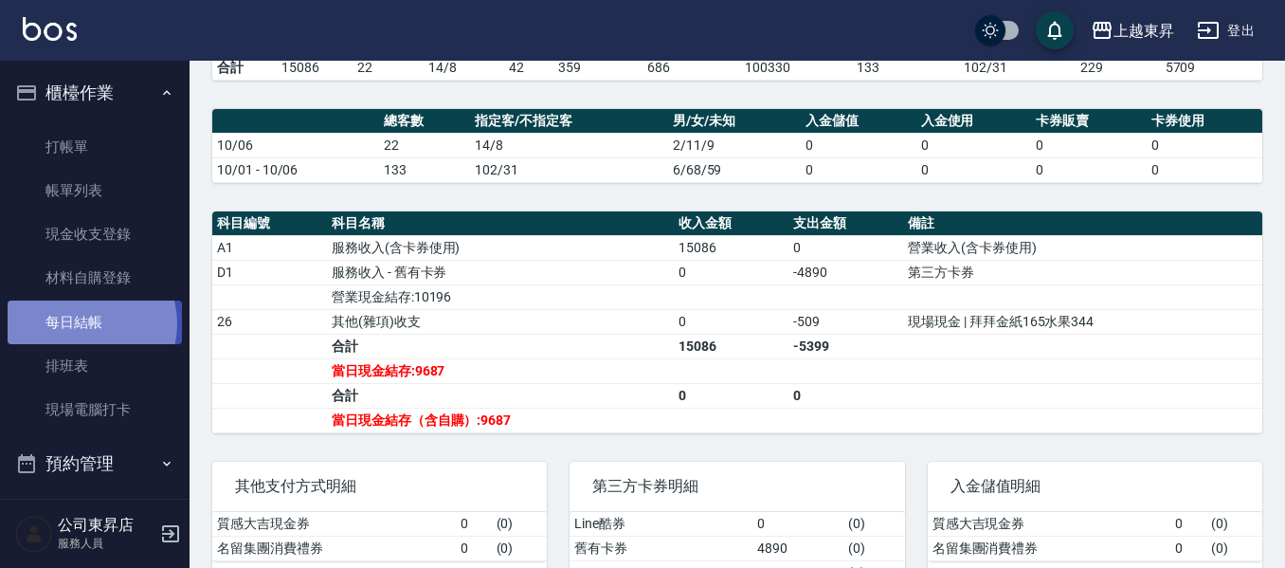
click at [83, 323] on link "每日結帳" at bounding box center [95, 322] width 174 height 44
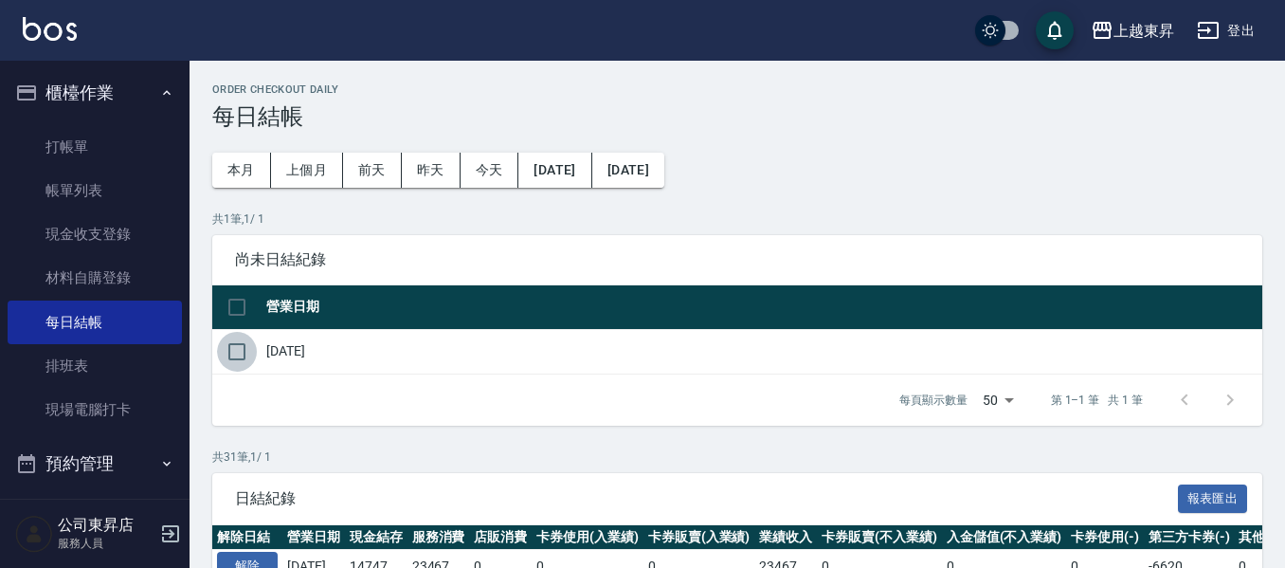
click at [243, 358] on input "checkbox" at bounding box center [237, 352] width 40 height 40
checkbox input "true"
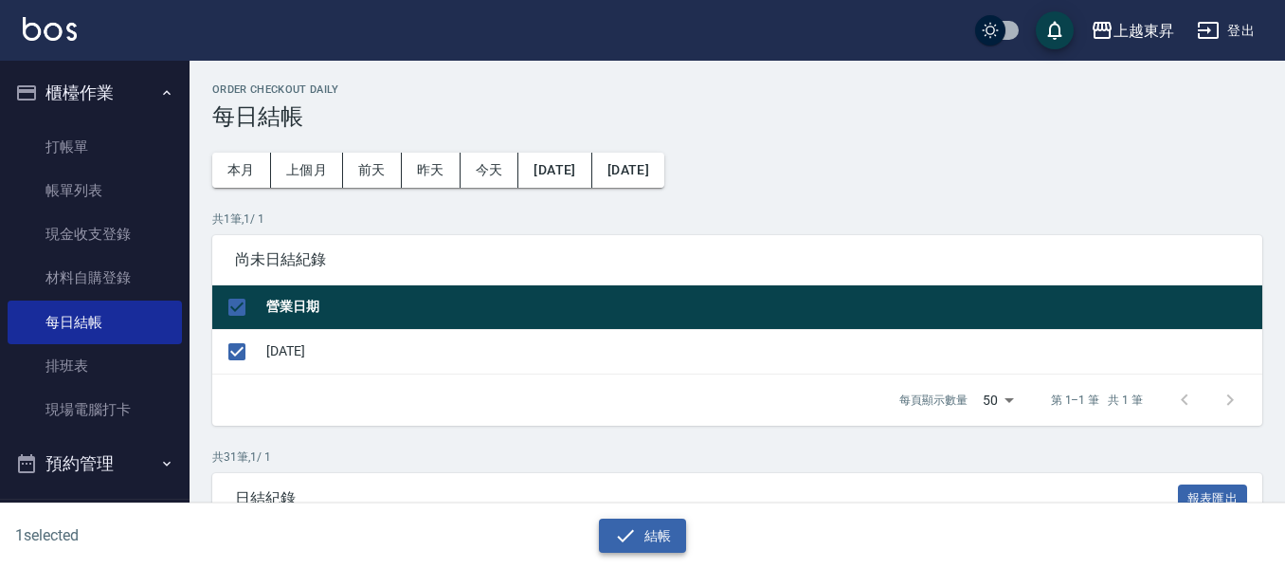
click at [643, 529] on button "結帳" at bounding box center [643, 535] width 88 height 35
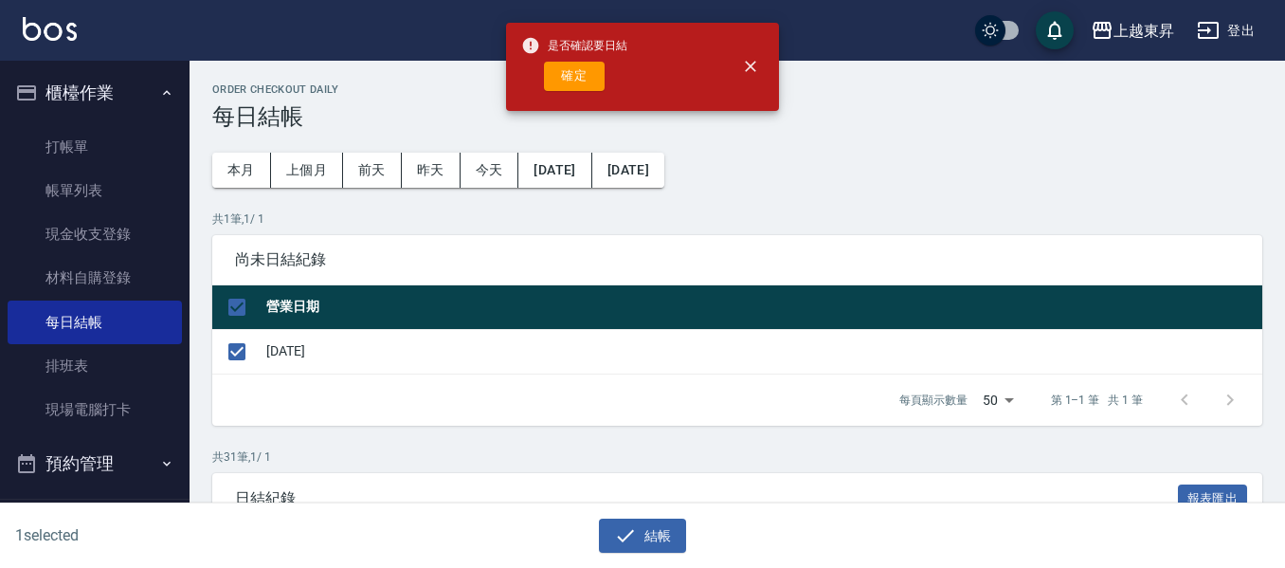
drag, startPoint x: 569, startPoint y: 70, endPoint x: 549, endPoint y: 99, distance: 34.7
click at [569, 69] on button "確定" at bounding box center [574, 76] width 61 height 29
checkbox input "false"
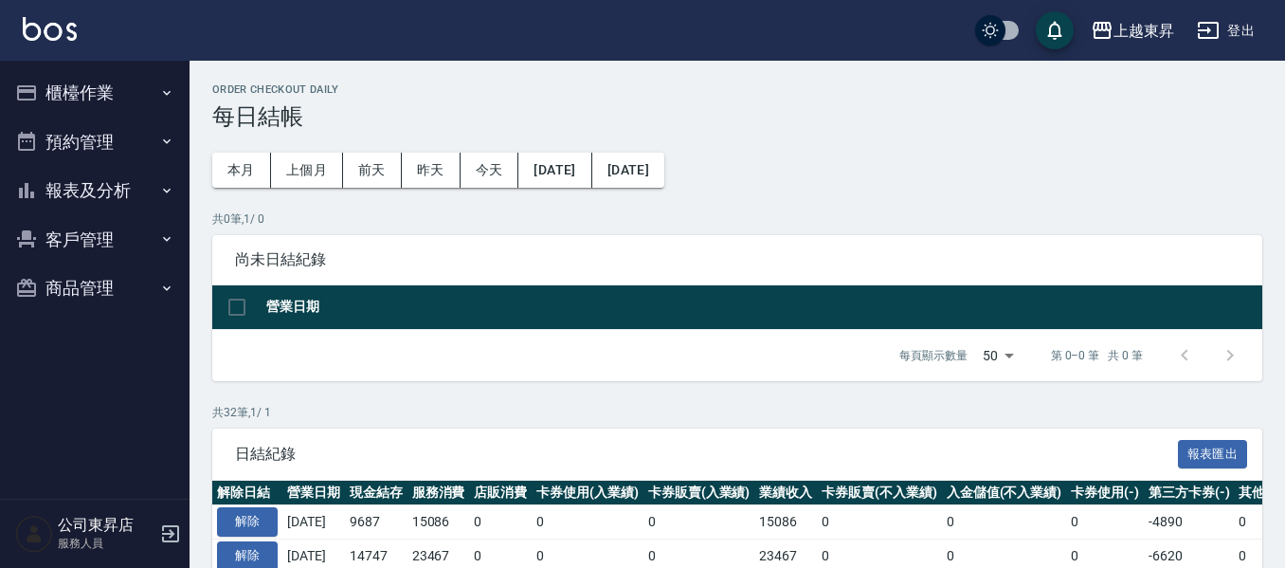
click at [48, 211] on button "報表及分析" at bounding box center [95, 190] width 174 height 49
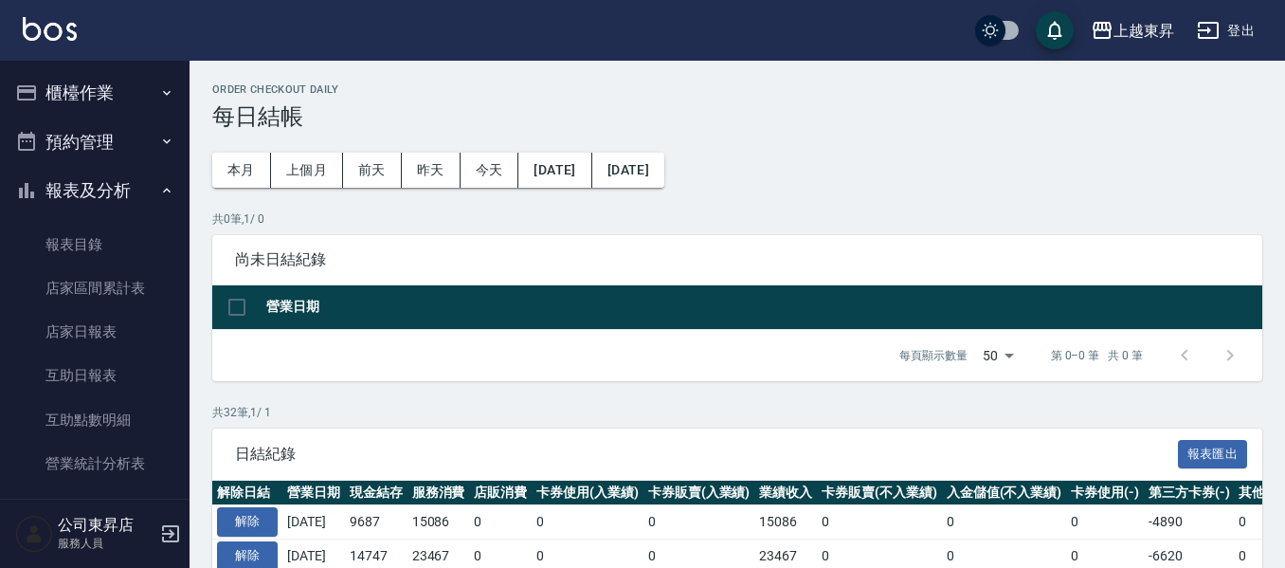
click at [47, 196] on button "報表及分析" at bounding box center [95, 190] width 174 height 49
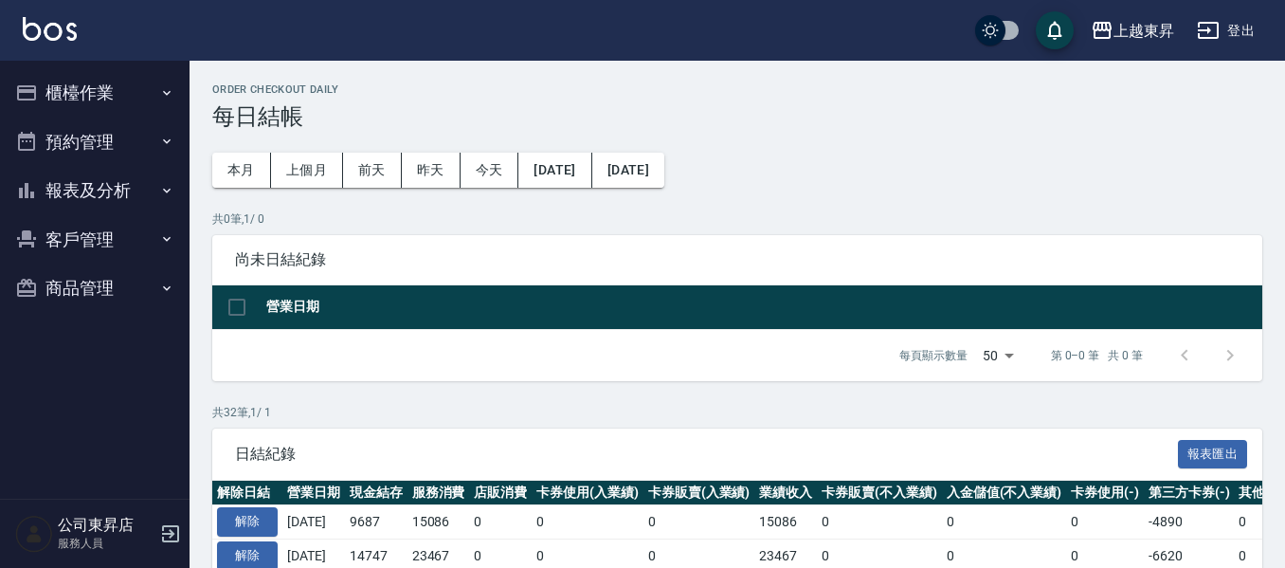
click at [56, 187] on button "報表及分析" at bounding box center [95, 190] width 174 height 49
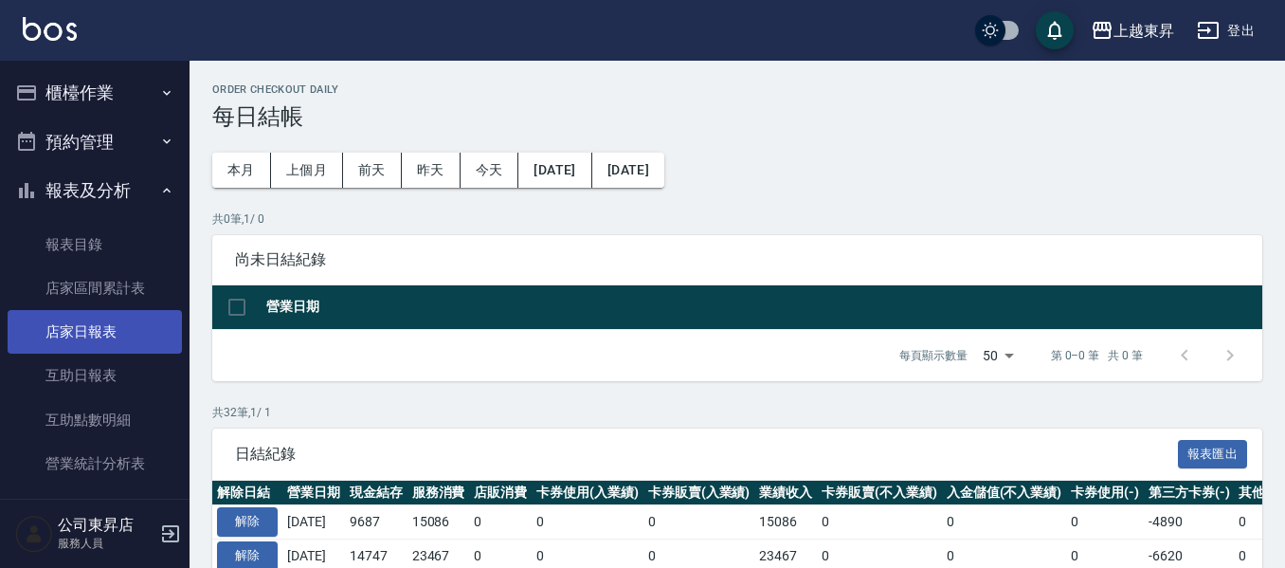
click at [37, 323] on link "店家日報表" at bounding box center [95, 332] width 174 height 44
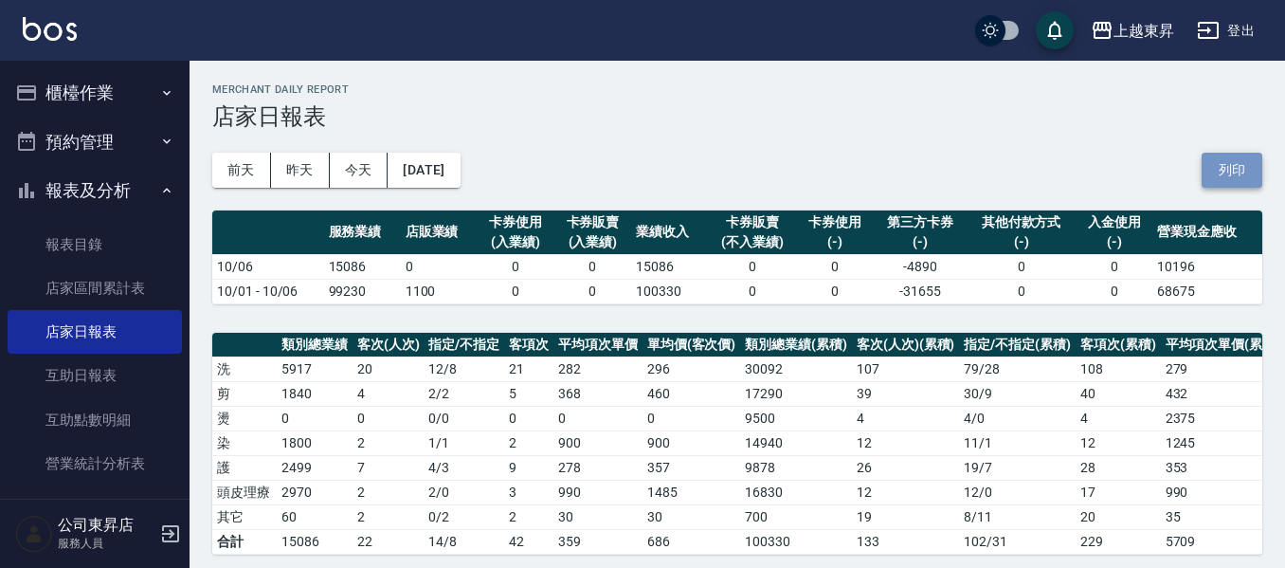
click at [1242, 170] on button "列印" at bounding box center [1232, 170] width 61 height 35
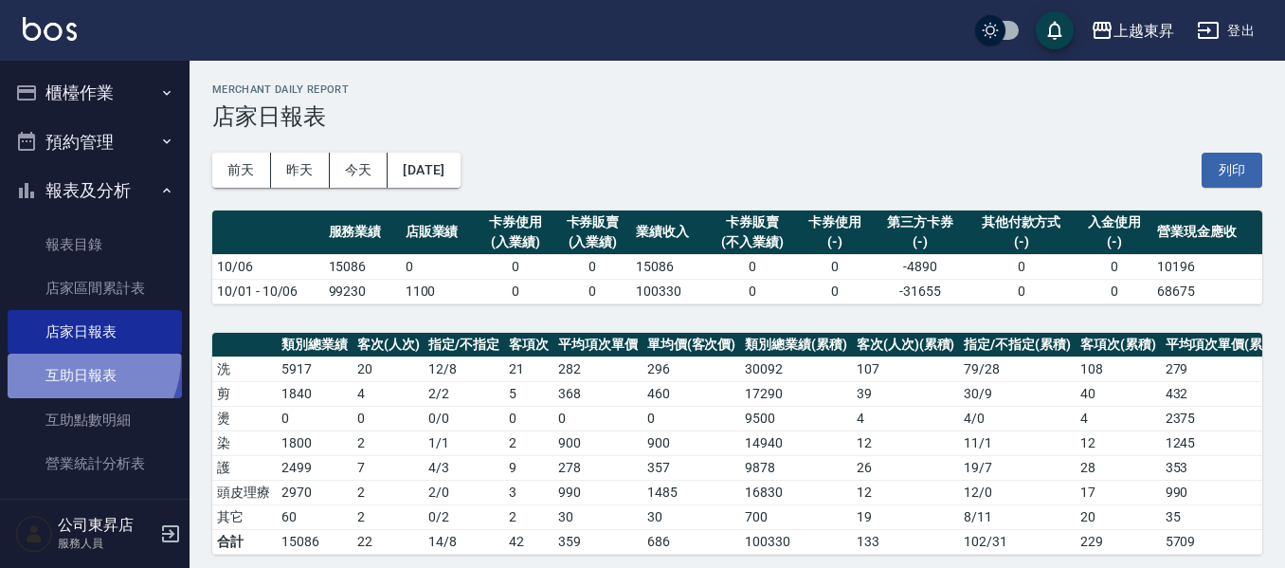
click at [78, 358] on link "互助日報表" at bounding box center [95, 376] width 174 height 44
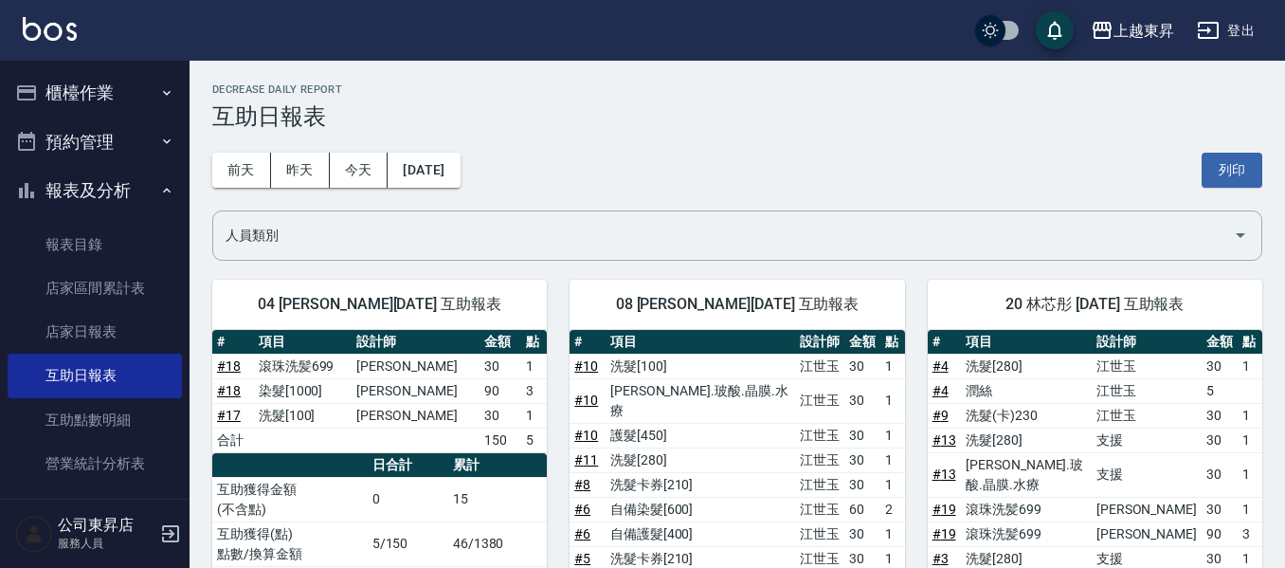
drag, startPoint x: 1230, startPoint y: 173, endPoint x: 1007, endPoint y: 514, distance: 407.2
click at [1230, 173] on button "列印" at bounding box center [1232, 170] width 61 height 35
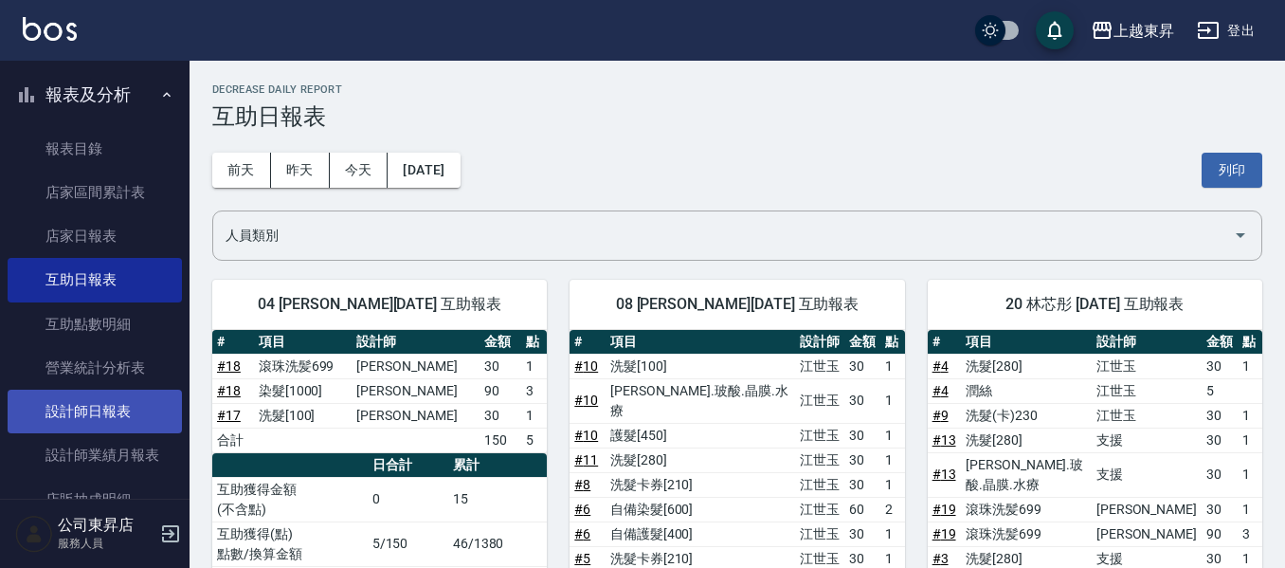
scroll to position [190, 0]
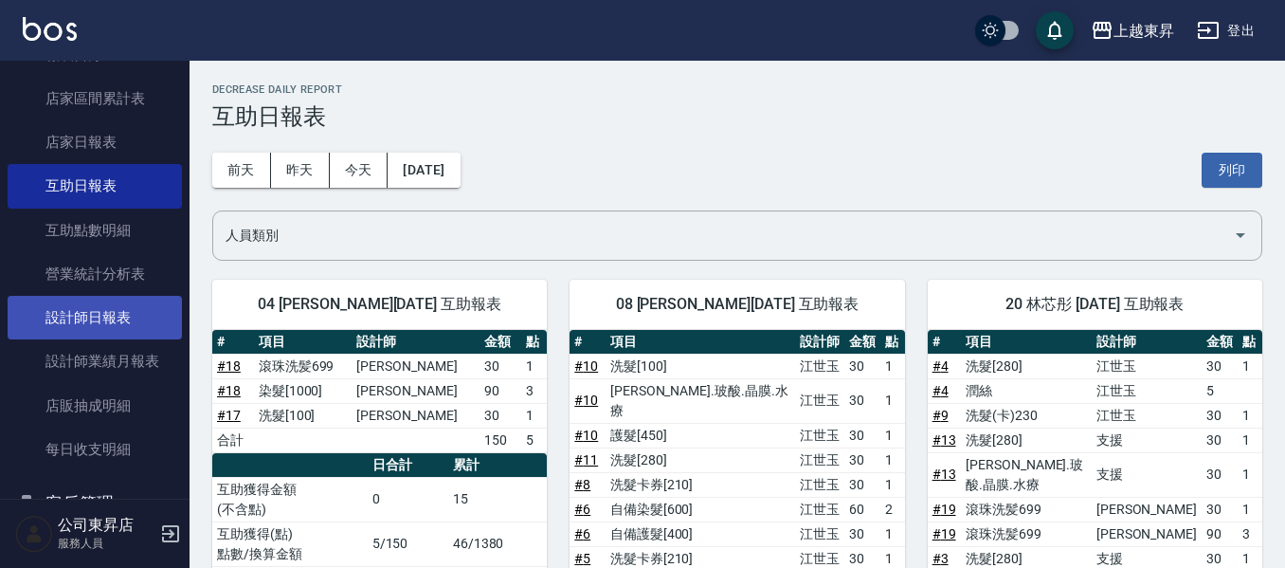
click at [73, 321] on link "設計師日報表" at bounding box center [95, 318] width 174 height 44
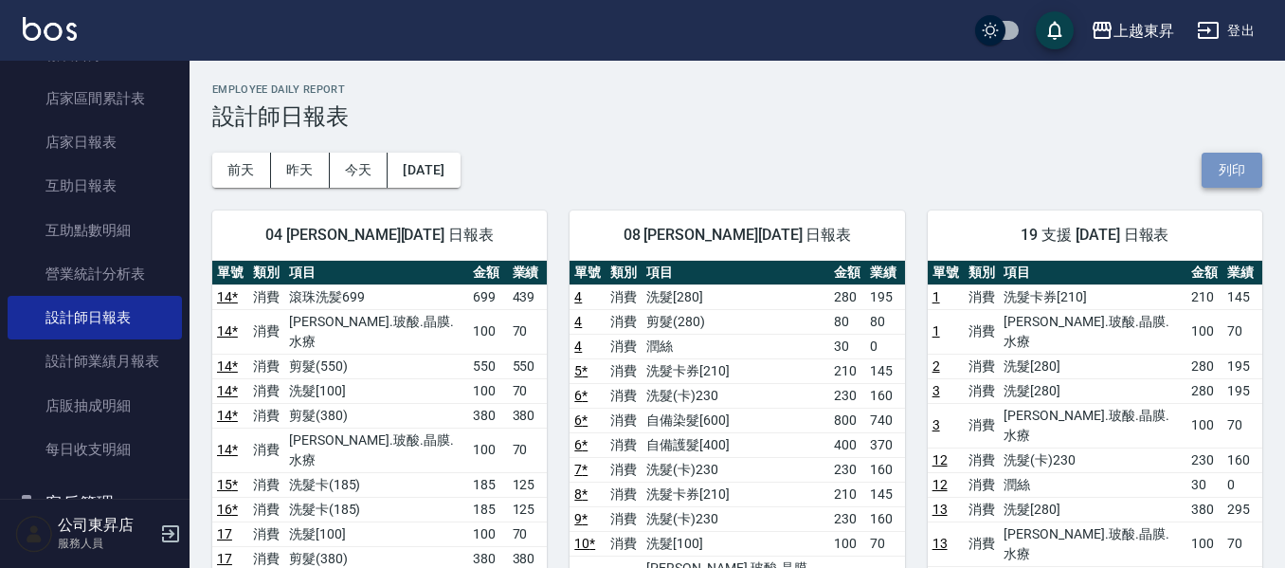
drag, startPoint x: 1244, startPoint y: 163, endPoint x: 998, endPoint y: 501, distance: 418.0
click at [1244, 164] on button "列印" at bounding box center [1232, 170] width 61 height 35
